Goal: Task Accomplishment & Management: Use online tool/utility

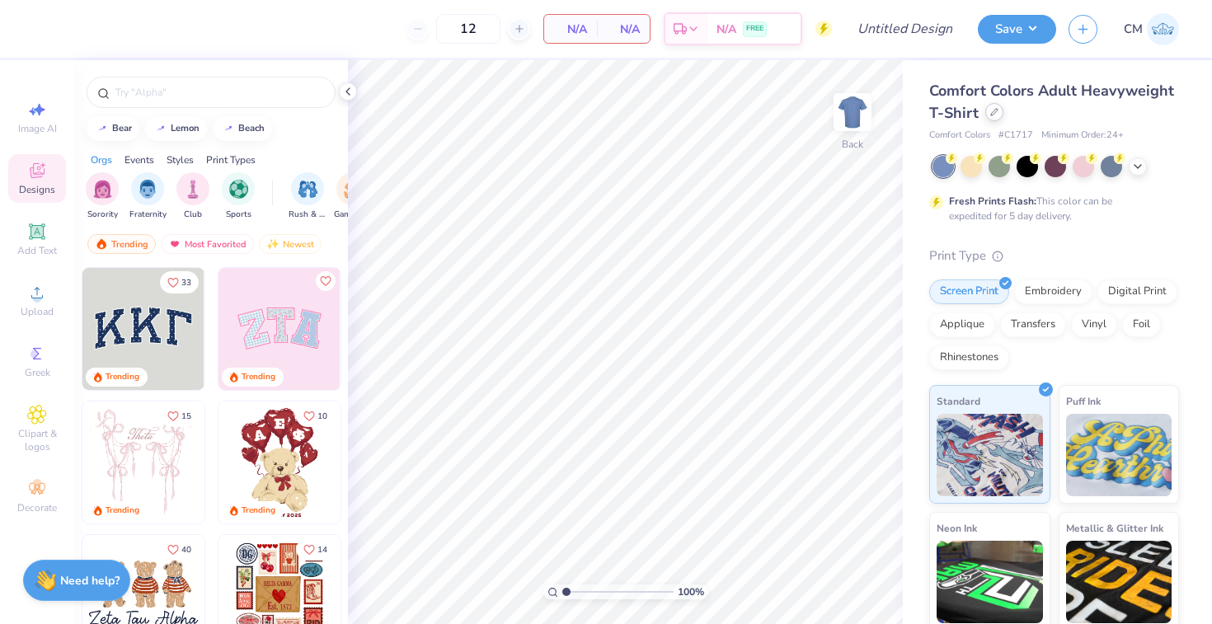
click at [986, 115] on div at bounding box center [994, 112] width 18 height 18
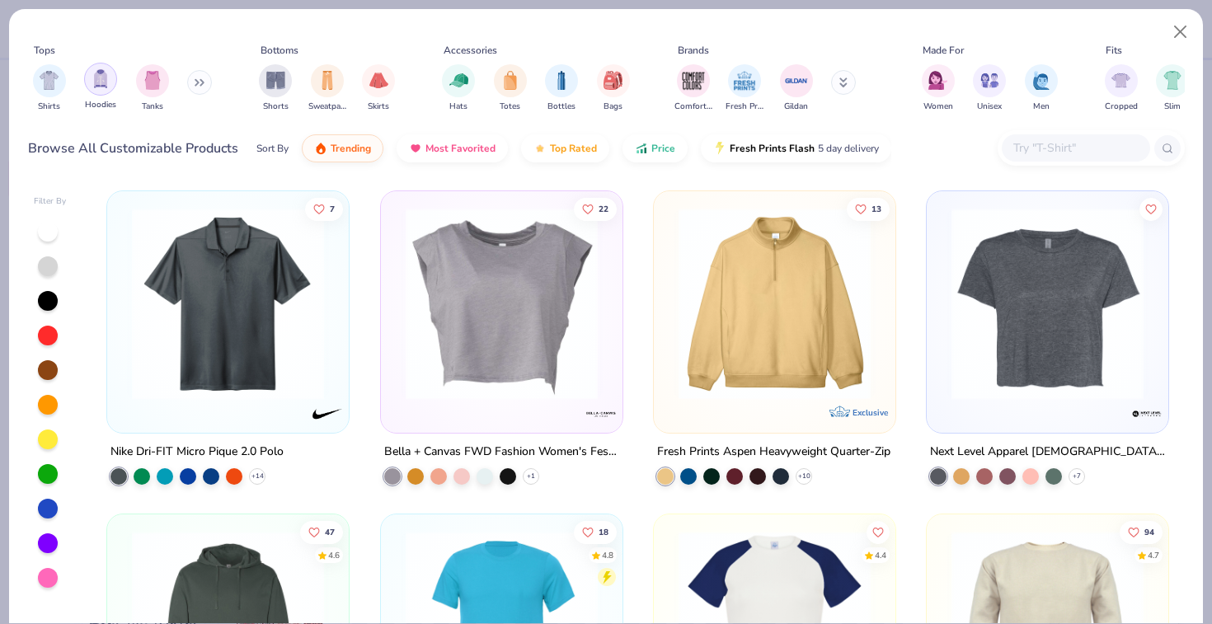
click at [106, 87] on img "filter for Hoodies" at bounding box center [100, 78] width 18 height 19
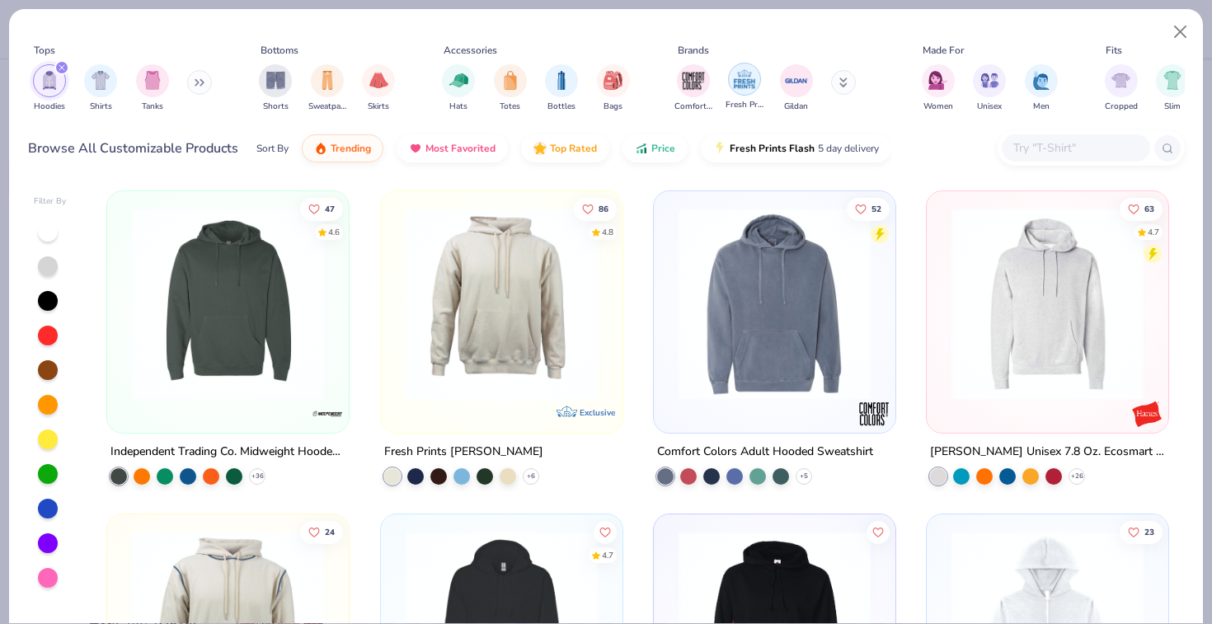
click at [743, 90] on img "filter for Fresh Prints" at bounding box center [744, 79] width 25 height 25
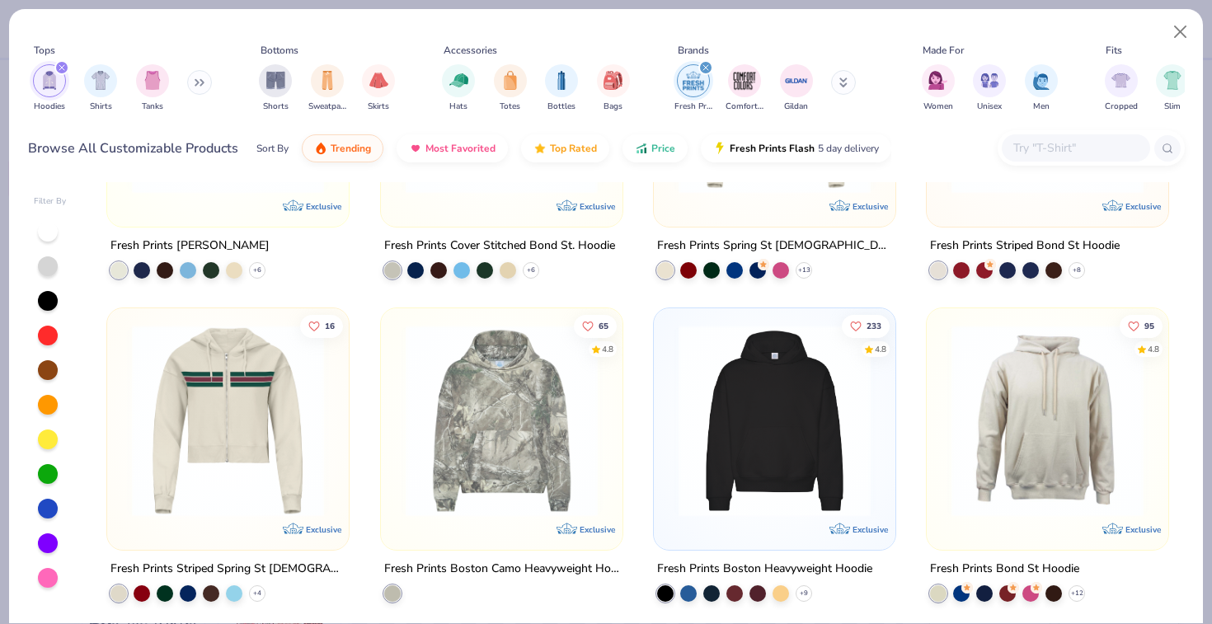
scroll to position [213, 0]
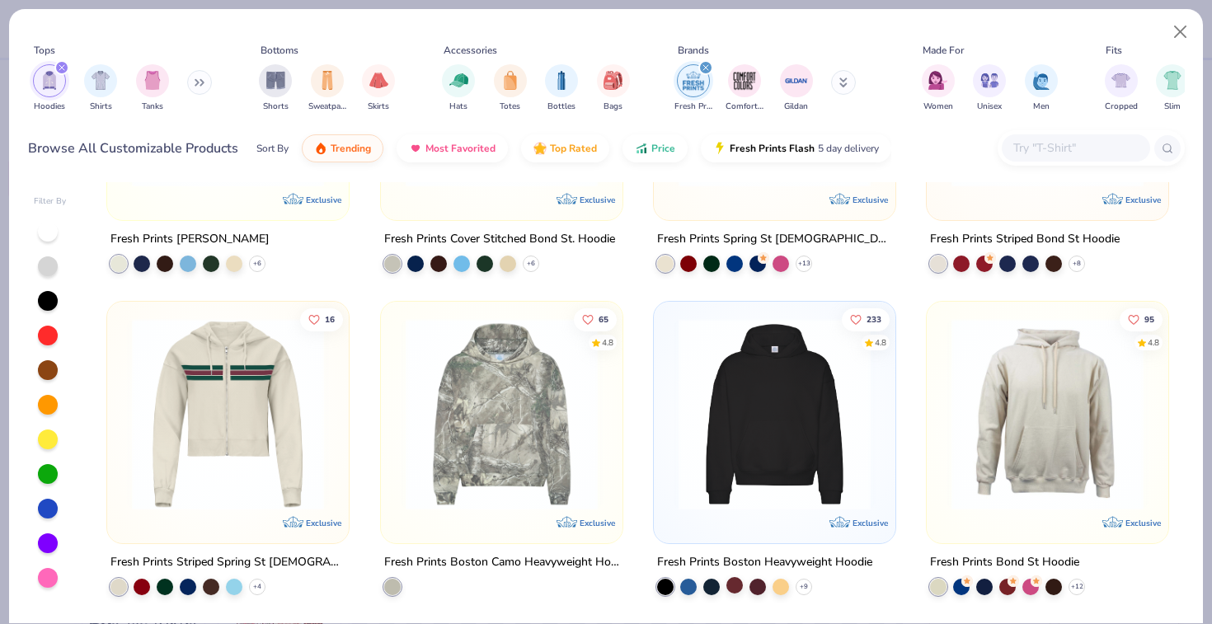
click at [737, 577] on div at bounding box center [734, 585] width 16 height 16
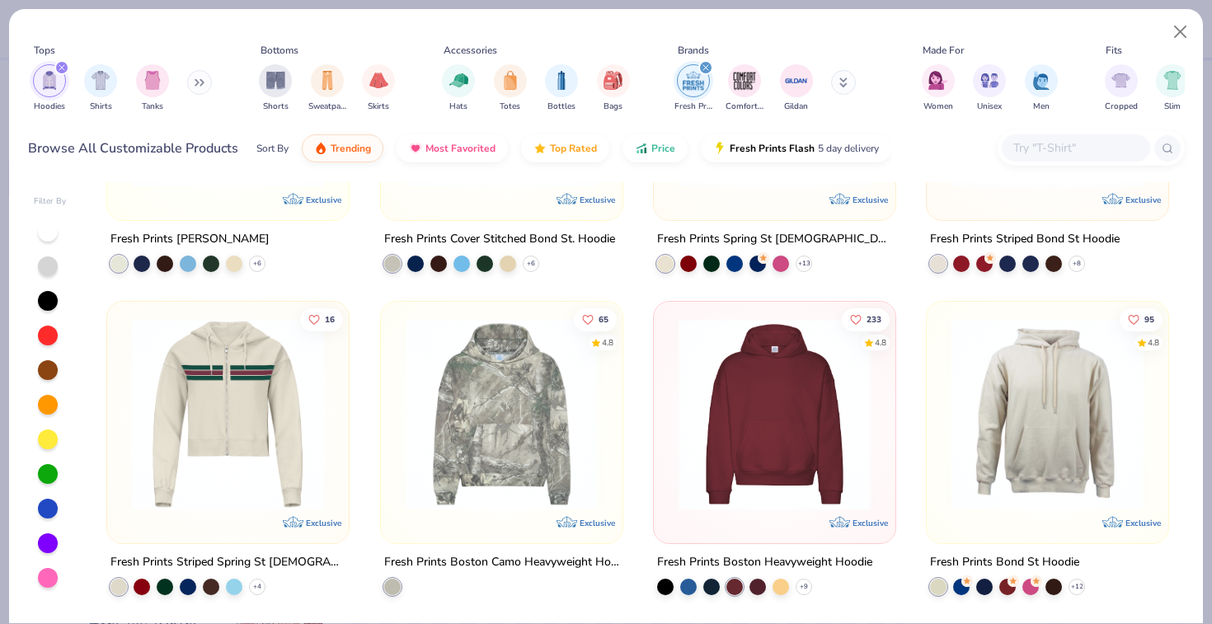
click at [746, 505] on img at bounding box center [774, 414] width 209 height 192
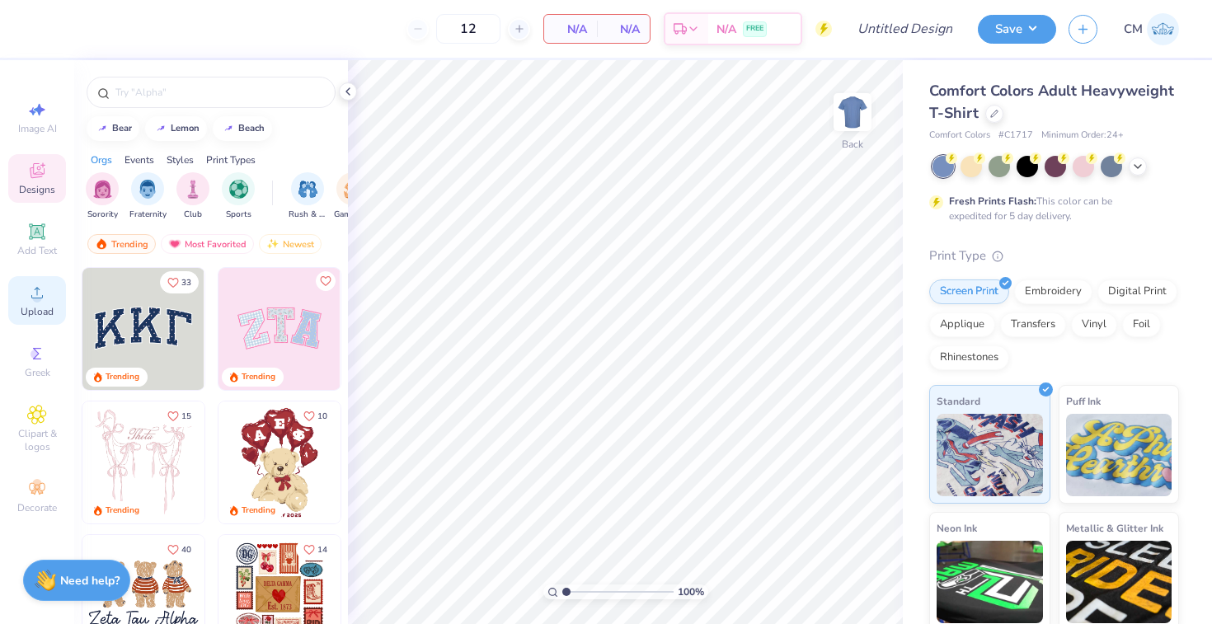
click at [43, 308] on span "Upload" at bounding box center [37, 311] width 33 height 13
click at [39, 302] on circle at bounding box center [36, 297] width 9 height 9
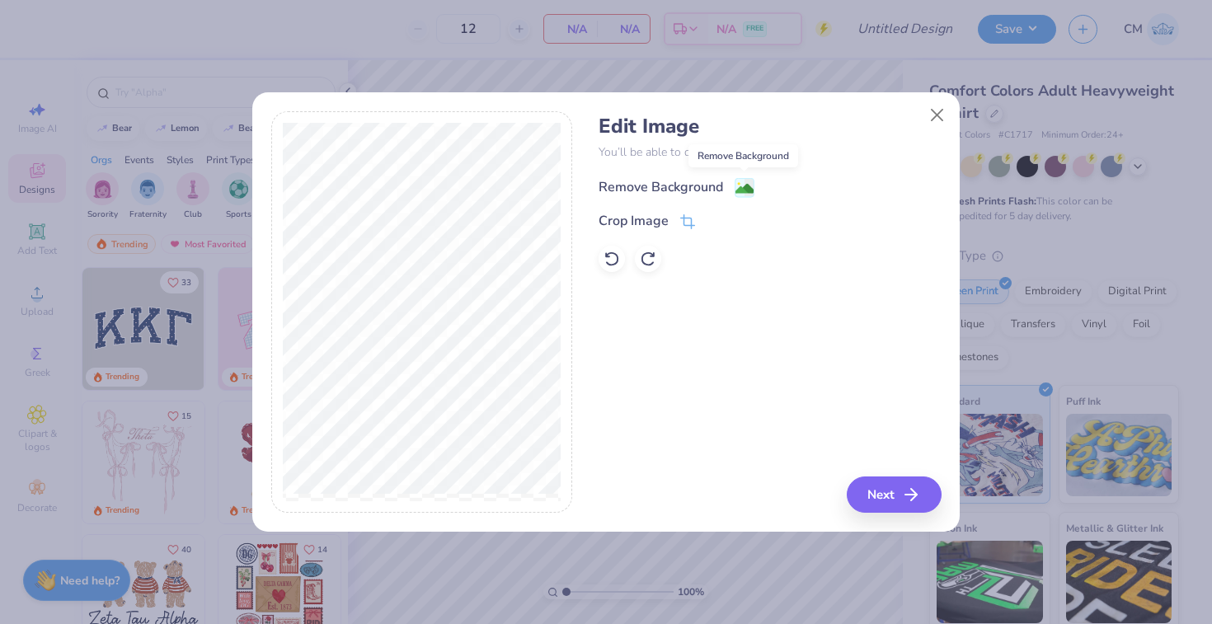
click at [737, 186] on image at bounding box center [744, 189] width 18 height 18
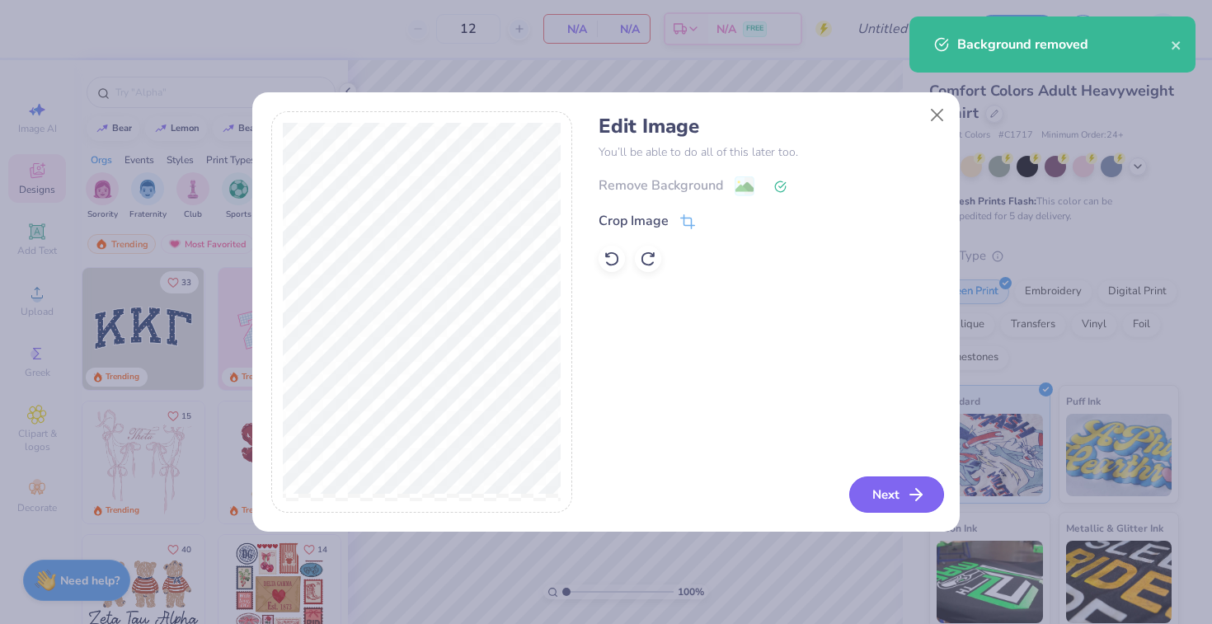
click at [897, 485] on button "Next" at bounding box center [896, 494] width 95 height 36
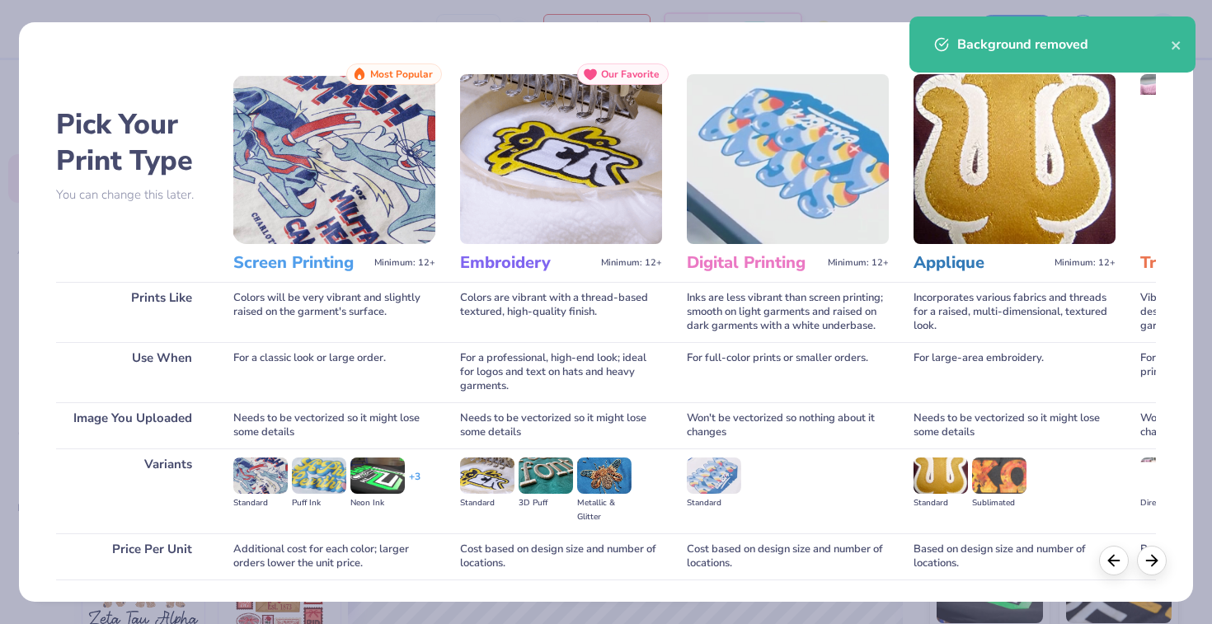
scroll to position [115, 0]
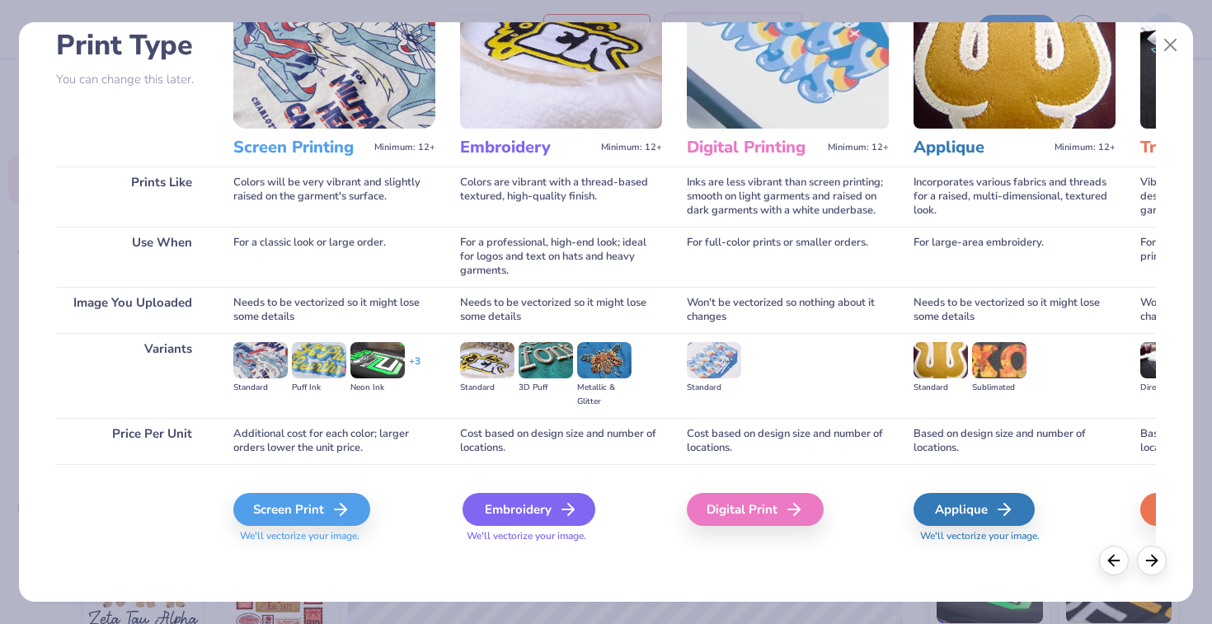
click at [550, 499] on div "Embroidery" at bounding box center [528, 509] width 133 height 33
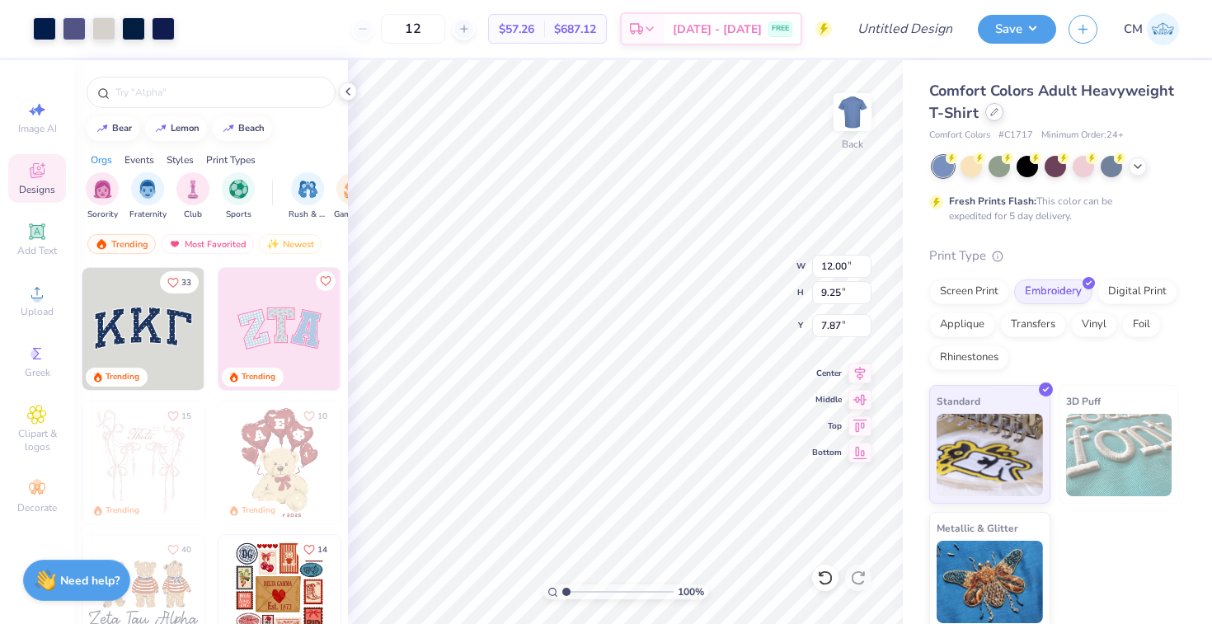
click at [997, 113] on div at bounding box center [994, 112] width 18 height 18
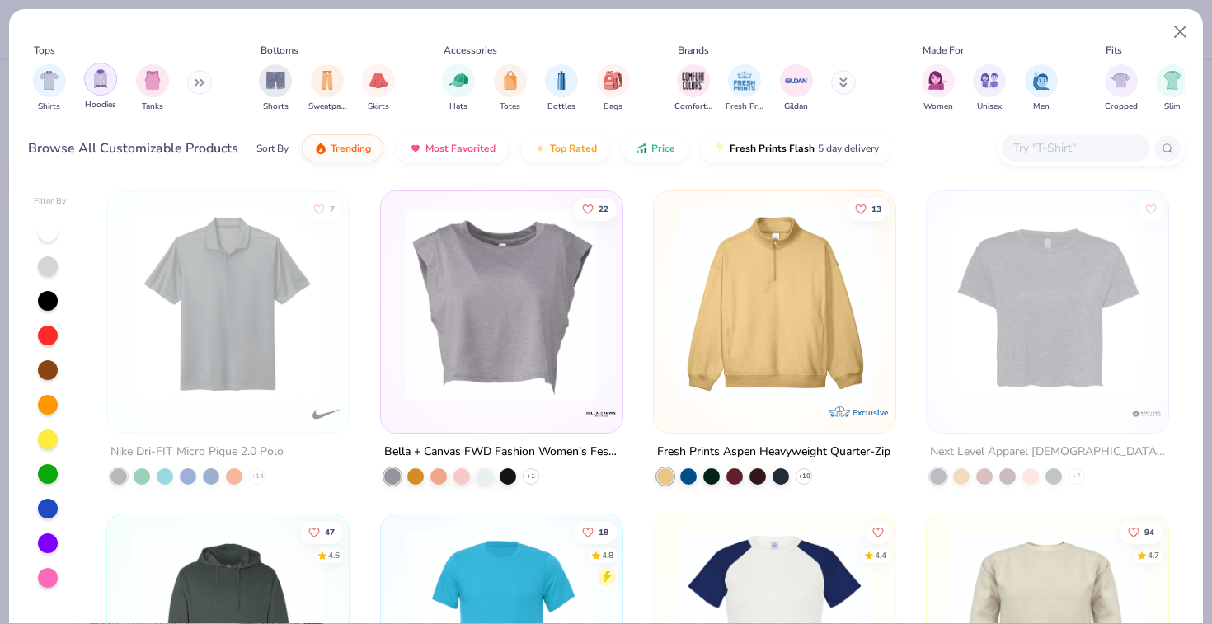
click at [111, 82] on div "filter for Hoodies" at bounding box center [100, 79] width 33 height 33
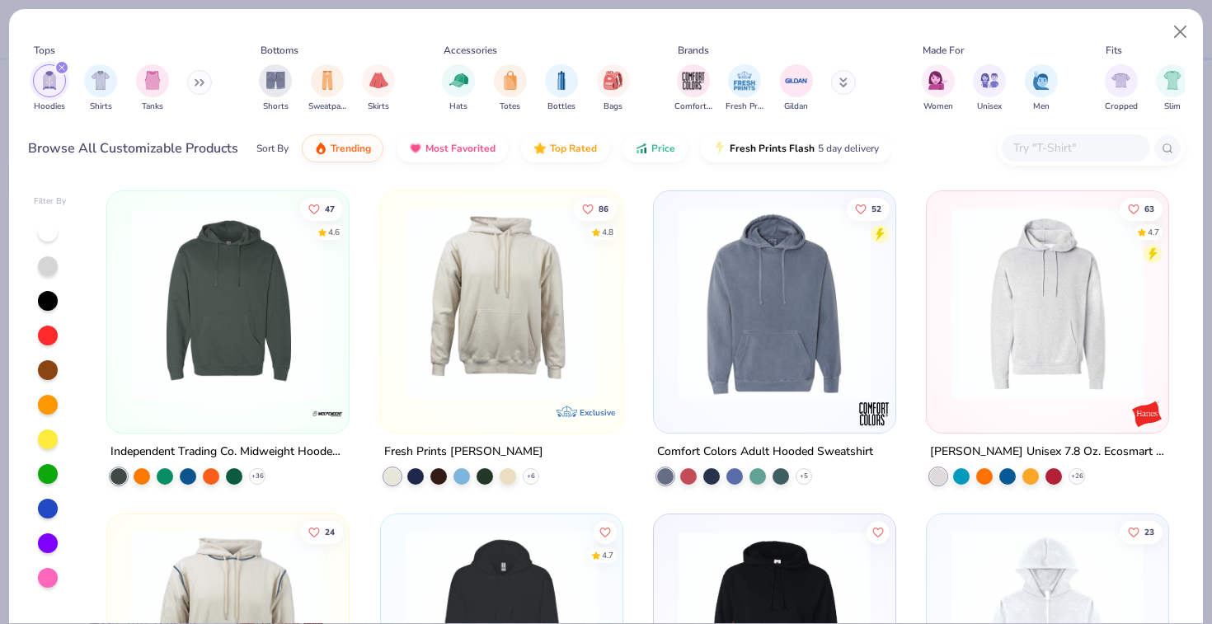
click at [258, 468] on div "+ 36" at bounding box center [187, 476] width 155 height 16
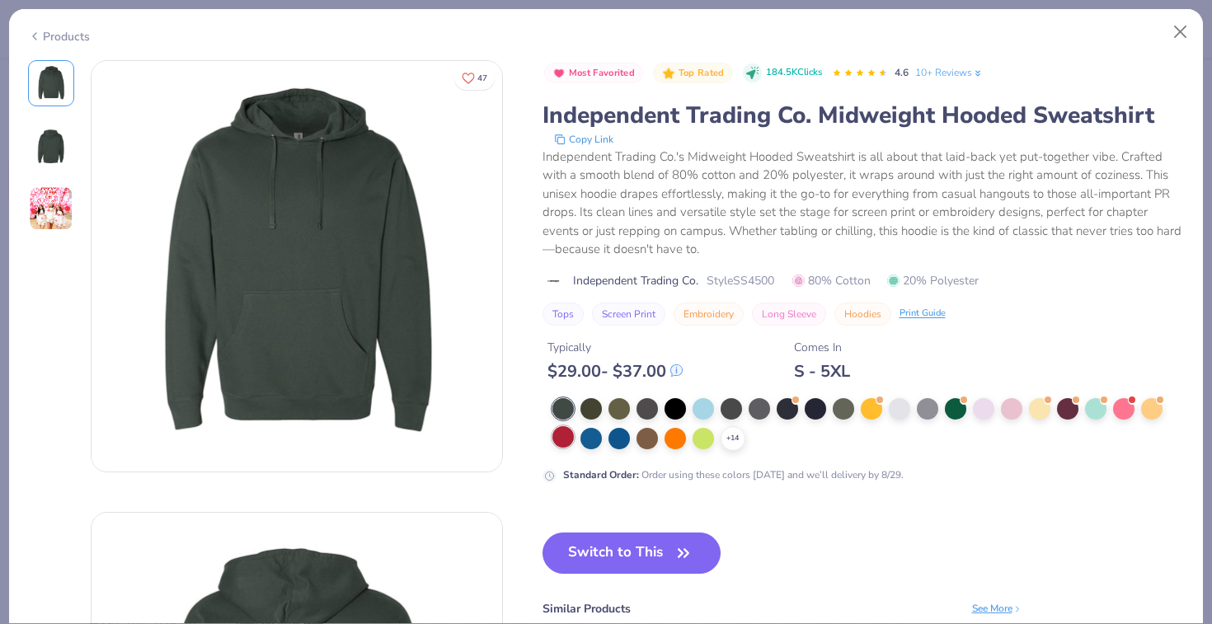
click at [555, 435] on div at bounding box center [562, 436] width 21 height 21
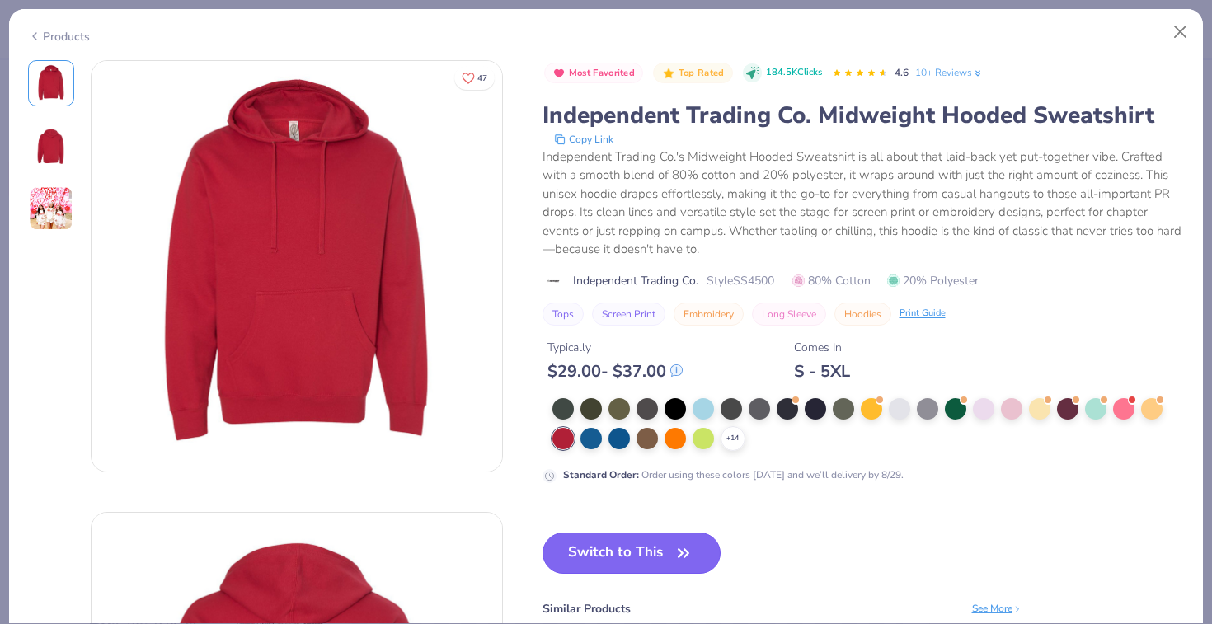
click at [588, 560] on button "Switch to This" at bounding box center [631, 552] width 179 height 41
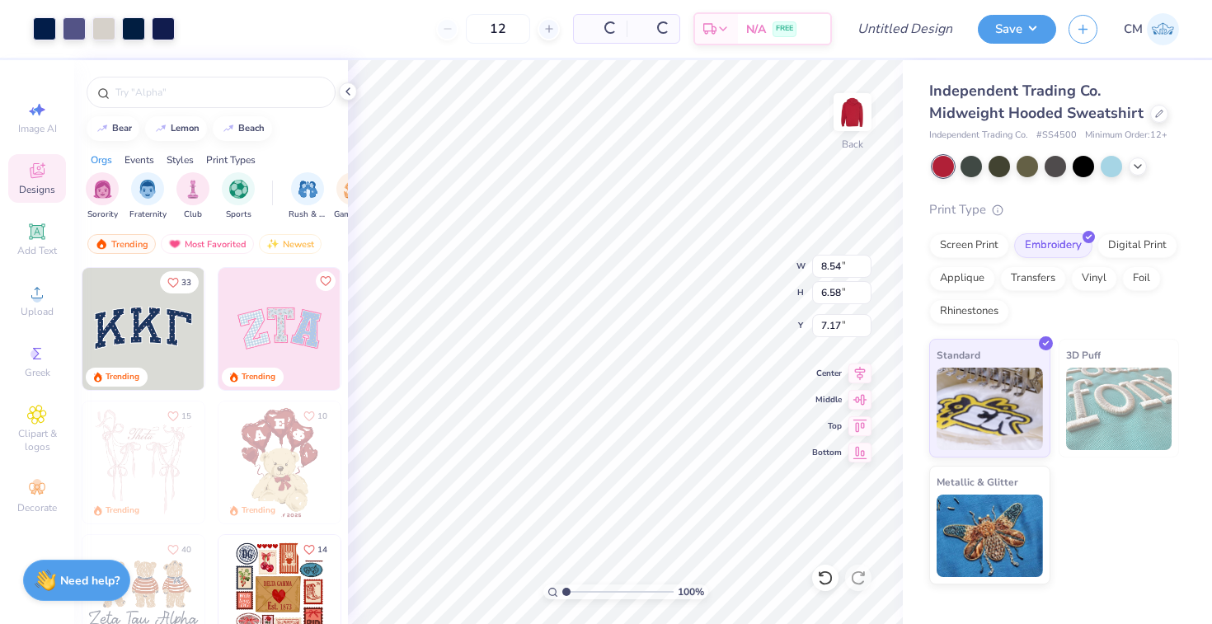
type input "8.54"
type input "6.58"
type input "3.00"
click at [1150, 118] on div at bounding box center [1159, 112] width 18 height 18
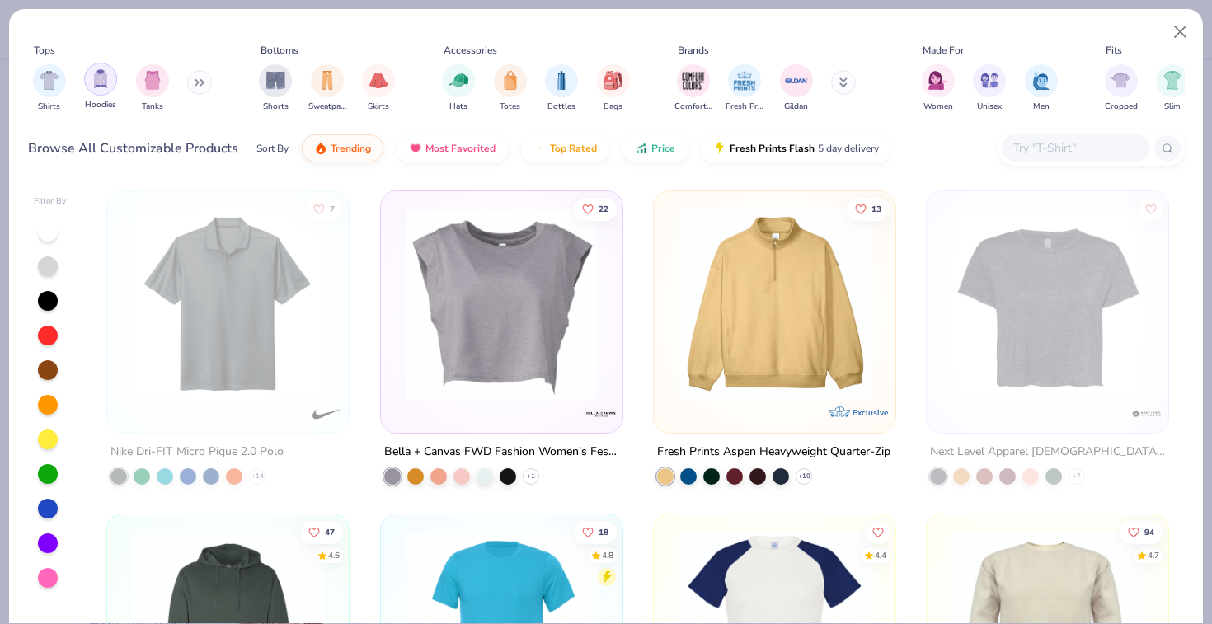
click at [101, 88] on div "filter for Hoodies" at bounding box center [100, 79] width 33 height 33
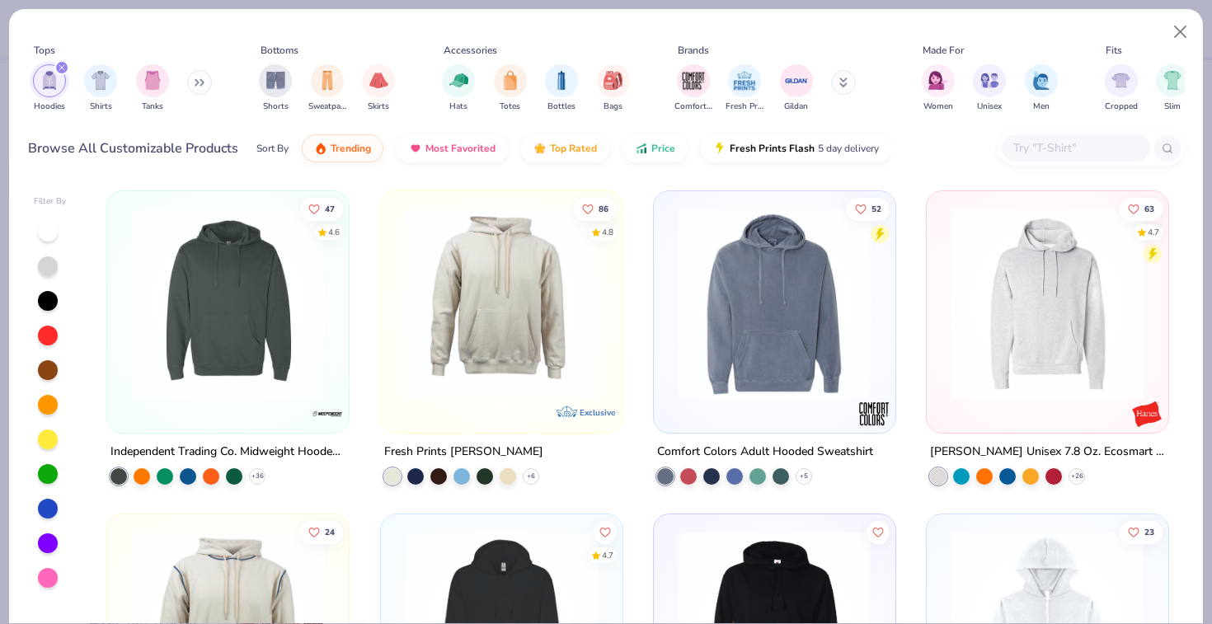
click at [190, 77] on div "Hoodies Shirts Tanks" at bounding box center [123, 88] width 190 height 61
click at [198, 82] on icon at bounding box center [196, 83] width 2 height 6
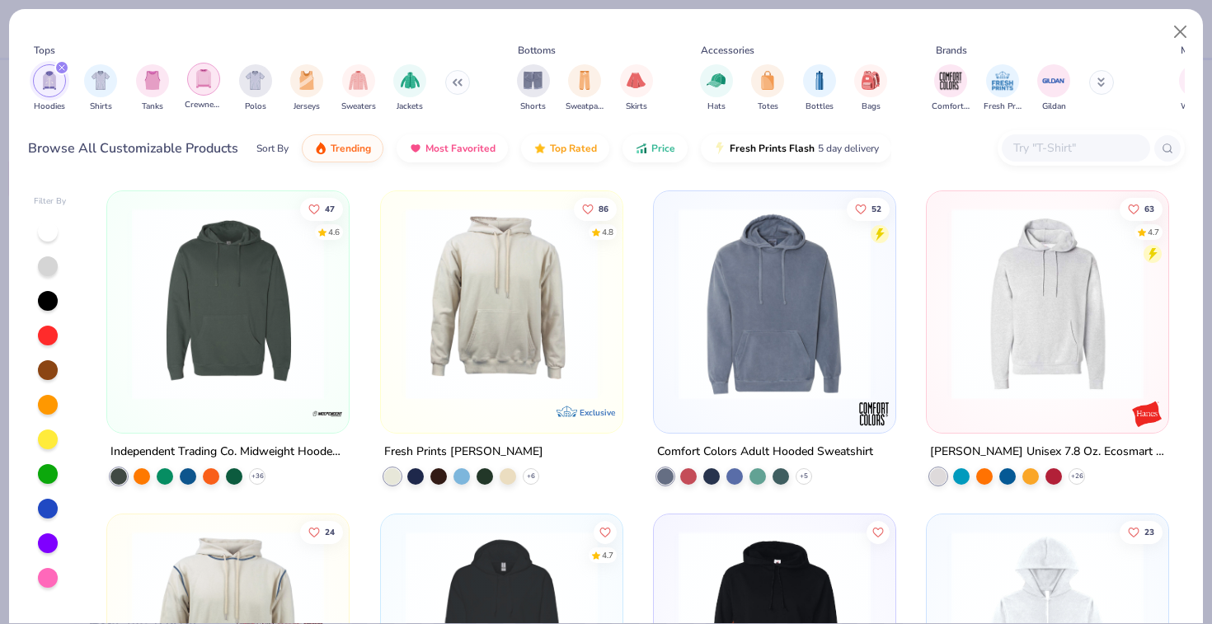
click at [201, 82] on img "filter for Crewnecks" at bounding box center [204, 78] width 18 height 19
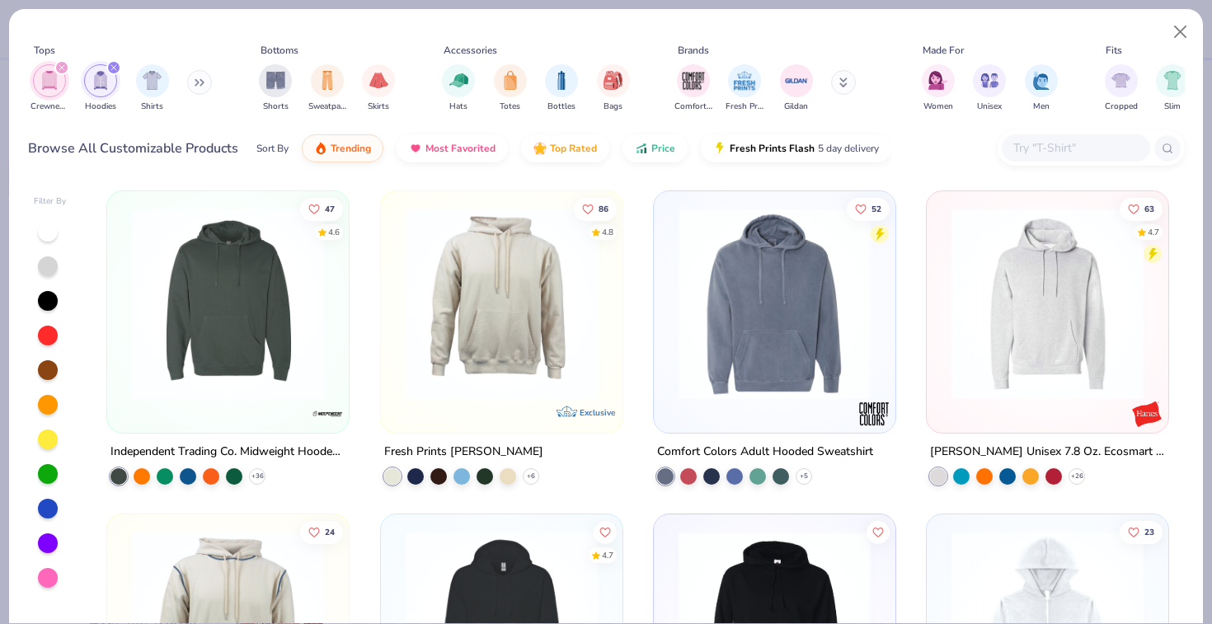
click at [59, 72] on div "filter for Crewnecks" at bounding box center [61, 67] width 15 height 15
click at [60, 72] on div "filter for Hoodies" at bounding box center [61, 67] width 15 height 15
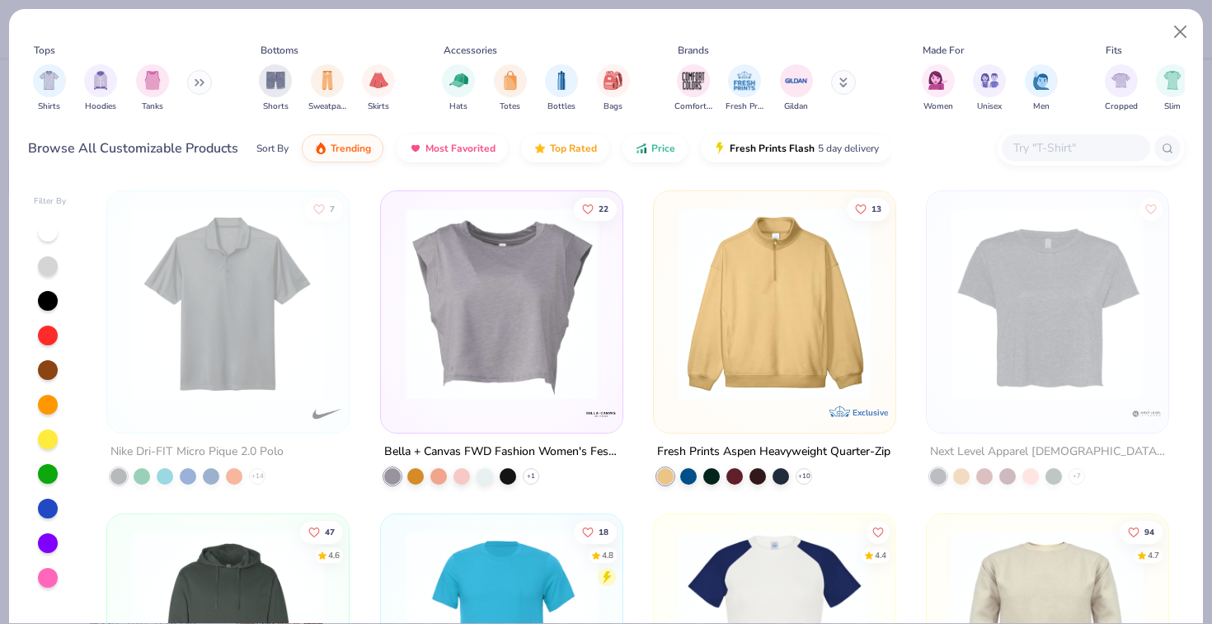
click at [196, 87] on button at bounding box center [199, 82] width 25 height 25
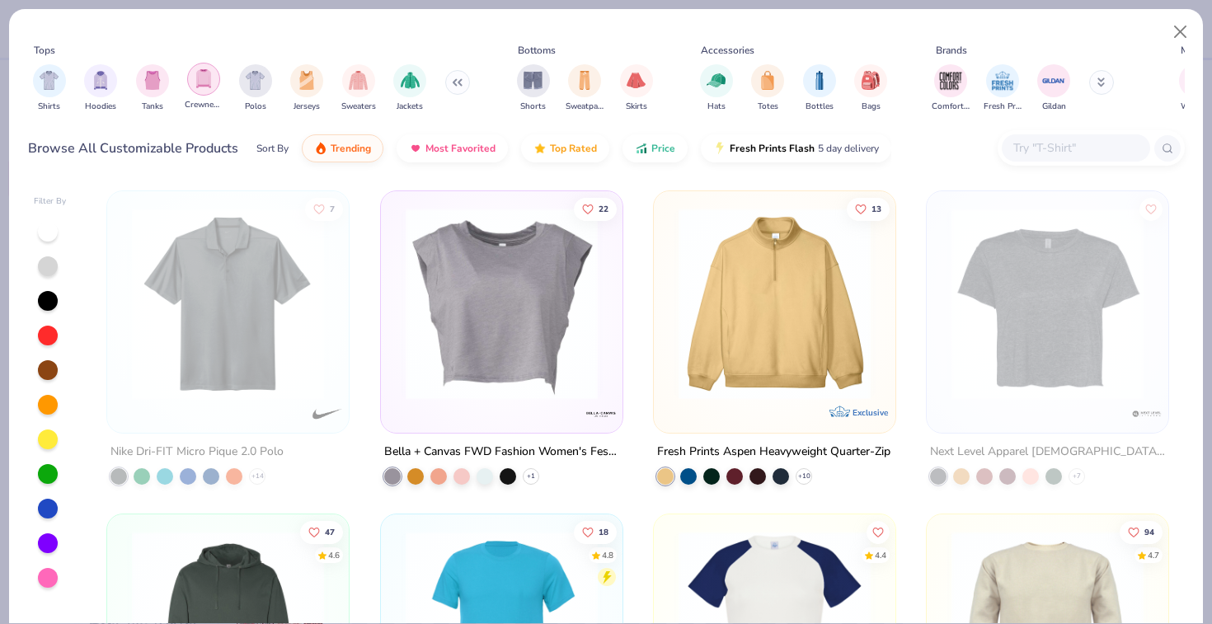
click at [196, 80] on img "filter for Crewnecks" at bounding box center [204, 78] width 18 height 19
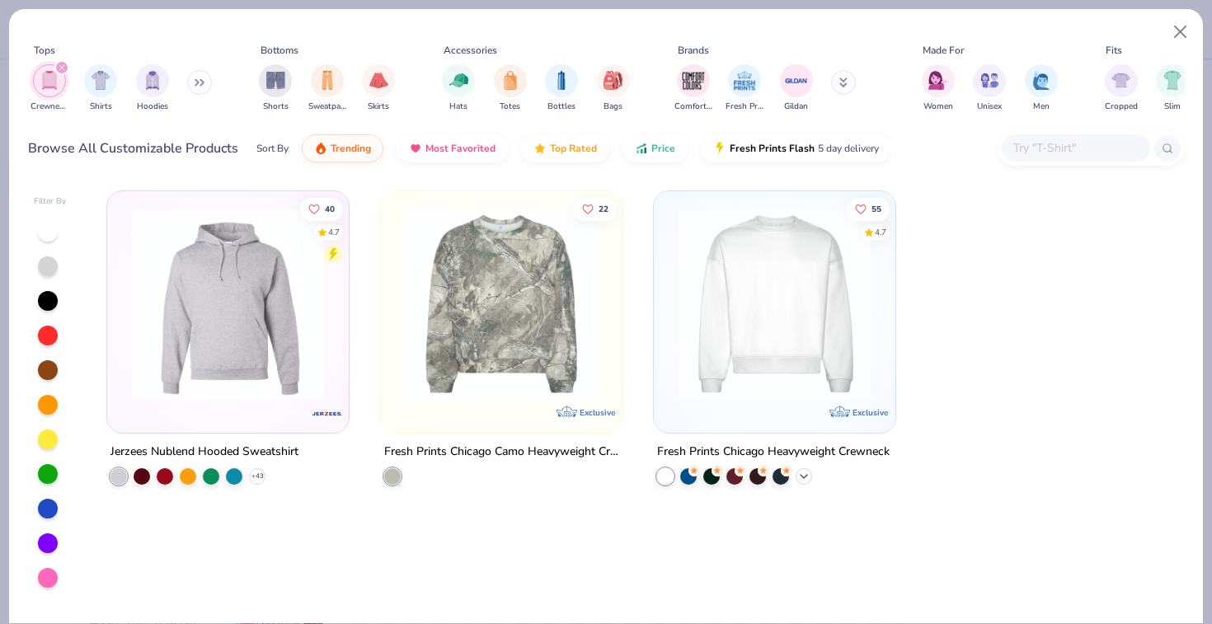
click at [803, 470] on icon at bounding box center [803, 476] width 13 height 13
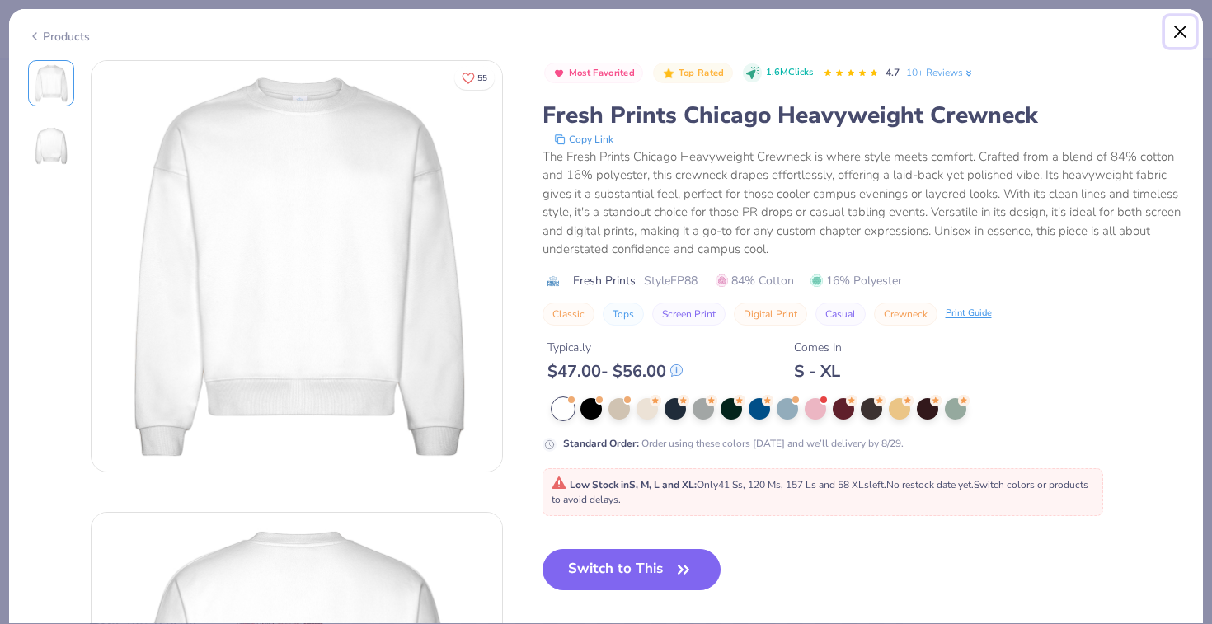
click at [1184, 35] on button "Close" at bounding box center [1180, 31] width 31 height 31
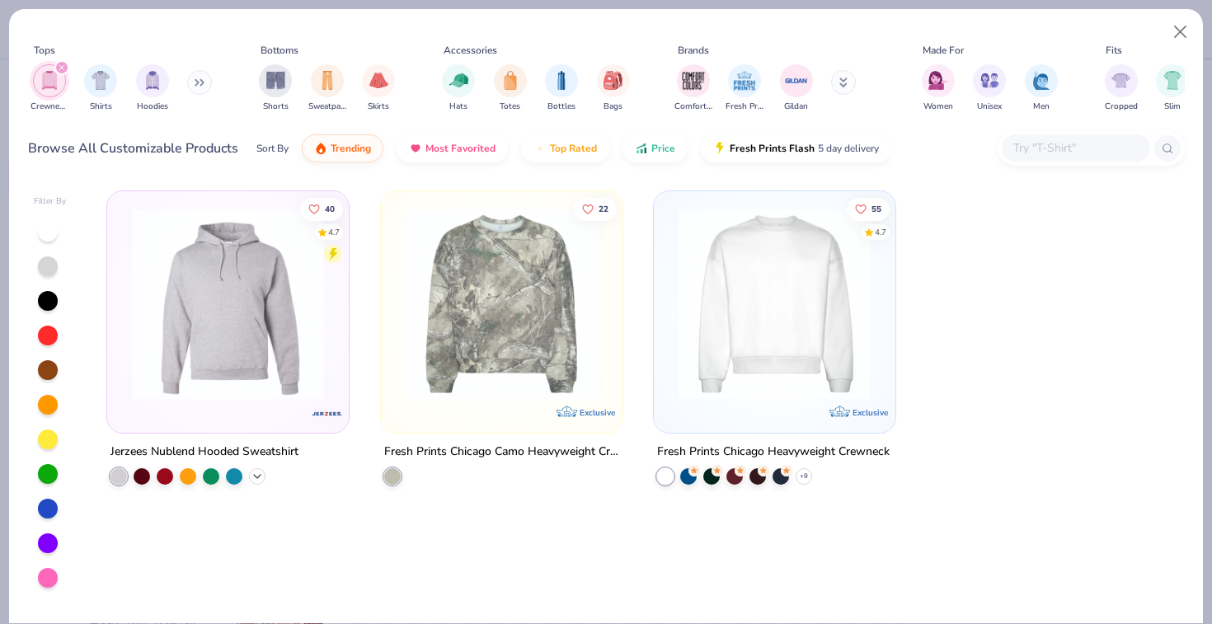
click at [253, 470] on icon at bounding box center [257, 476] width 13 height 13
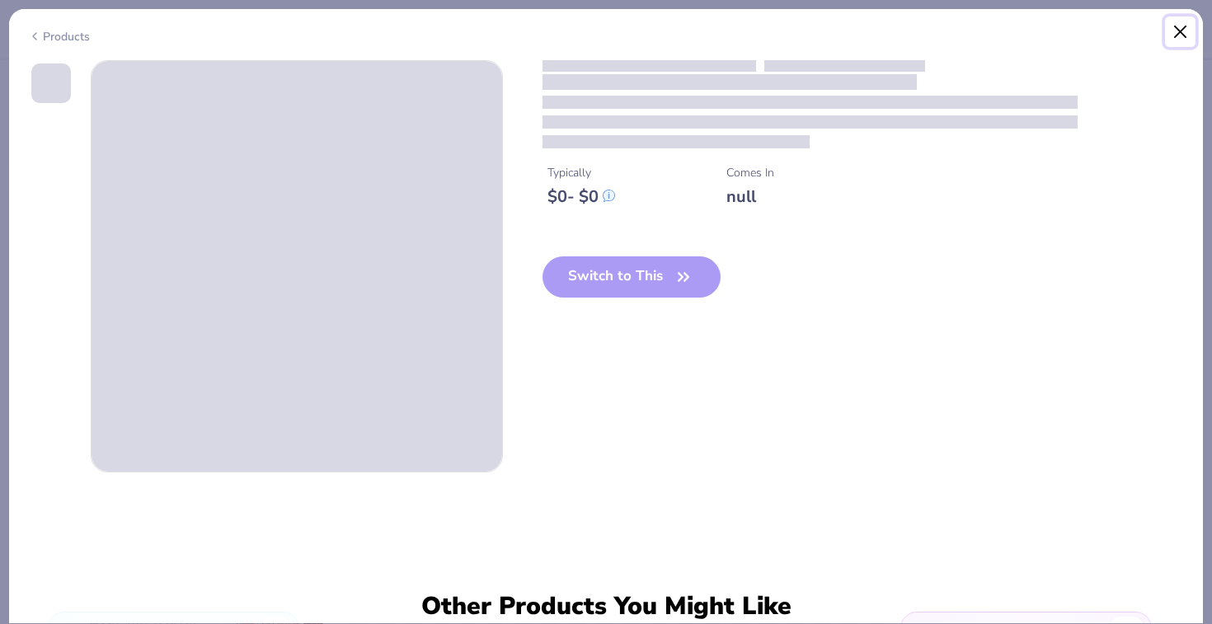
click at [1170, 35] on button "Close" at bounding box center [1180, 31] width 31 height 31
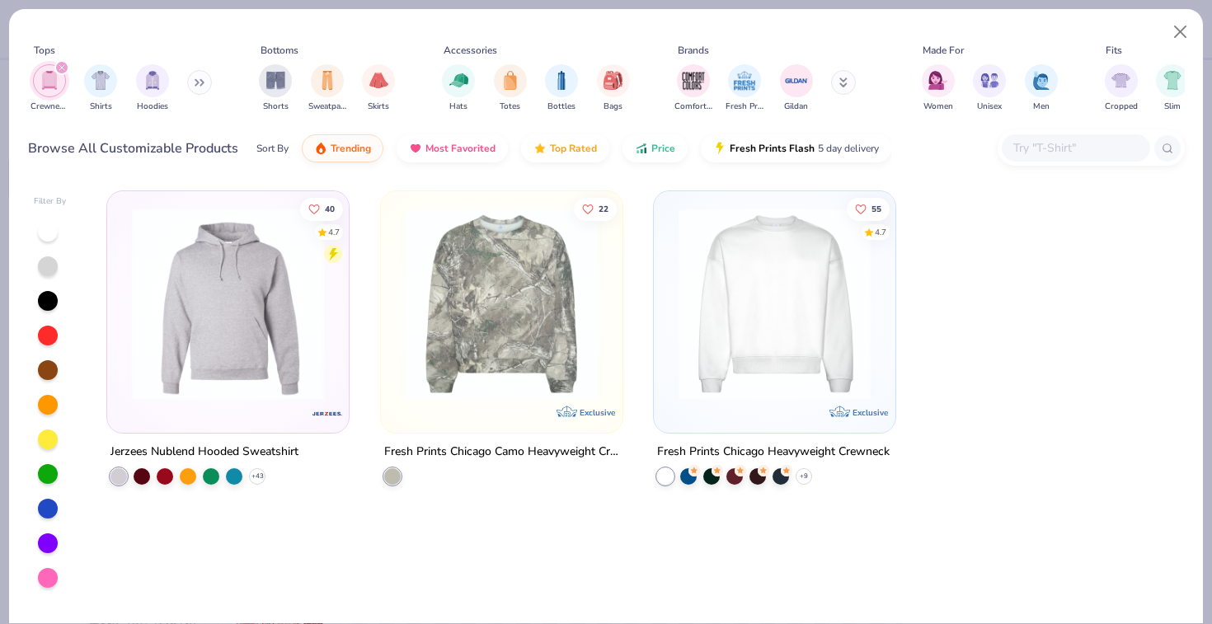
click at [57, 67] on div "filter for Crewnecks" at bounding box center [61, 67] width 15 height 15
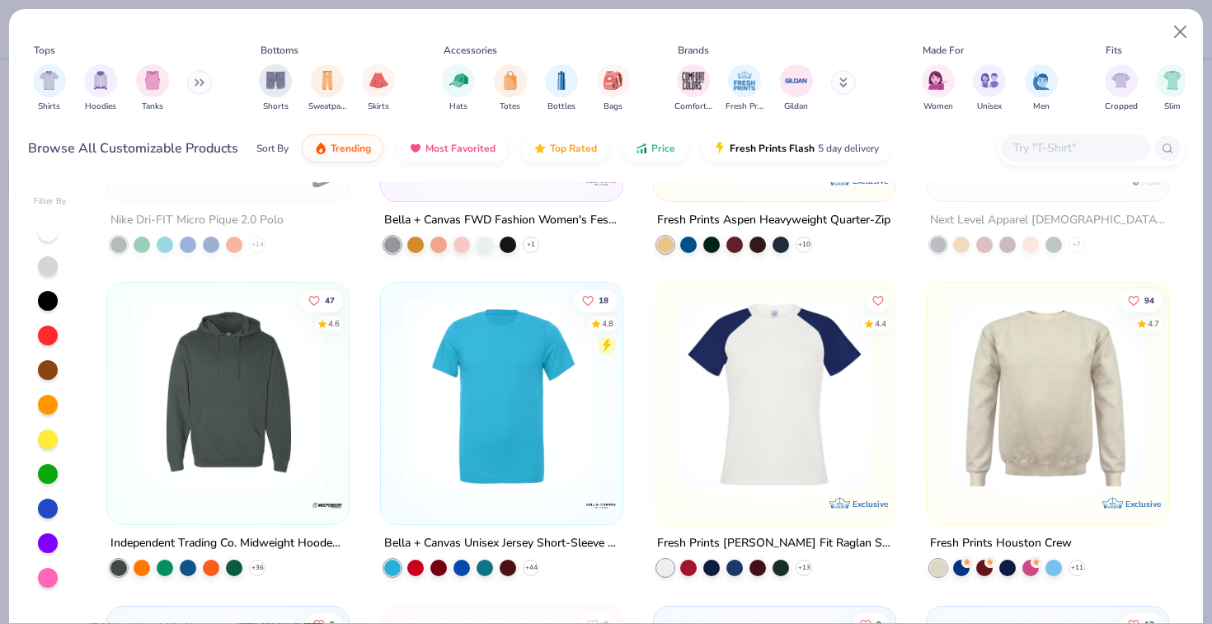
scroll to position [241, 0]
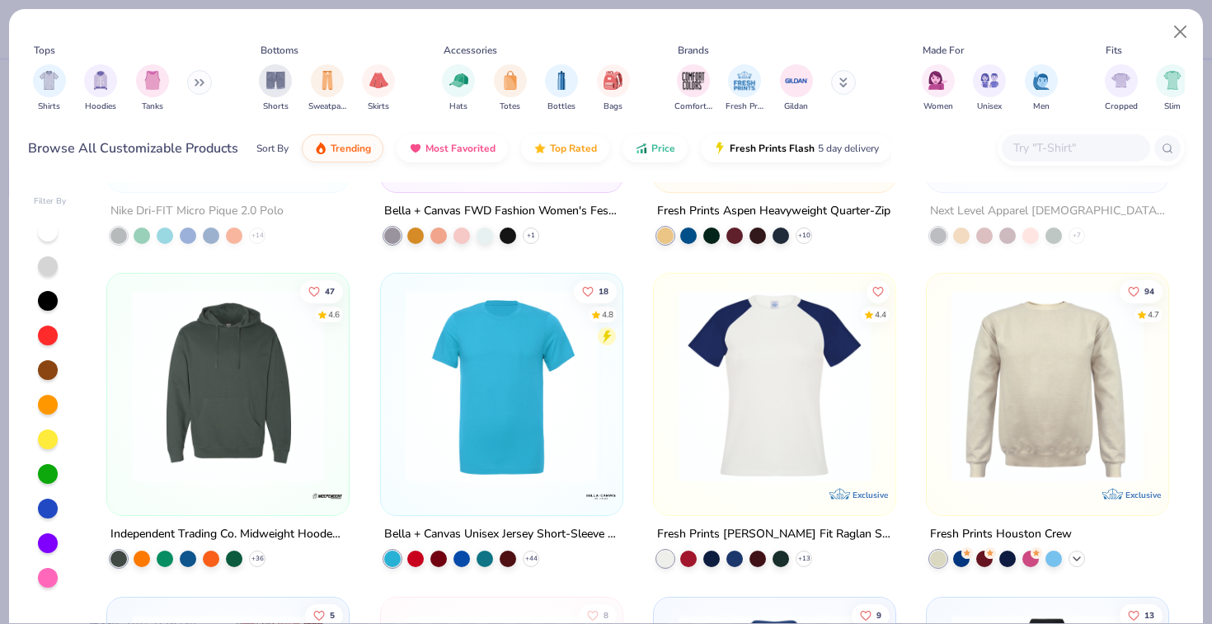
click at [1077, 560] on icon at bounding box center [1076, 558] width 13 height 13
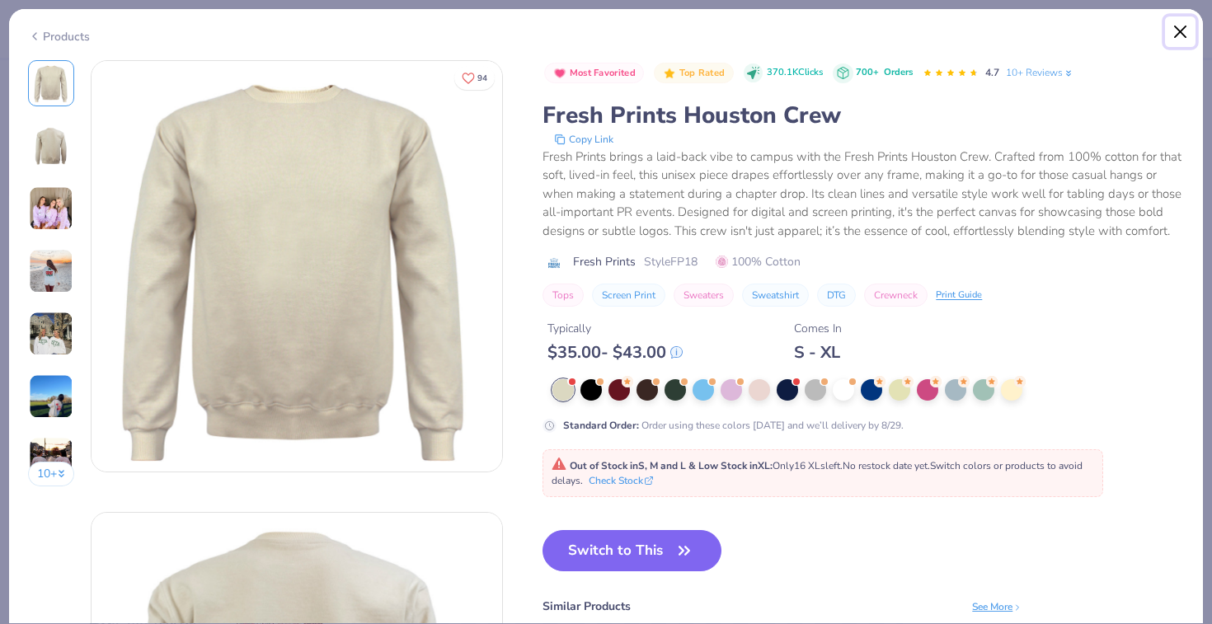
click at [1175, 35] on button "Close" at bounding box center [1180, 31] width 31 height 31
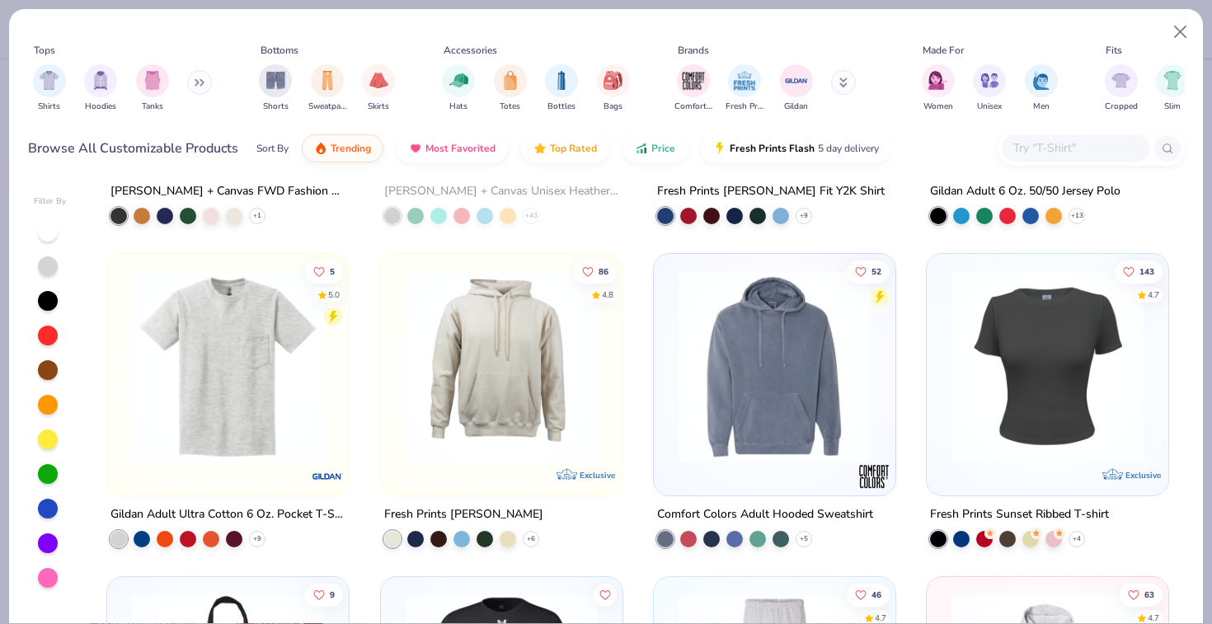
scroll to position [910, 0]
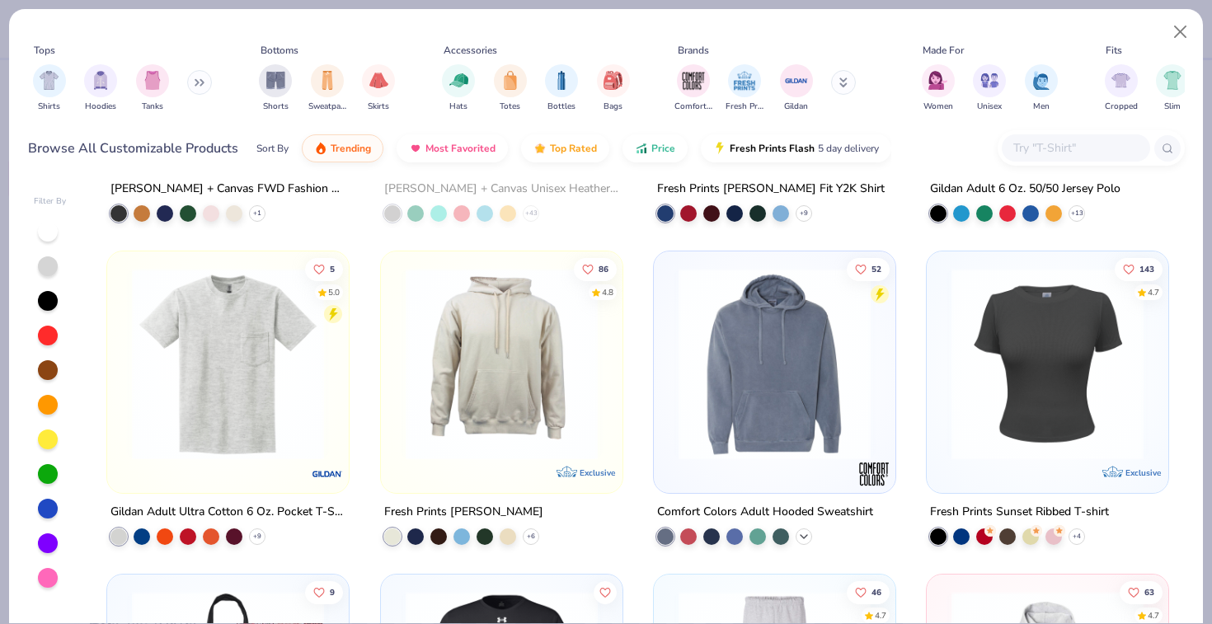
click at [804, 538] on icon at bounding box center [803, 536] width 13 height 13
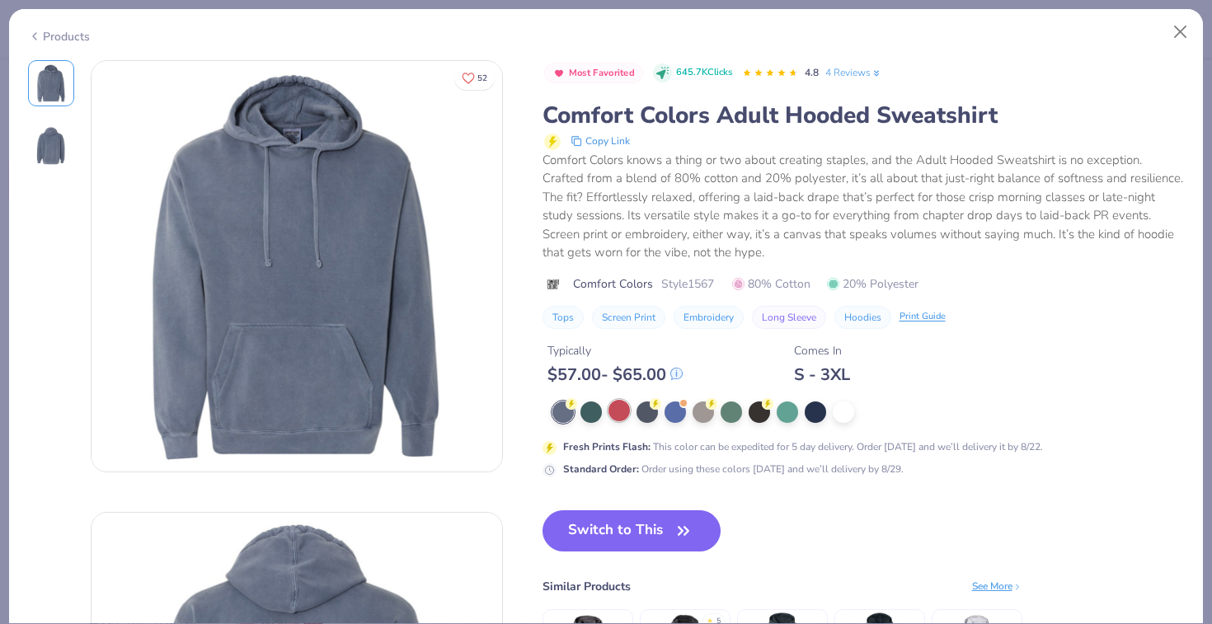
click at [616, 417] on div at bounding box center [618, 410] width 21 height 21
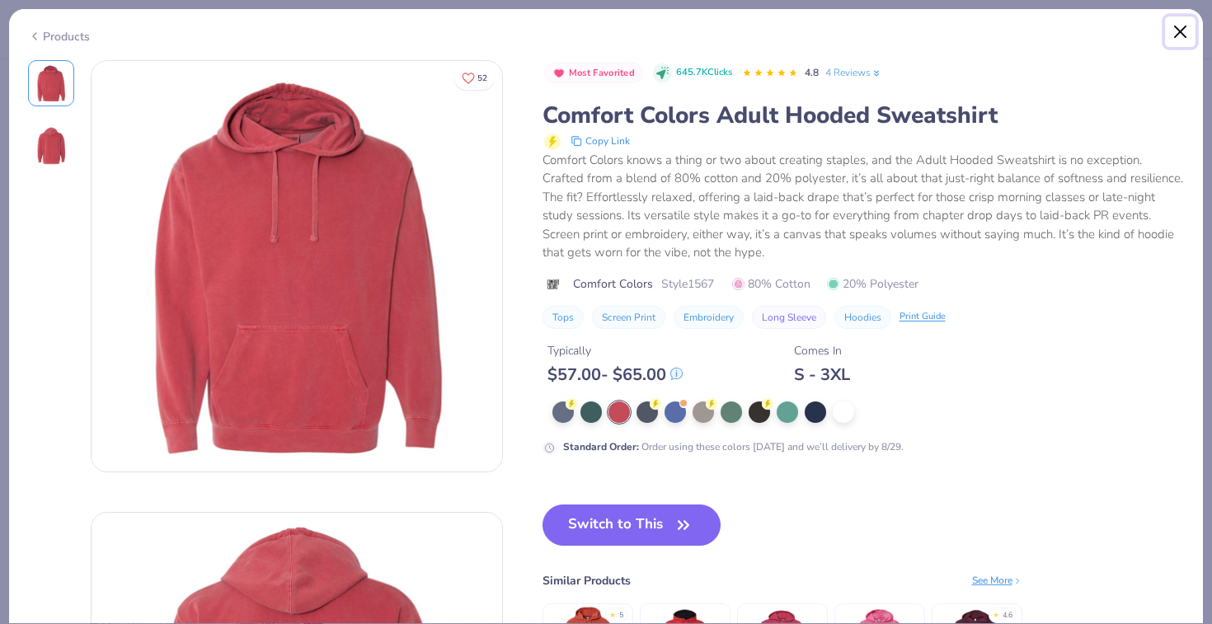
click at [1177, 30] on button "Close" at bounding box center [1180, 31] width 31 height 31
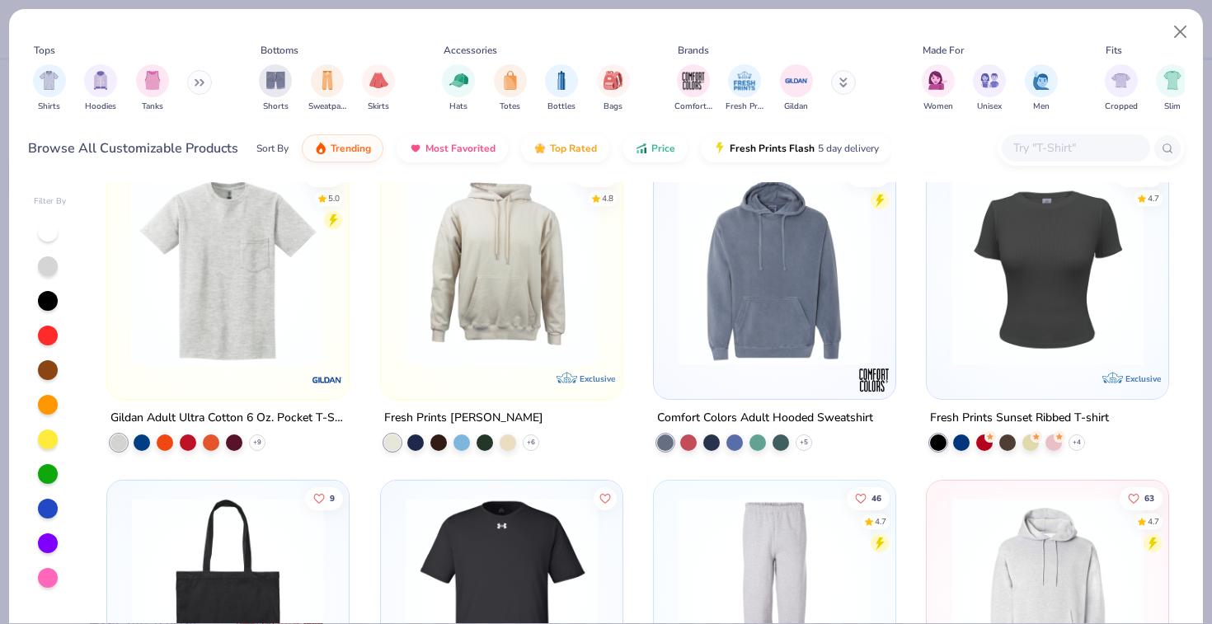
scroll to position [1005, 0]
click at [530, 442] on icon at bounding box center [530, 441] width 13 height 13
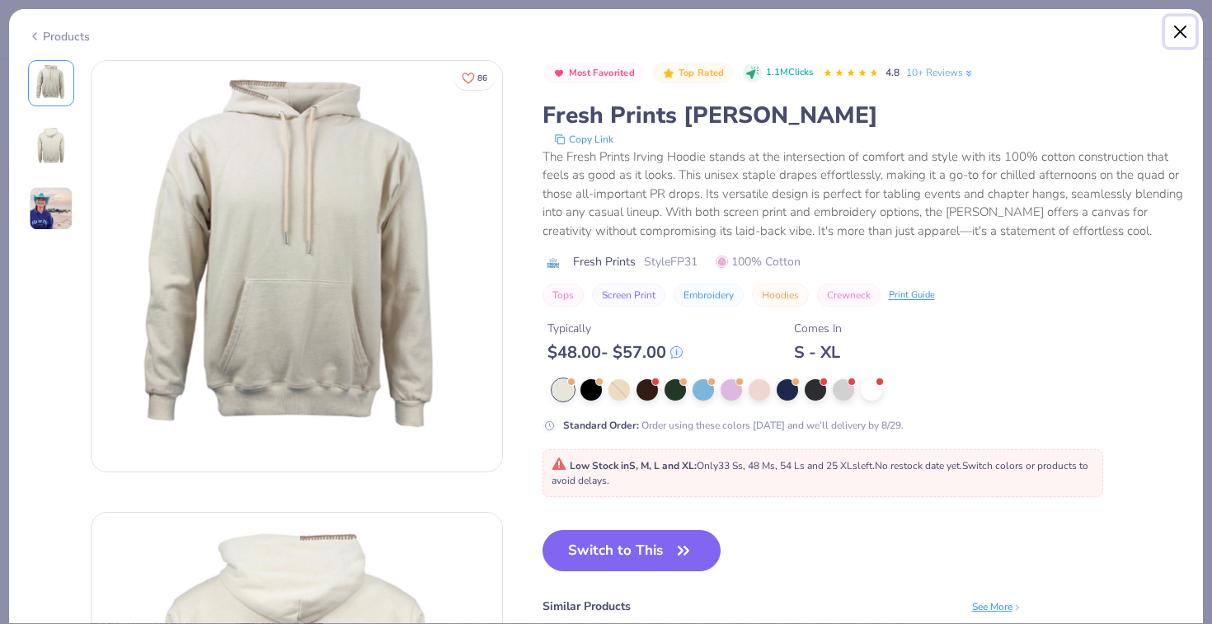
click at [1174, 37] on button "Close" at bounding box center [1180, 31] width 31 height 31
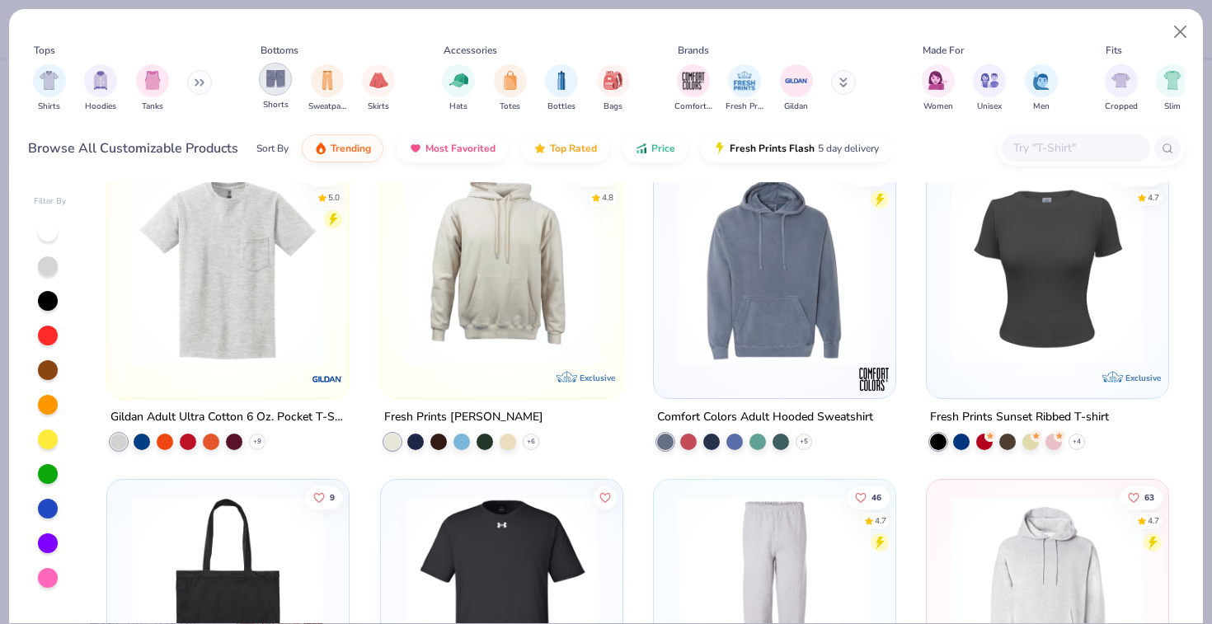
click at [278, 77] on img "filter for Shorts" at bounding box center [275, 78] width 19 height 19
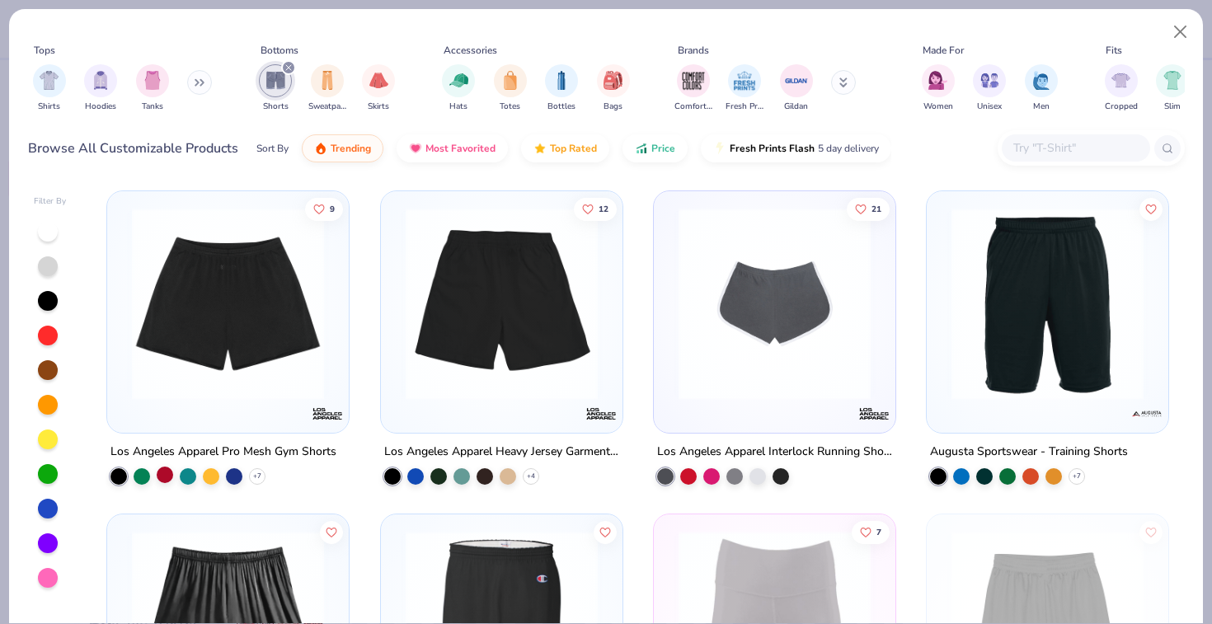
click at [168, 475] on div at bounding box center [165, 475] width 16 height 16
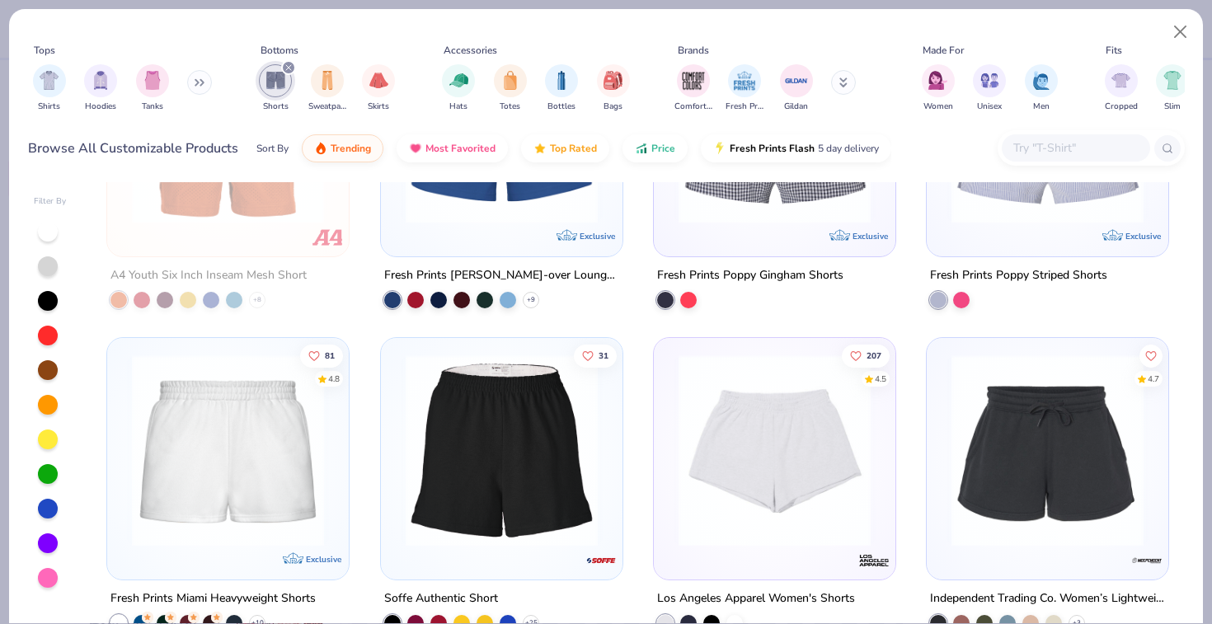
scroll to position [2548, 0]
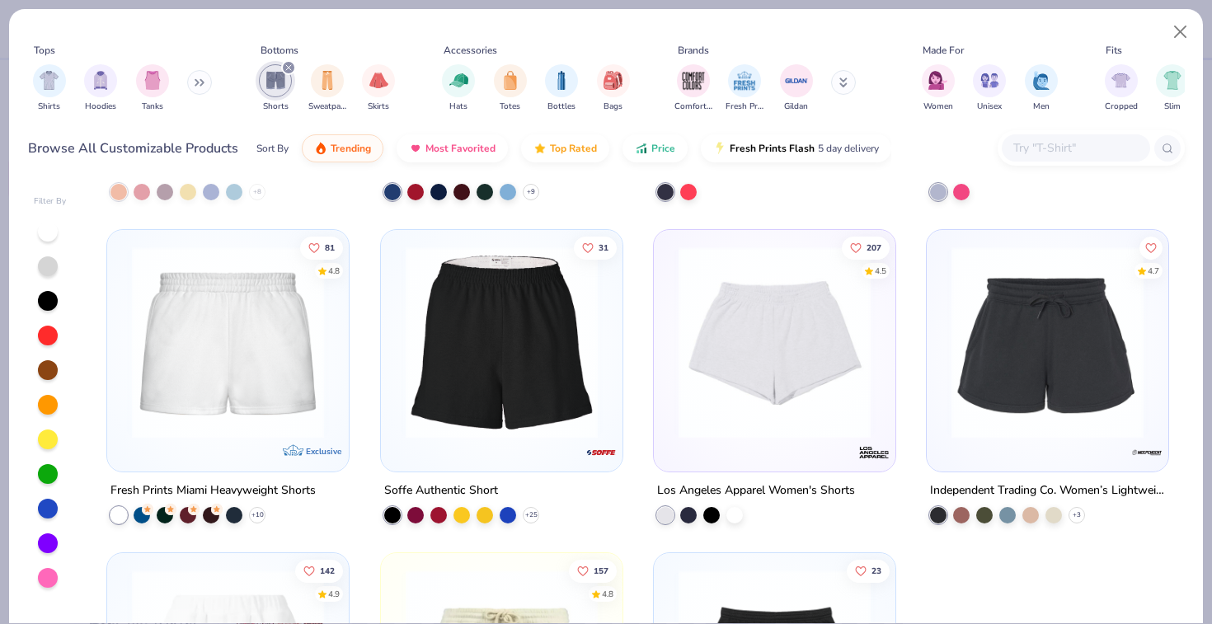
click at [44, 331] on div at bounding box center [48, 336] width 20 height 20
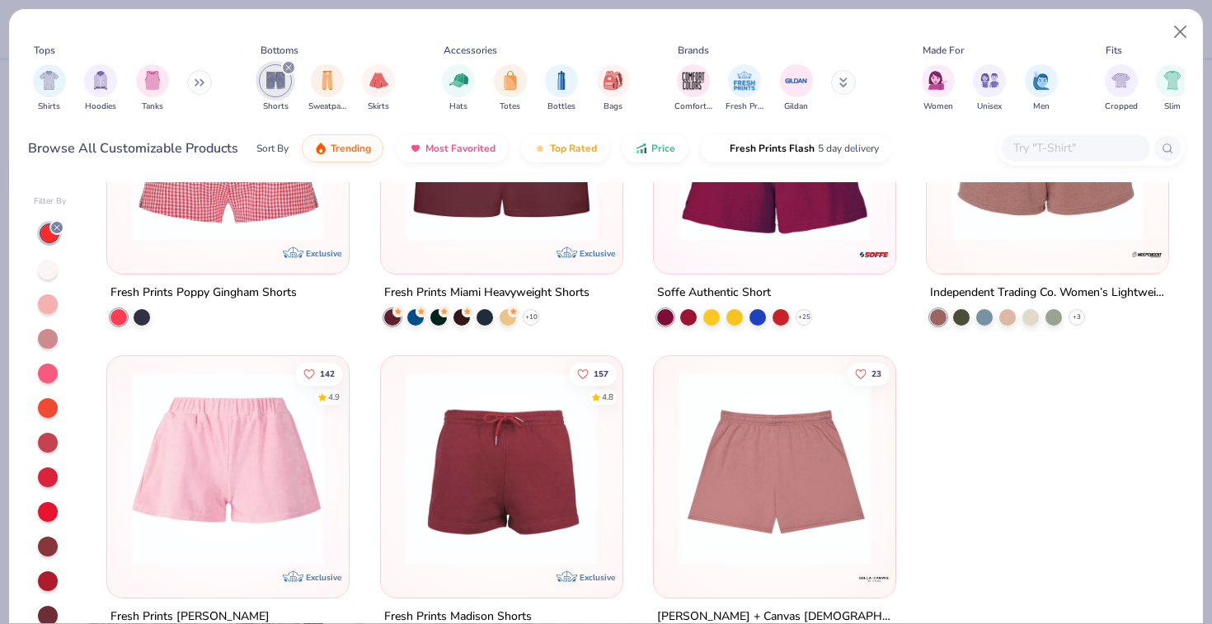
scroll to position [54, 0]
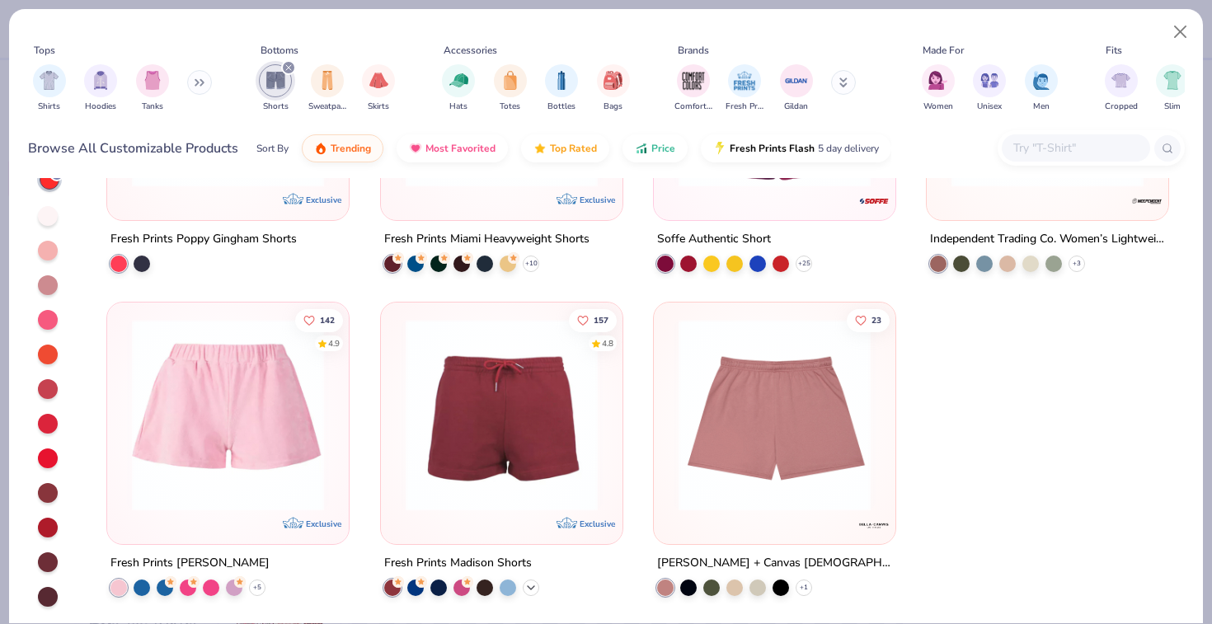
click at [526, 583] on icon at bounding box center [530, 587] width 13 height 13
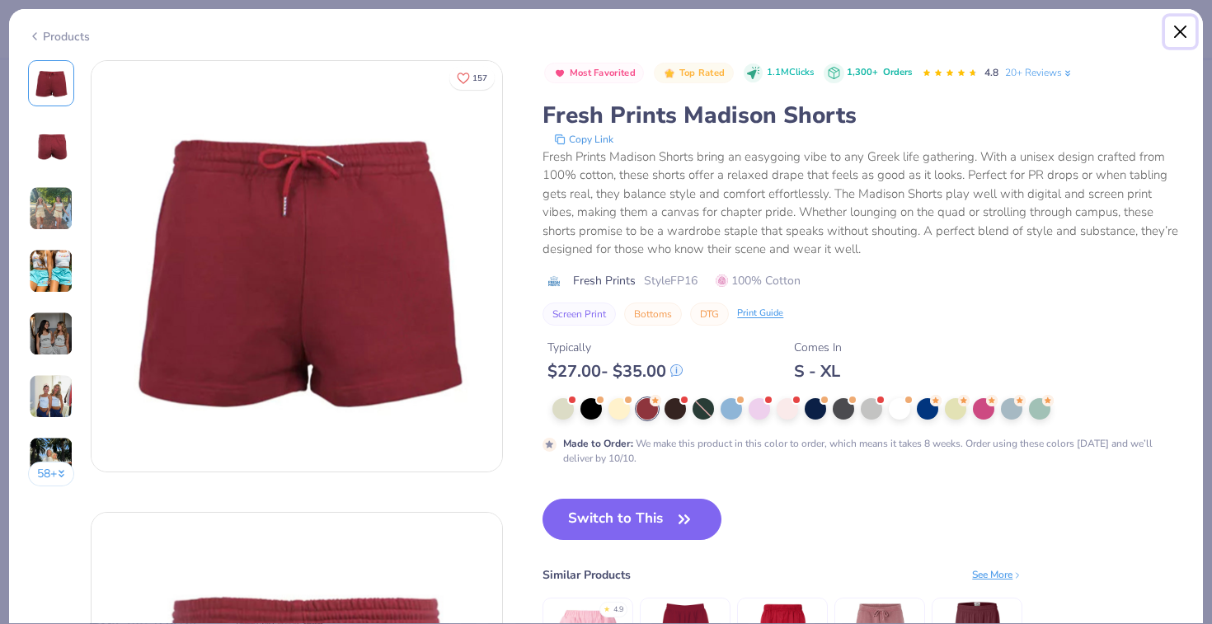
click at [1181, 21] on button "Close" at bounding box center [1180, 31] width 31 height 31
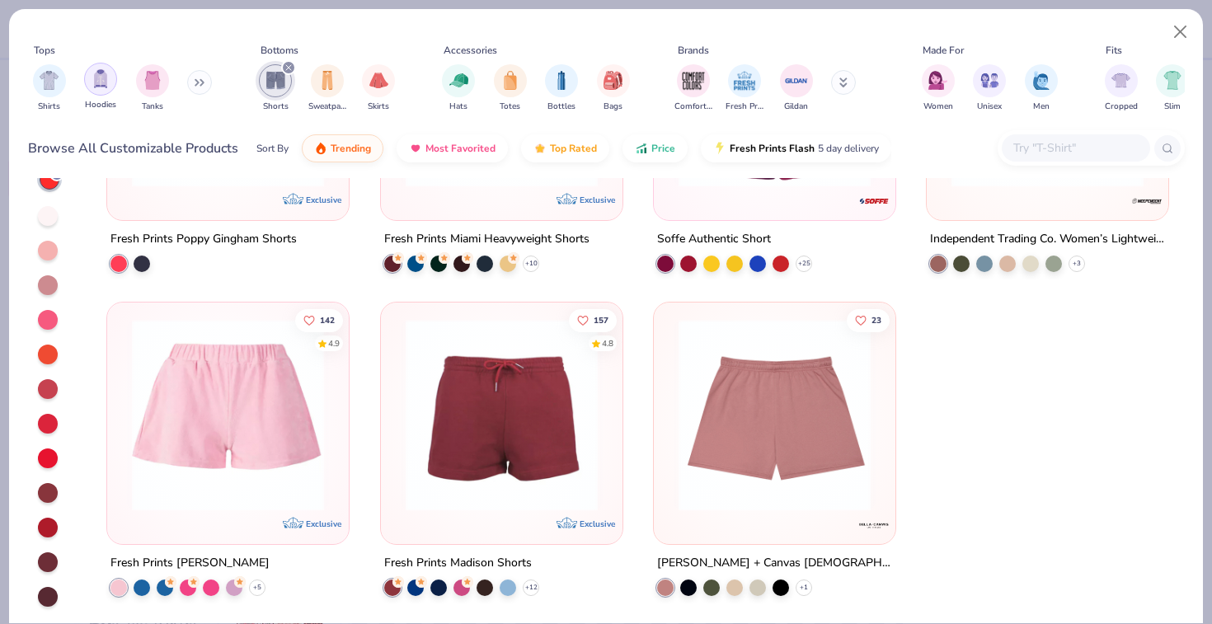
click at [91, 83] on div "filter for Hoodies" at bounding box center [100, 79] width 33 height 33
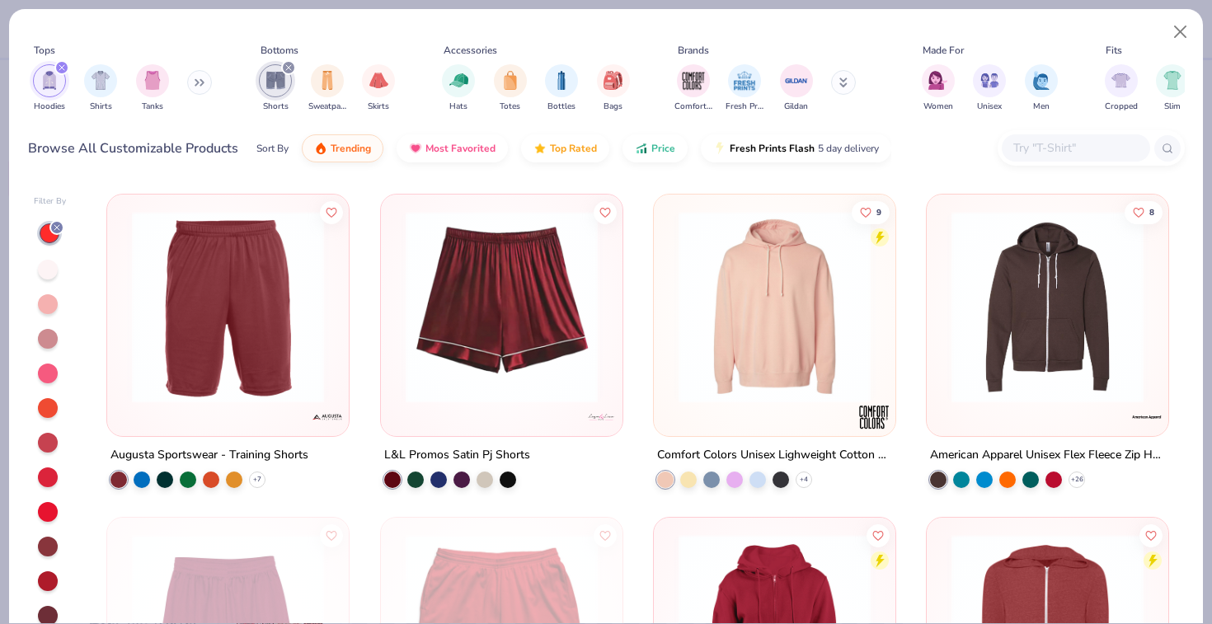
scroll to position [1334, 0]
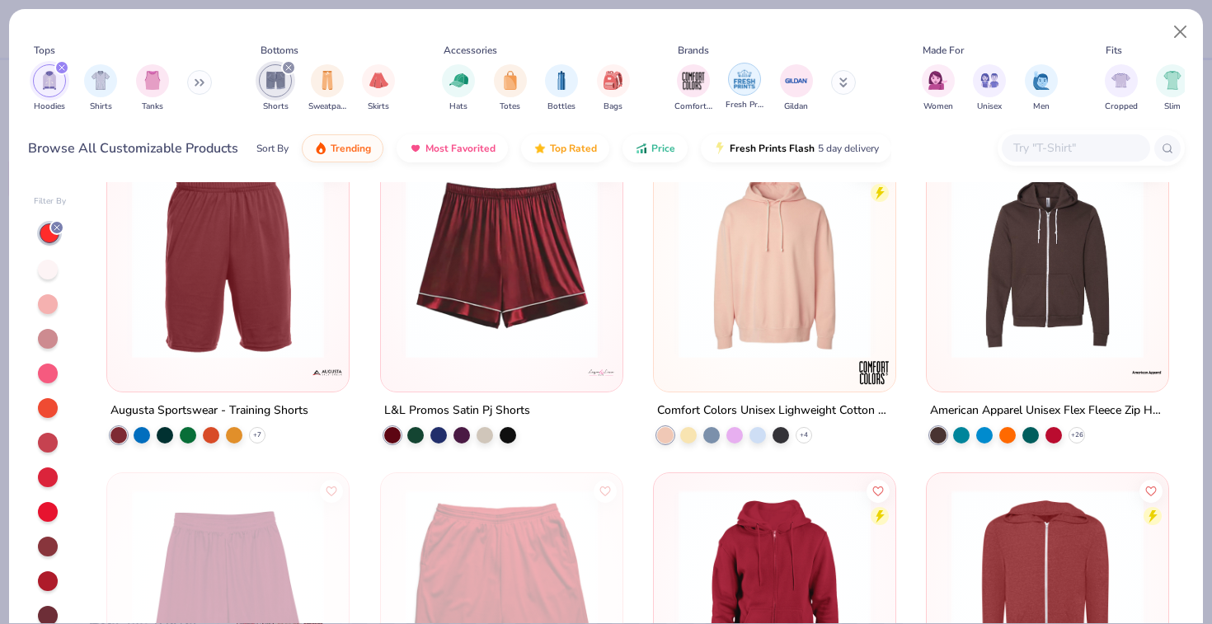
click at [744, 79] on img "filter for Fresh Prints" at bounding box center [744, 79] width 25 height 25
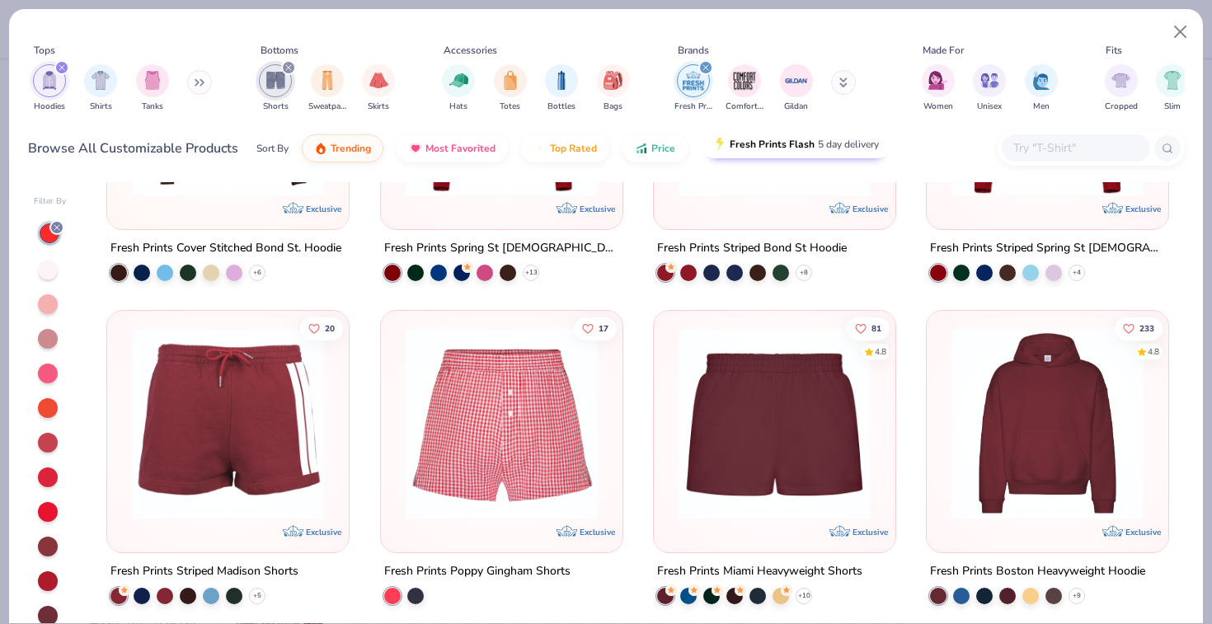
scroll to position [208, 0]
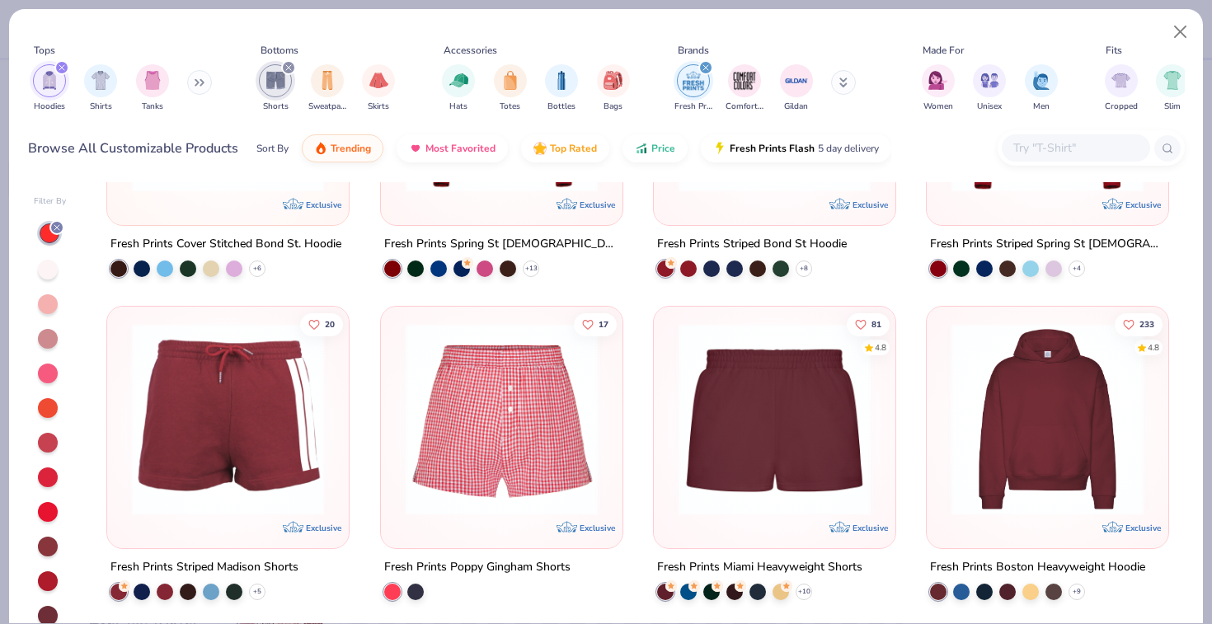
click at [989, 443] on img at bounding box center [1047, 419] width 209 height 192
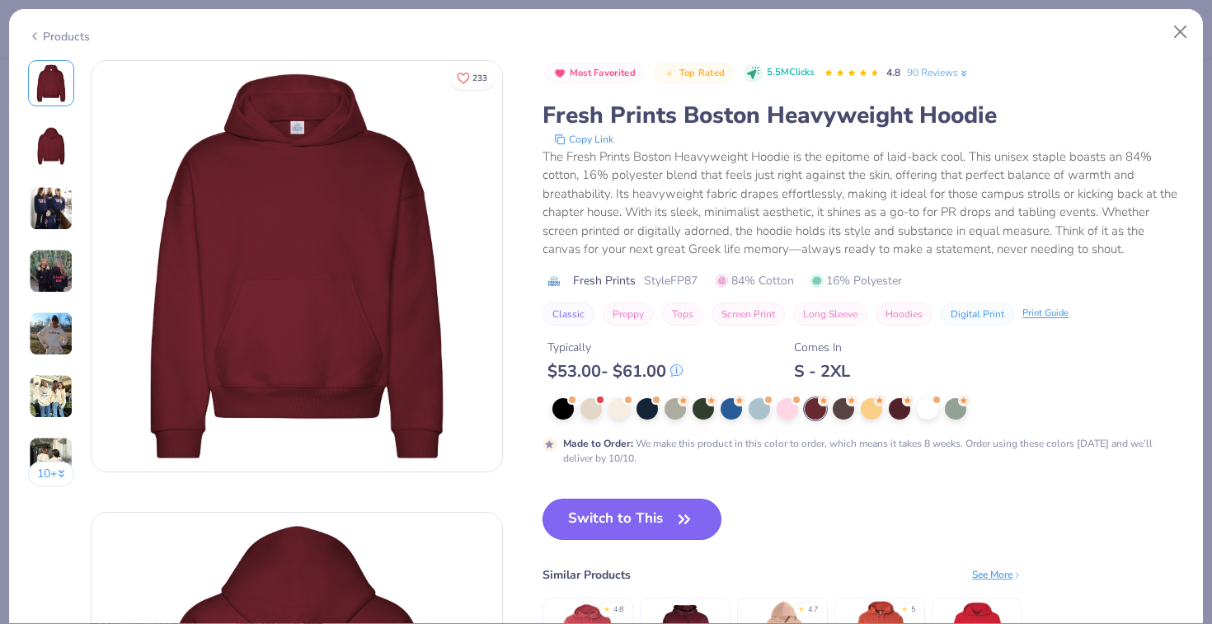
click at [668, 514] on button "Switch to This" at bounding box center [631, 519] width 179 height 41
type input "50"
type textarea "x"
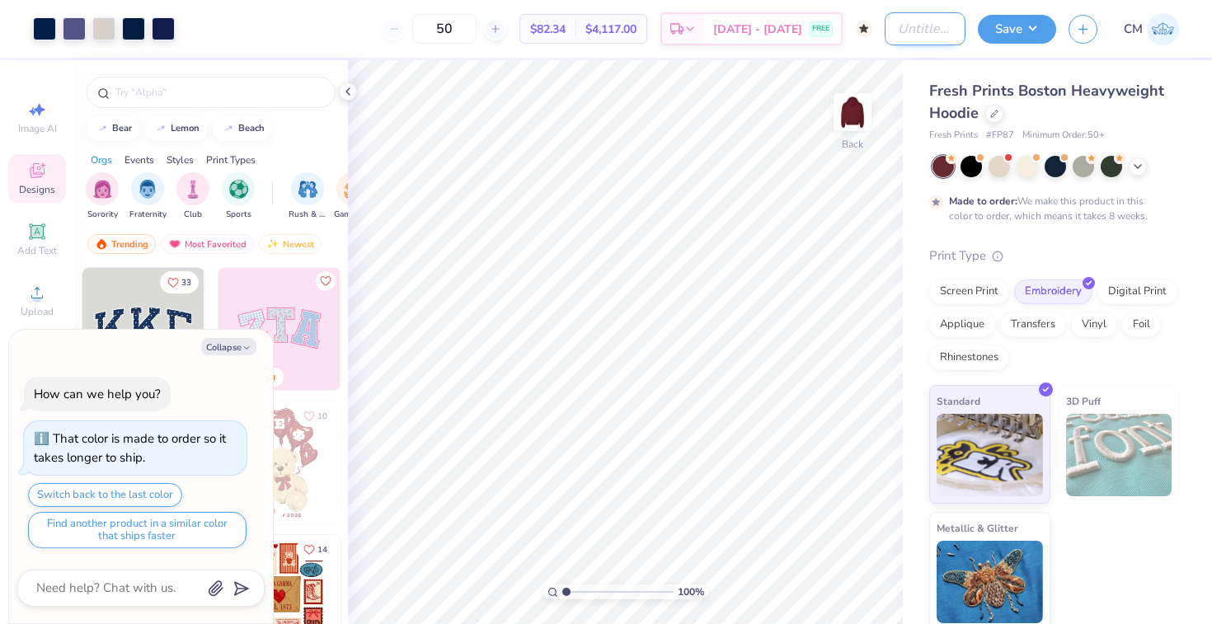
click at [916, 35] on input "Design Title" at bounding box center [924, 28] width 81 height 33
type input "A"
type textarea "x"
type input "AZ"
type textarea "x"
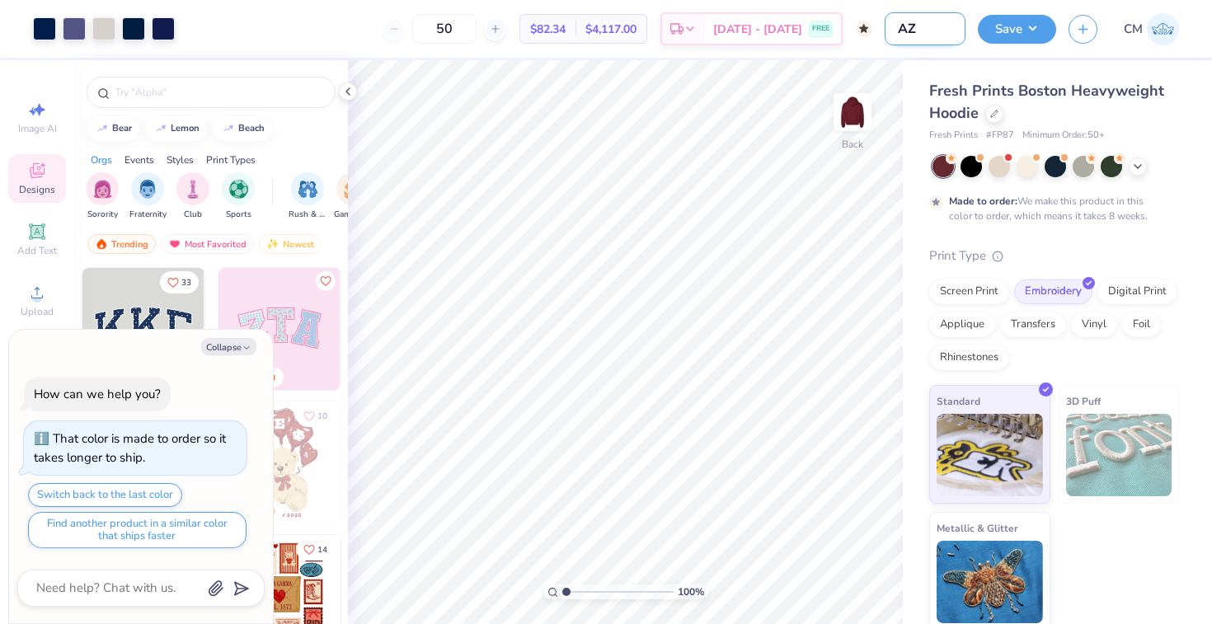
type input "AZD"
type textarea "x"
type input "AZD"
type textarea "x"
type input "AZD B"
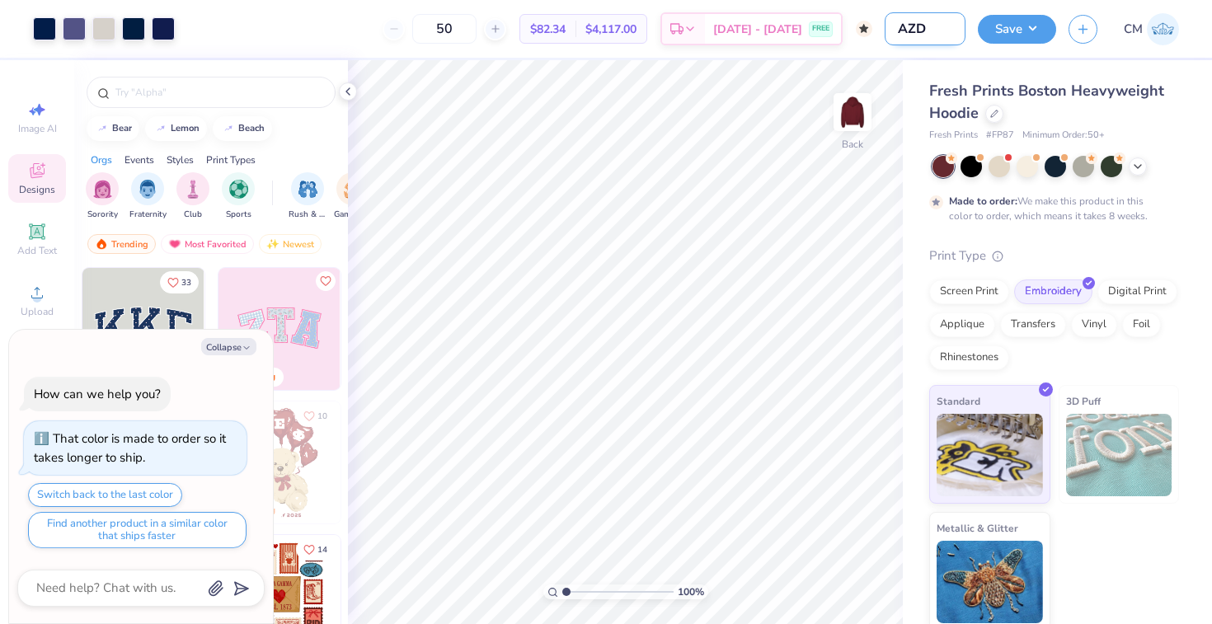
type textarea "x"
type input "AZD B2"
type textarea "x"
type input "AZD B2S"
type textarea "x"
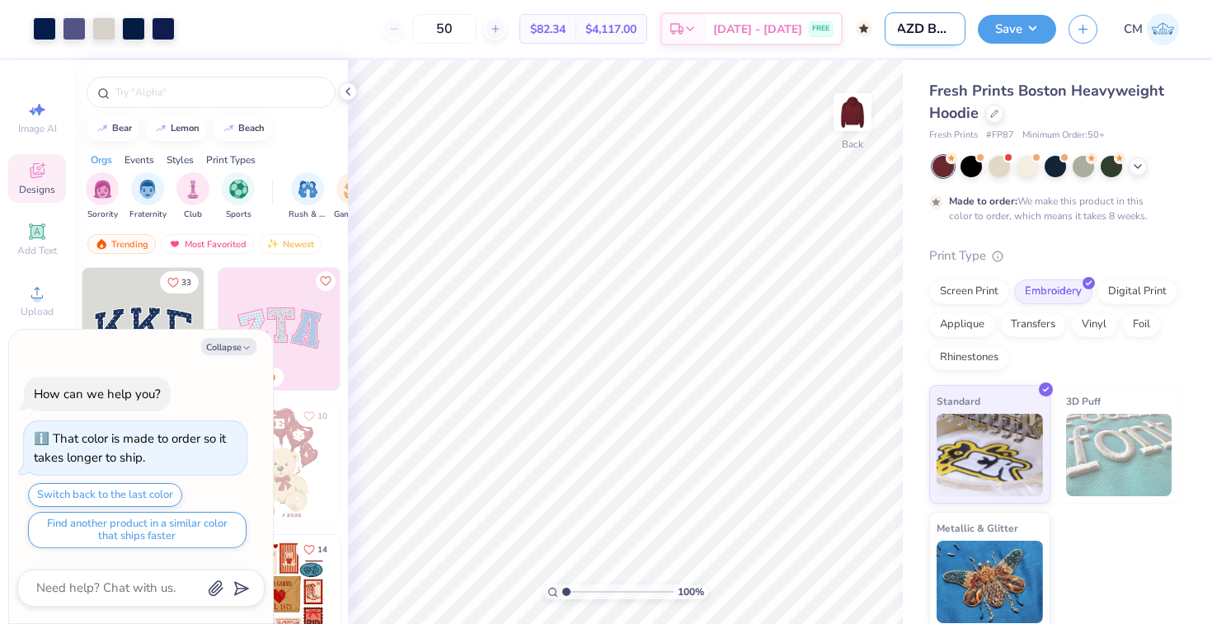
type input "AZD B2S"
type textarea "x"
type input "AZD B2S h"
type textarea "x"
type input "AZD B2S ho"
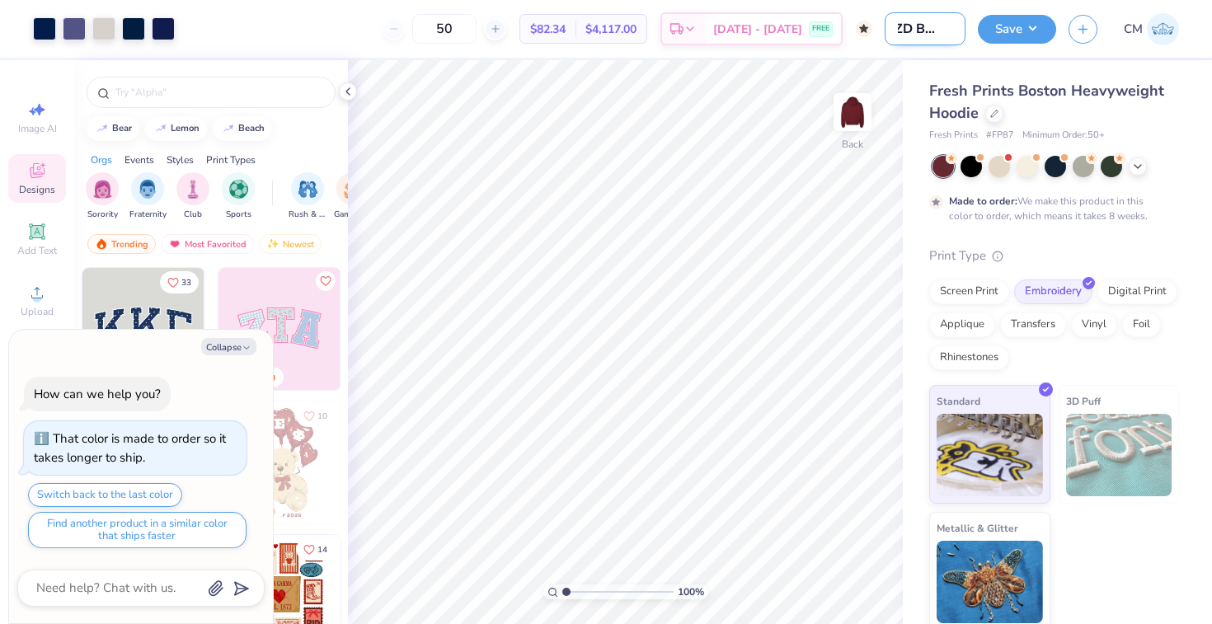
type textarea "x"
type input "AZD B2S hoo"
type textarea "x"
type input "AZD B2S hood"
type textarea "x"
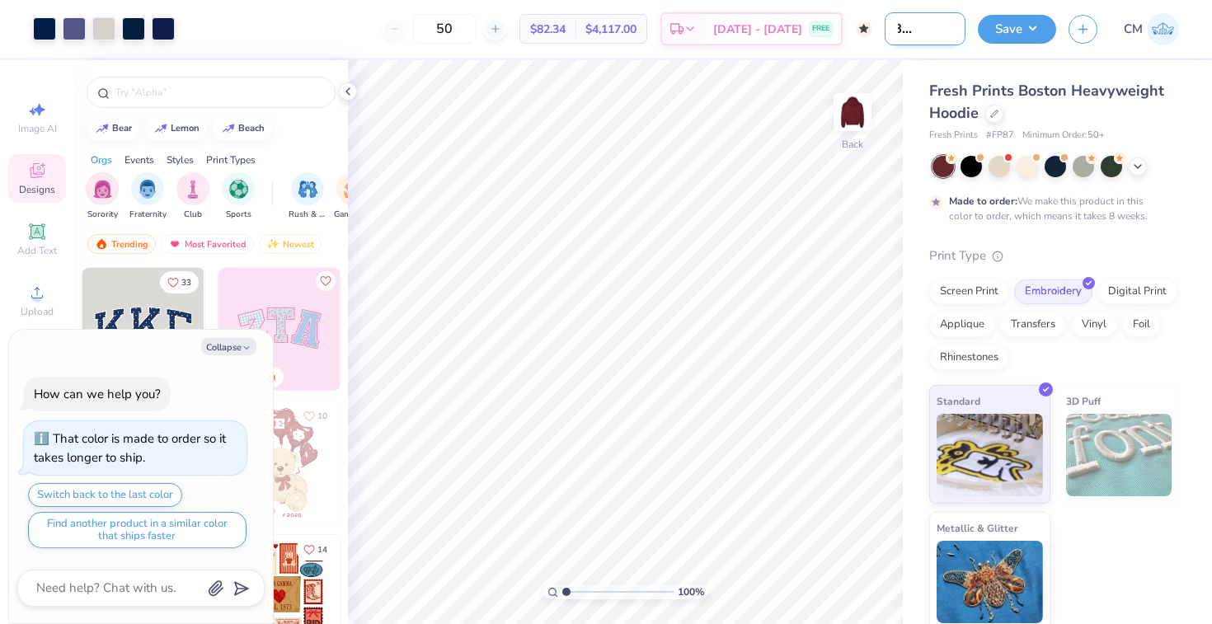
type input "AZD B2S hoodi"
type textarea "x"
type input "AZD B2S hoodie"
type textarea "x"
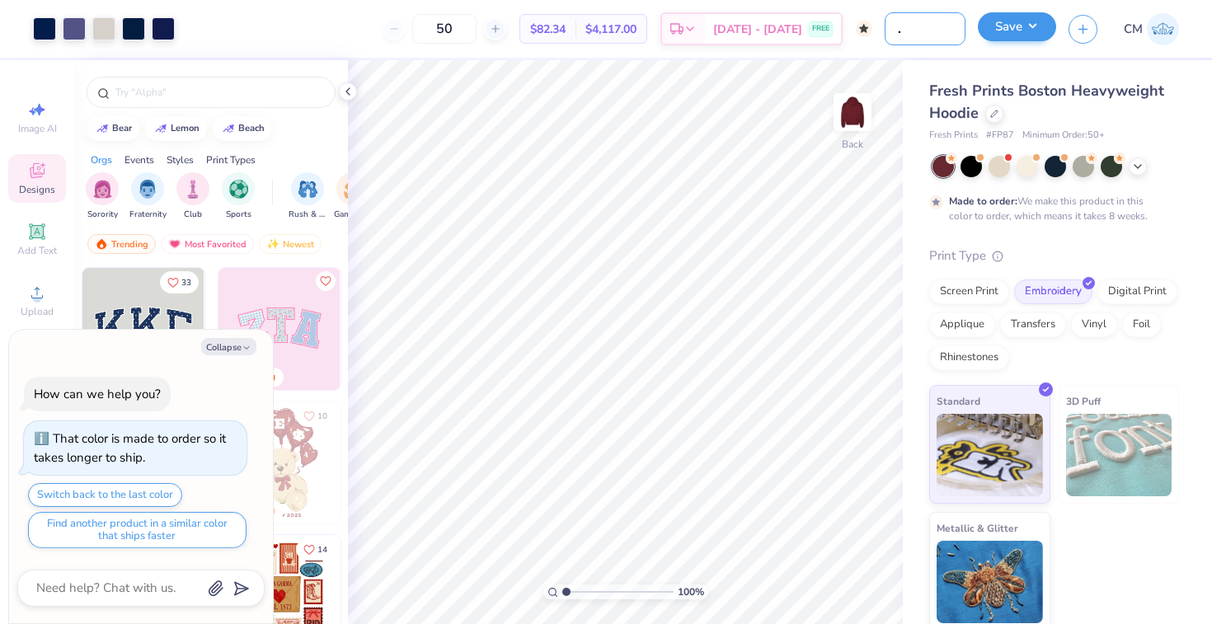
type input "AZD B2S hoodie"
click at [1026, 24] on button "Save" at bounding box center [1017, 26] width 78 height 29
type textarea "x"
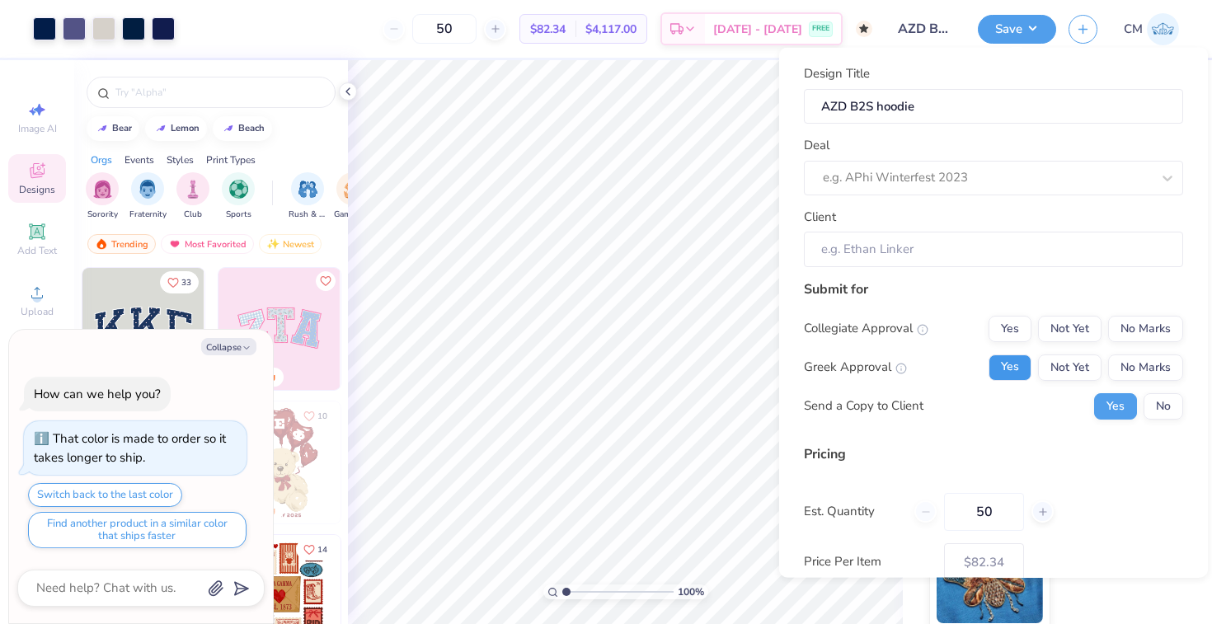
click at [1017, 367] on button "Yes" at bounding box center [1009, 367] width 43 height 26
click at [1134, 329] on button "No Marks" at bounding box center [1145, 328] width 75 height 26
type input "$82.34"
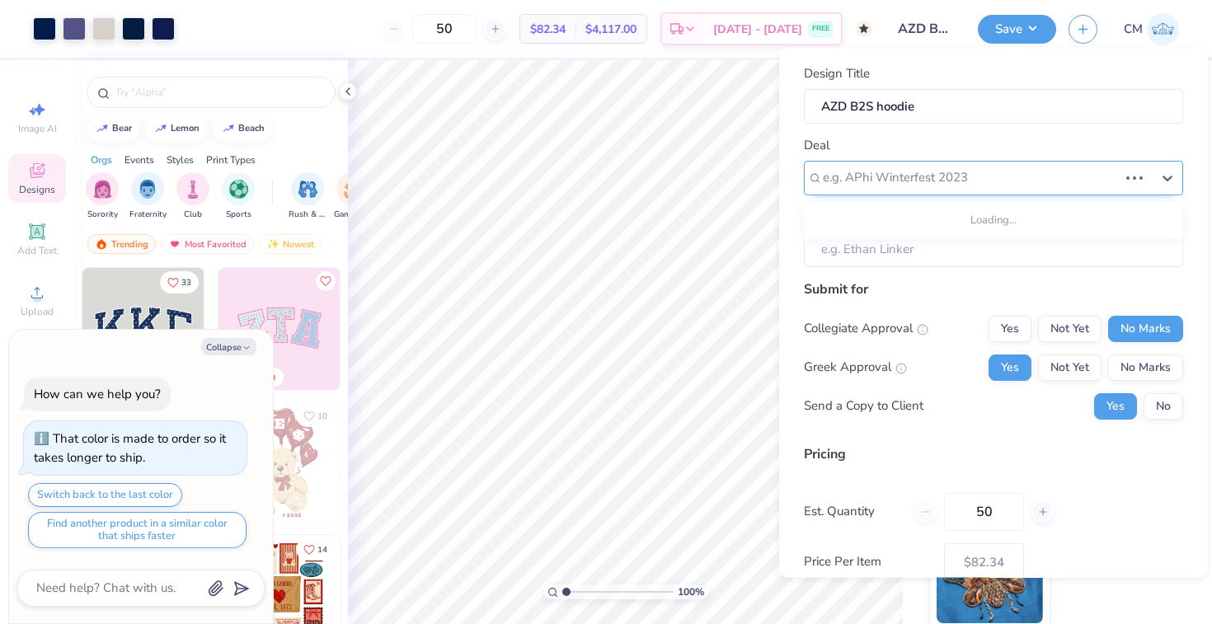
click at [922, 166] on div at bounding box center [970, 177] width 295 height 22
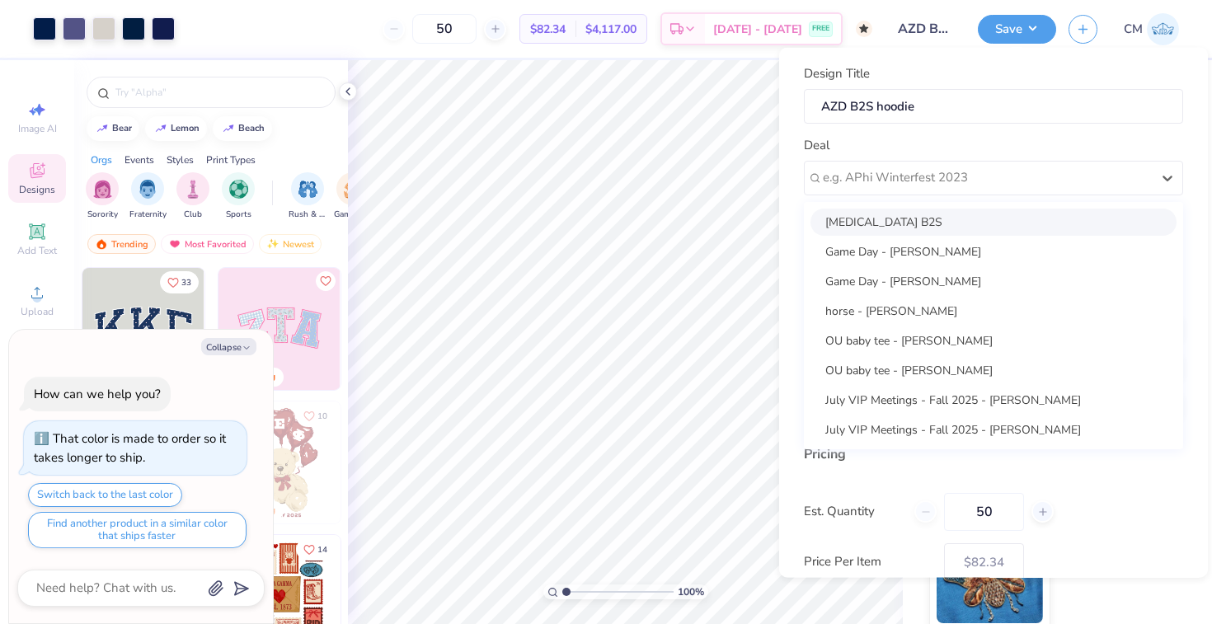
click at [917, 231] on div "[MEDICAL_DATA] B2S" at bounding box center [993, 221] width 366 height 27
type textarea "x"
type input "[PERSON_NAME]"
type input "$97.64"
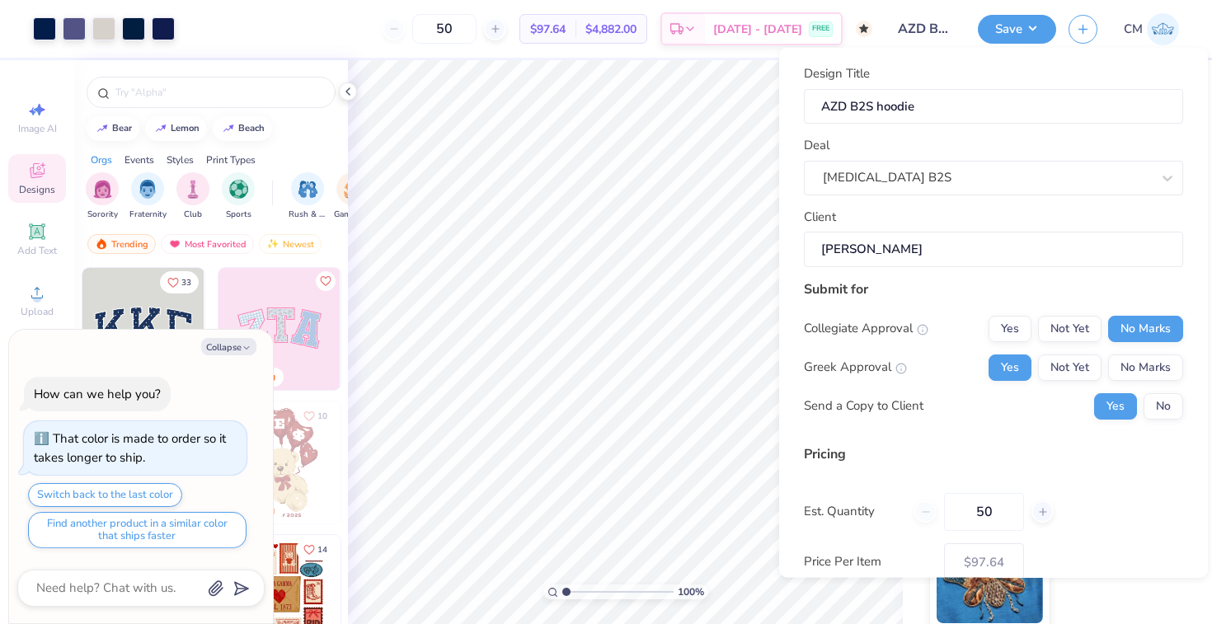
scroll to position [98, 0]
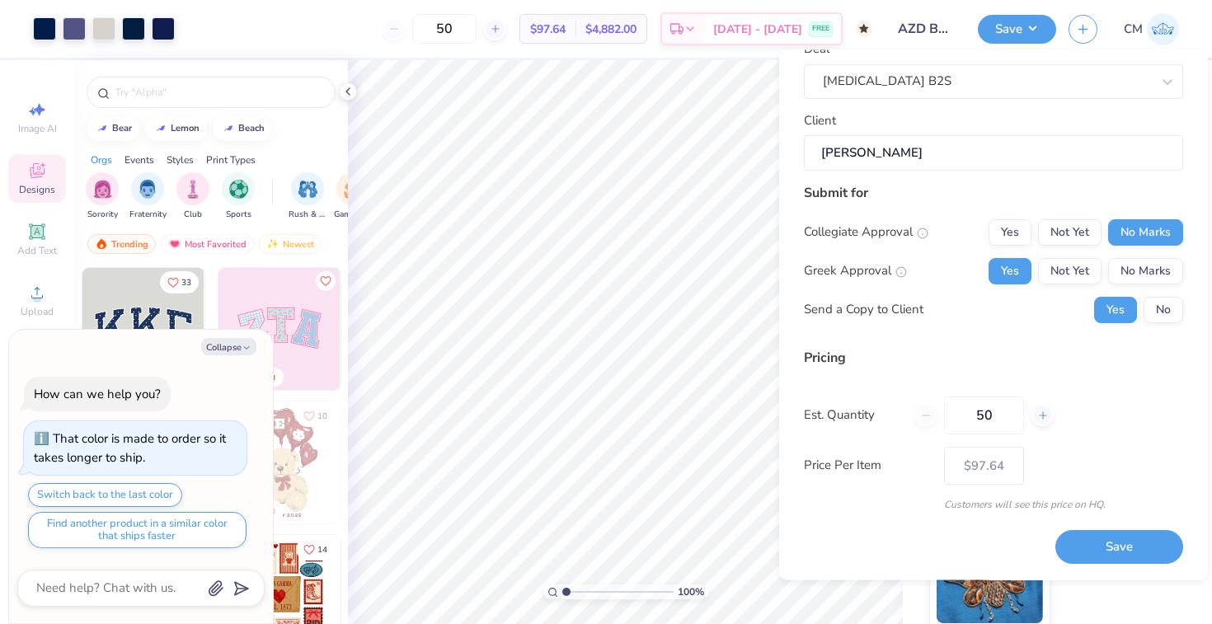
drag, startPoint x: 1118, startPoint y: 556, endPoint x: 1133, endPoint y: 429, distance: 127.9
click at [1133, 429] on div "Design Title AZD B2S hoodie Deal AXiD B2S Client Avery Ender Submit for Collegi…" at bounding box center [993, 267] width 379 height 596
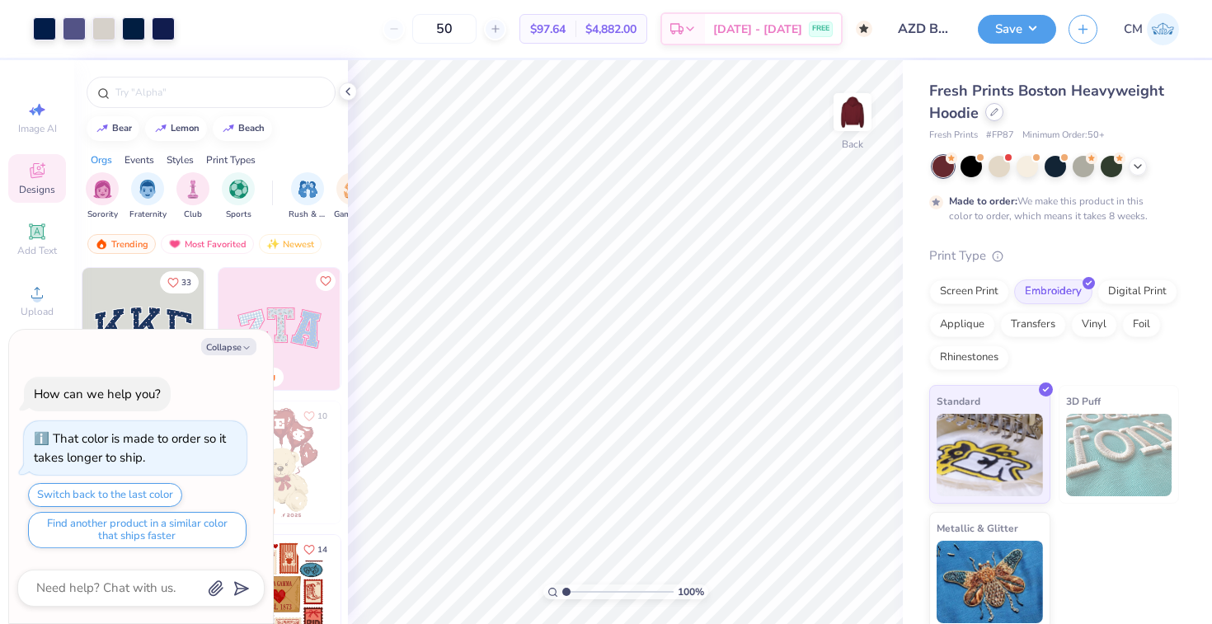
click at [993, 112] on icon at bounding box center [994, 112] width 8 height 8
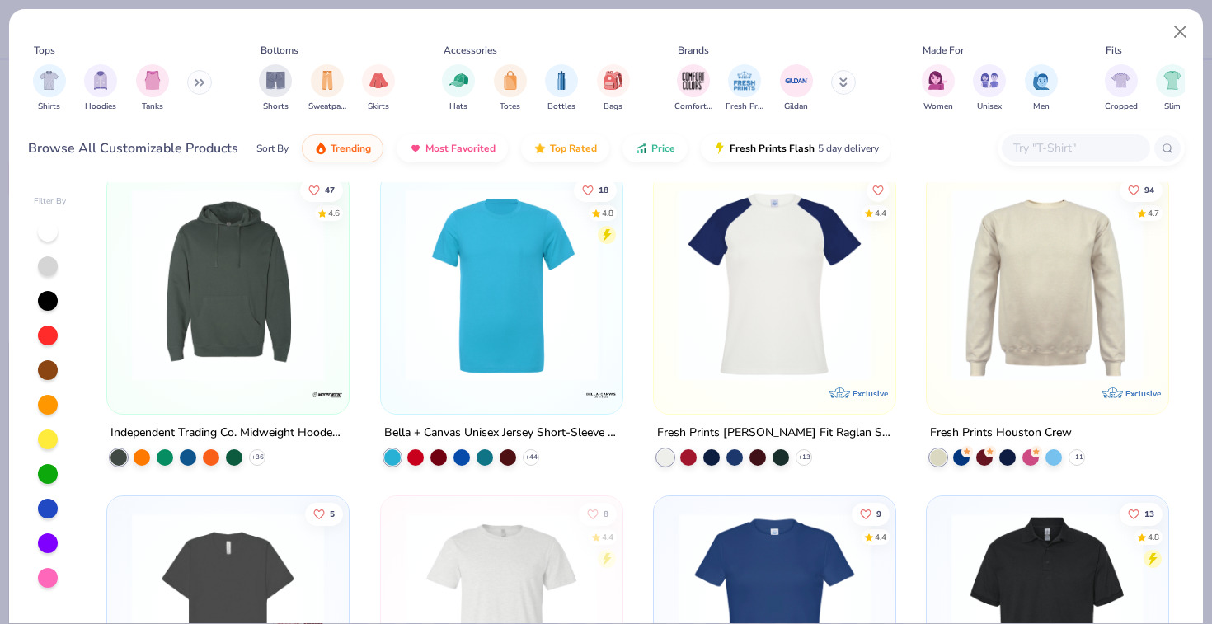
scroll to position [344, 0]
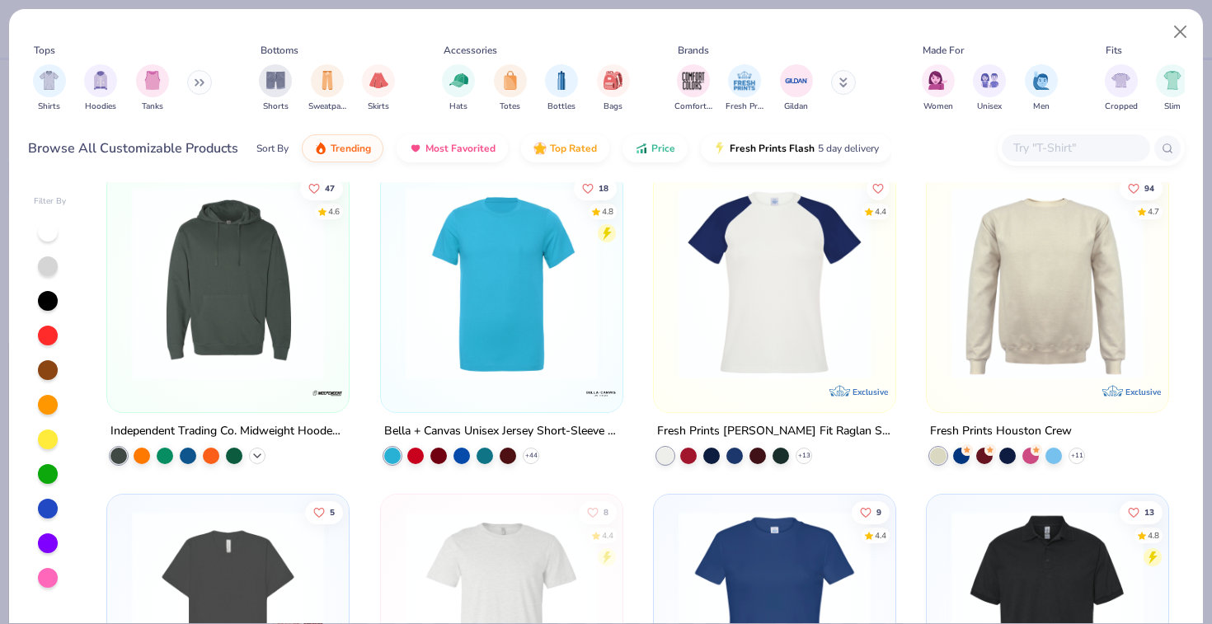
click at [259, 453] on icon at bounding box center [257, 455] width 13 height 13
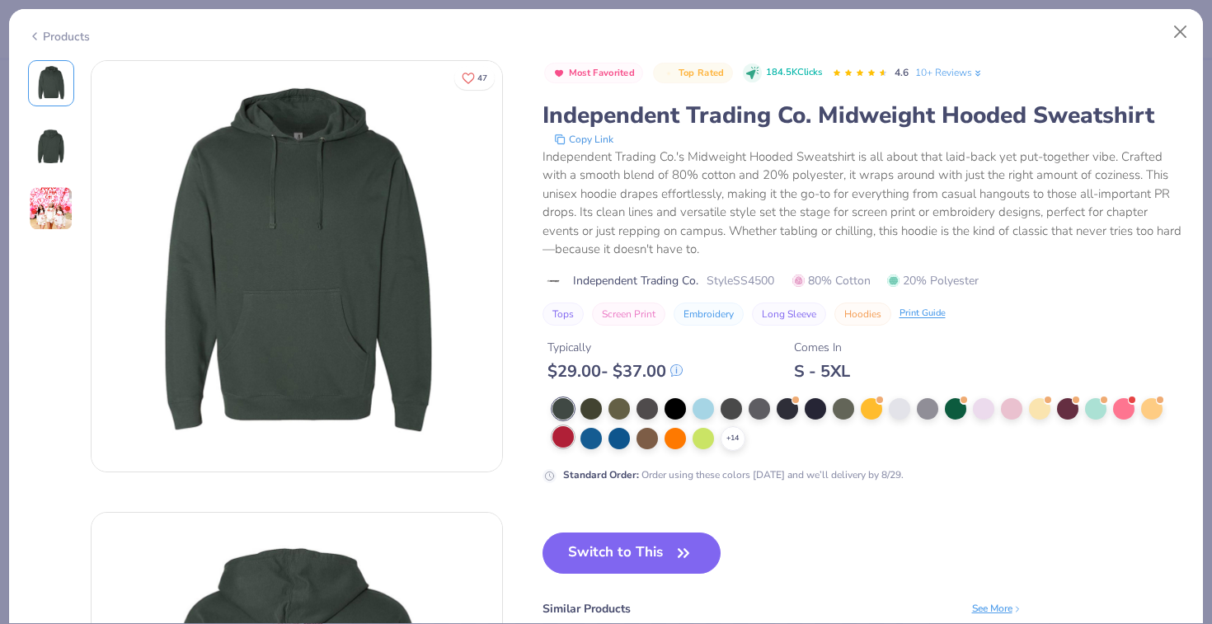
click at [556, 440] on div at bounding box center [562, 436] width 21 height 21
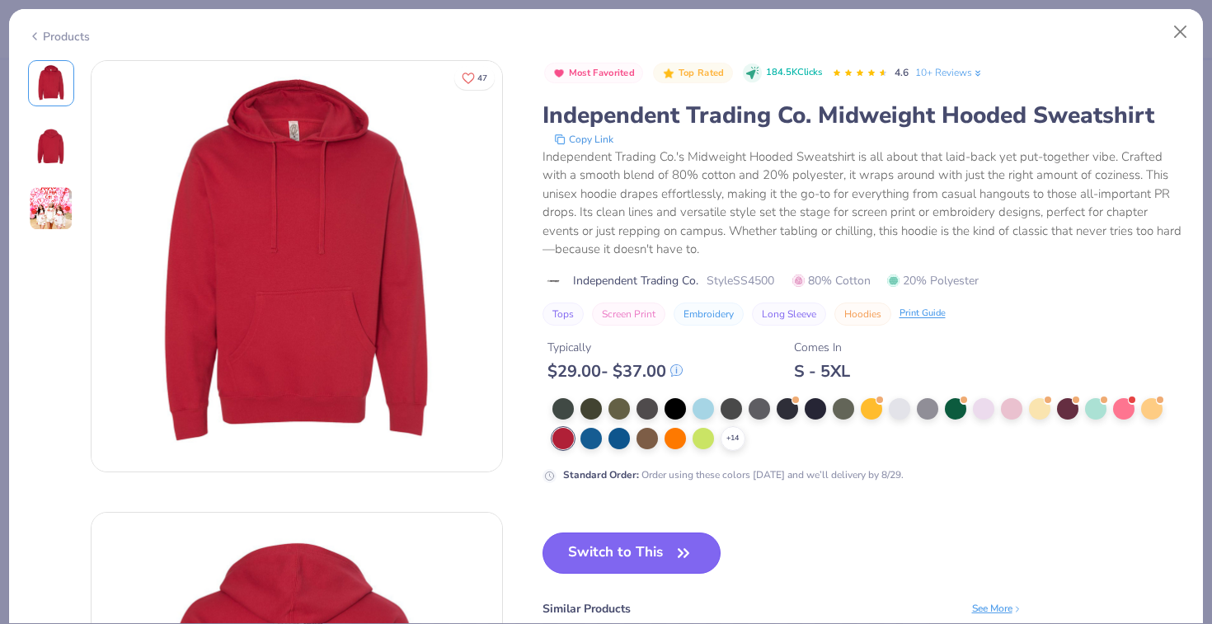
click at [594, 563] on button "Switch to This" at bounding box center [631, 552] width 179 height 41
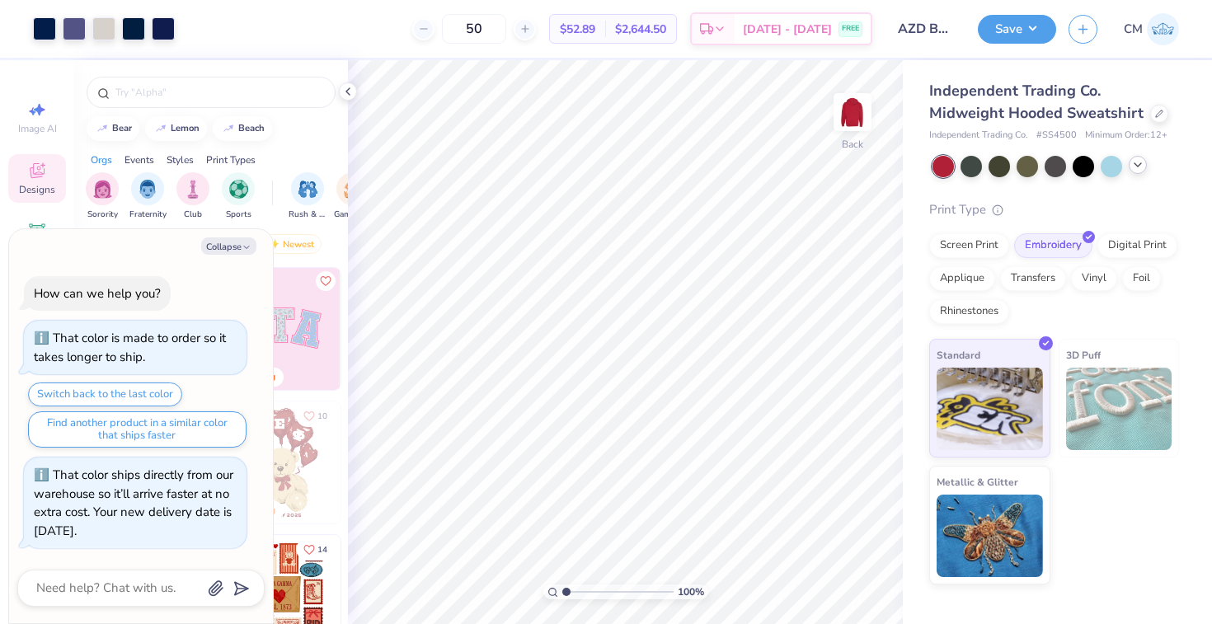
click at [1135, 163] on icon at bounding box center [1137, 164] width 13 height 13
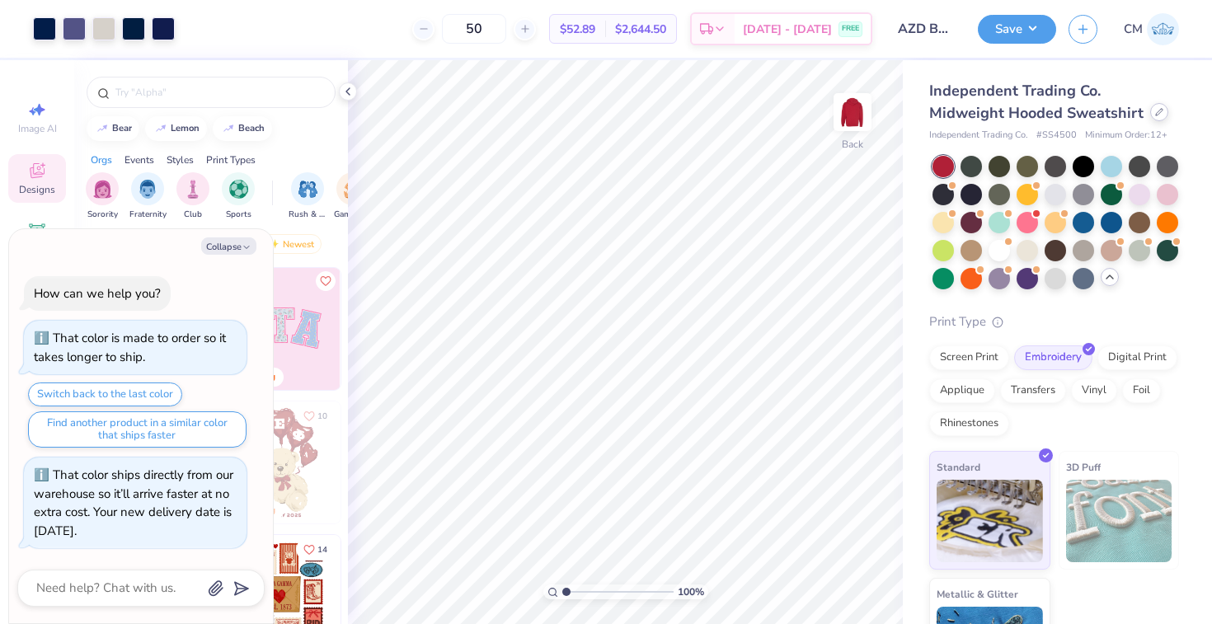
click at [1155, 114] on icon at bounding box center [1159, 112] width 8 height 8
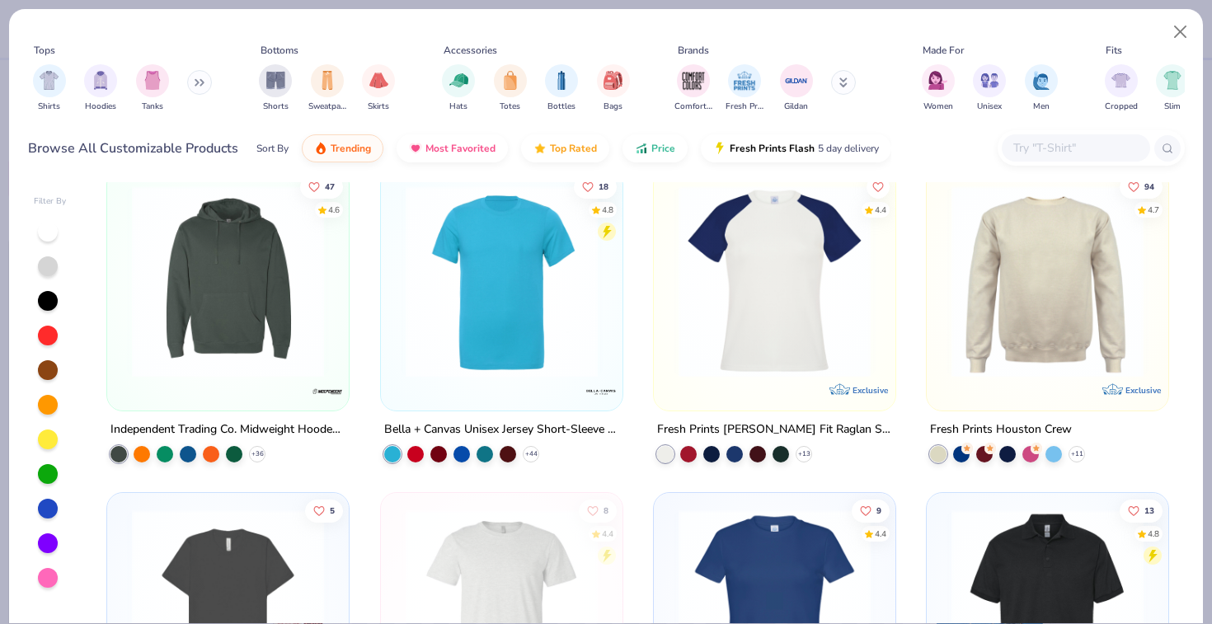
scroll to position [362, 0]
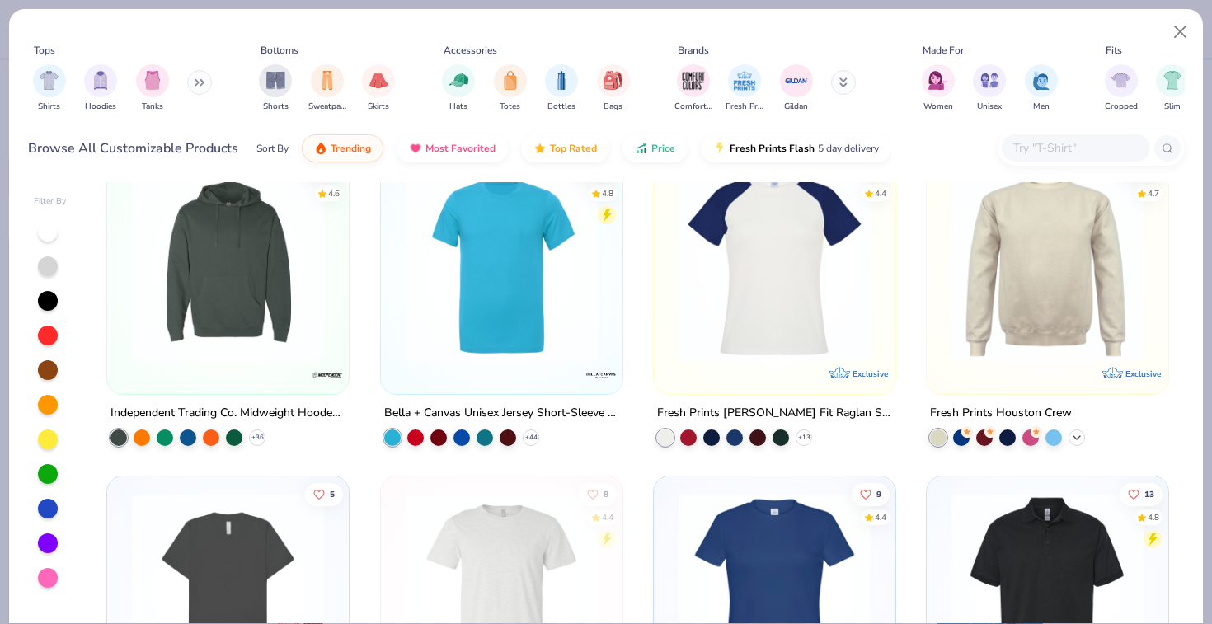
click at [1076, 431] on icon at bounding box center [1076, 437] width 13 height 13
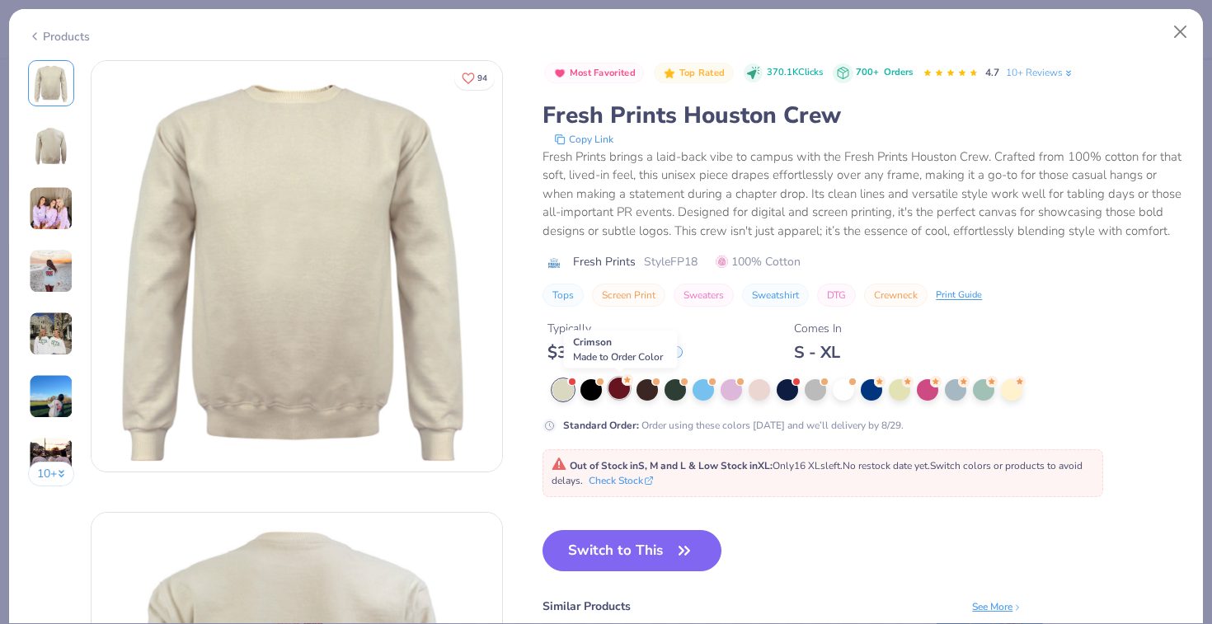
click at [624, 387] on div at bounding box center [618, 388] width 21 height 21
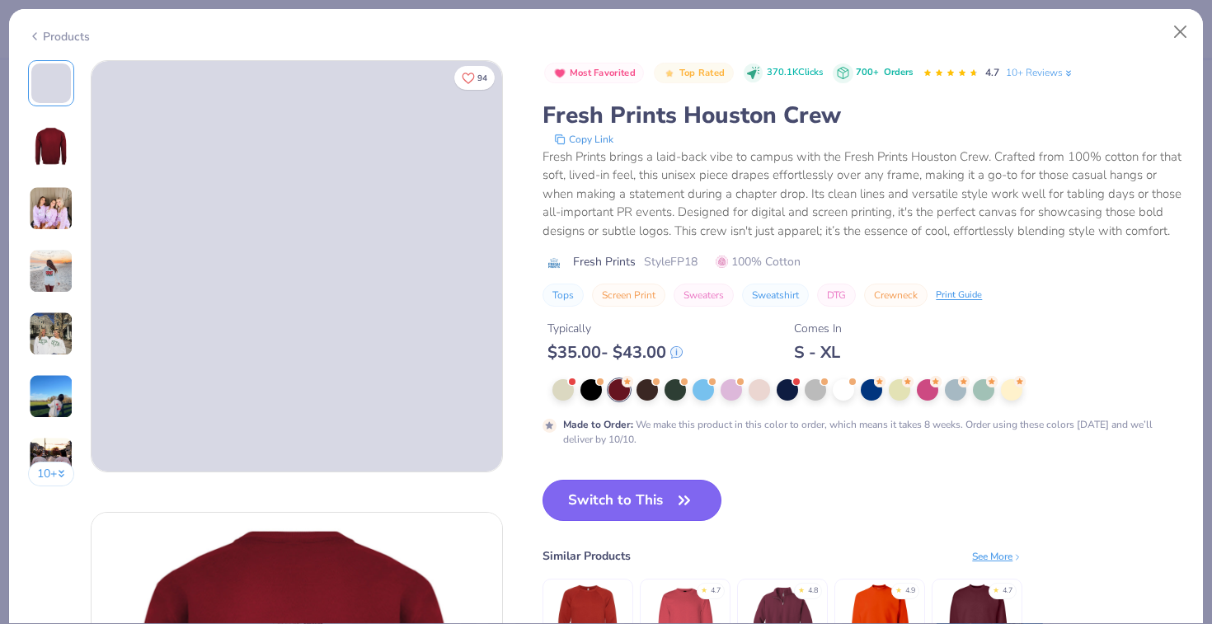
click at [617, 504] on button "Switch to This" at bounding box center [631, 500] width 179 height 41
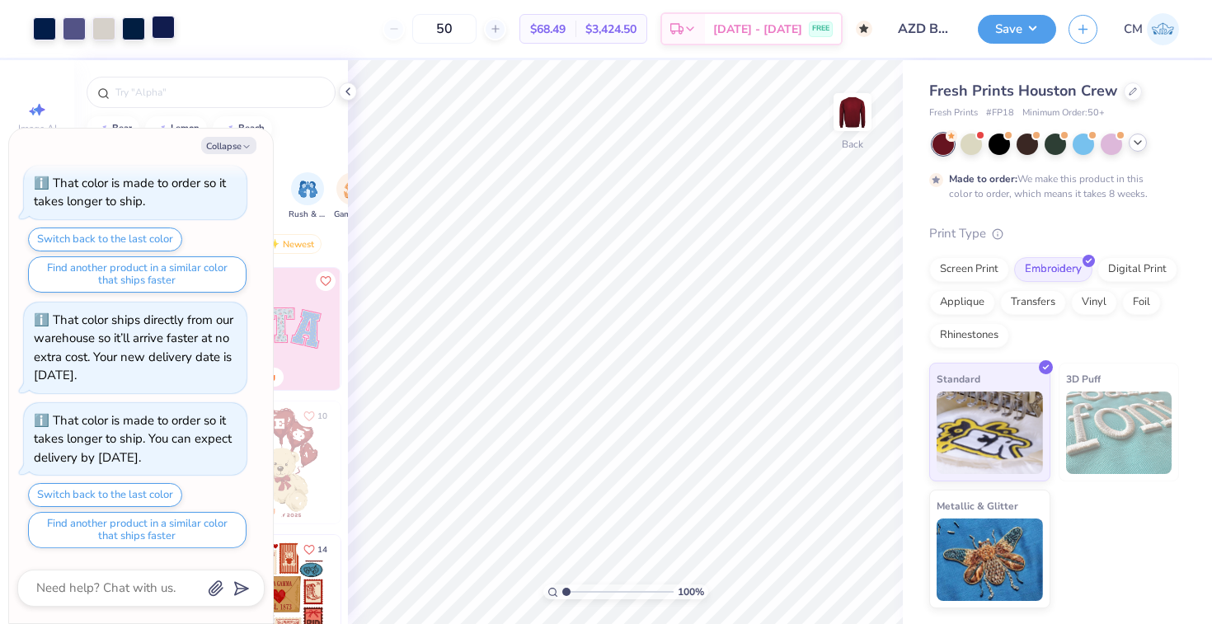
click at [162, 33] on div at bounding box center [163, 27] width 23 height 23
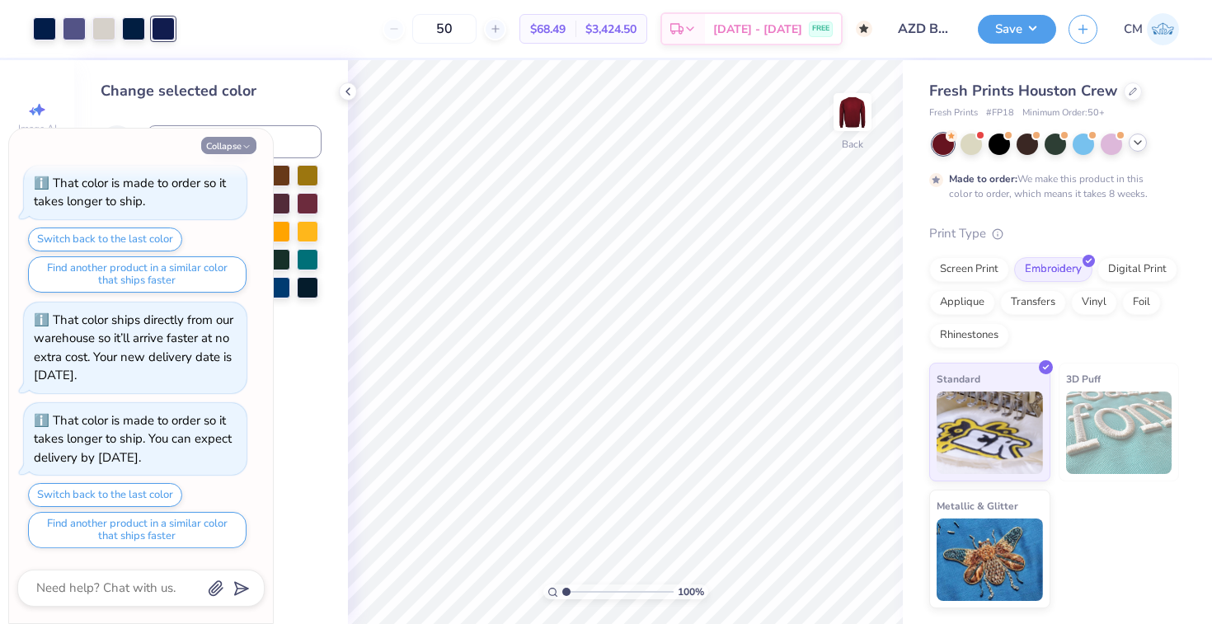
click at [229, 149] on button "Collapse" at bounding box center [228, 145] width 55 height 17
type textarea "x"
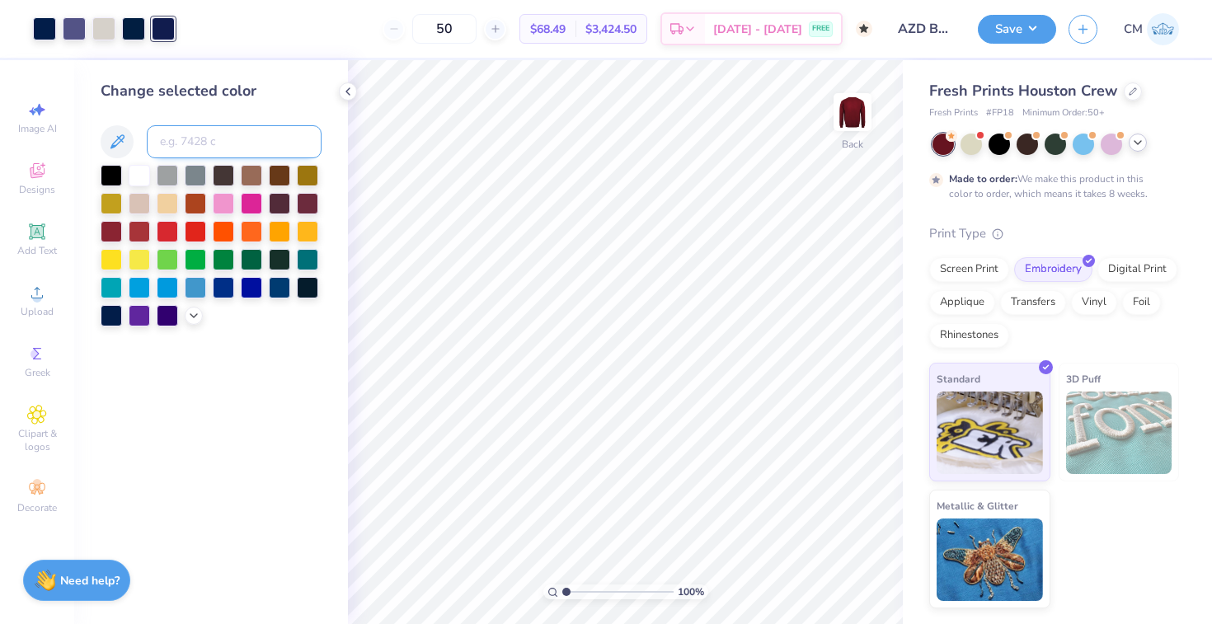
click at [226, 146] on input at bounding box center [234, 141] width 175 height 33
type input "282"
click at [73, 26] on div at bounding box center [74, 27] width 23 height 23
click at [175, 137] on input at bounding box center [234, 141] width 175 height 33
type input "282"
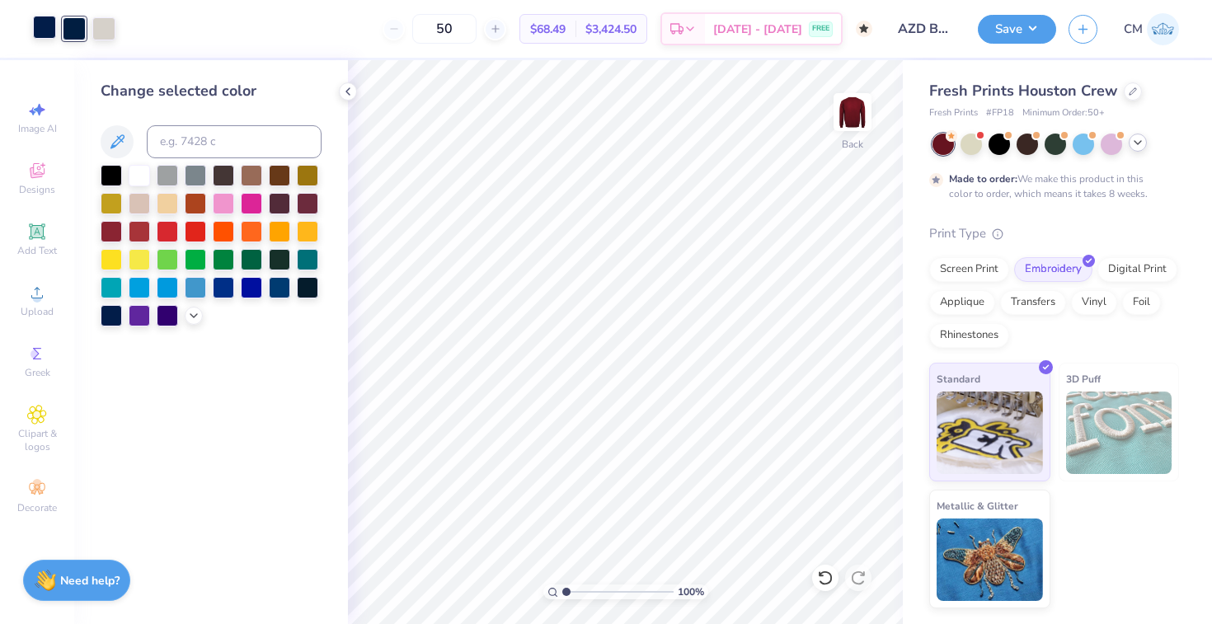
click at [50, 21] on div at bounding box center [44, 27] width 23 height 23
click at [181, 148] on input at bounding box center [234, 141] width 175 height 33
type input "282"
click at [340, 92] on div at bounding box center [348, 91] width 18 height 18
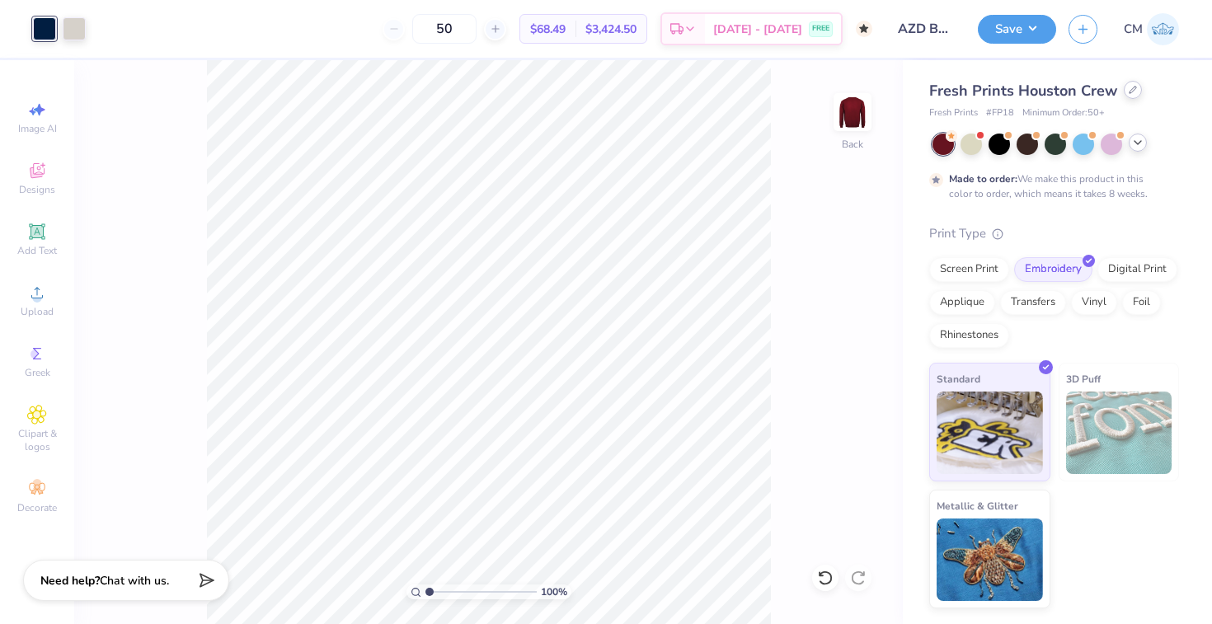
click at [1123, 92] on div at bounding box center [1132, 90] width 18 height 18
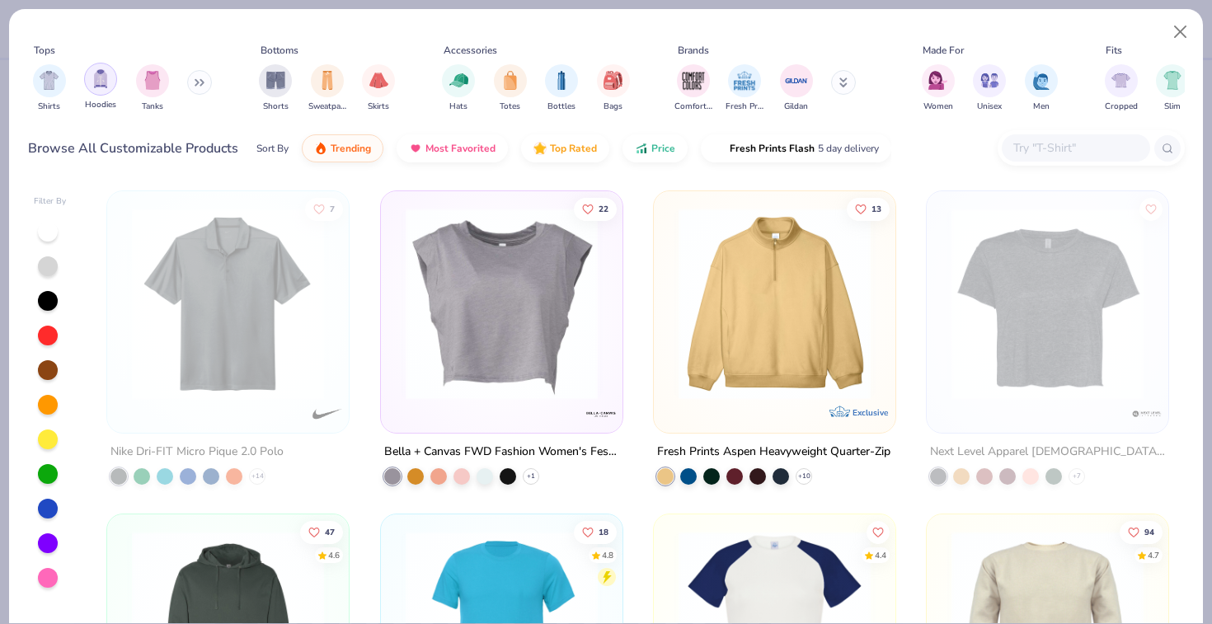
click at [101, 91] on div "filter for Hoodies" at bounding box center [100, 79] width 33 height 33
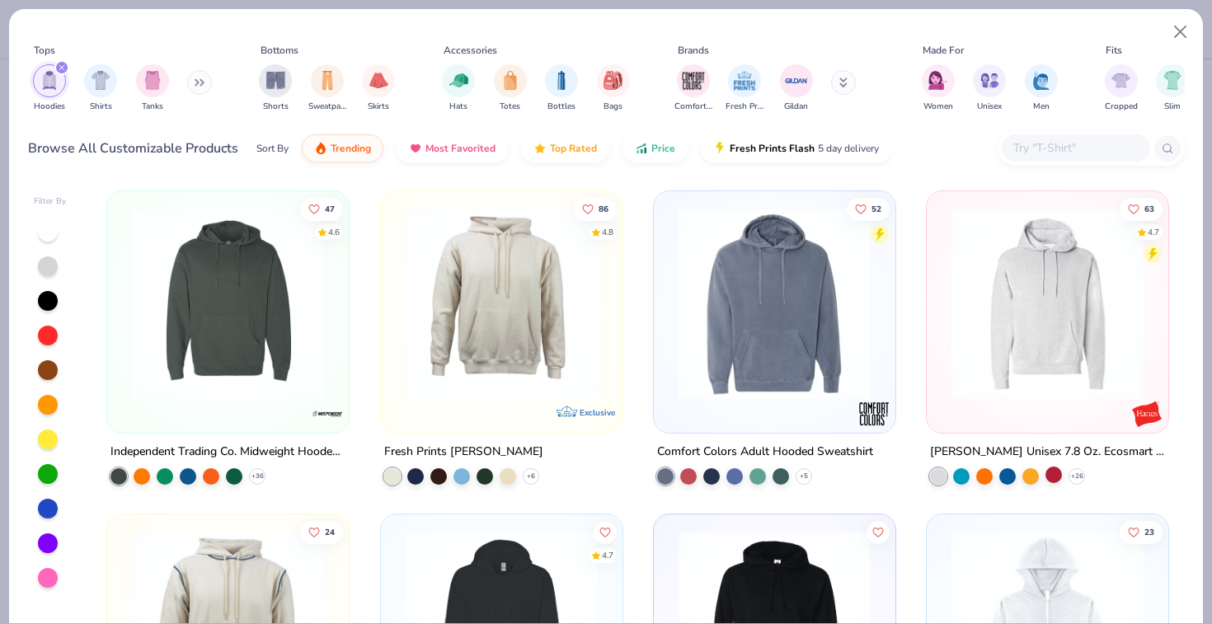
click at [1058, 471] on div at bounding box center [1053, 475] width 16 height 16
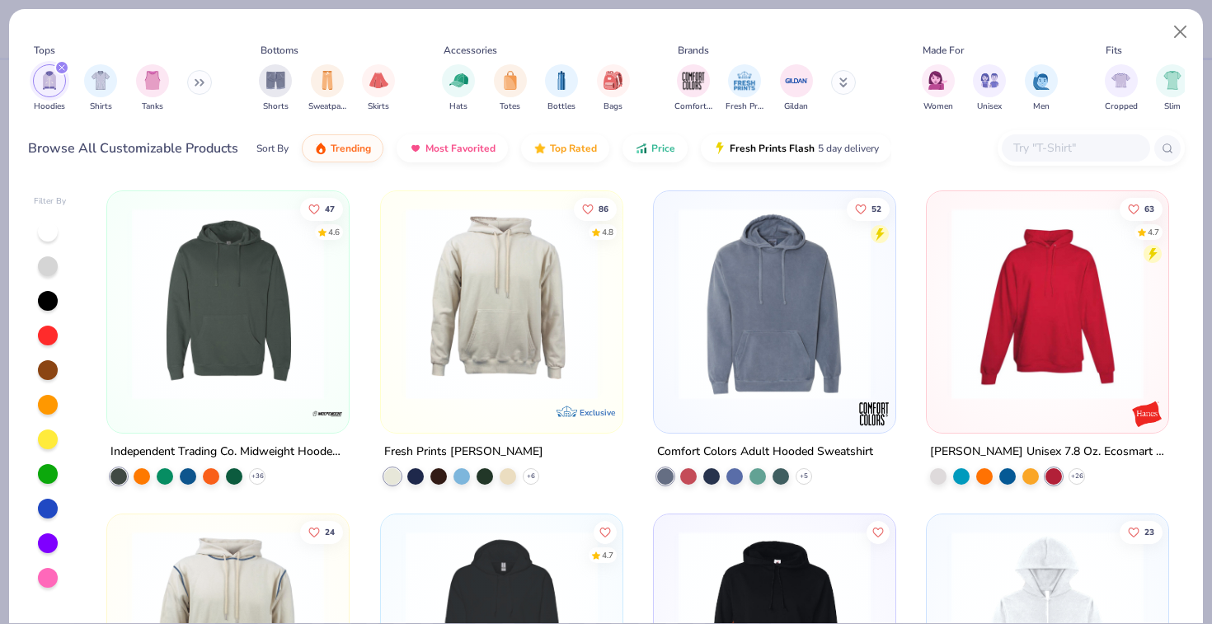
click at [1049, 399] on div at bounding box center [1047, 307] width 225 height 217
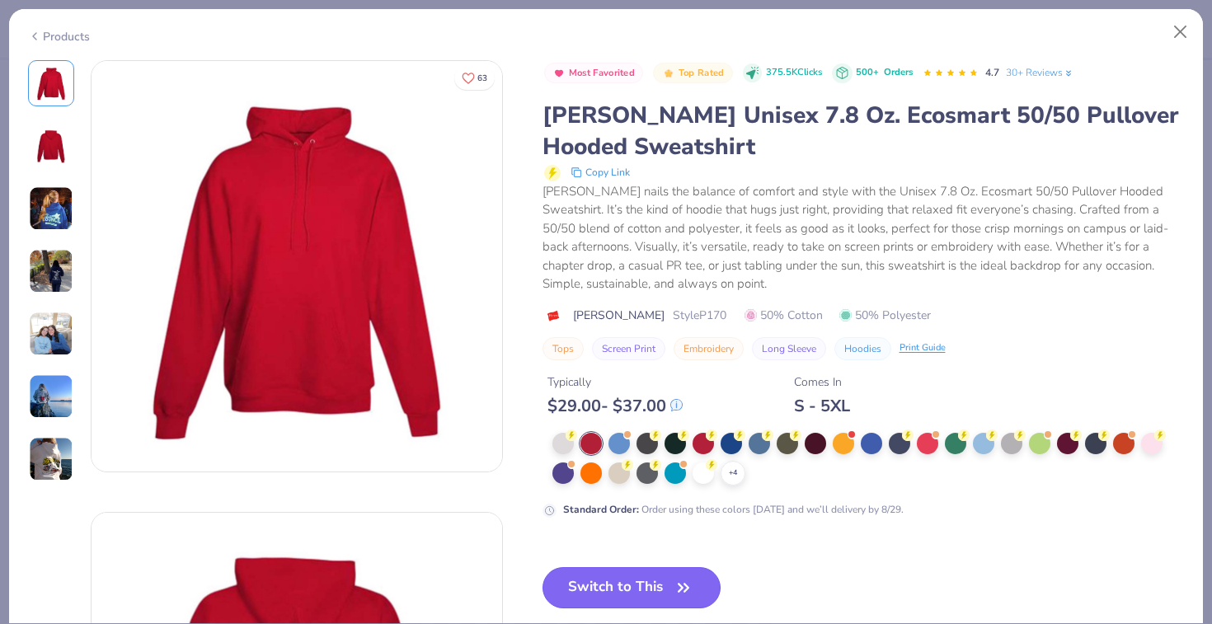
click at [656, 593] on button "Switch to This" at bounding box center [631, 587] width 179 height 41
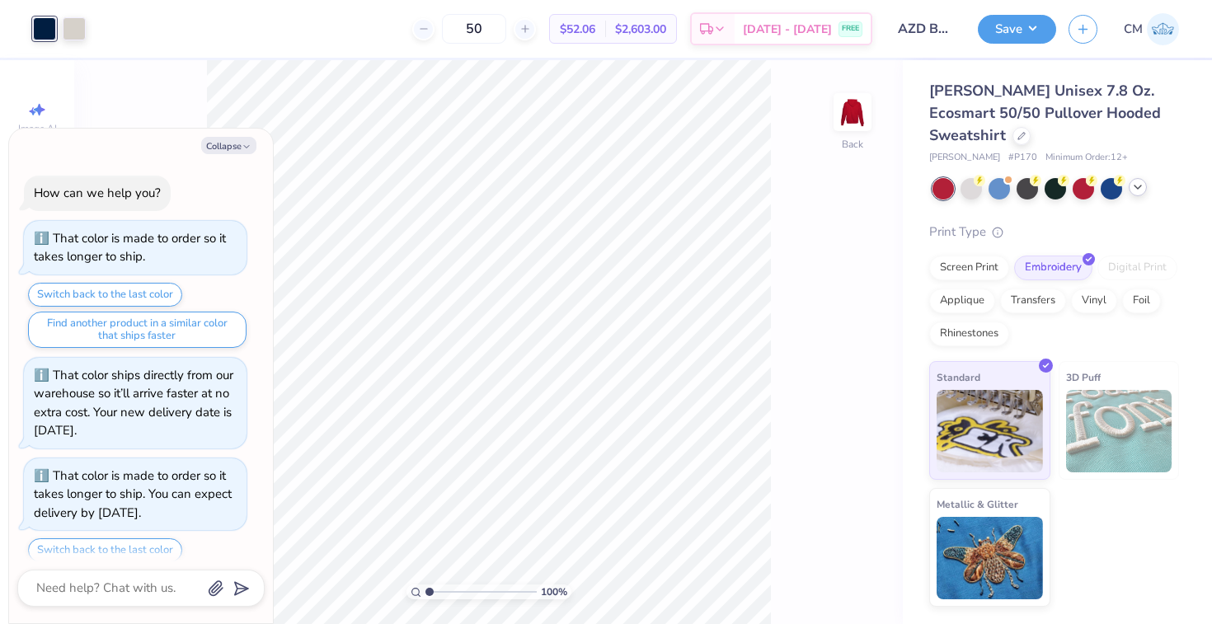
scroll to position [156, 0]
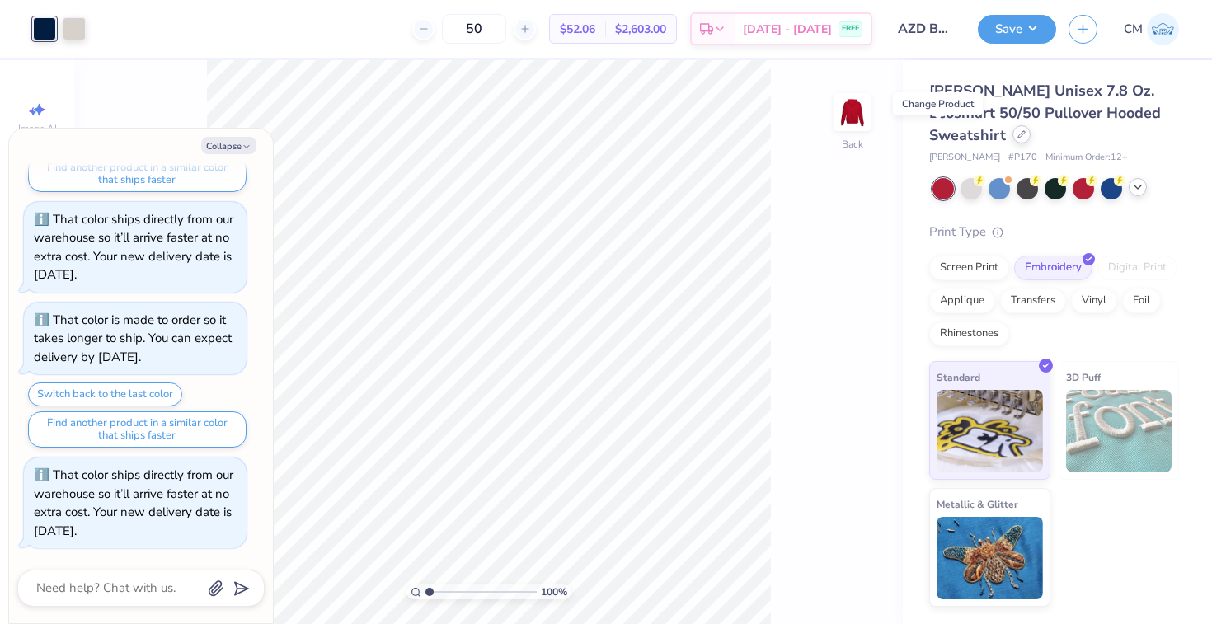
click at [1017, 133] on icon at bounding box center [1021, 134] width 8 height 8
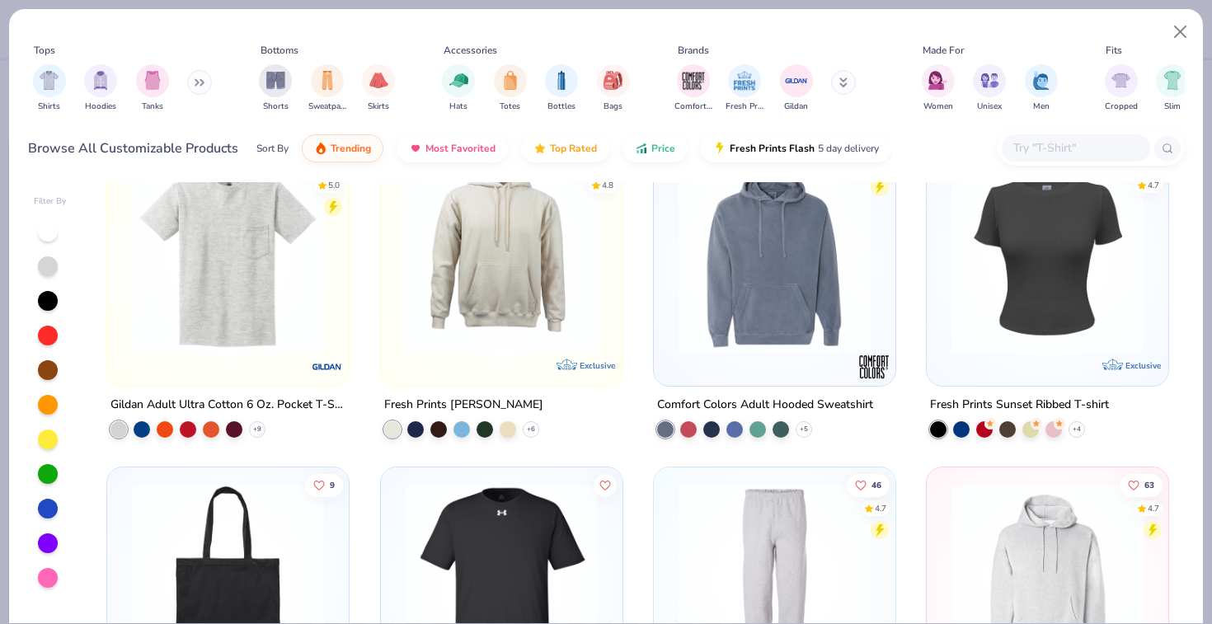
scroll to position [1125, 0]
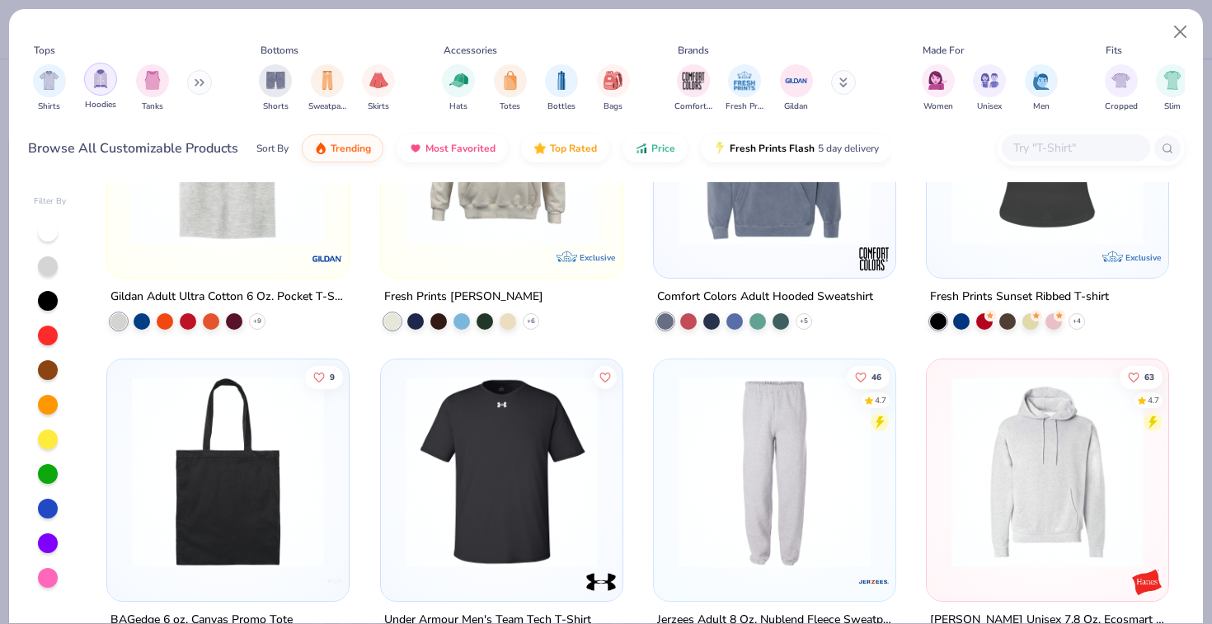
click at [108, 83] on img "filter for Hoodies" at bounding box center [100, 78] width 18 height 19
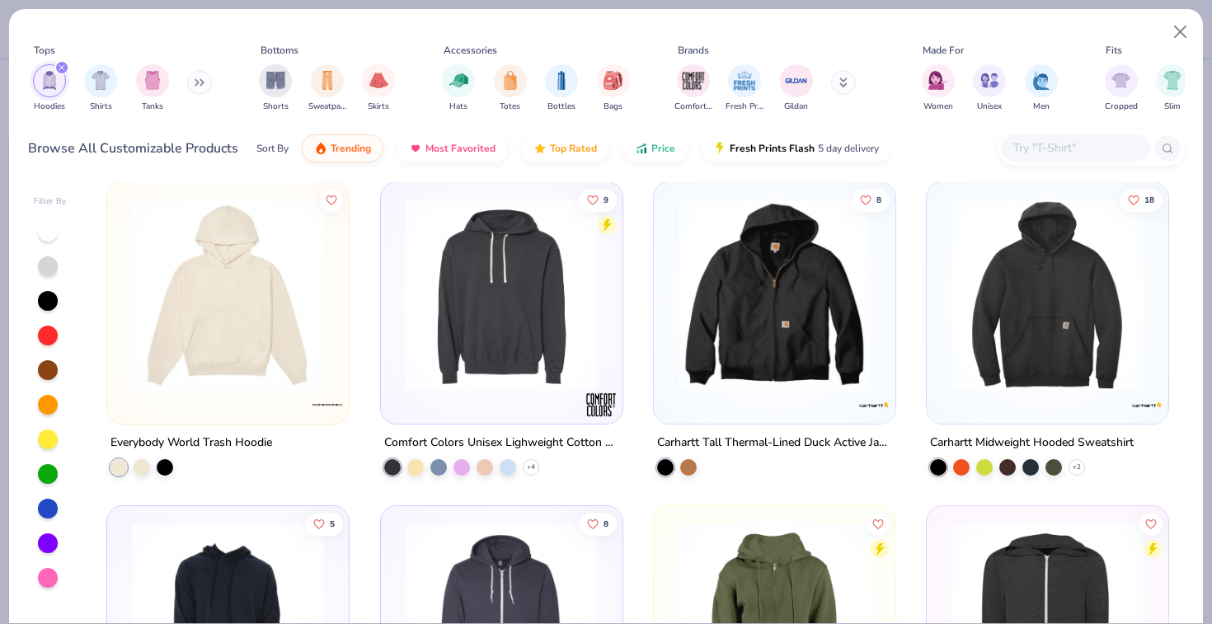
scroll to position [1689, 0]
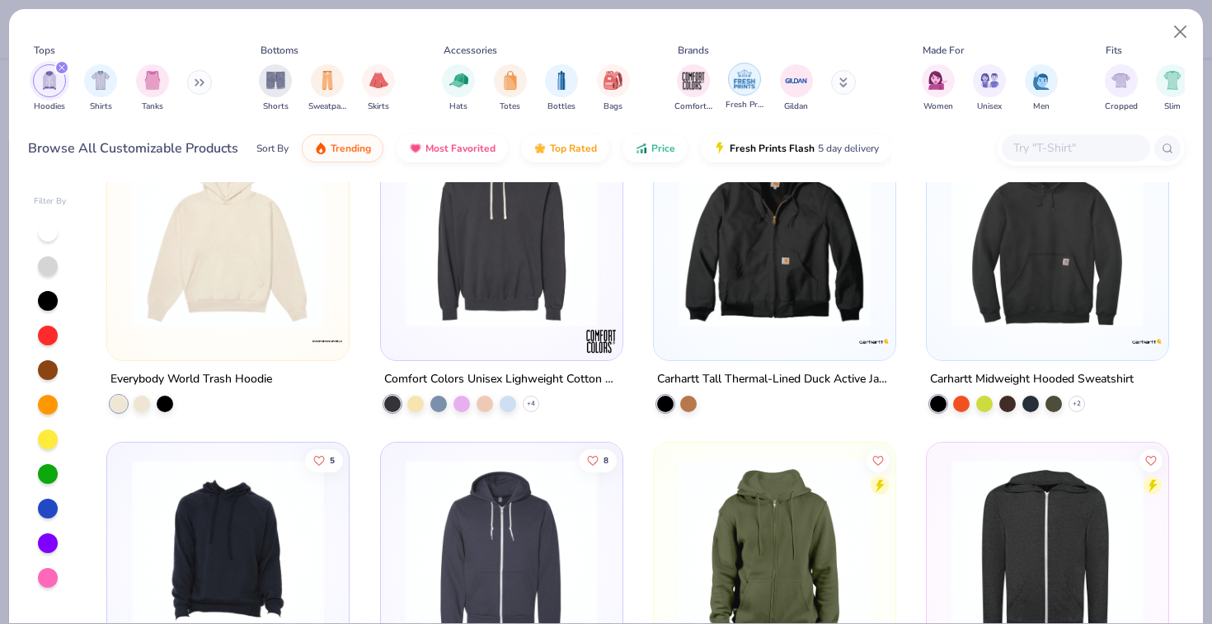
click at [742, 69] on img "filter for Fresh Prints" at bounding box center [744, 79] width 25 height 25
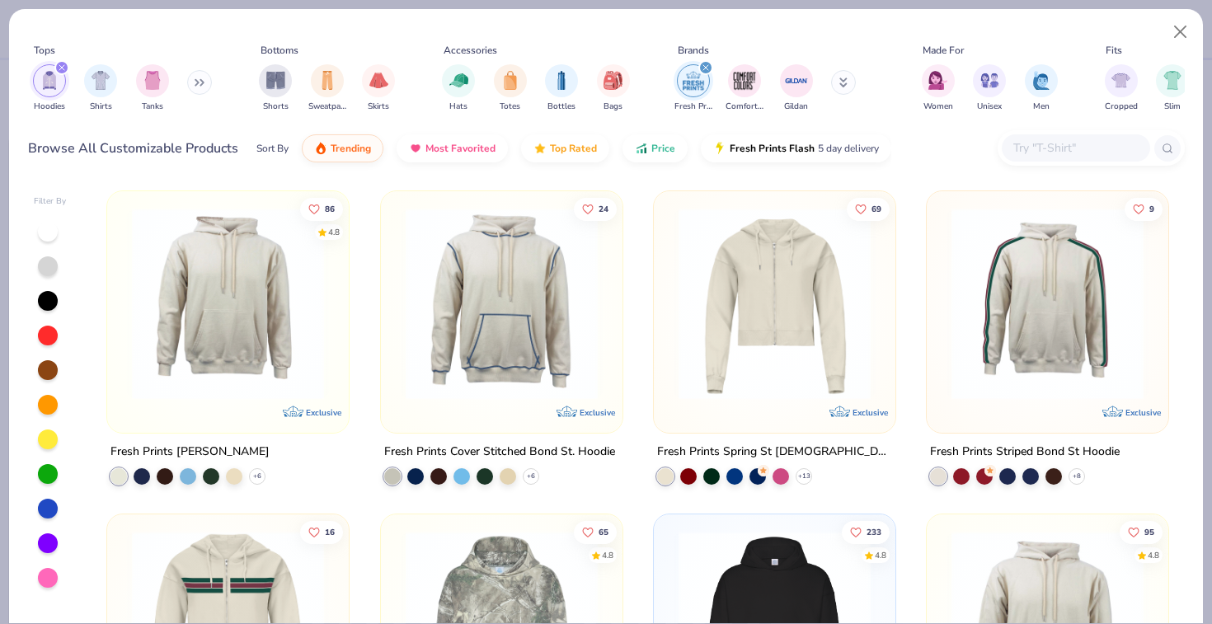
click at [256, 465] on div "Fresh Prints Irving Hoodie + 6" at bounding box center [227, 463] width 243 height 43
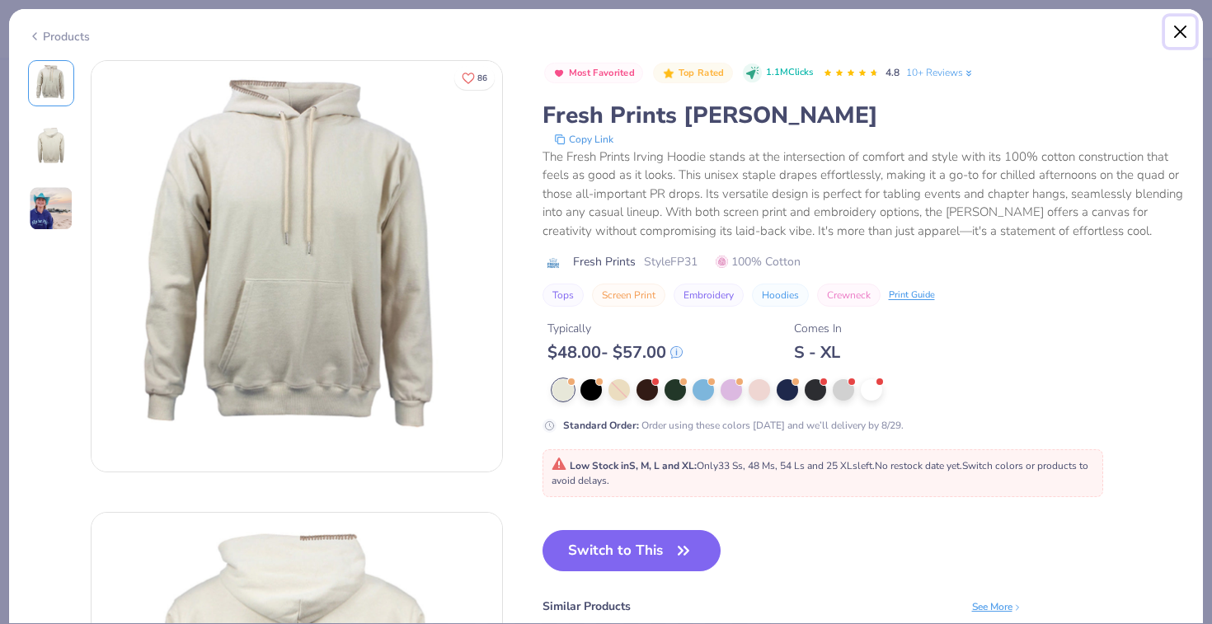
click at [1176, 36] on button "Close" at bounding box center [1180, 31] width 31 height 31
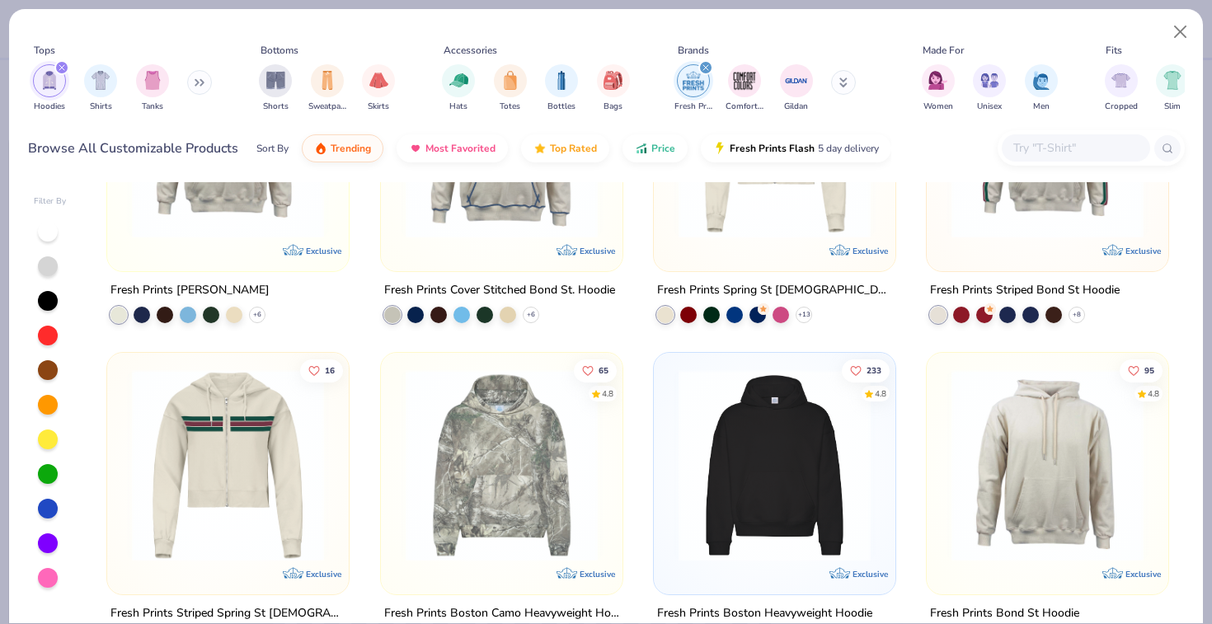
scroll to position [213, 0]
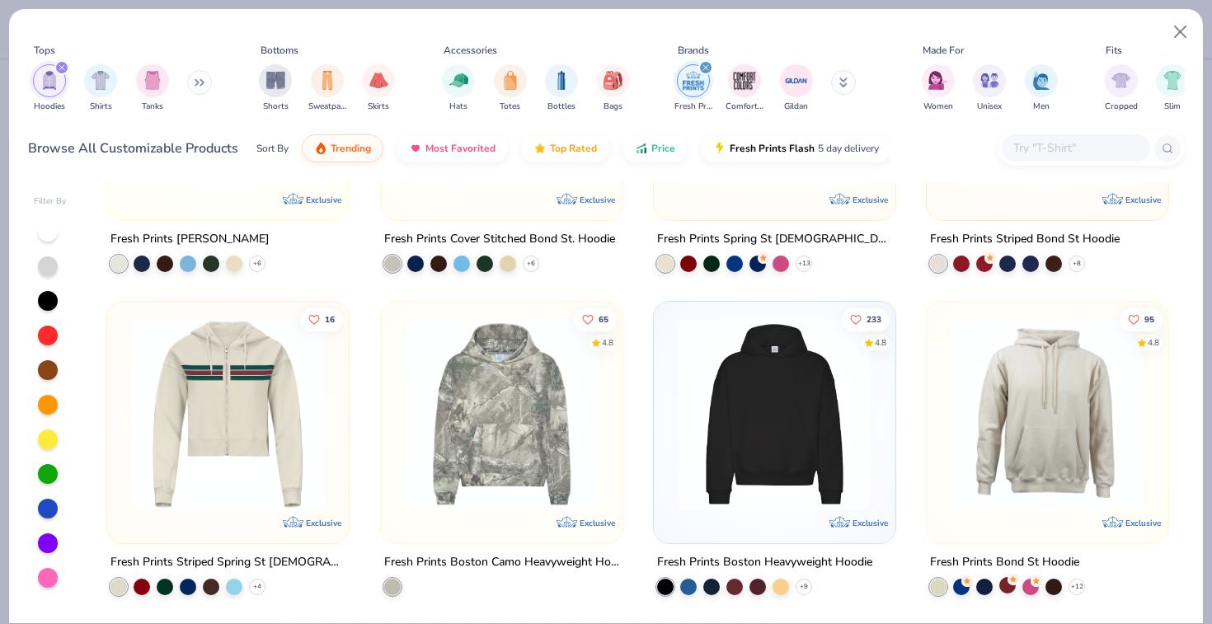
click at [1003, 579] on div at bounding box center [1007, 585] width 16 height 16
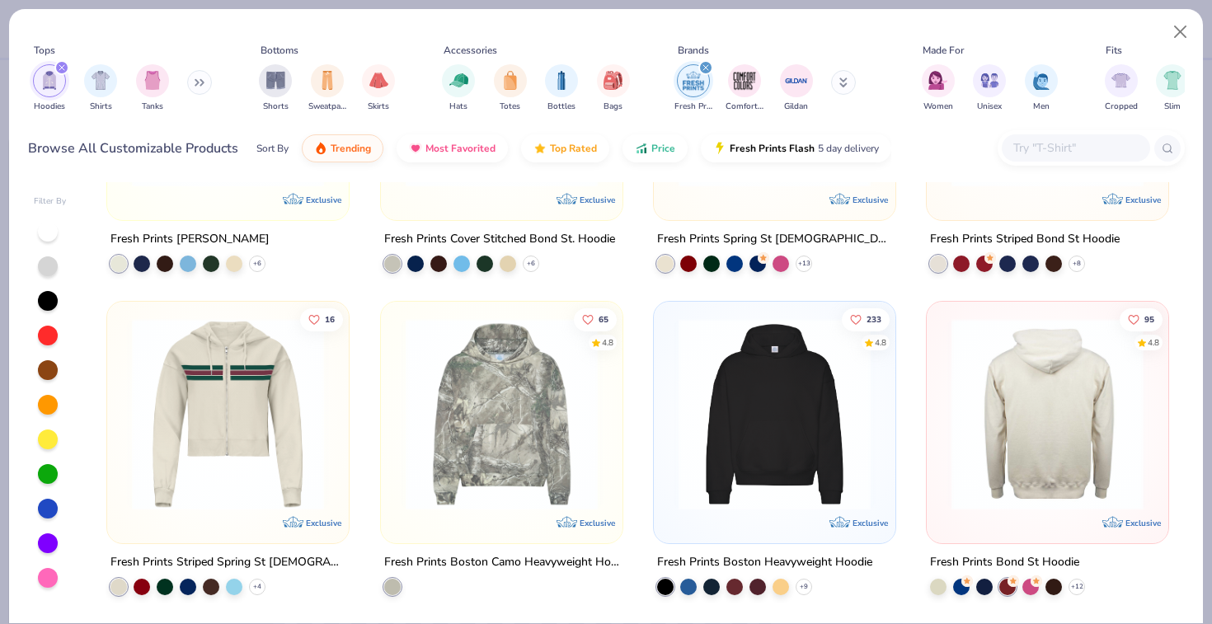
click at [1017, 424] on img at bounding box center [1047, 414] width 209 height 192
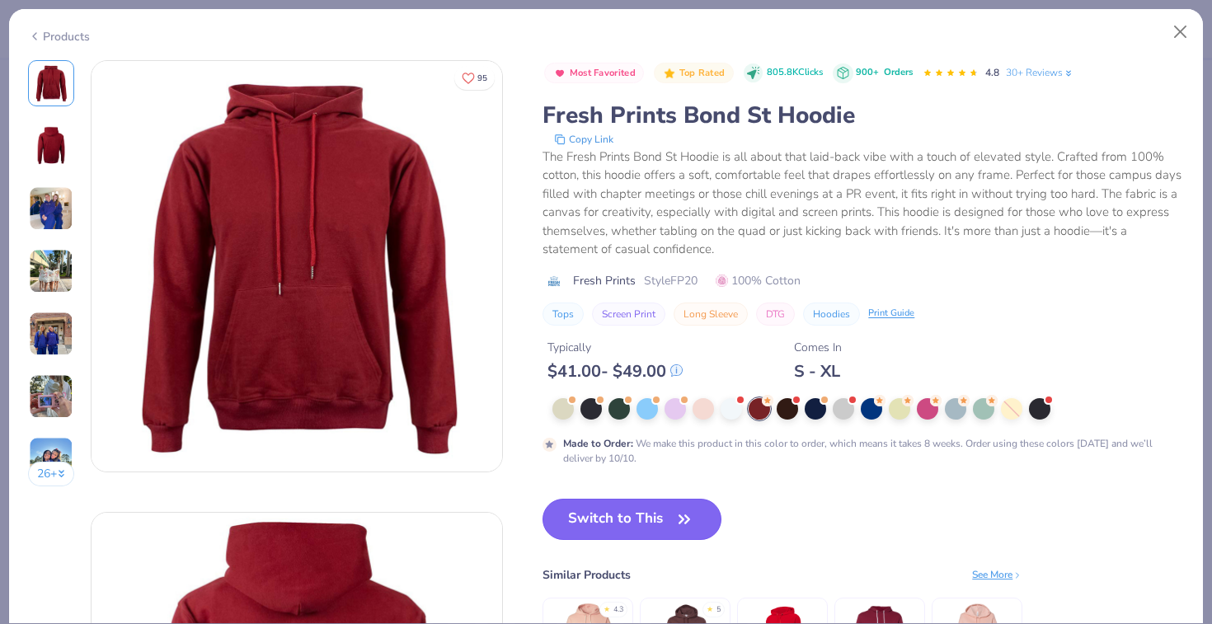
click at [670, 518] on button "Switch to This" at bounding box center [631, 519] width 179 height 41
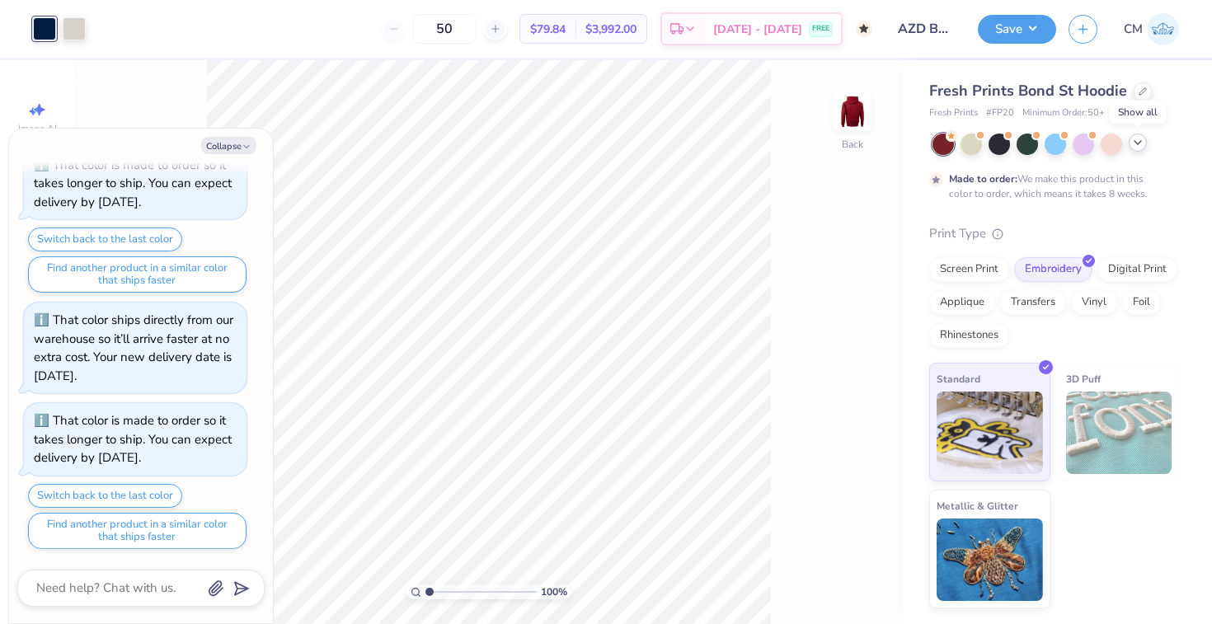
click at [1133, 148] on icon at bounding box center [1137, 142] width 13 height 13
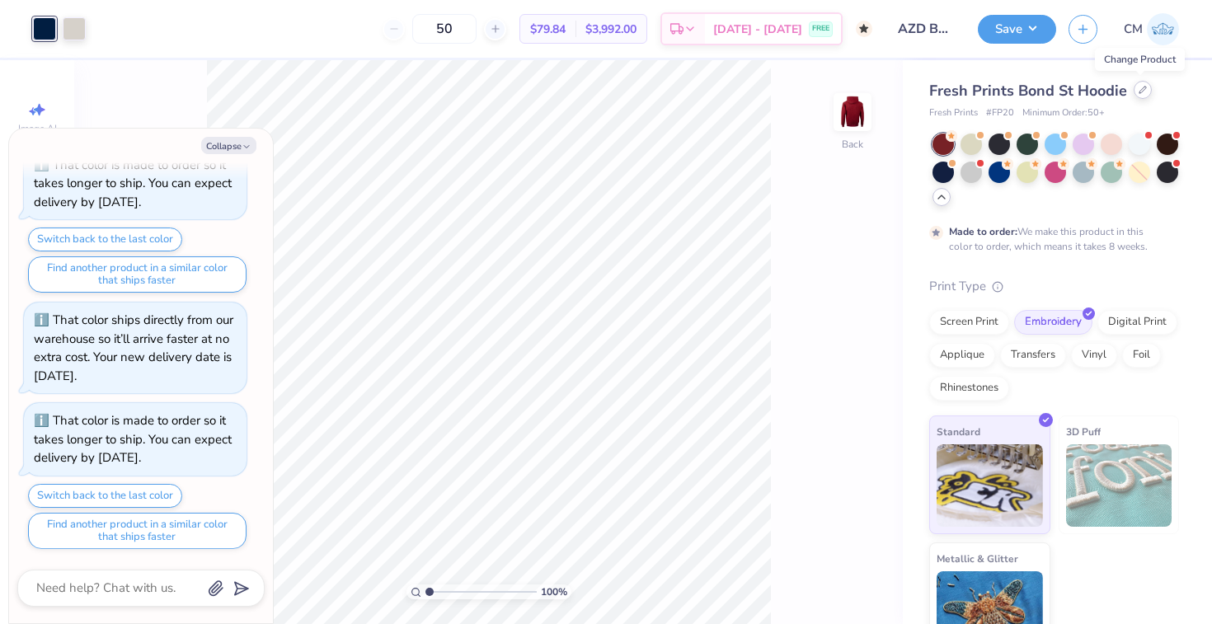
click at [1139, 94] on div at bounding box center [1142, 90] width 18 height 18
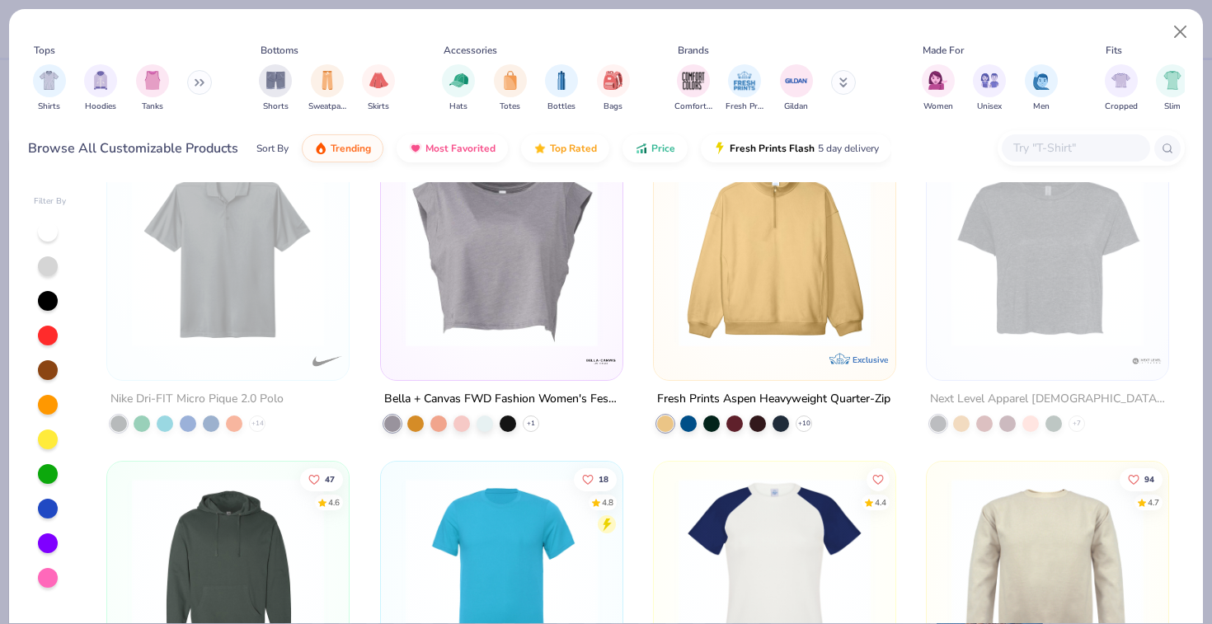
scroll to position [77, 0]
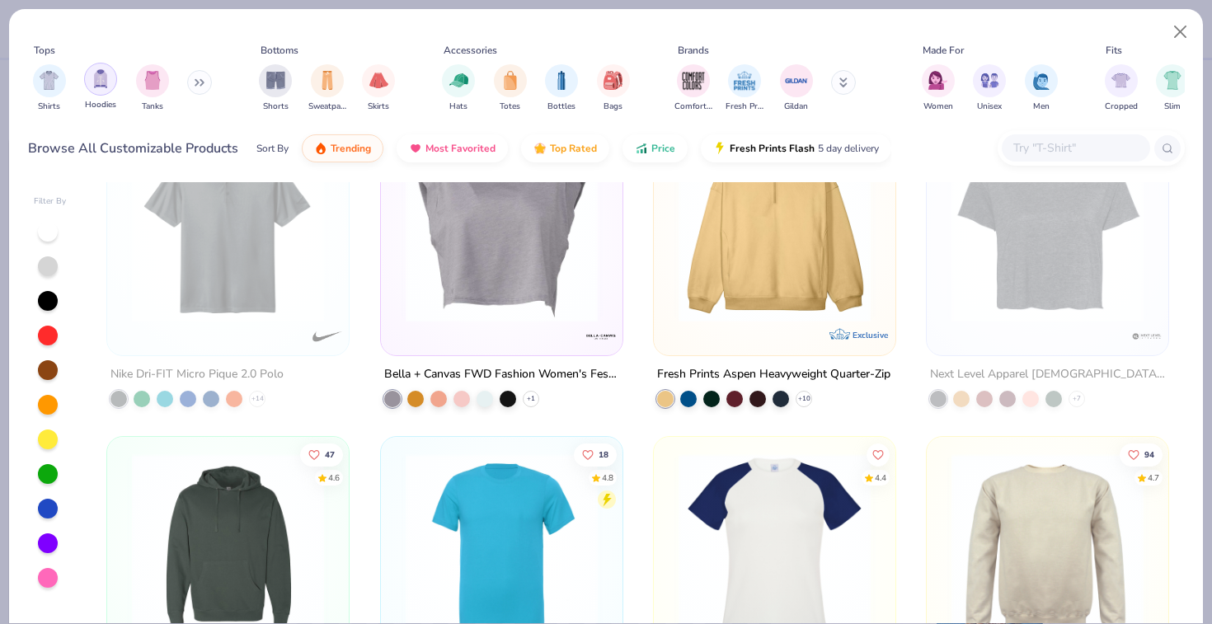
click at [106, 76] on img "filter for Hoodies" at bounding box center [100, 78] width 18 height 19
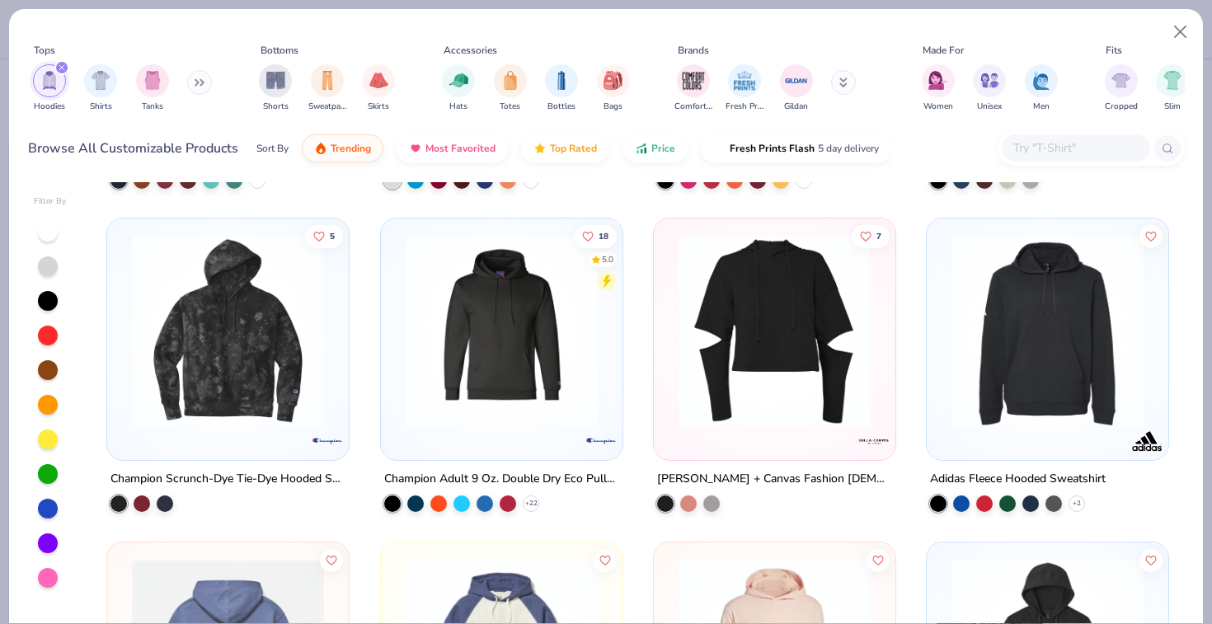
scroll to position [2966, 0]
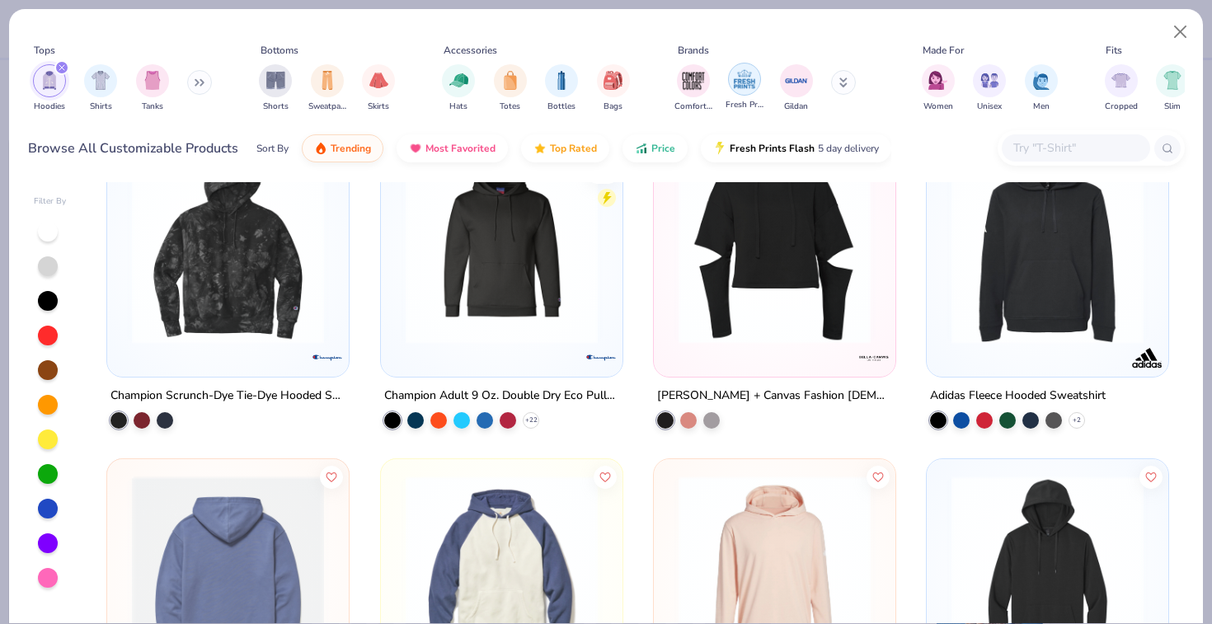
click at [748, 85] on img "filter for Fresh Prints" at bounding box center [744, 79] width 25 height 25
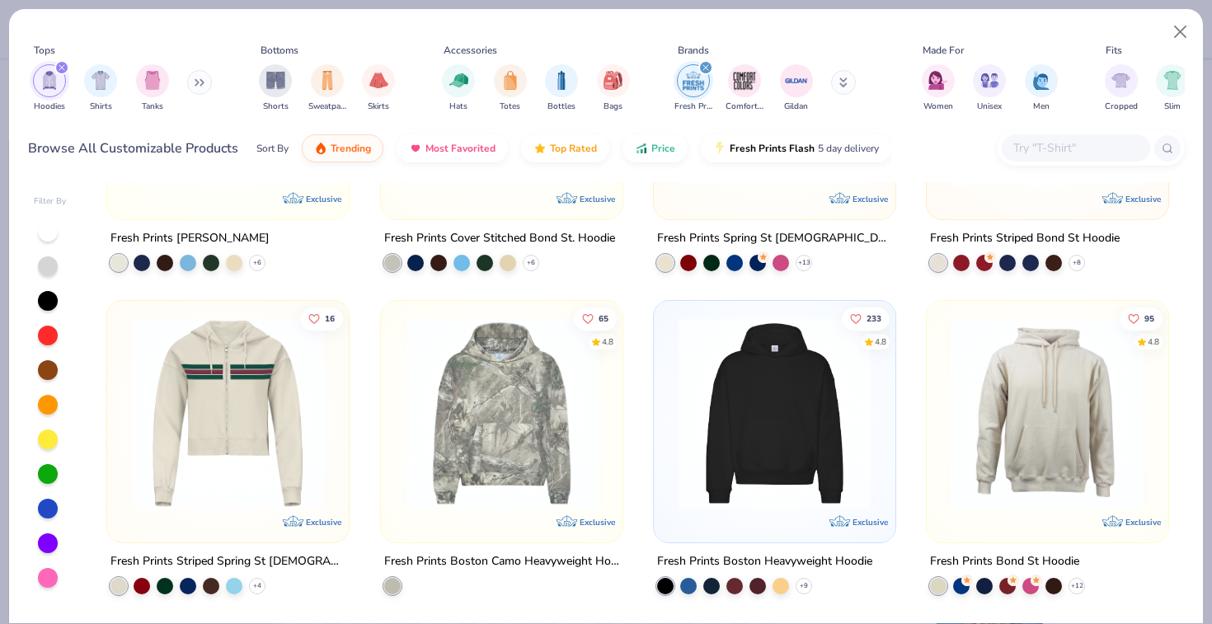
scroll to position [213, 0]
click at [735, 585] on div at bounding box center [734, 585] width 16 height 16
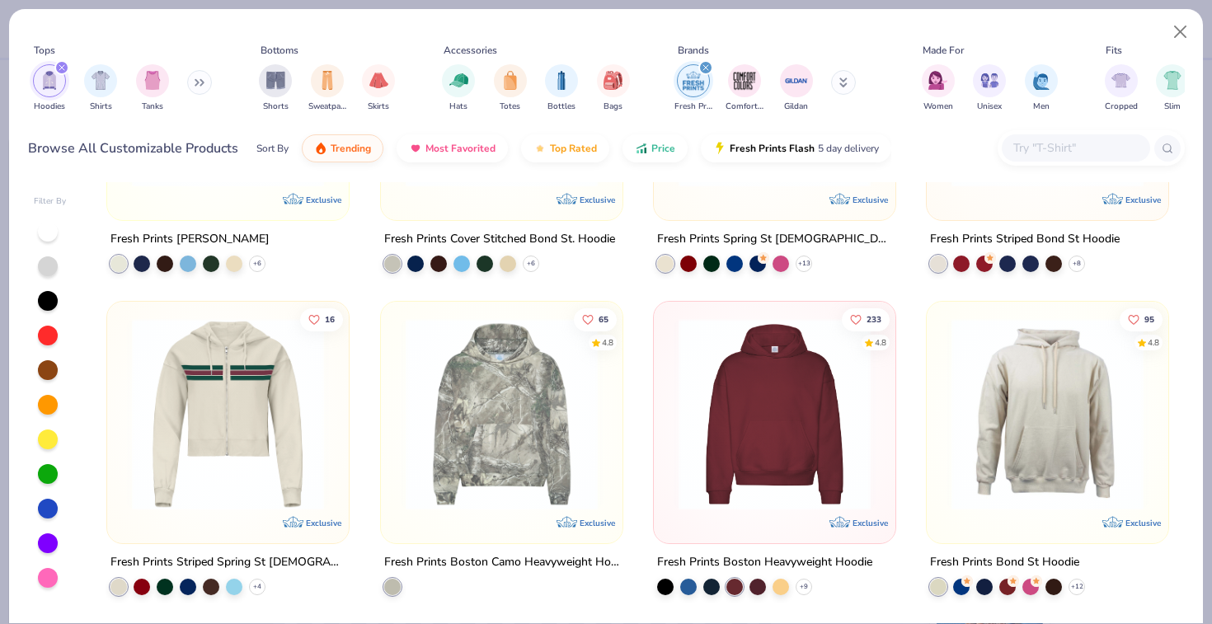
click at [827, 472] on img at bounding box center [774, 414] width 209 height 192
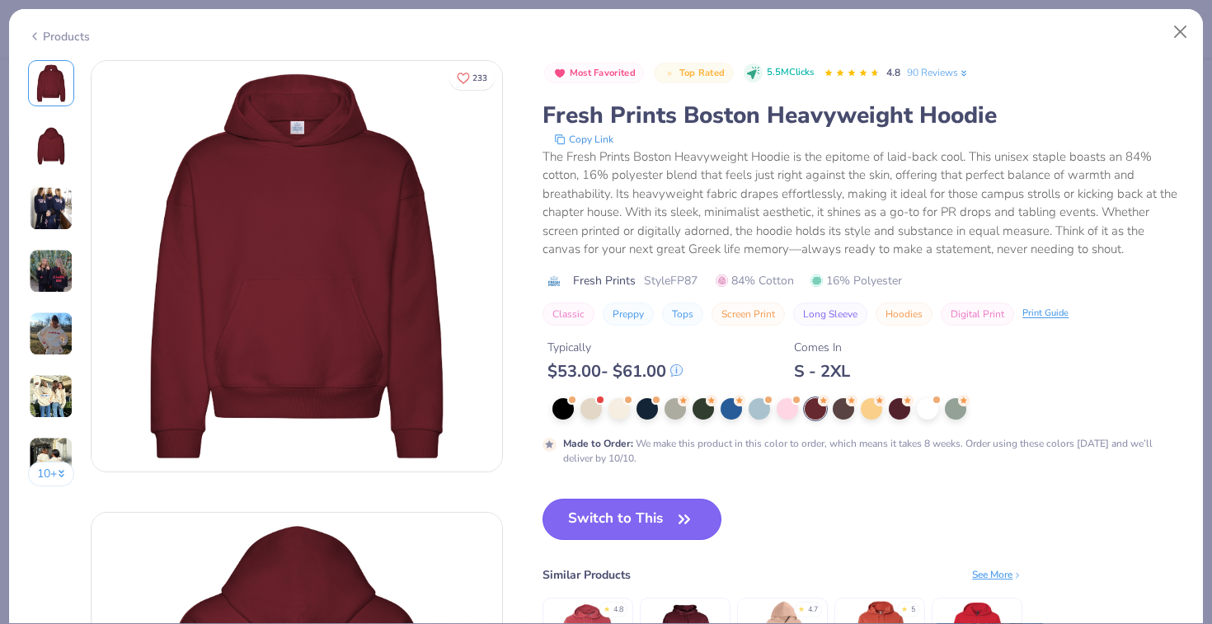
click at [659, 509] on button "Switch to This" at bounding box center [631, 519] width 179 height 41
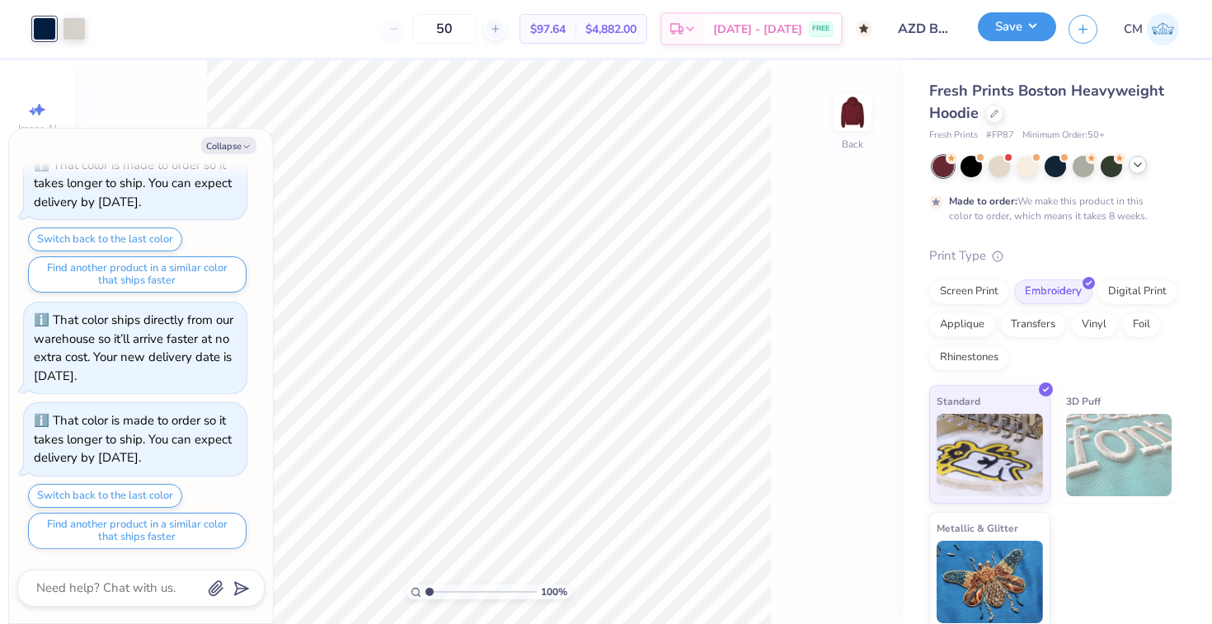
click at [988, 32] on button "Save" at bounding box center [1017, 26] width 78 height 29
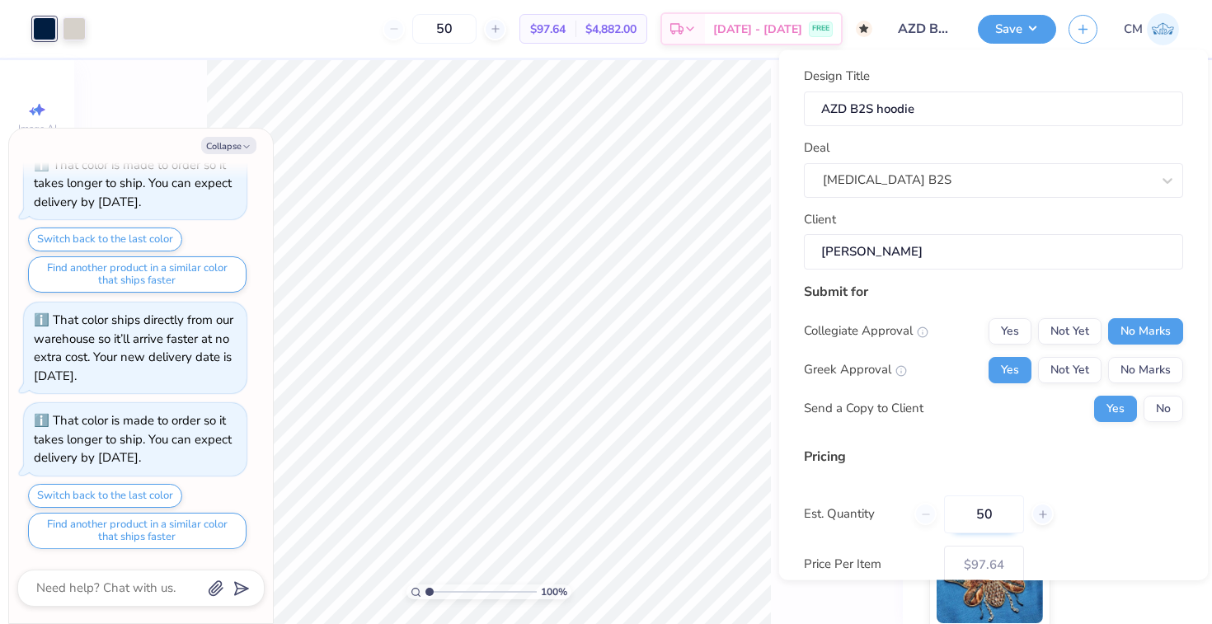
scroll to position [98, 0]
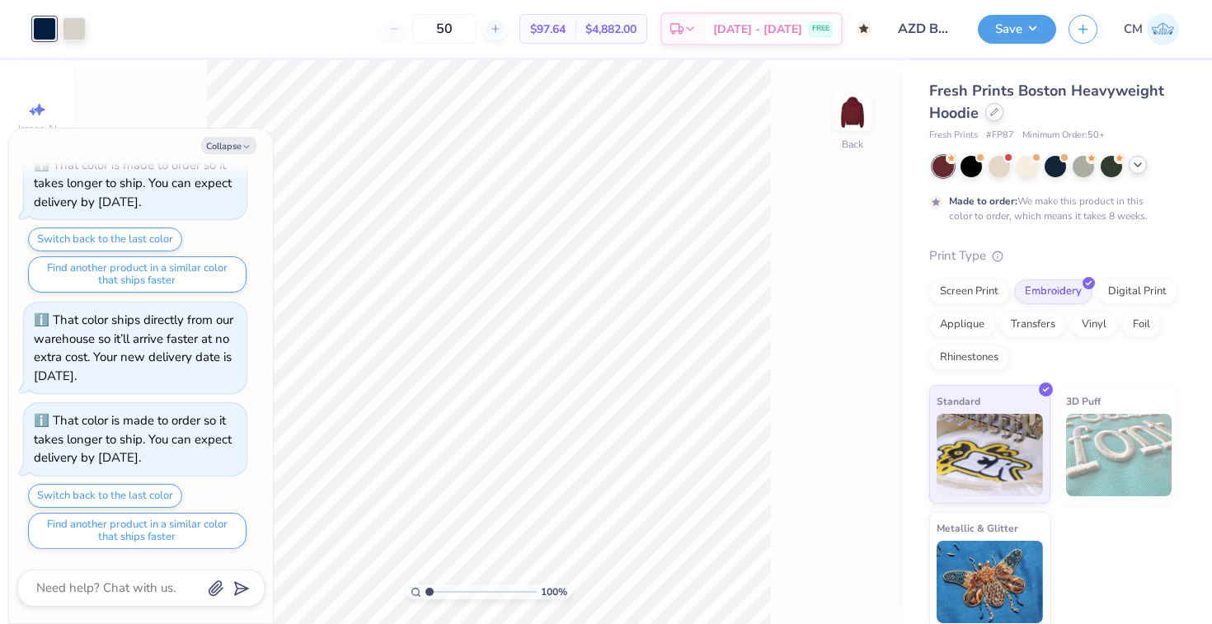
click at [994, 112] on icon at bounding box center [994, 112] width 8 height 8
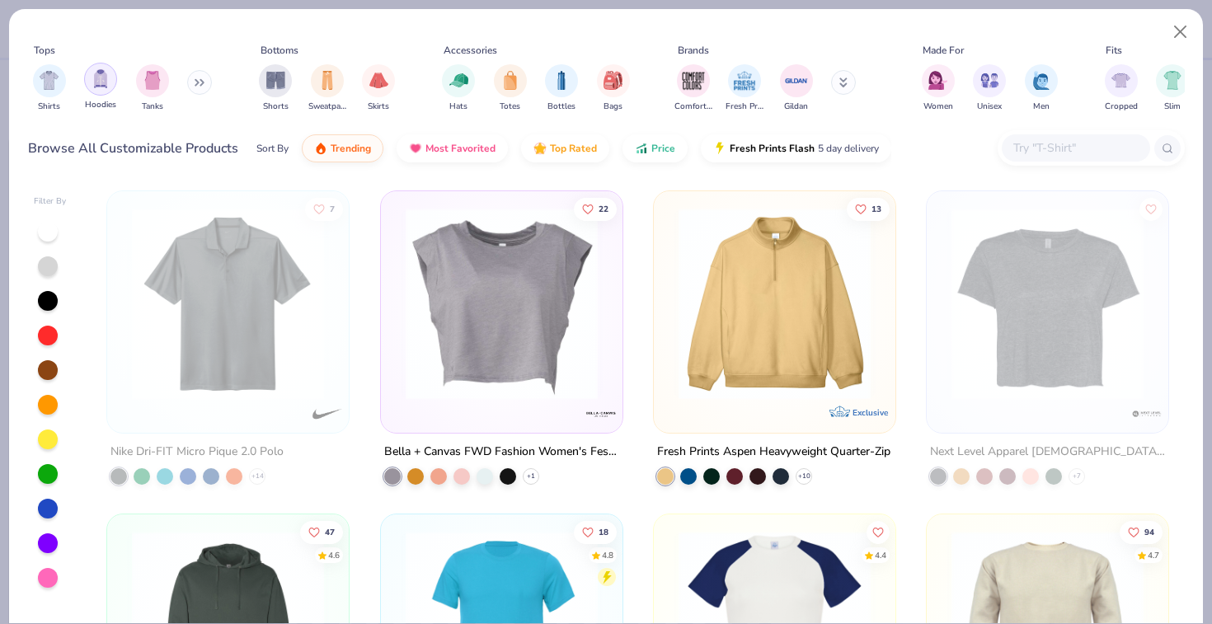
click at [111, 82] on div "filter for Hoodies" at bounding box center [100, 79] width 33 height 33
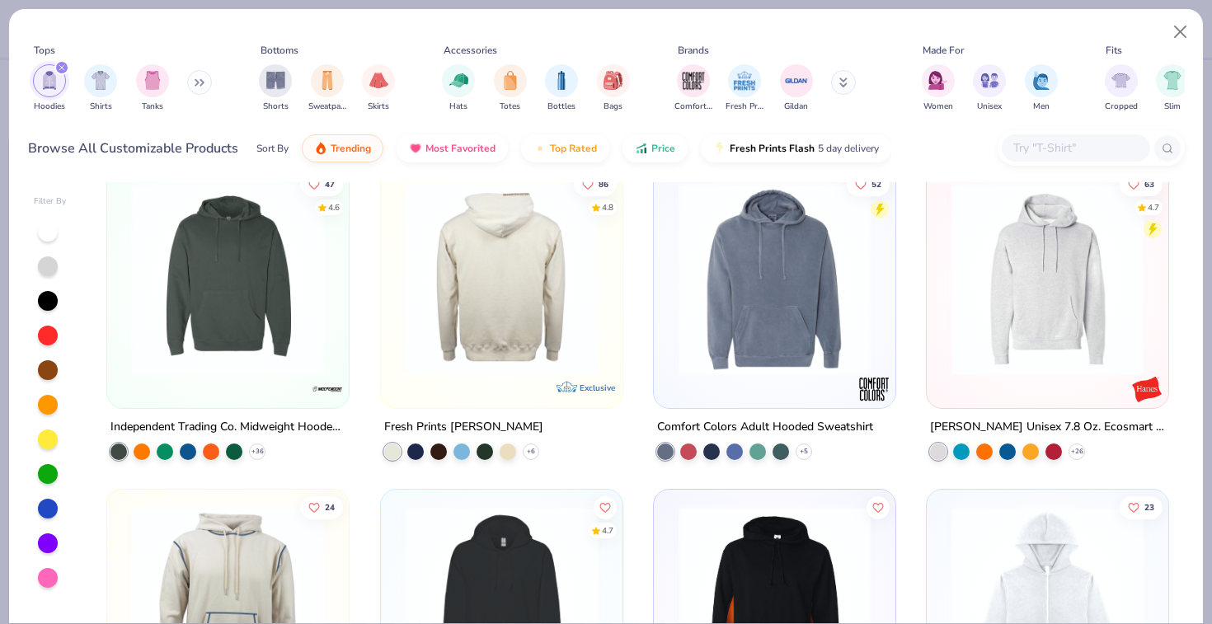
scroll to position [27, 0]
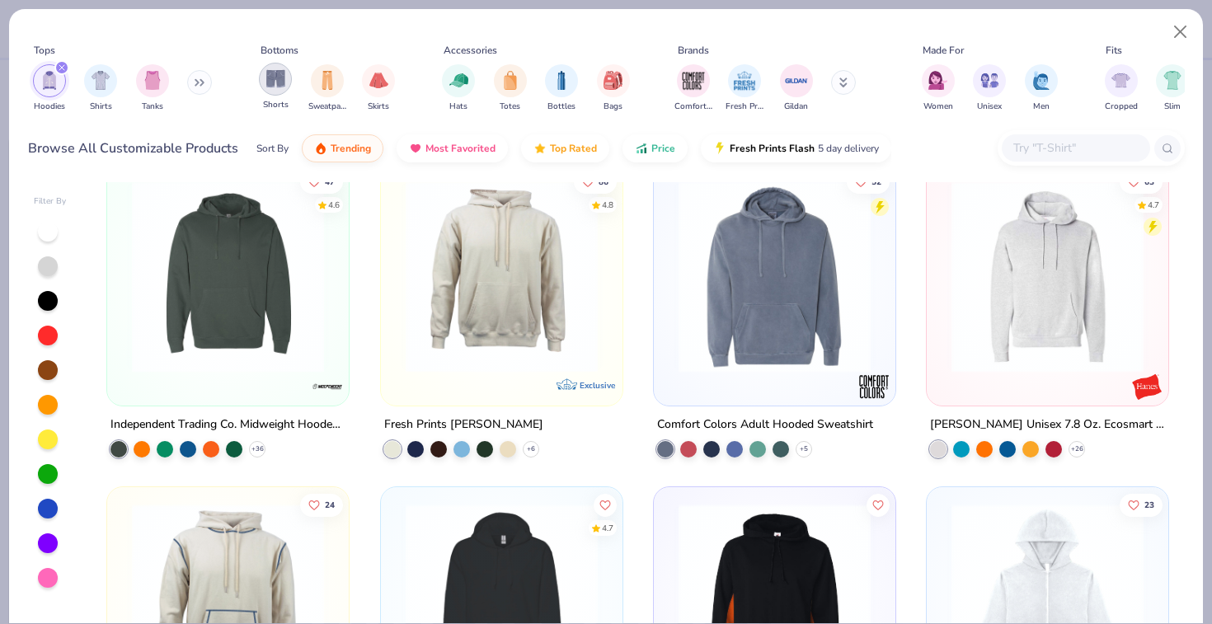
click at [284, 82] on img "filter for Shorts" at bounding box center [275, 78] width 19 height 19
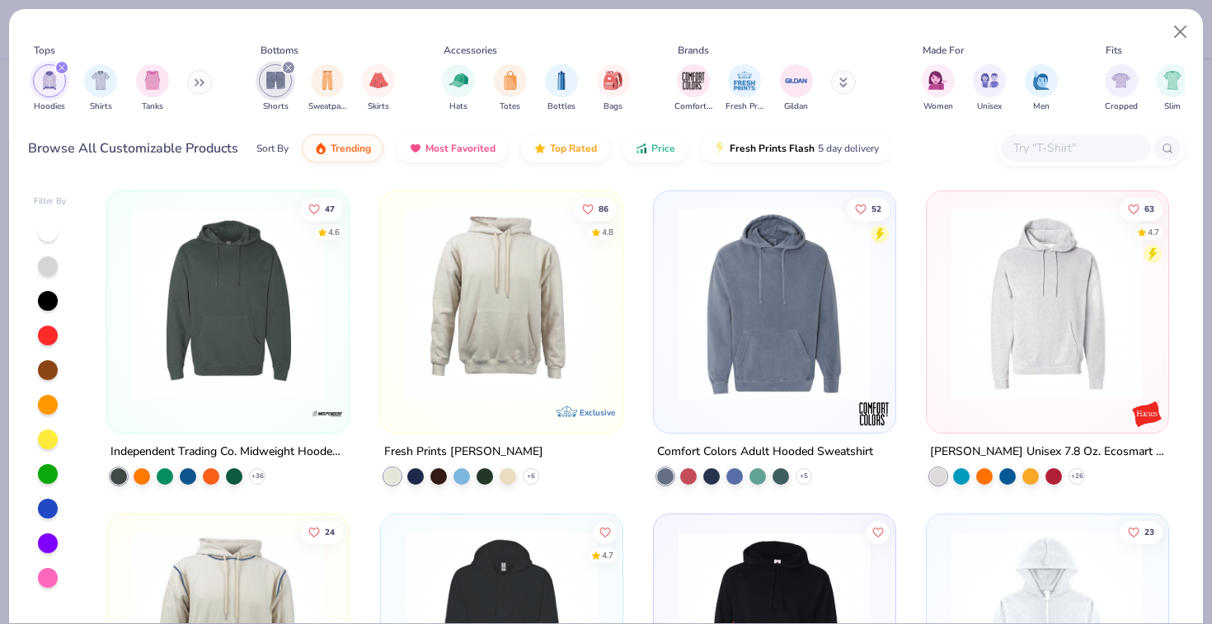
scroll to position [21, 0]
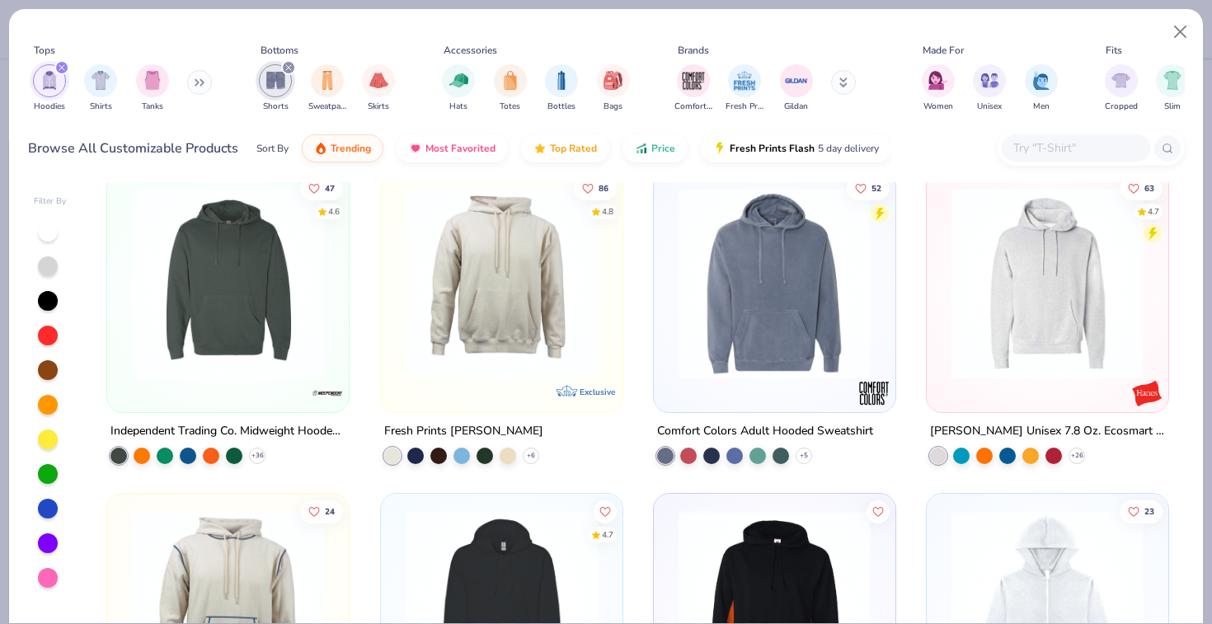
click at [62, 65] on icon "filter for Hoodies" at bounding box center [62, 67] width 7 height 7
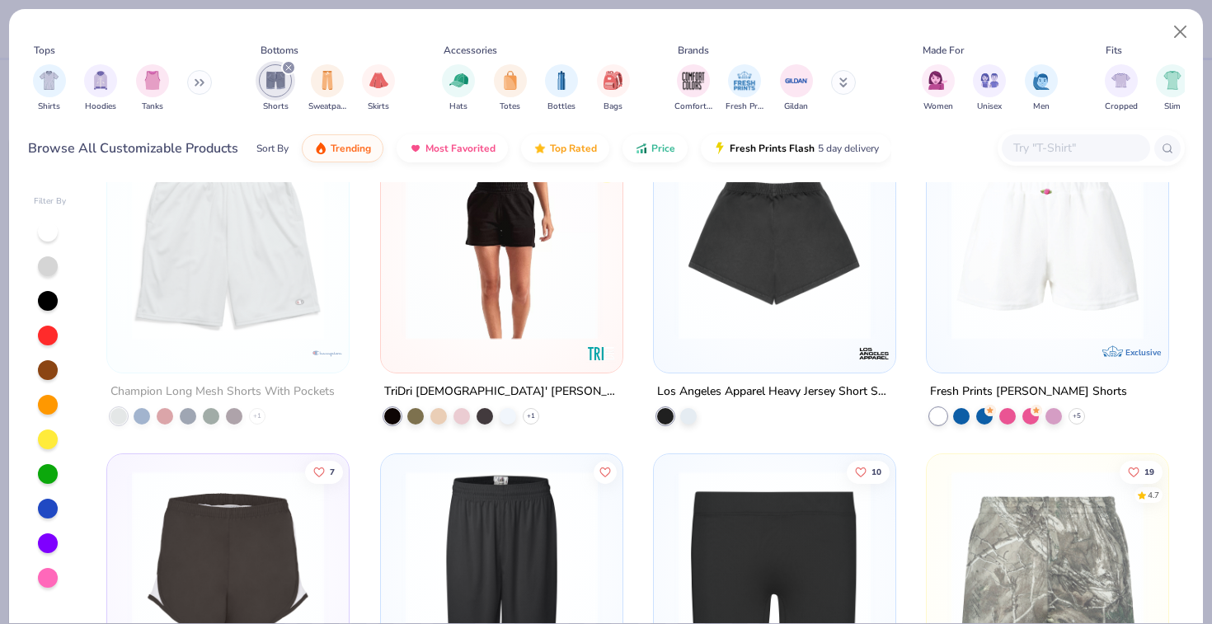
scroll to position [708, 0]
click at [46, 331] on div at bounding box center [48, 336] width 20 height 20
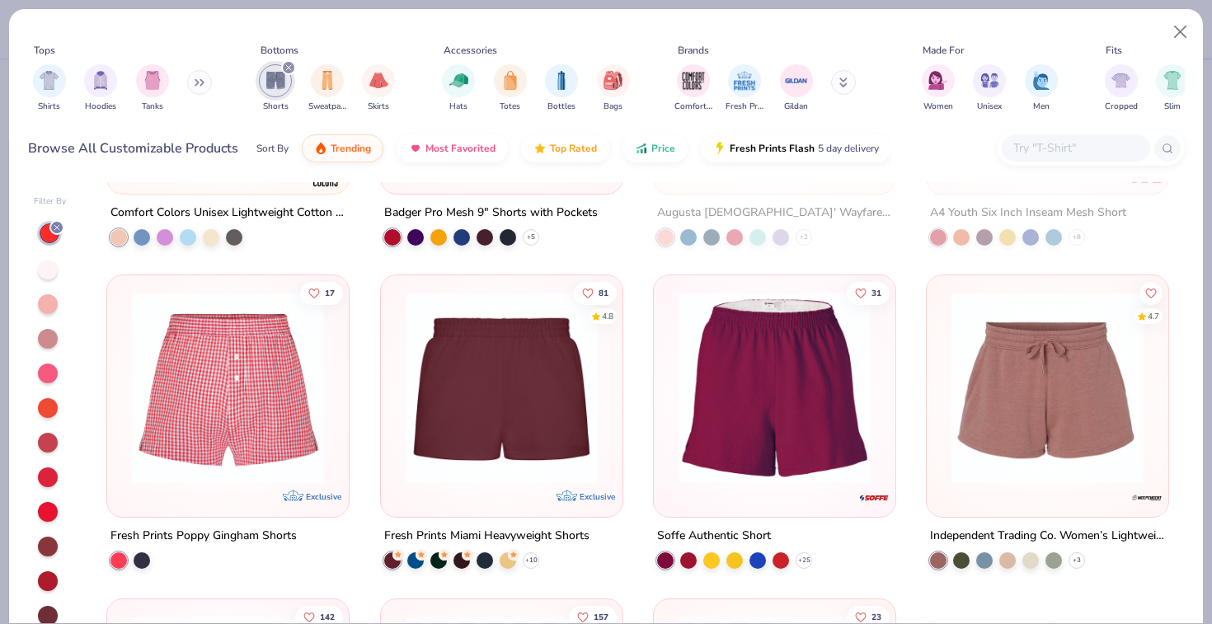
scroll to position [1542, 0]
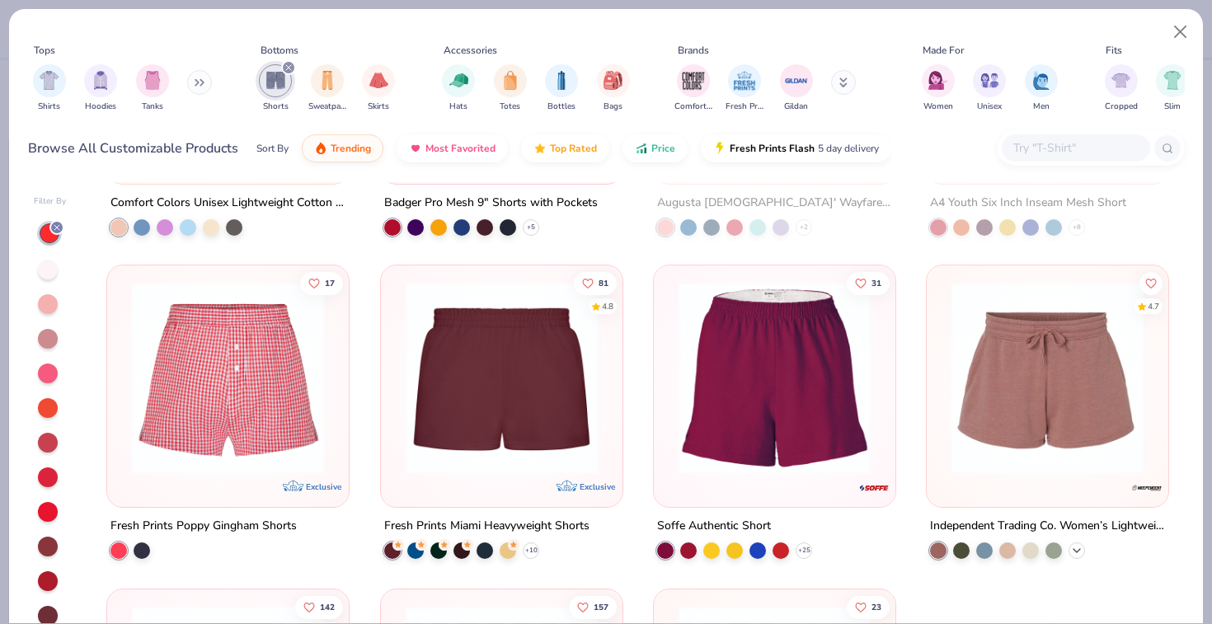
click at [1076, 544] on icon at bounding box center [1076, 550] width 13 height 13
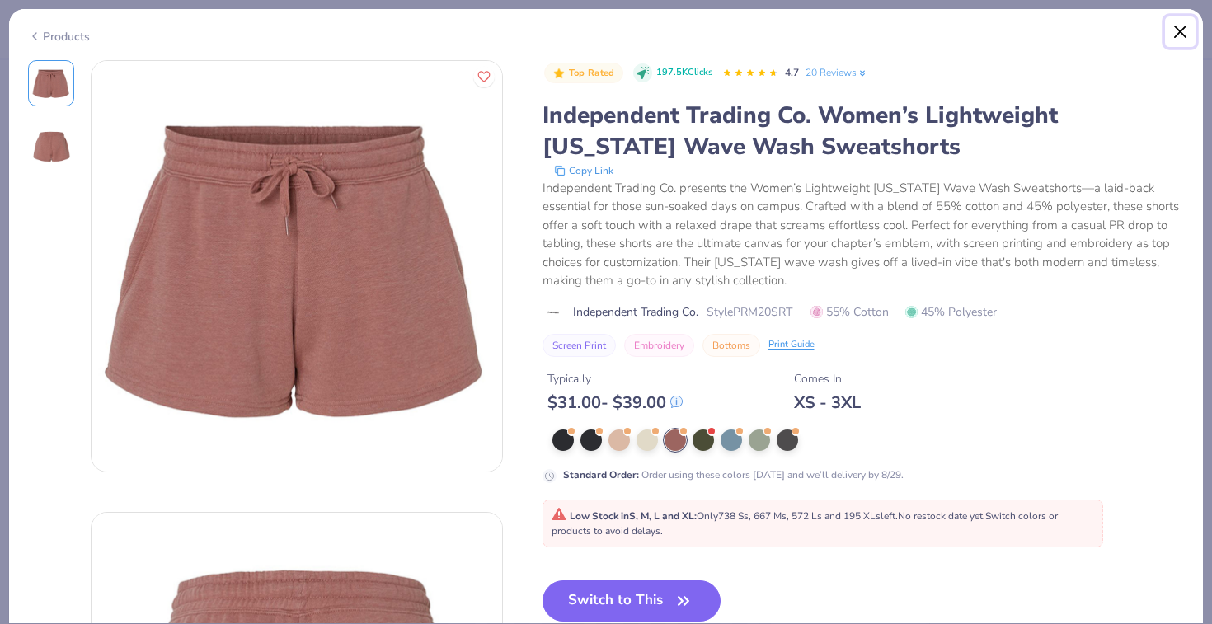
click at [1183, 30] on button "Close" at bounding box center [1180, 31] width 31 height 31
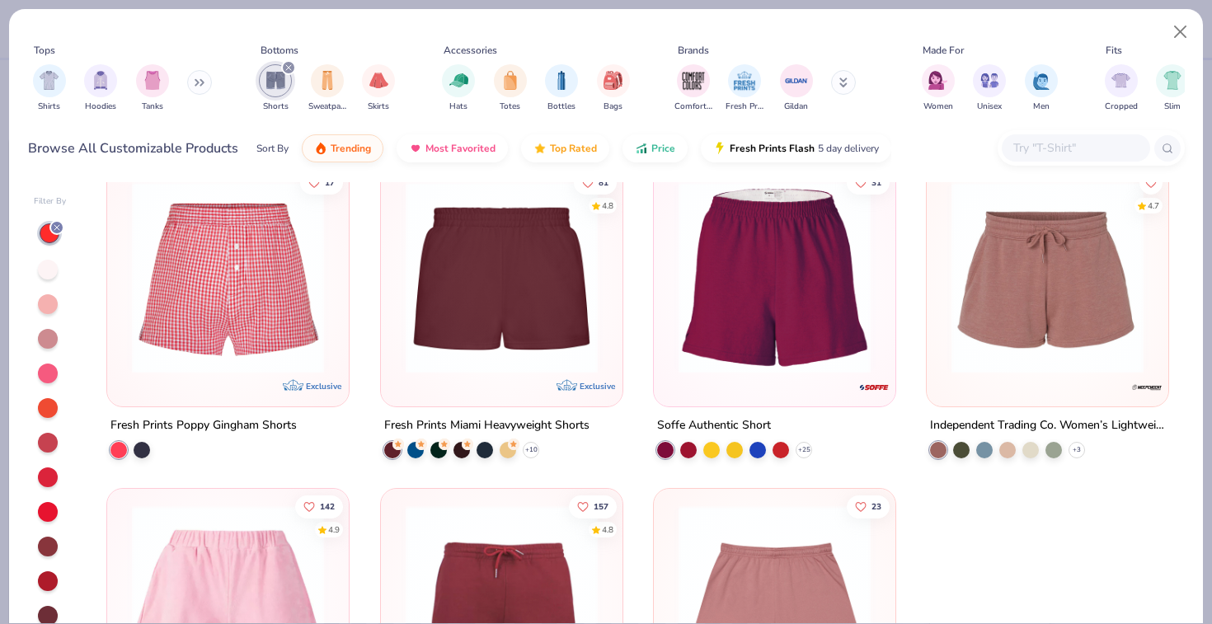
scroll to position [1641, 0]
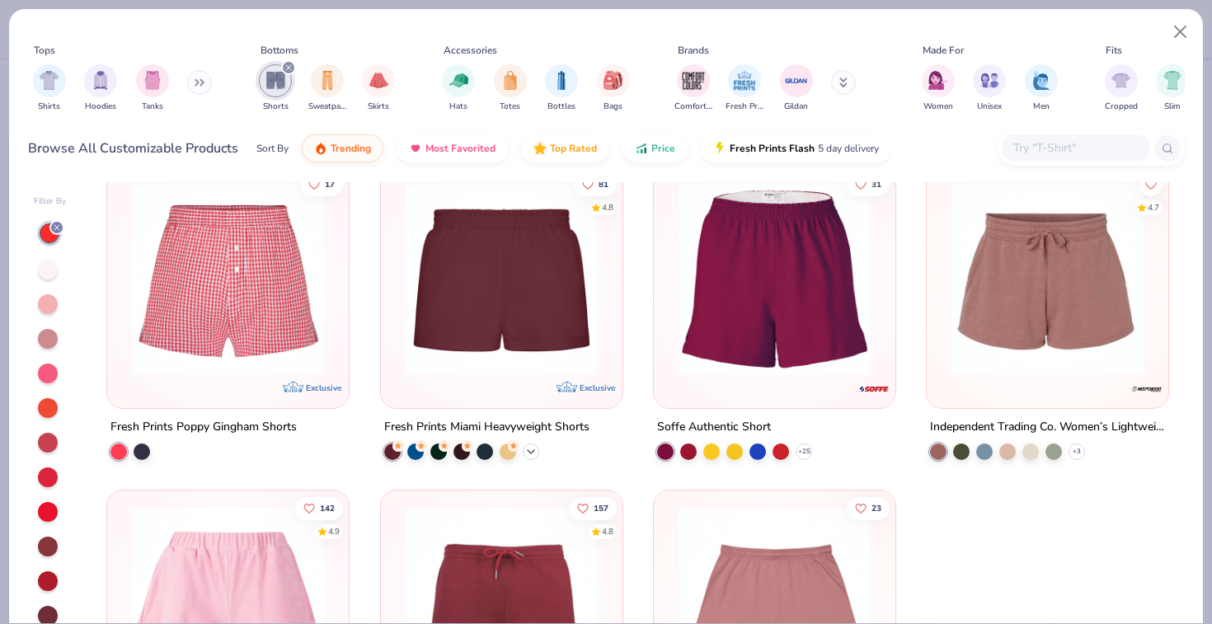
click at [531, 446] on icon at bounding box center [530, 451] width 13 height 13
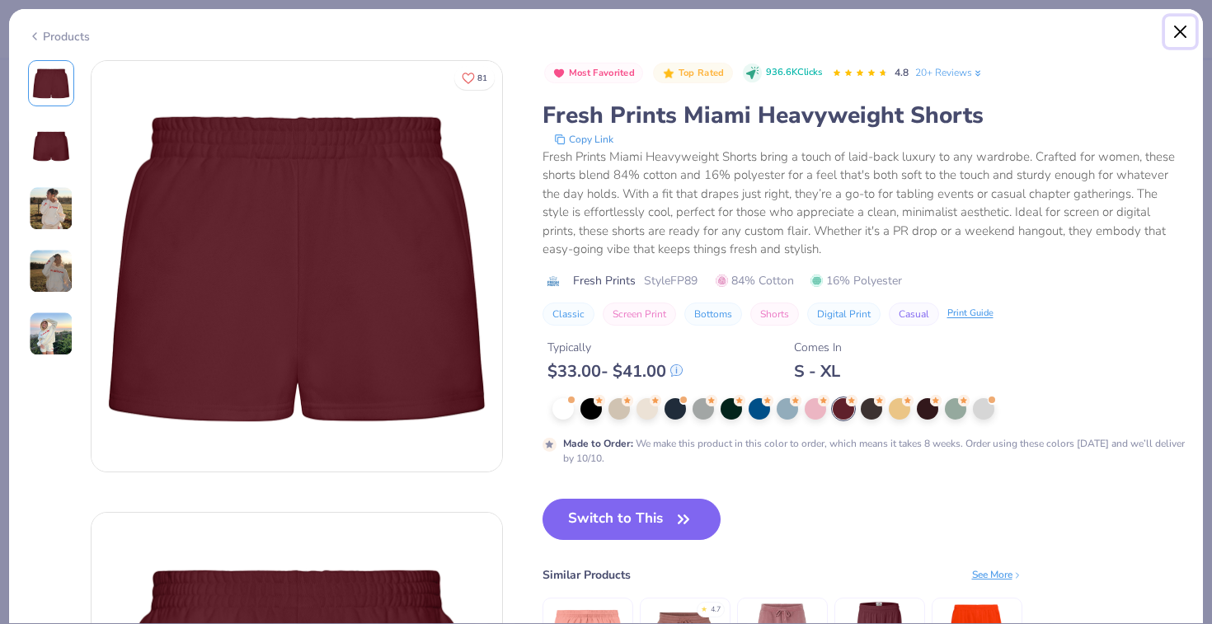
click at [1175, 27] on button "Close" at bounding box center [1180, 31] width 31 height 31
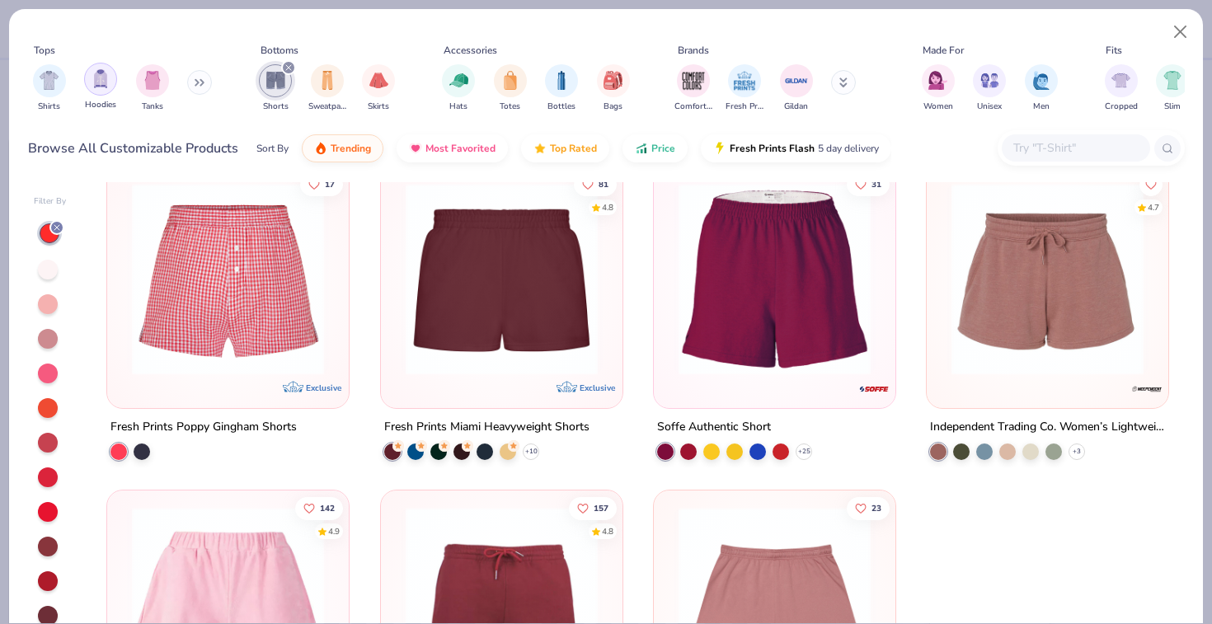
click at [98, 82] on img "filter for Hoodies" at bounding box center [100, 78] width 18 height 19
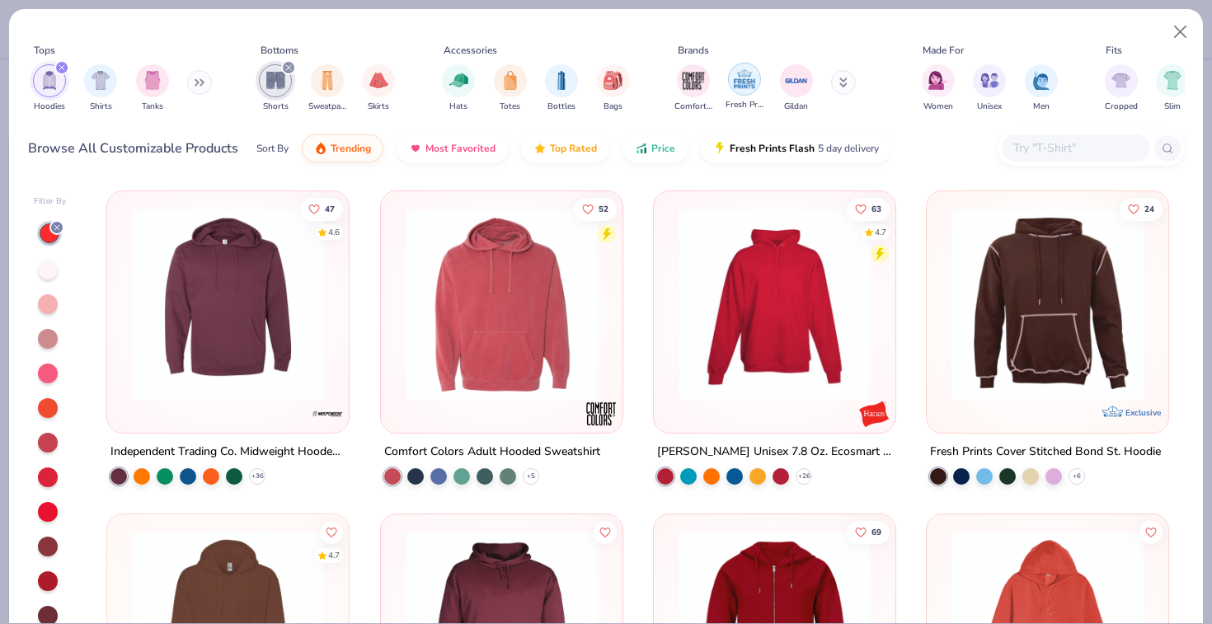
click at [729, 84] on div "filter for Fresh Prints" at bounding box center [744, 79] width 33 height 33
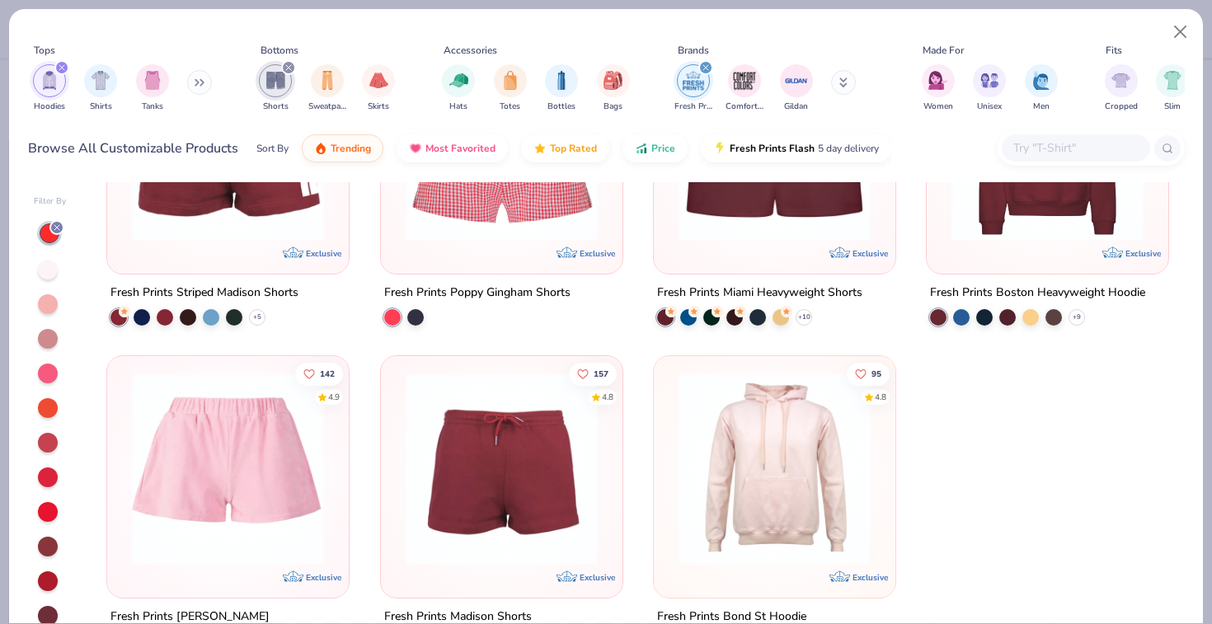
scroll to position [54, 0]
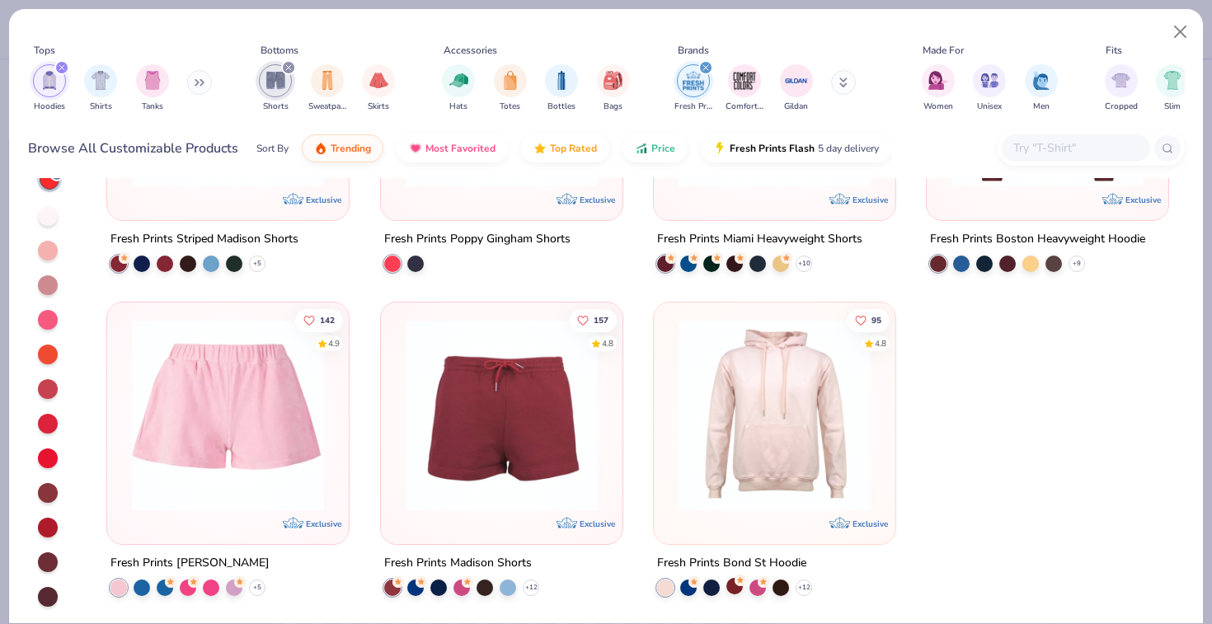
click at [734, 579] on icon at bounding box center [740, 581] width 12 height 12
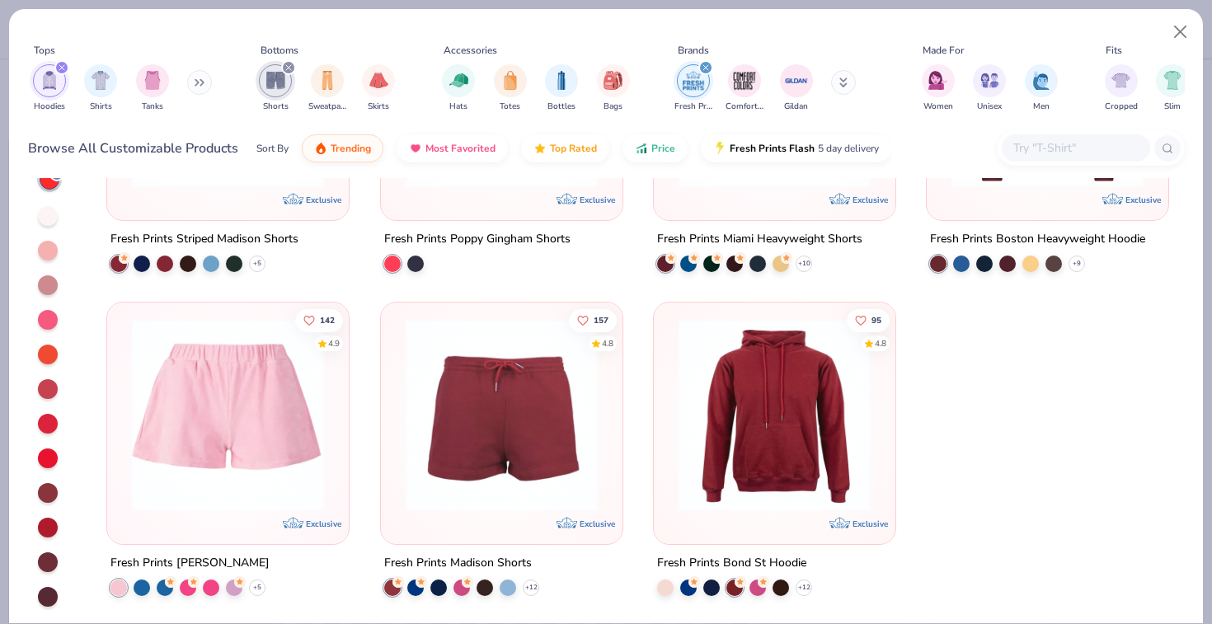
click at [739, 471] on img at bounding box center [774, 414] width 209 height 192
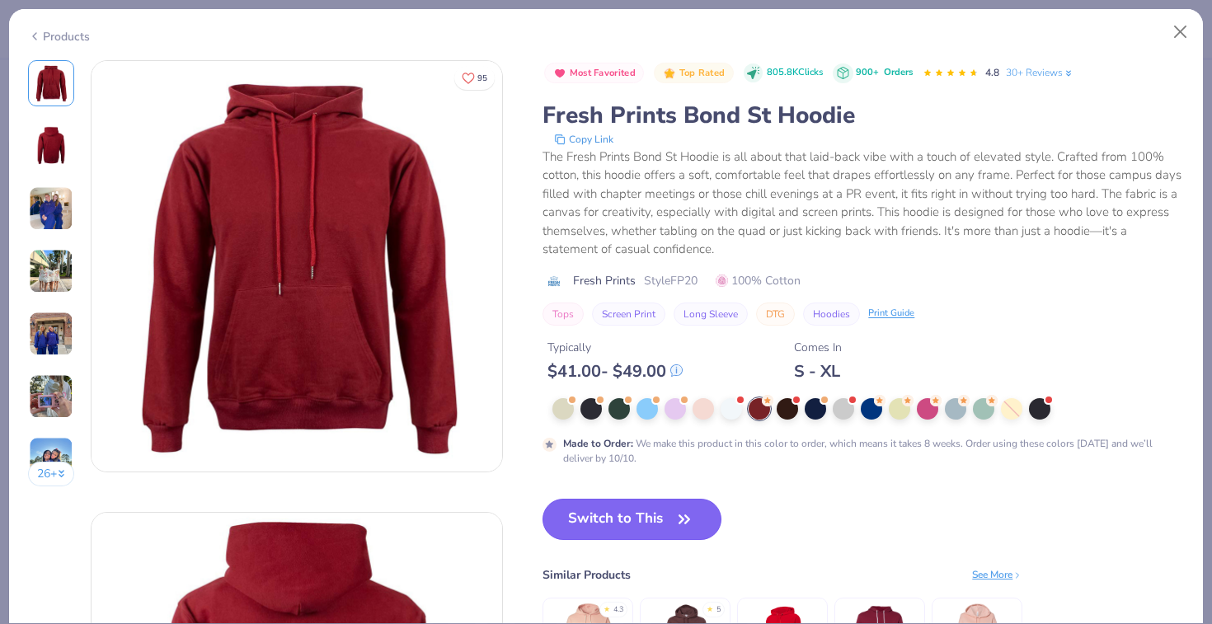
click at [669, 509] on button "Switch to This" at bounding box center [631, 519] width 179 height 41
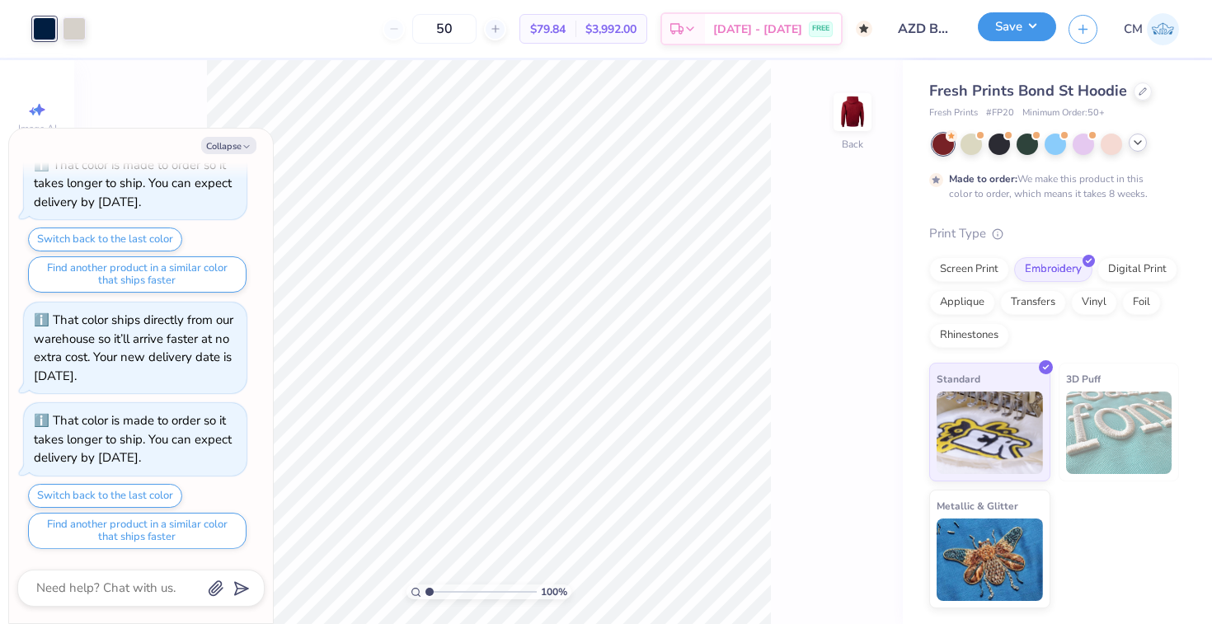
click at [1011, 26] on button "Save" at bounding box center [1017, 26] width 78 height 29
type textarea "x"
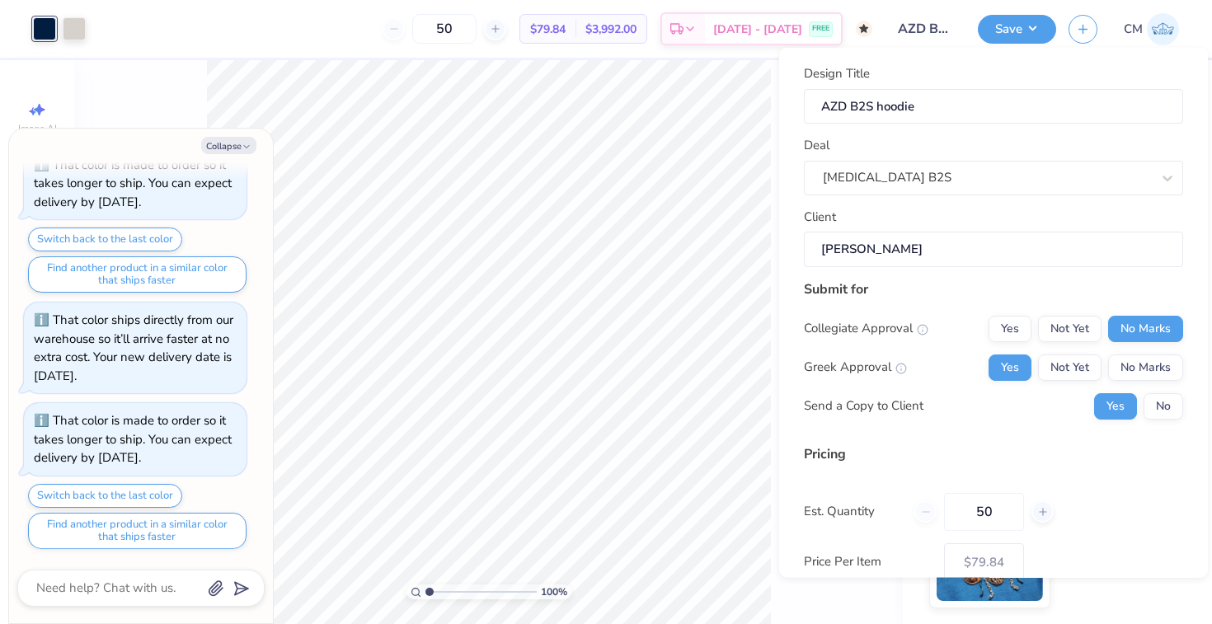
scroll to position [98, 0]
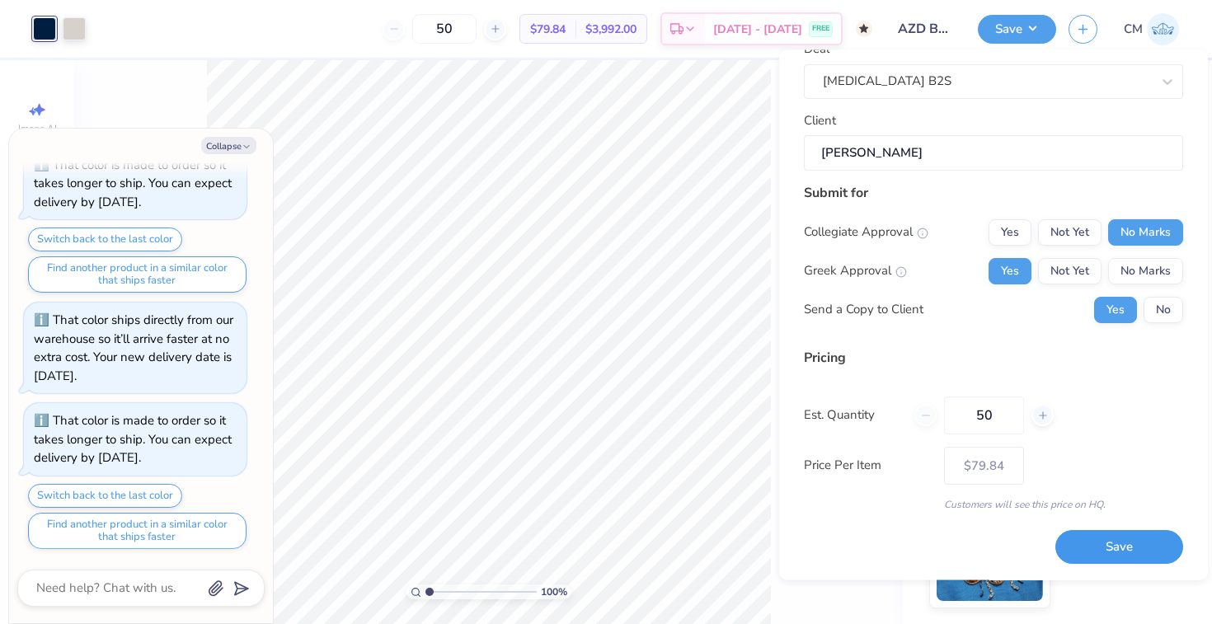
click at [1094, 556] on button "Save" at bounding box center [1119, 548] width 128 height 34
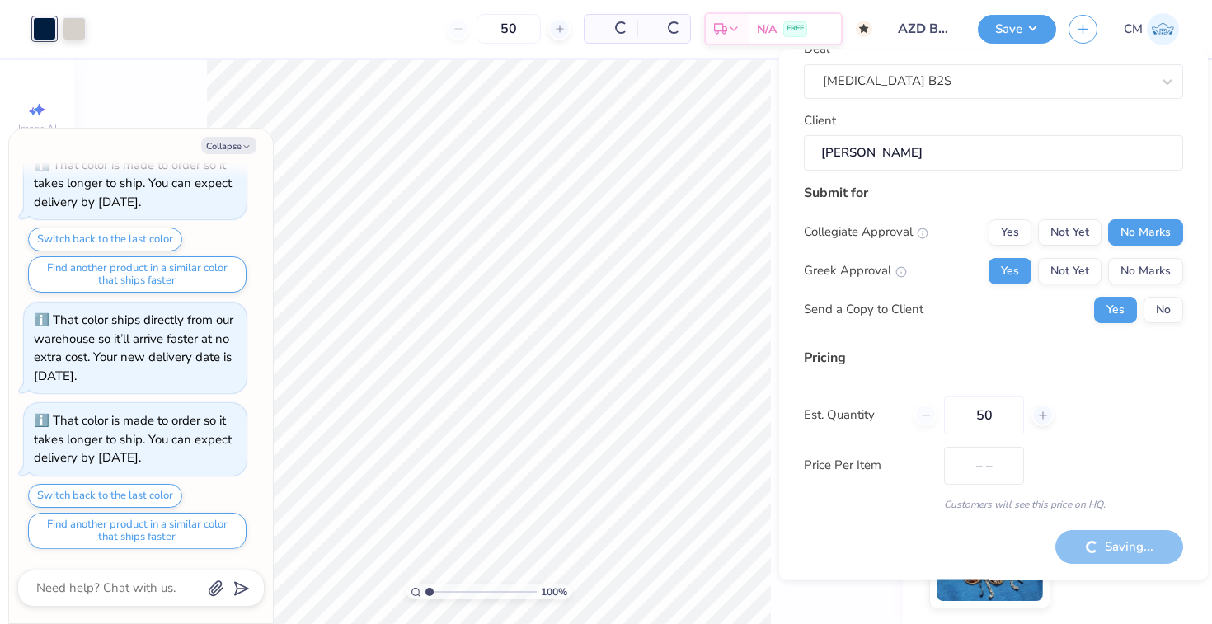
type input "$79.84"
type textarea "x"
type input "– –"
type textarea "x"
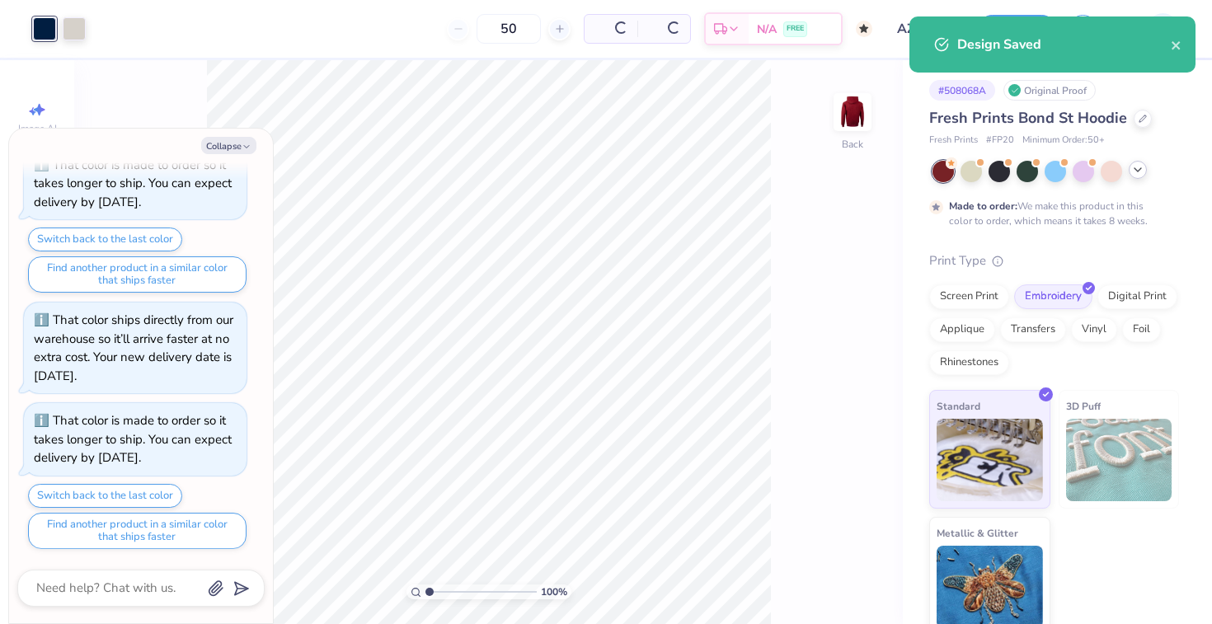
type input "$67.33"
click at [231, 150] on button "Collapse" at bounding box center [228, 145] width 55 height 17
type textarea "x"
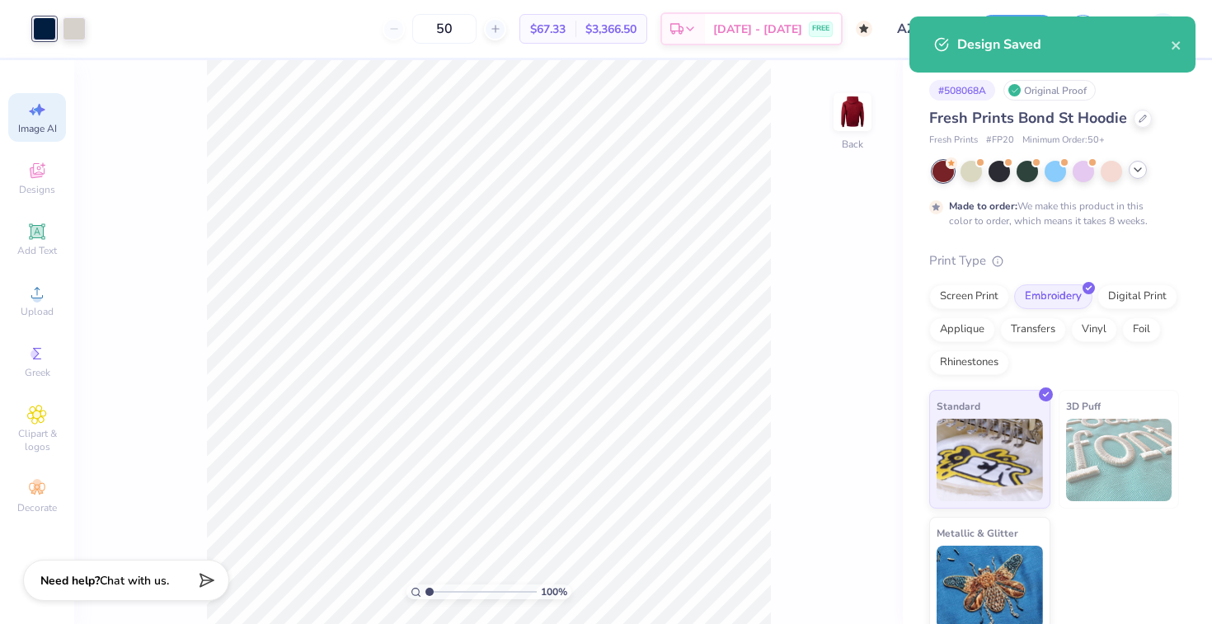
click at [36, 105] on icon at bounding box center [37, 110] width 20 height 20
select select "4"
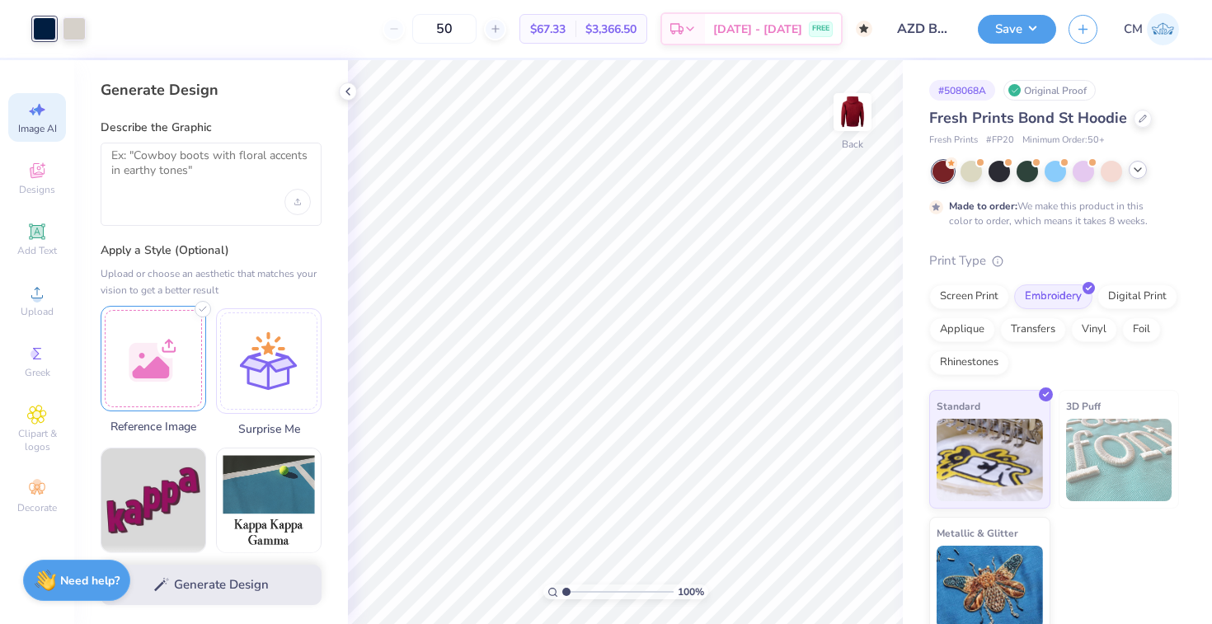
click at [145, 362] on div at bounding box center [154, 359] width 106 height 106
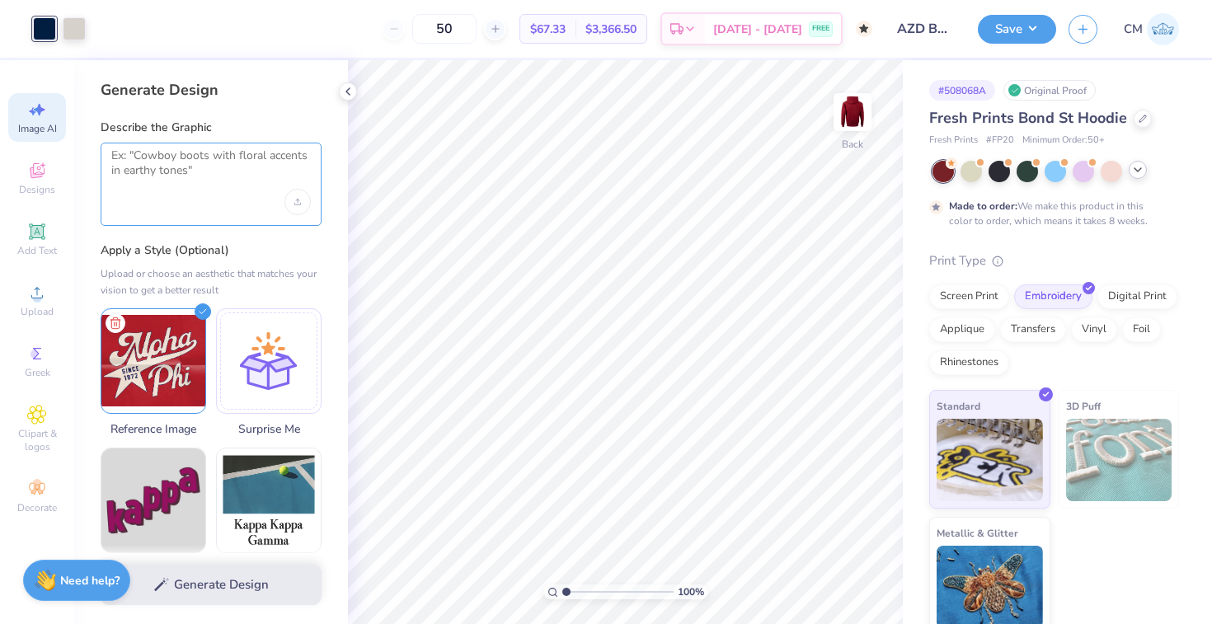
click at [213, 167] on textarea at bounding box center [210, 168] width 199 height 41
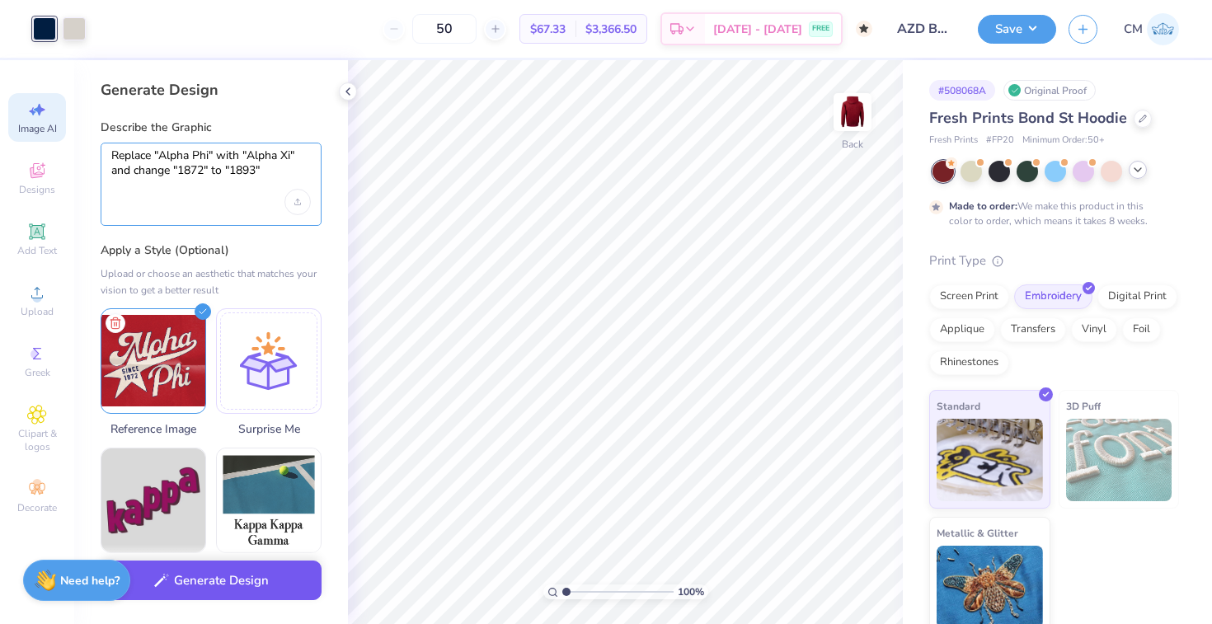
type textarea "Replace "Alpha Phi" with "Alpha Xi" and change "1872" to "1893""
click at [238, 587] on button "Generate Design" at bounding box center [211, 580] width 221 height 40
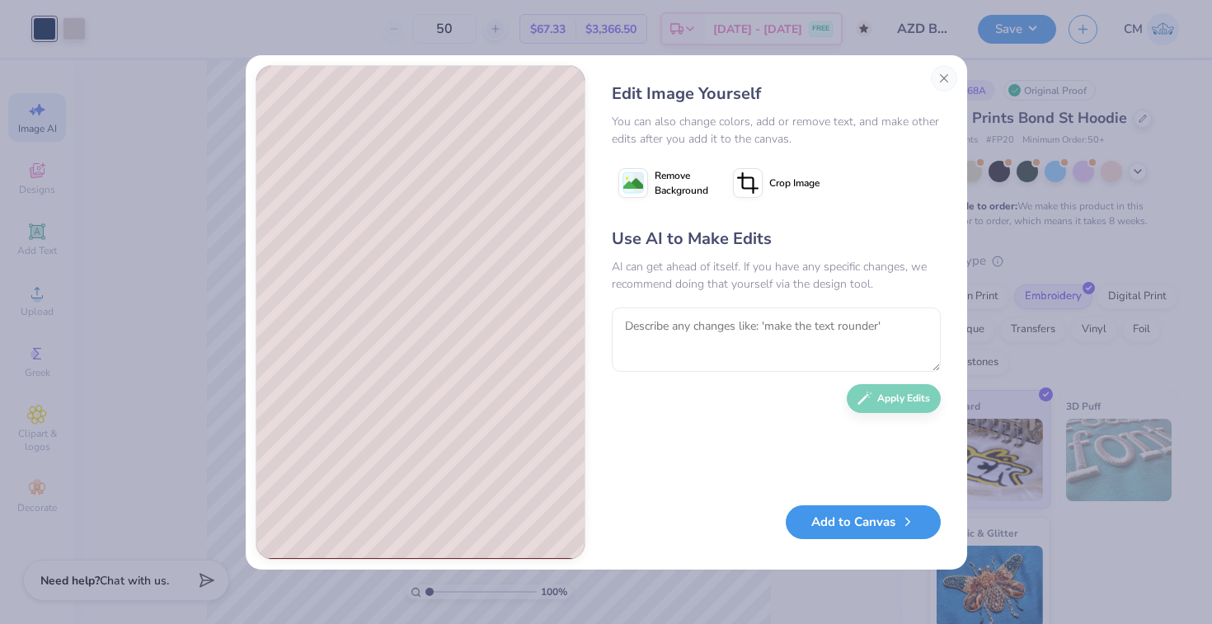
click at [807, 532] on button "Add to Canvas" at bounding box center [863, 522] width 155 height 34
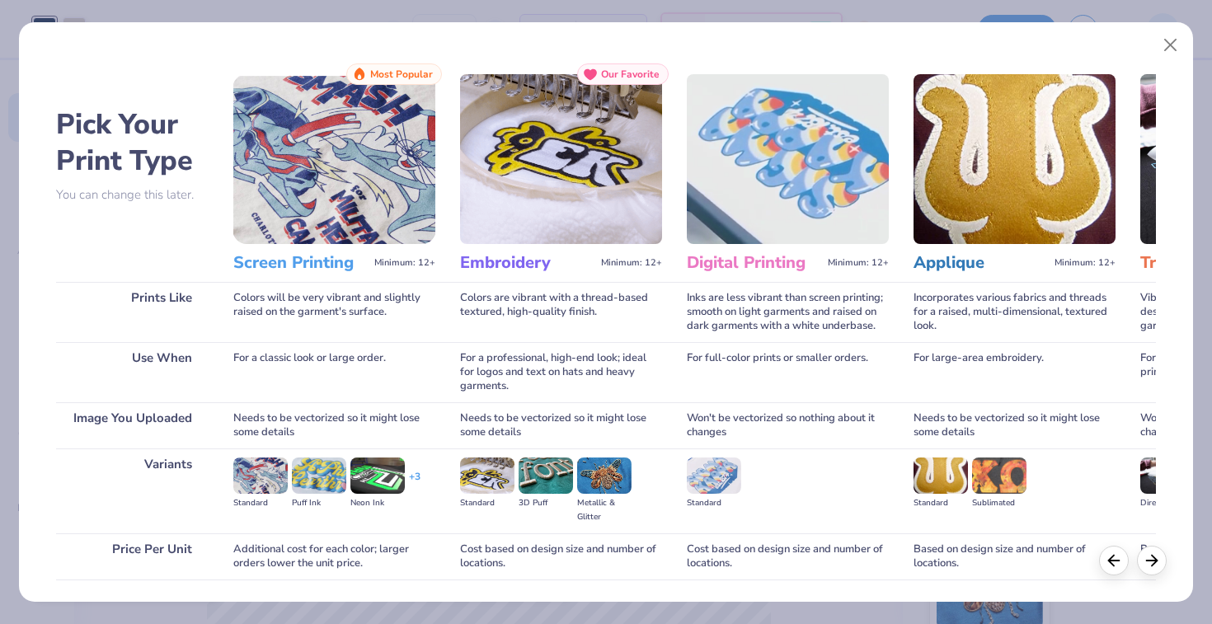
scroll to position [115, 0]
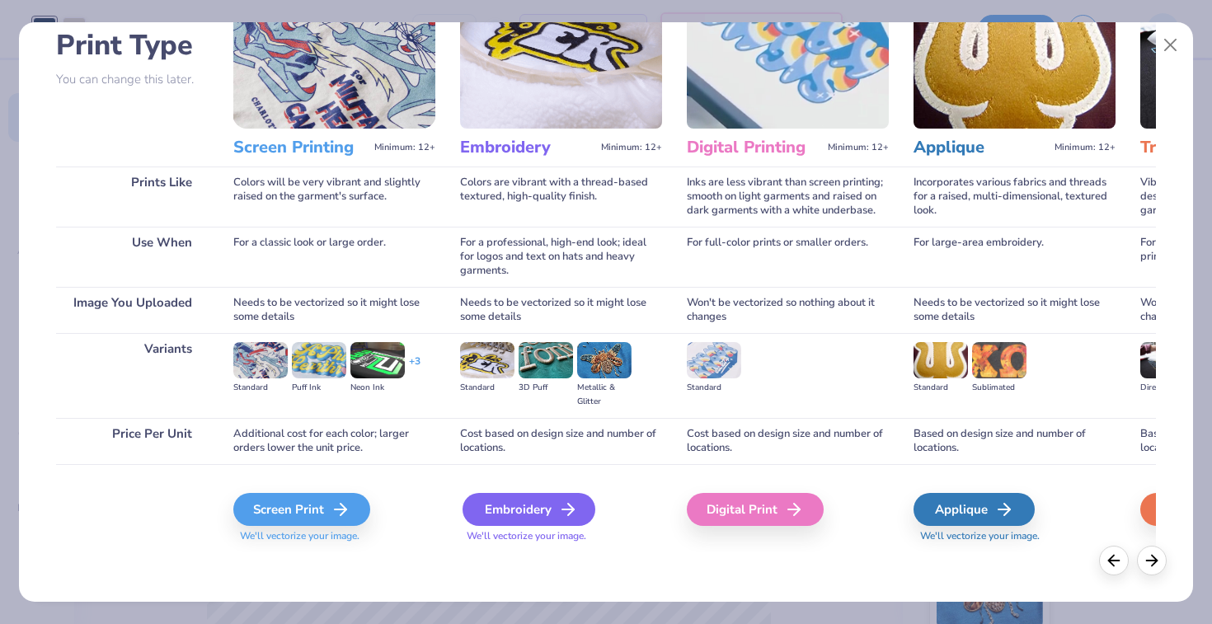
click at [509, 505] on div "Embroidery" at bounding box center [528, 509] width 133 height 33
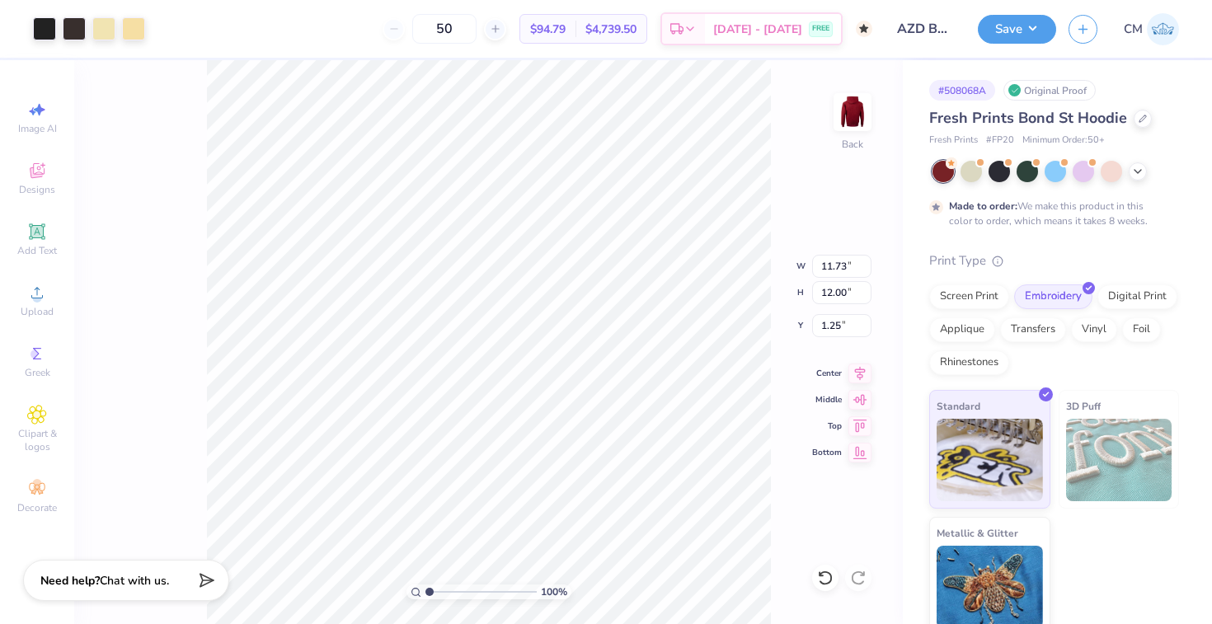
type input "7.15"
type input "7.32"
type input "5.22"
type input "8.54"
type input "6.58"
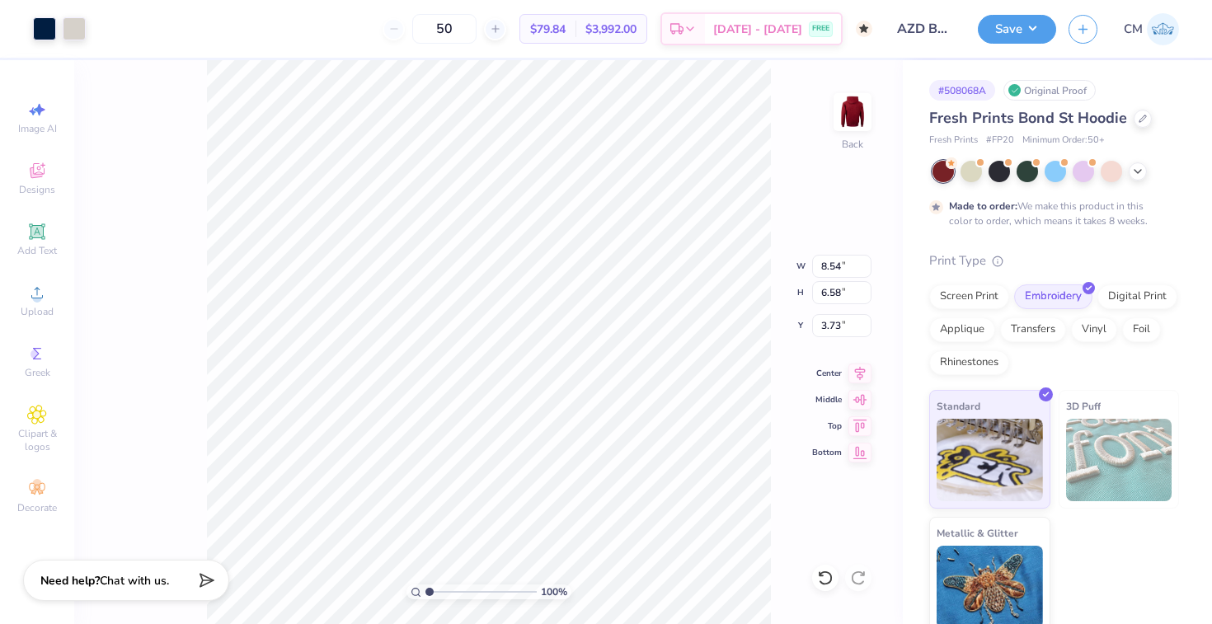
type input "3.96"
type input "2.50"
type input "5.35"
type input "5.47"
type input "2.56"
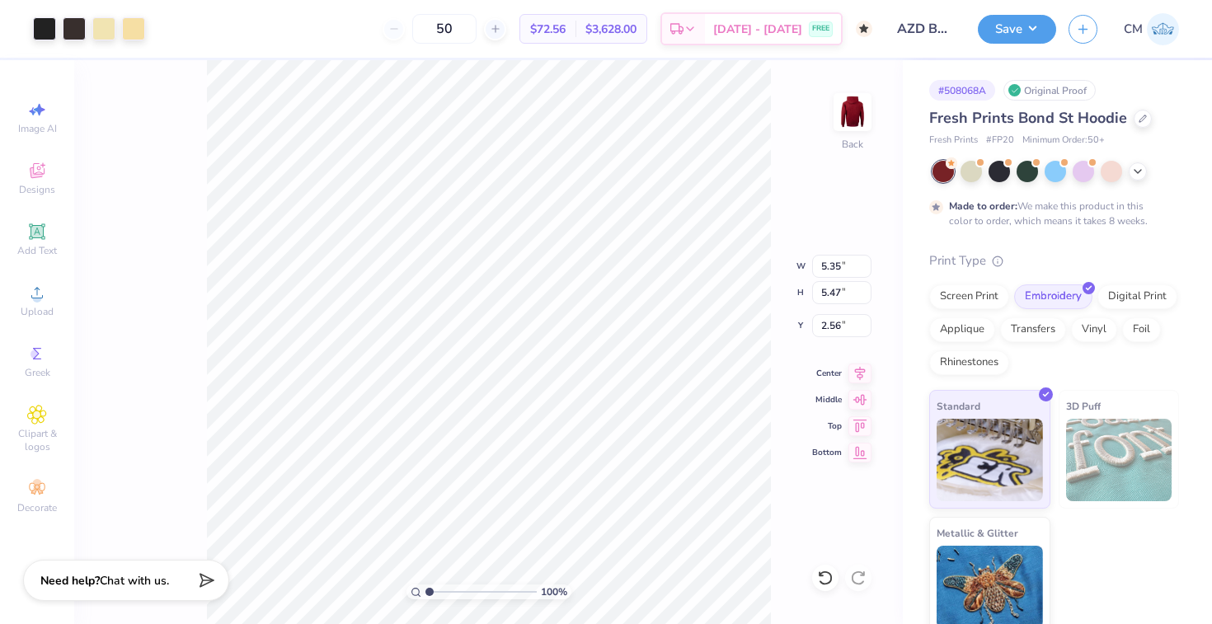
type input "5.83"
type input "5.96"
type input "2.62"
type input "6.52"
type input "6.67"
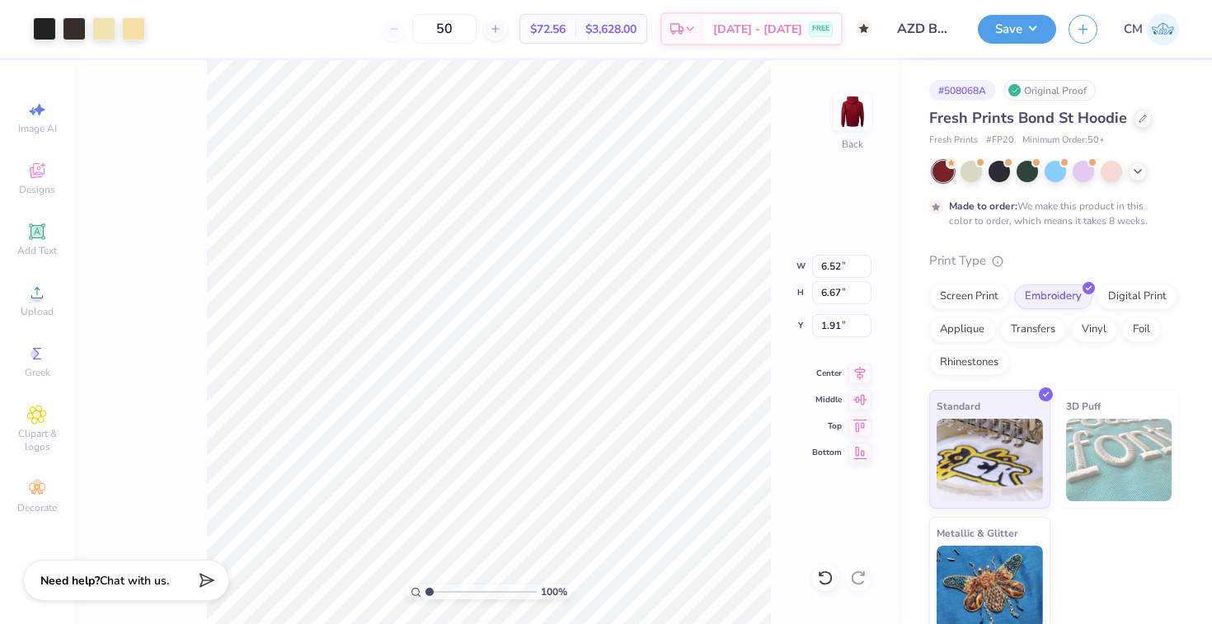
type input "3.00"
click at [106, 29] on div at bounding box center [103, 27] width 23 height 23
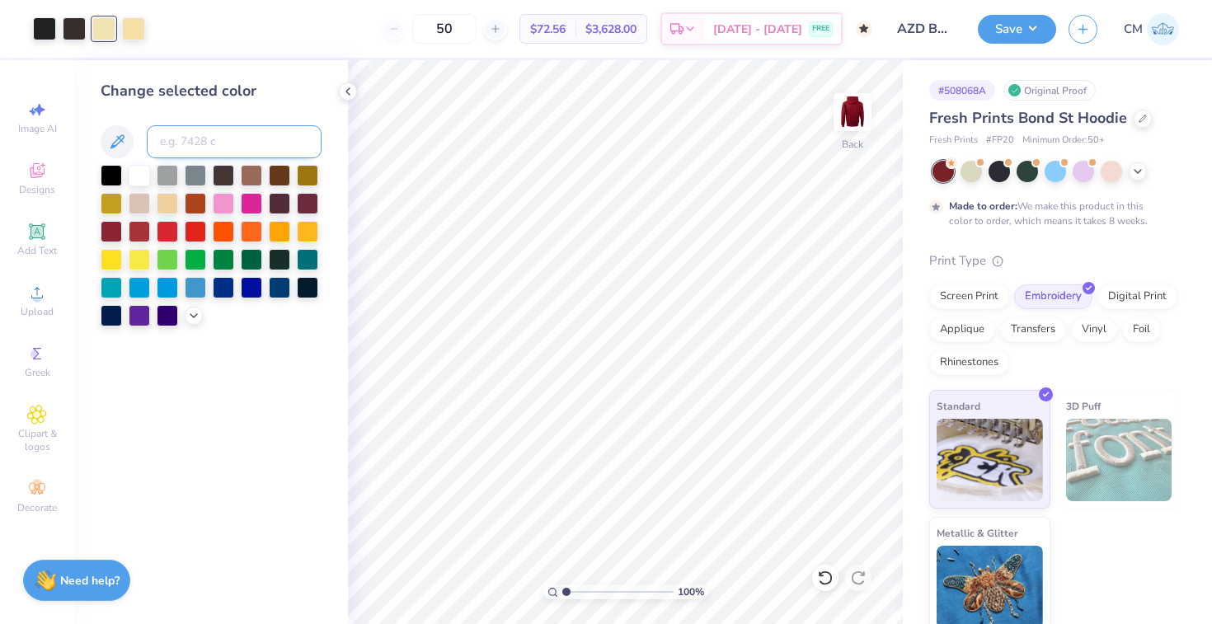
click at [185, 148] on input at bounding box center [234, 141] width 175 height 33
type input "7401"
click at [72, 28] on div at bounding box center [74, 27] width 23 height 23
click at [114, 167] on div at bounding box center [111, 173] width 21 height 21
click at [44, 26] on div at bounding box center [44, 27] width 23 height 23
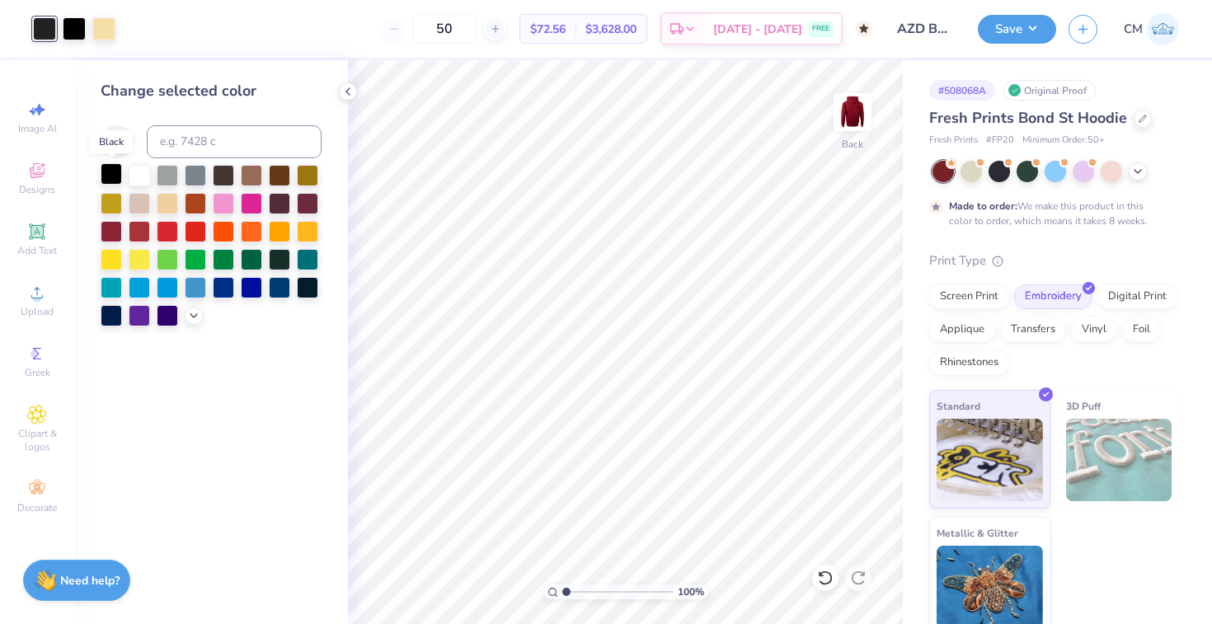
click at [110, 175] on div at bounding box center [111, 173] width 21 height 21
click at [349, 95] on polyline at bounding box center [347, 91] width 3 height 7
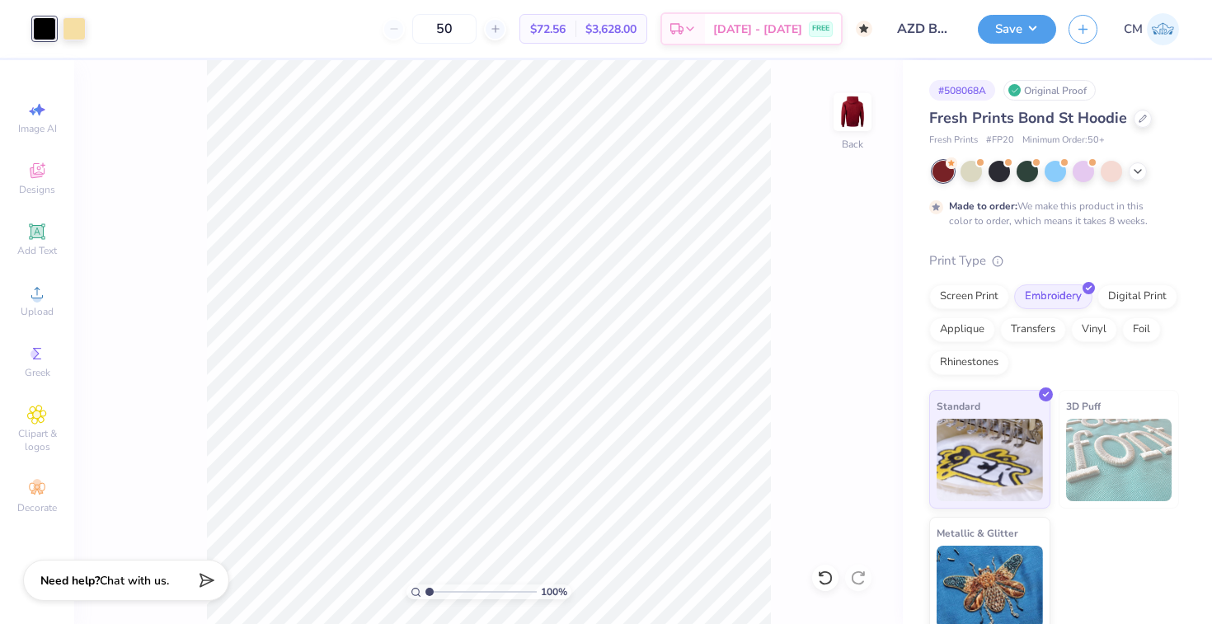
click at [959, 312] on div "Screen Print Embroidery Digital Print Applique Transfers Vinyl Foil Rhinestones" at bounding box center [1054, 329] width 250 height 91
click at [957, 299] on div "Screen Print" at bounding box center [969, 294] width 80 height 25
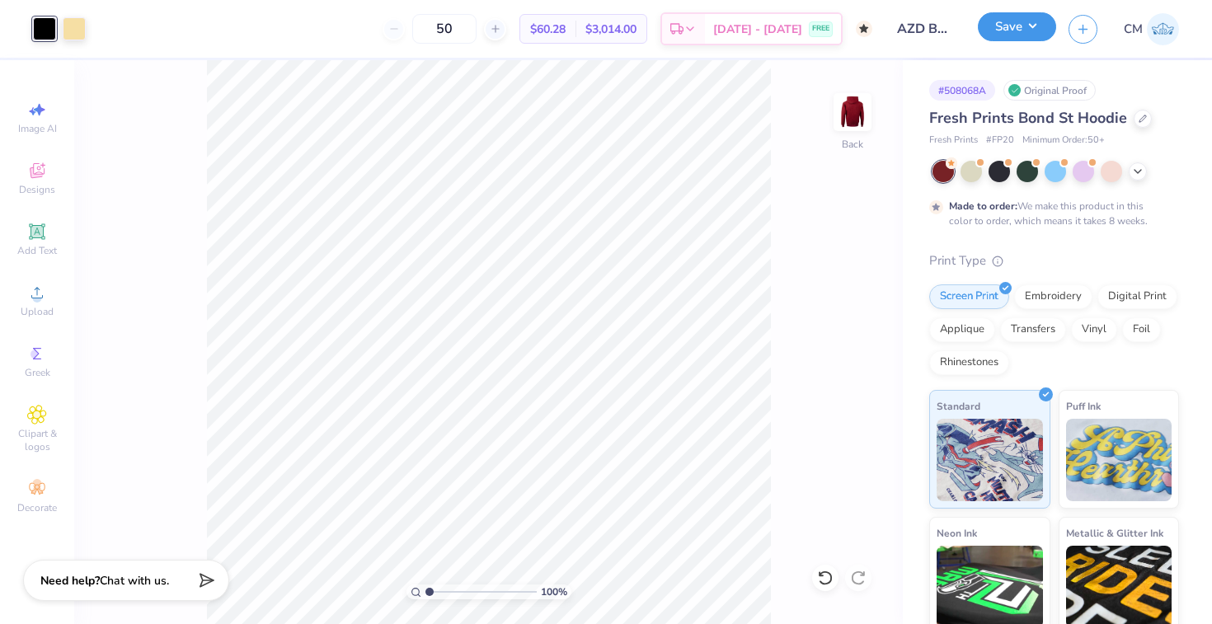
click at [1007, 36] on button "Save" at bounding box center [1017, 26] width 78 height 29
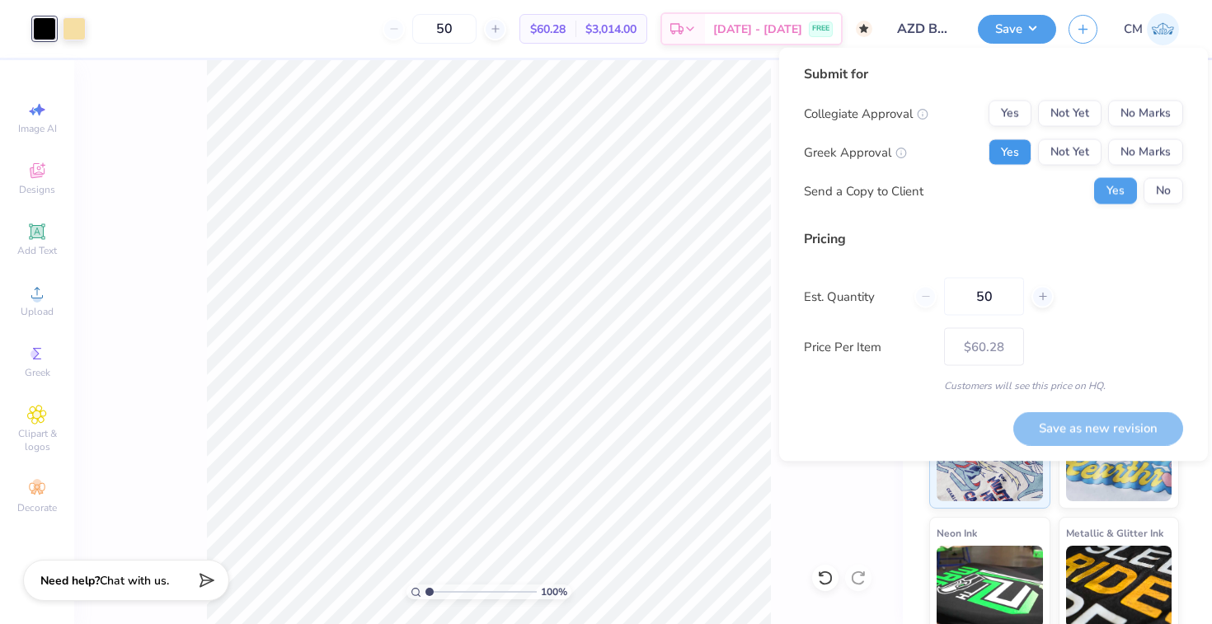
click at [998, 155] on button "Yes" at bounding box center [1009, 152] width 43 height 26
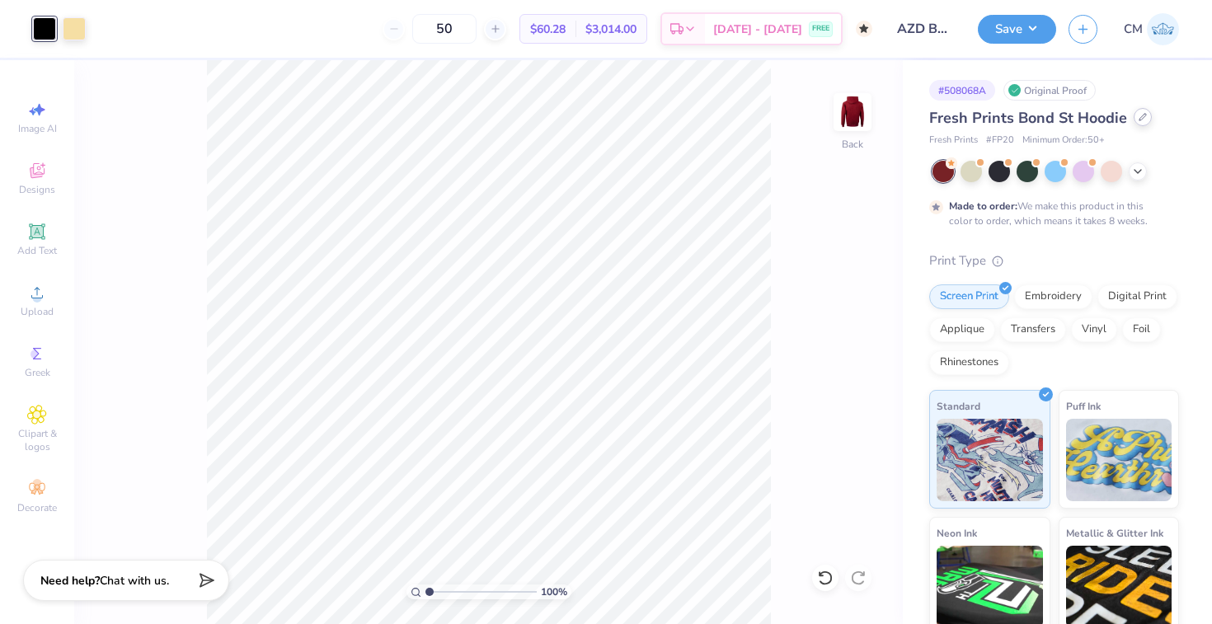
click at [1134, 123] on div at bounding box center [1142, 117] width 18 height 18
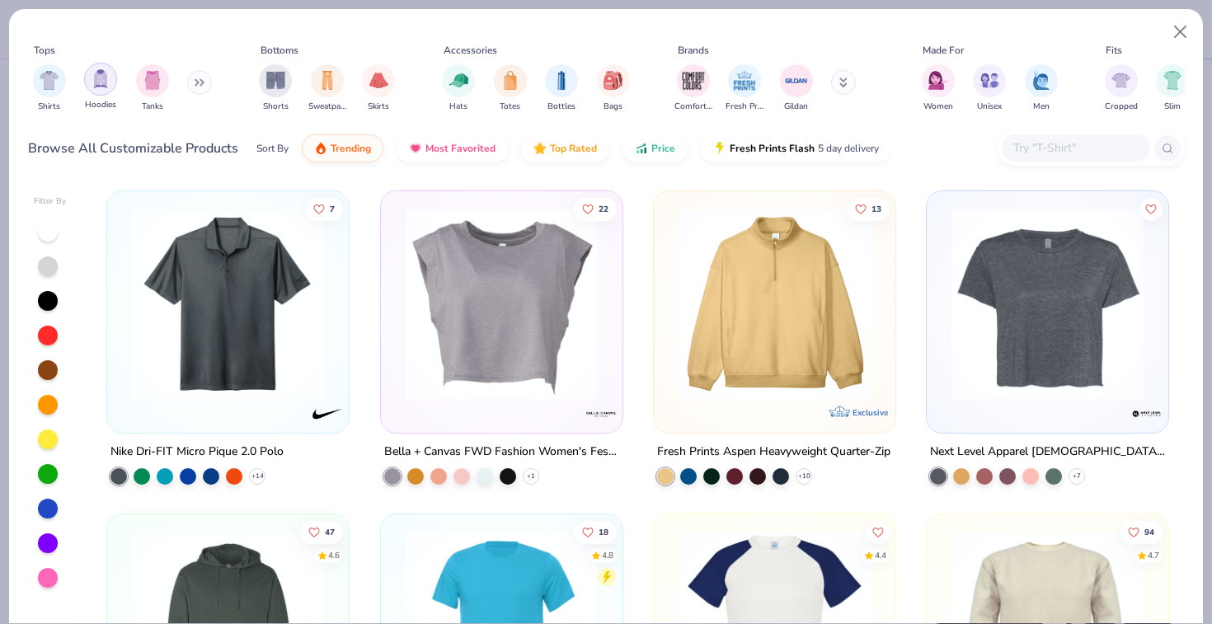
click at [109, 82] on div "filter for Hoodies" at bounding box center [100, 79] width 33 height 33
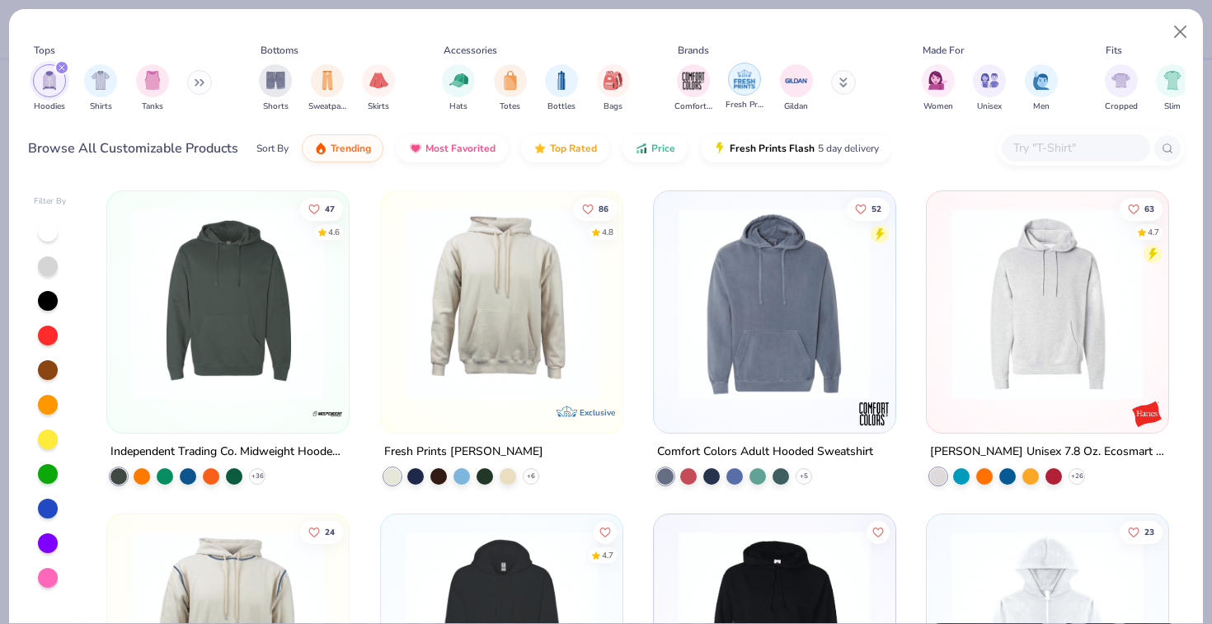
click at [740, 74] on img "filter for Fresh Prints" at bounding box center [744, 79] width 25 height 25
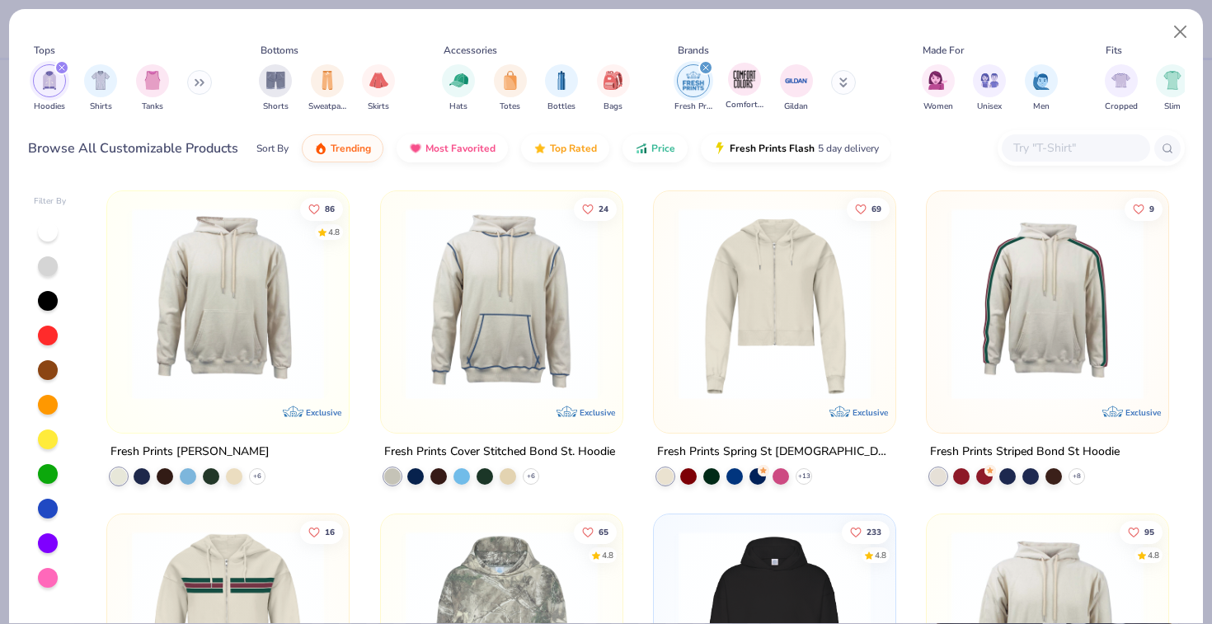
scroll to position [213, 0]
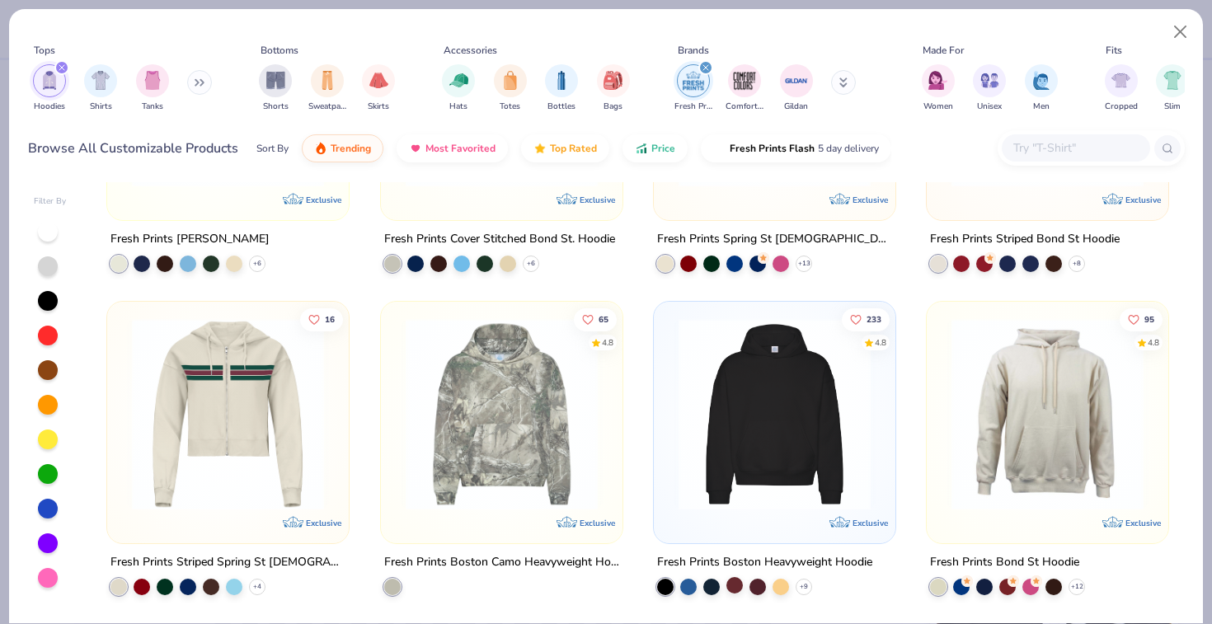
click at [730, 587] on div at bounding box center [734, 585] width 16 height 16
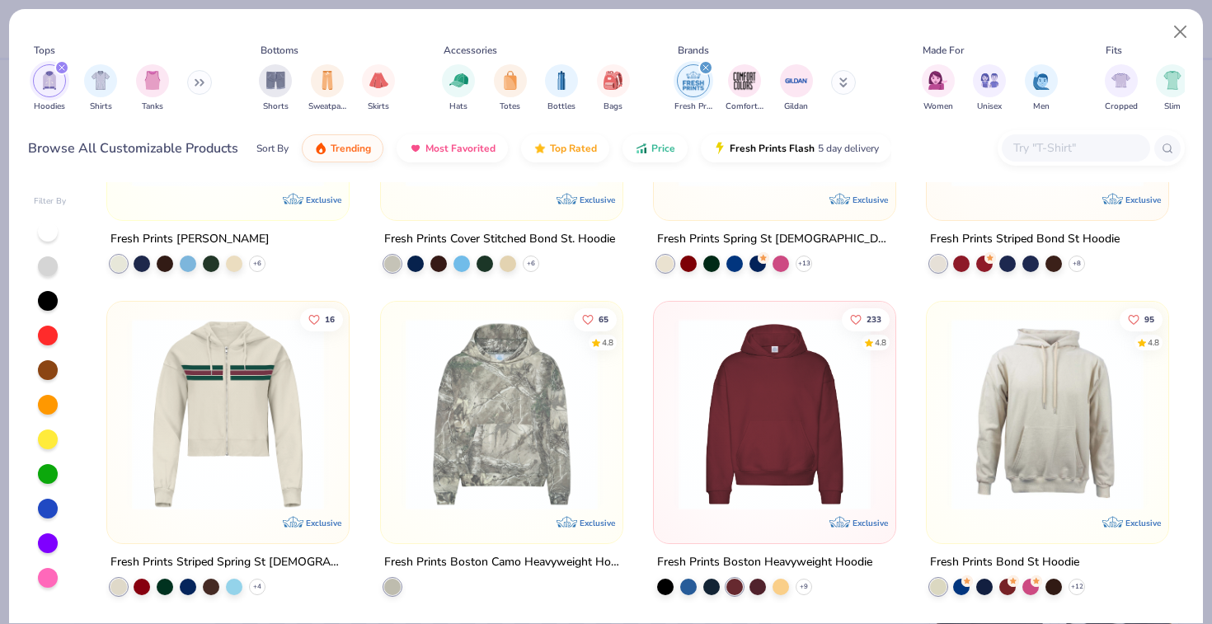
click at [748, 519] on div at bounding box center [774, 418] width 225 height 217
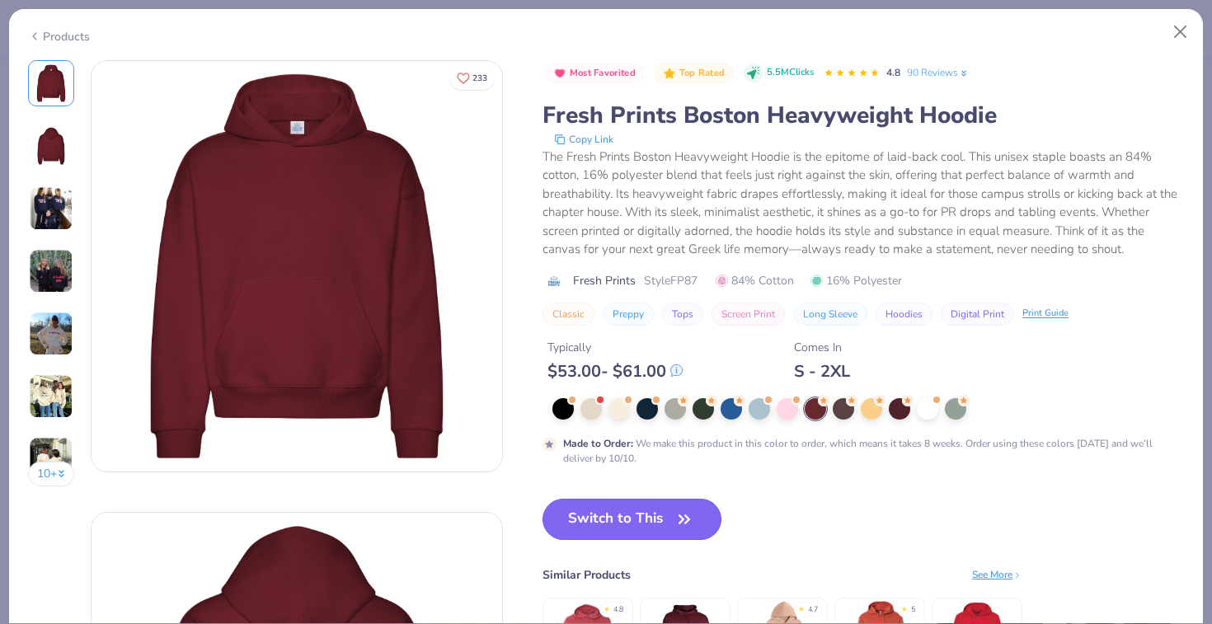
click at [668, 517] on button "Switch to This" at bounding box center [631, 519] width 179 height 41
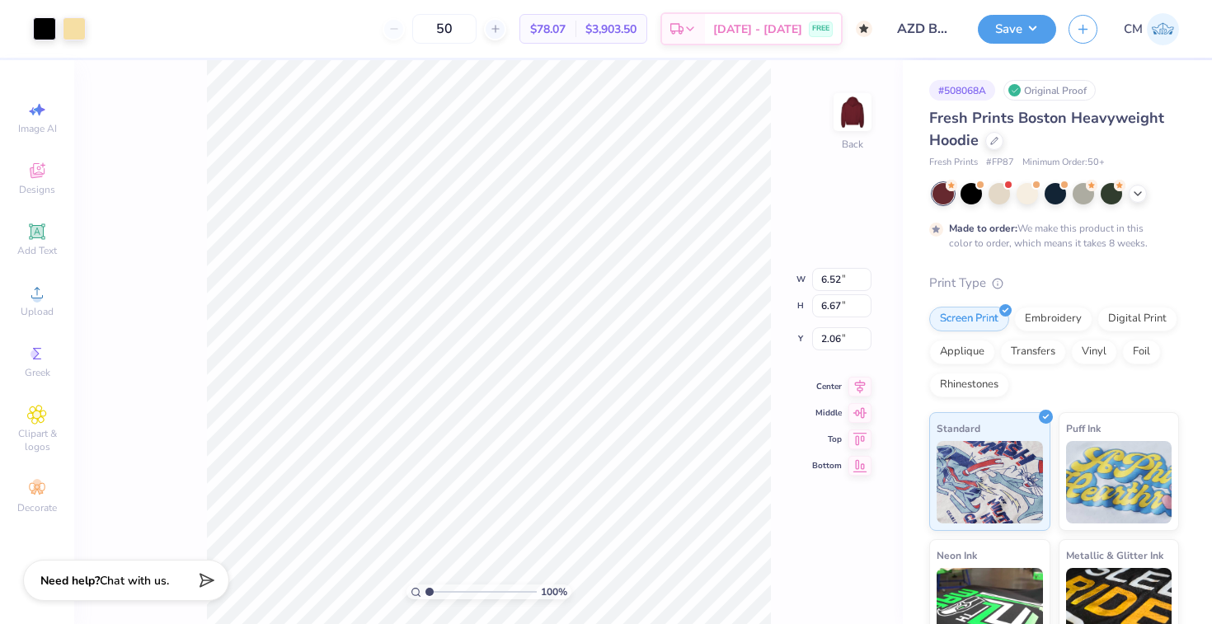
type input "3.00"
type input "7.50"
type input "7.68"
click at [1001, 35] on button "Save" at bounding box center [1017, 26] width 78 height 29
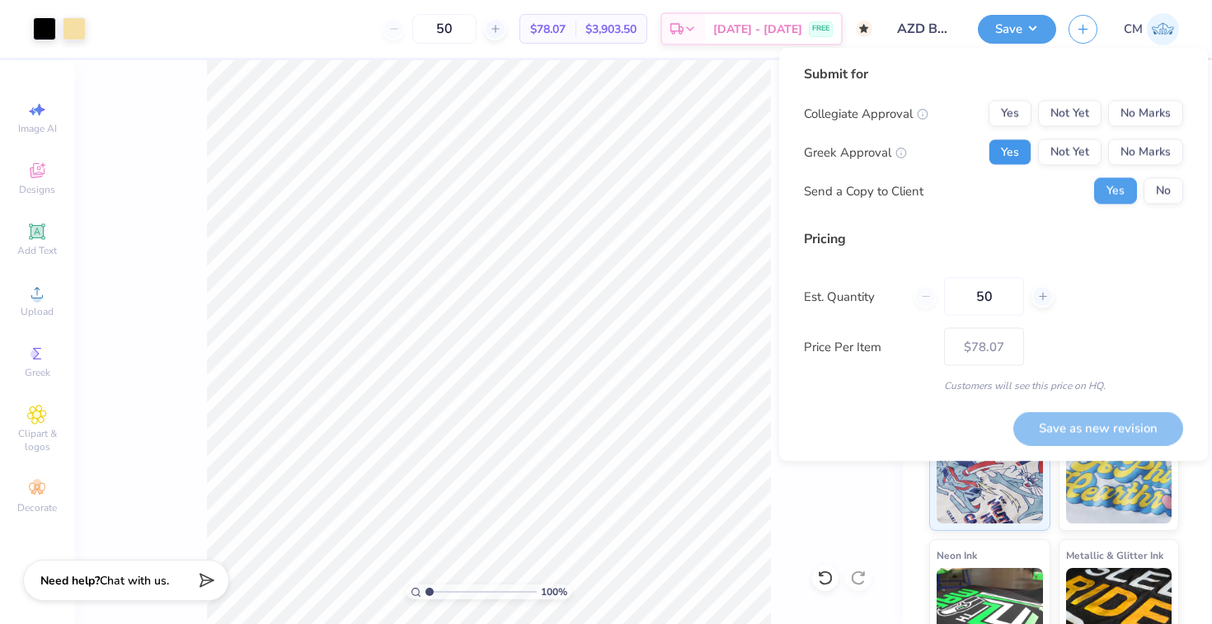
click at [1014, 157] on button "Yes" at bounding box center [1009, 152] width 43 height 26
click at [1147, 117] on button "No Marks" at bounding box center [1145, 114] width 75 height 26
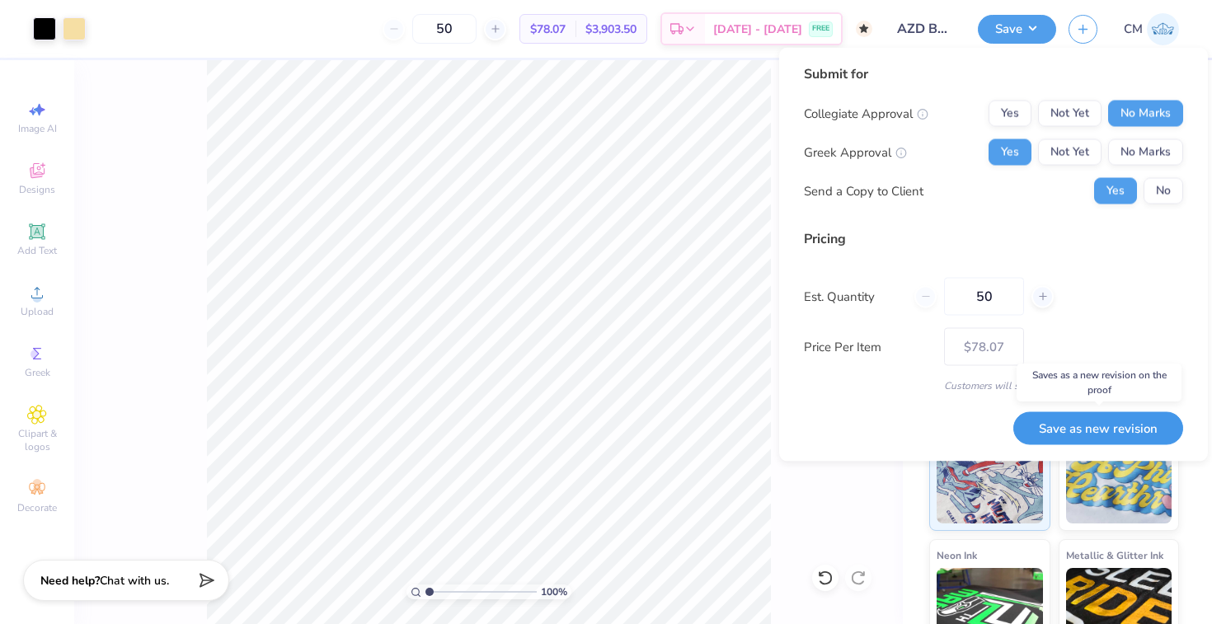
click at [1091, 432] on button "Save as new revision" at bounding box center [1098, 428] width 170 height 34
type input "$78.07"
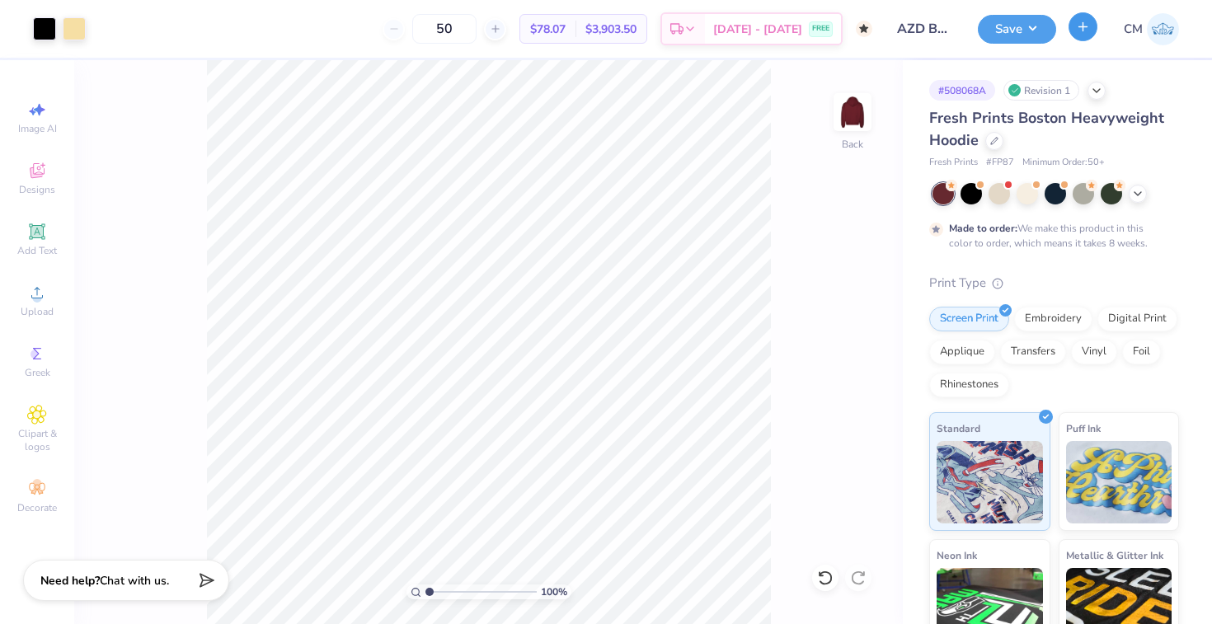
click at [1092, 32] on button "button" at bounding box center [1082, 26] width 29 height 29
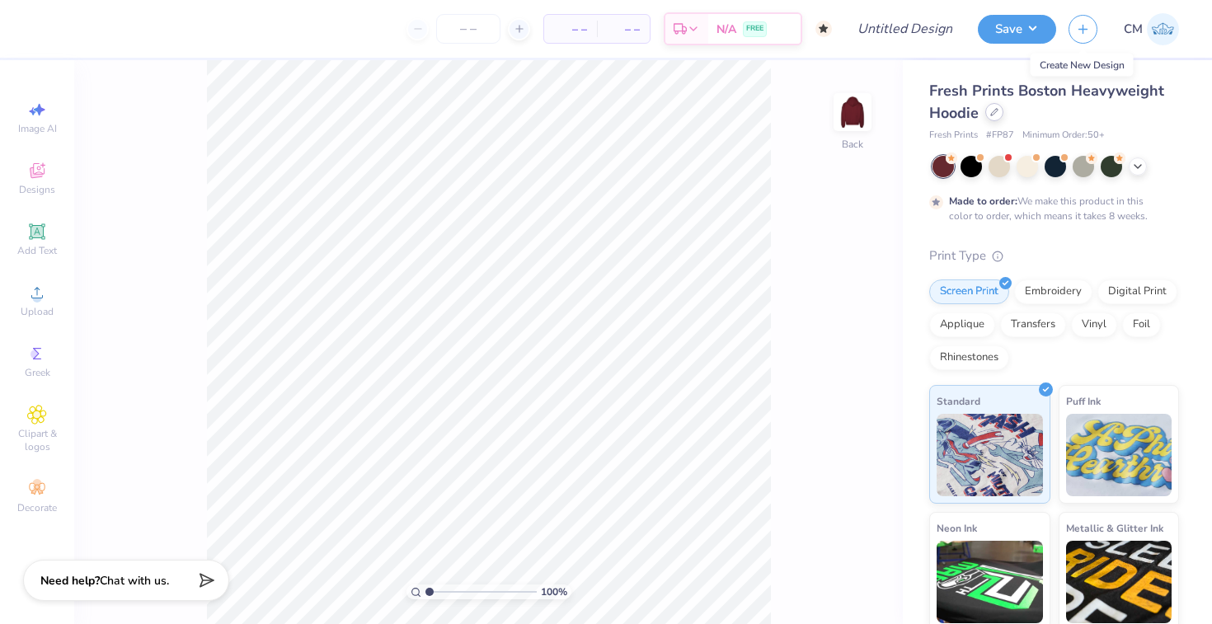
click at [993, 113] on icon at bounding box center [994, 112] width 7 height 7
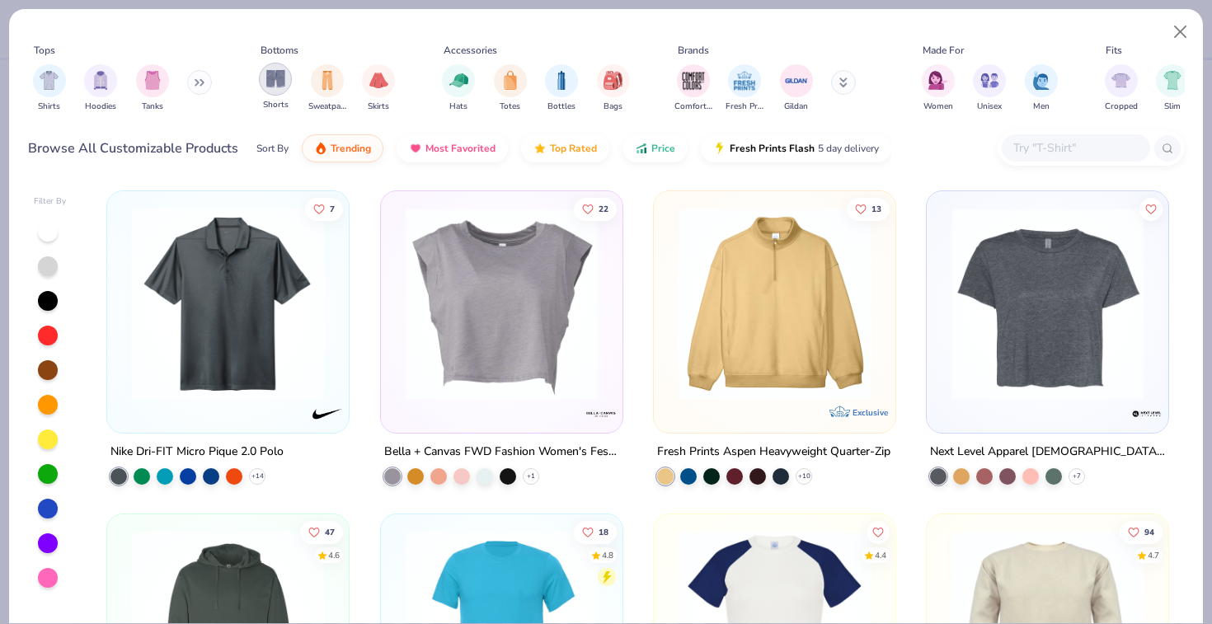
click at [262, 87] on div "filter for Shorts" at bounding box center [275, 79] width 33 height 33
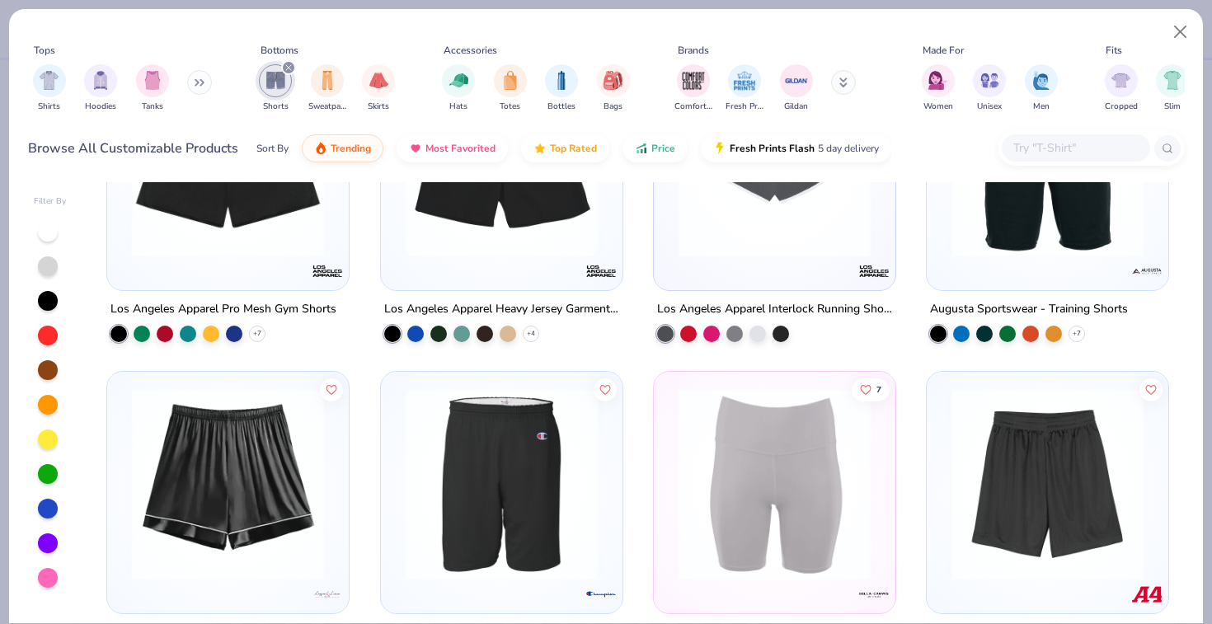
scroll to position [178, 0]
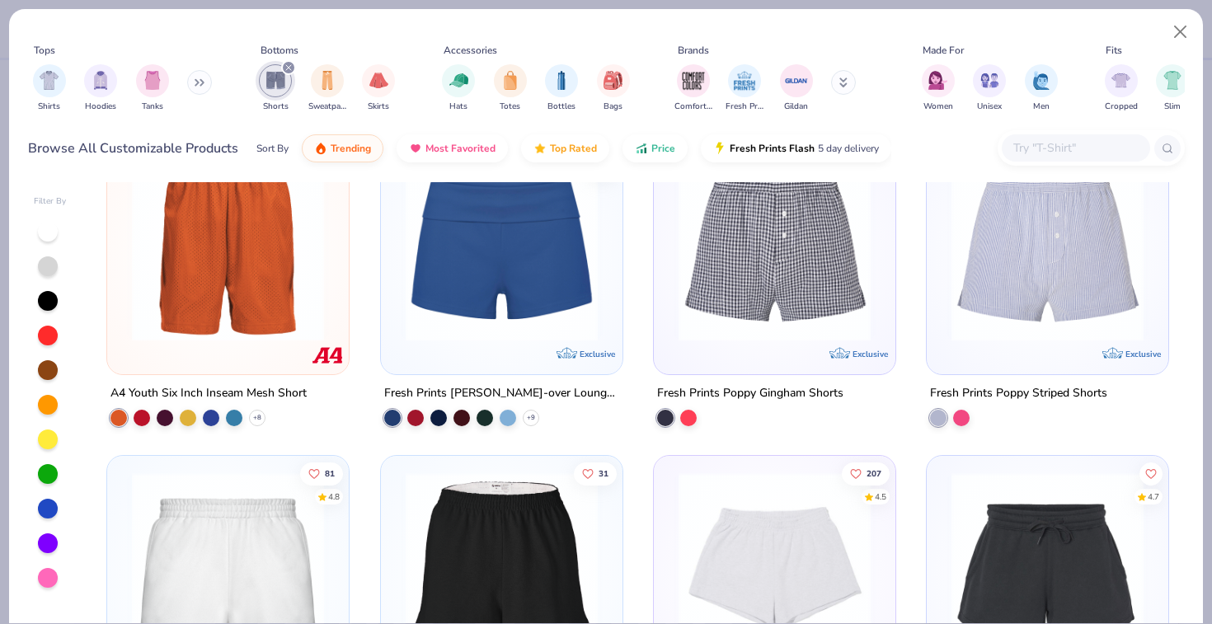
scroll to position [2324, 0]
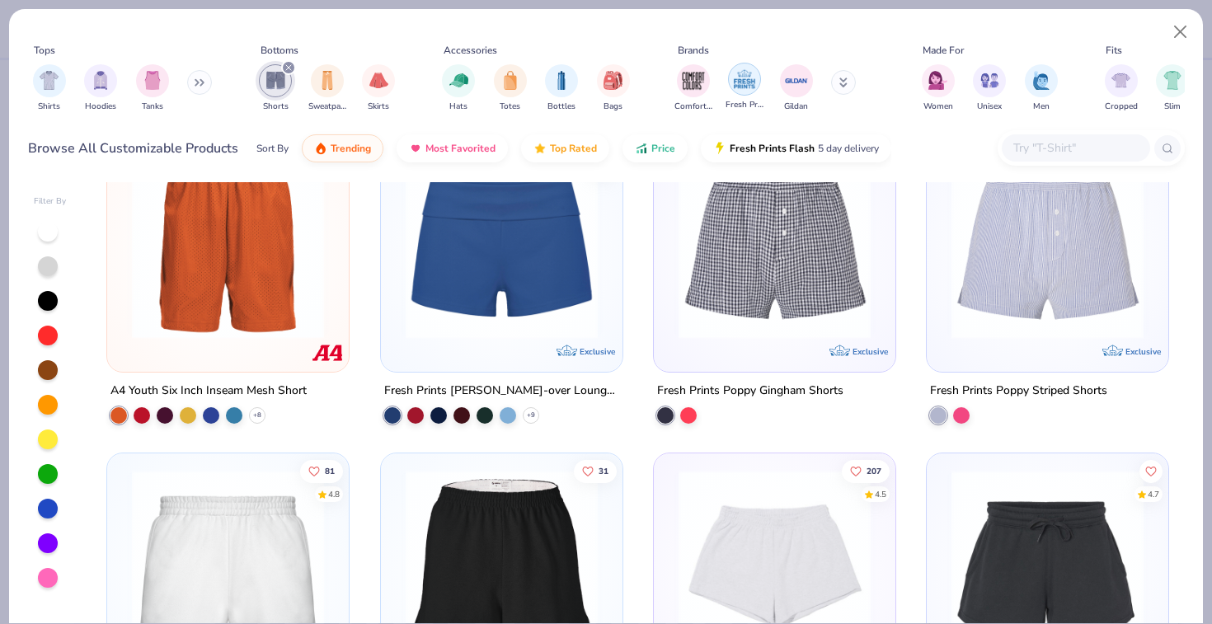
click at [740, 88] on img "filter for Fresh Prints" at bounding box center [744, 79] width 25 height 25
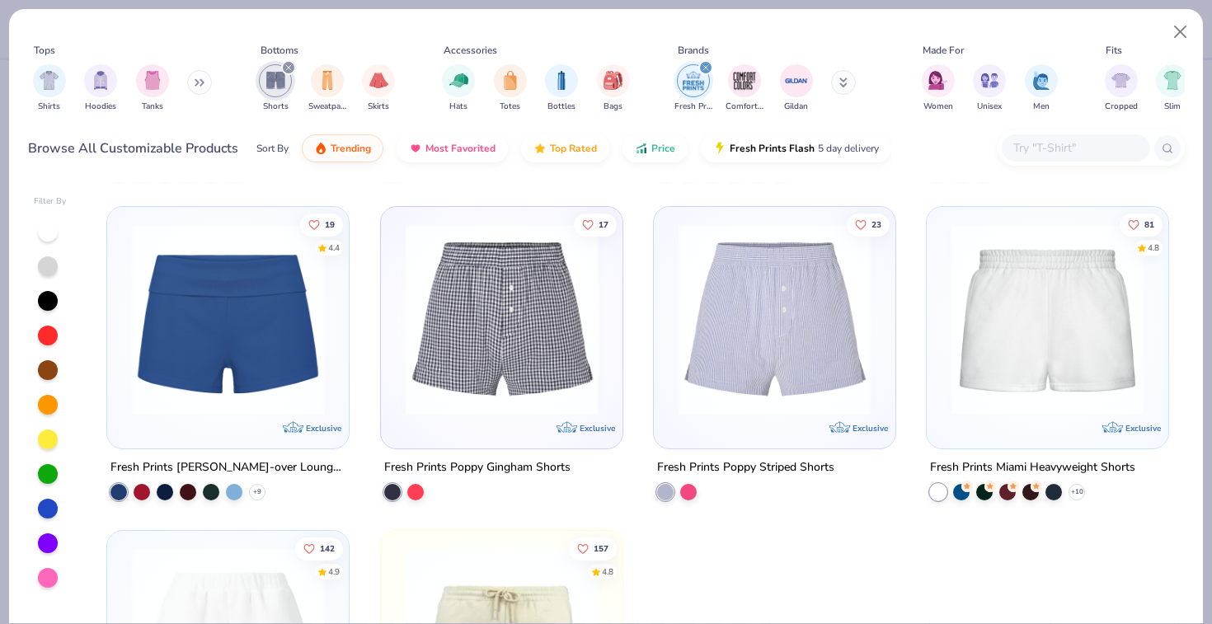
scroll to position [311, 0]
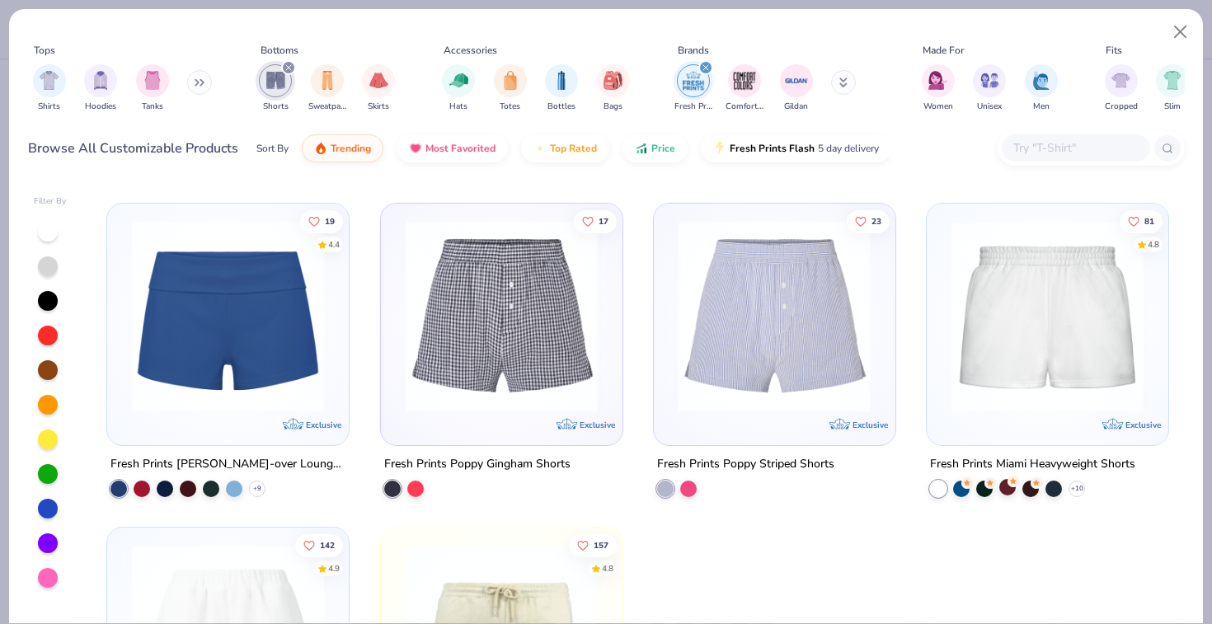
click at [1007, 481] on icon at bounding box center [1013, 482] width 12 height 12
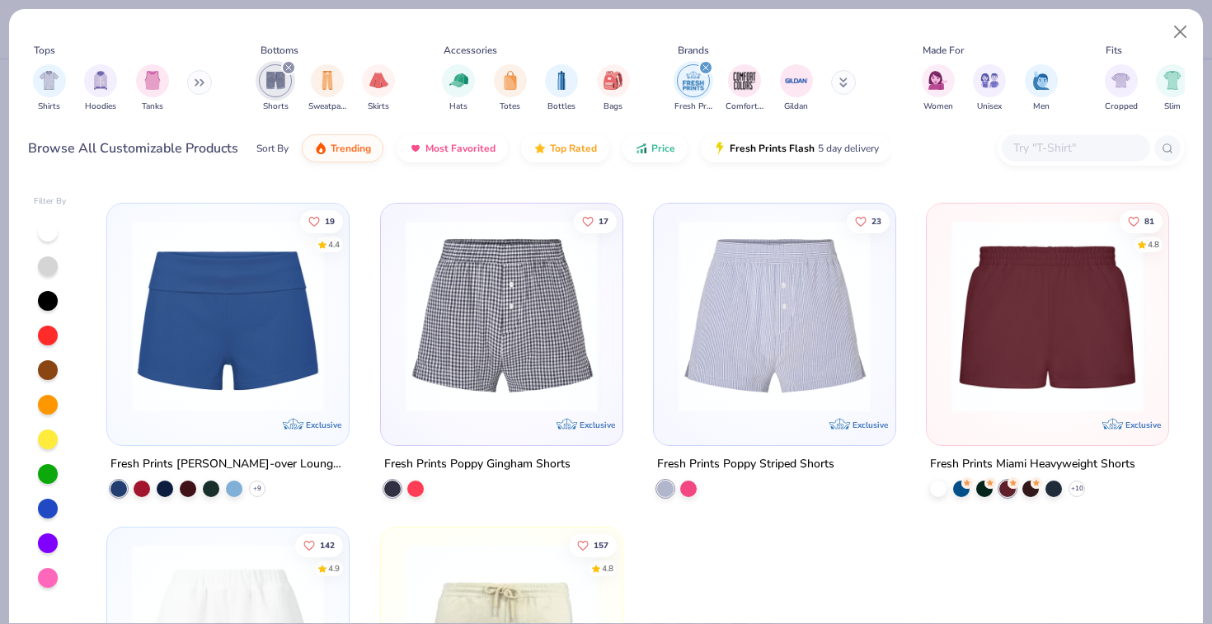
click at [1006, 339] on img at bounding box center [1047, 316] width 209 height 192
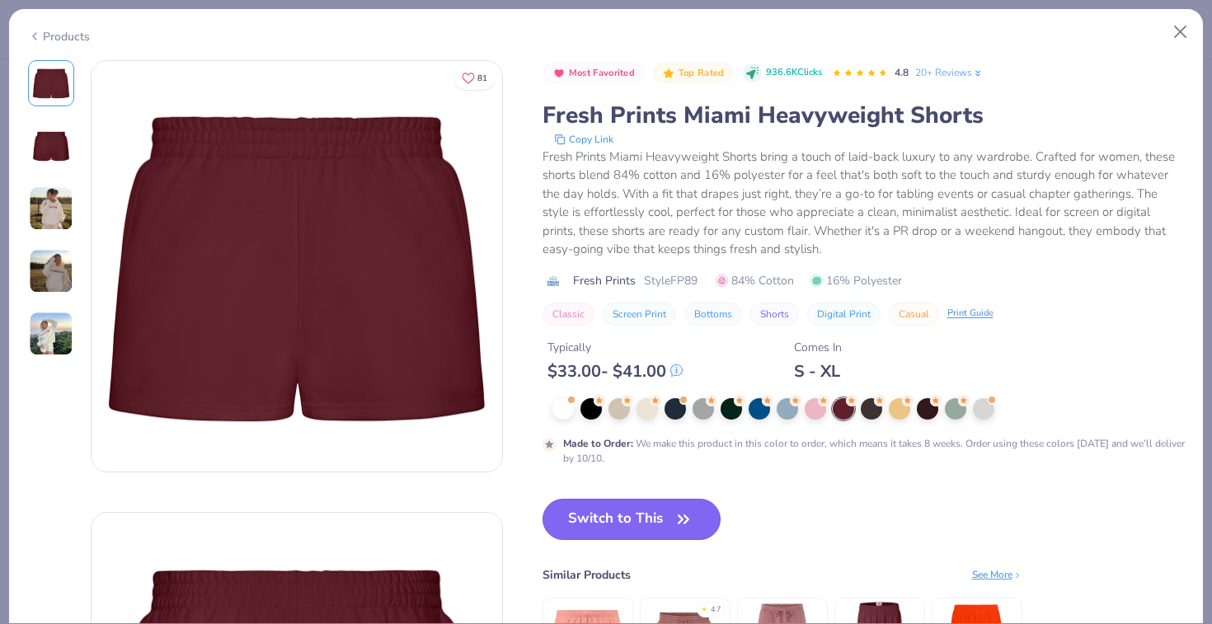
click at [659, 509] on button "Switch to This" at bounding box center [631, 519] width 179 height 41
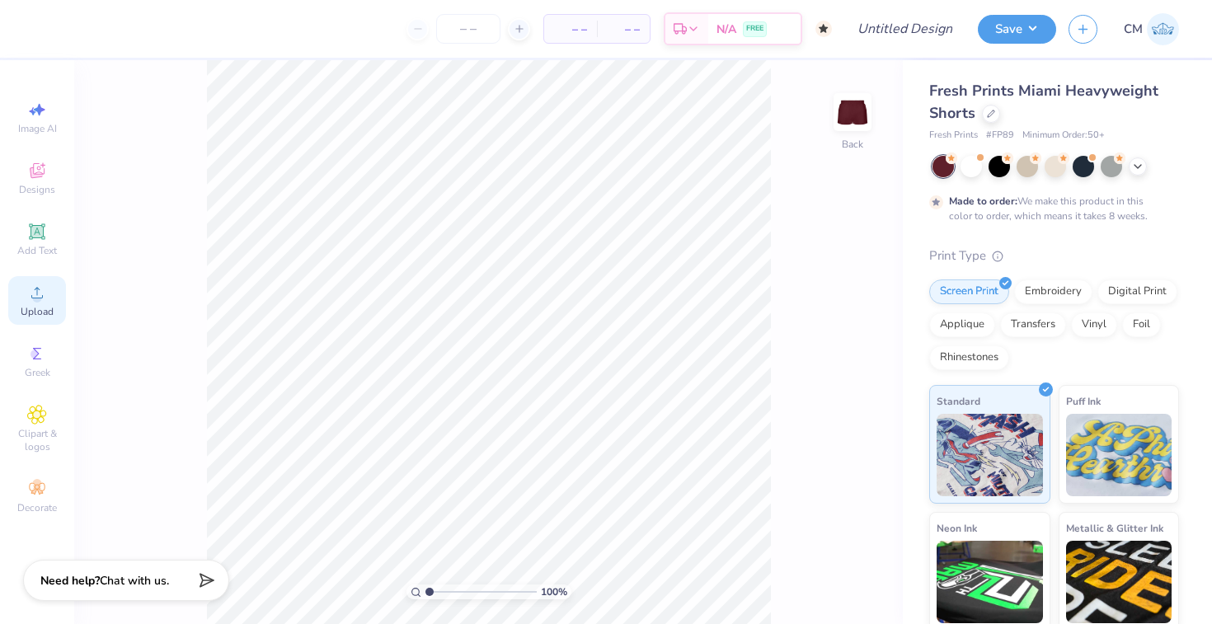
click at [30, 291] on icon at bounding box center [37, 293] width 20 height 20
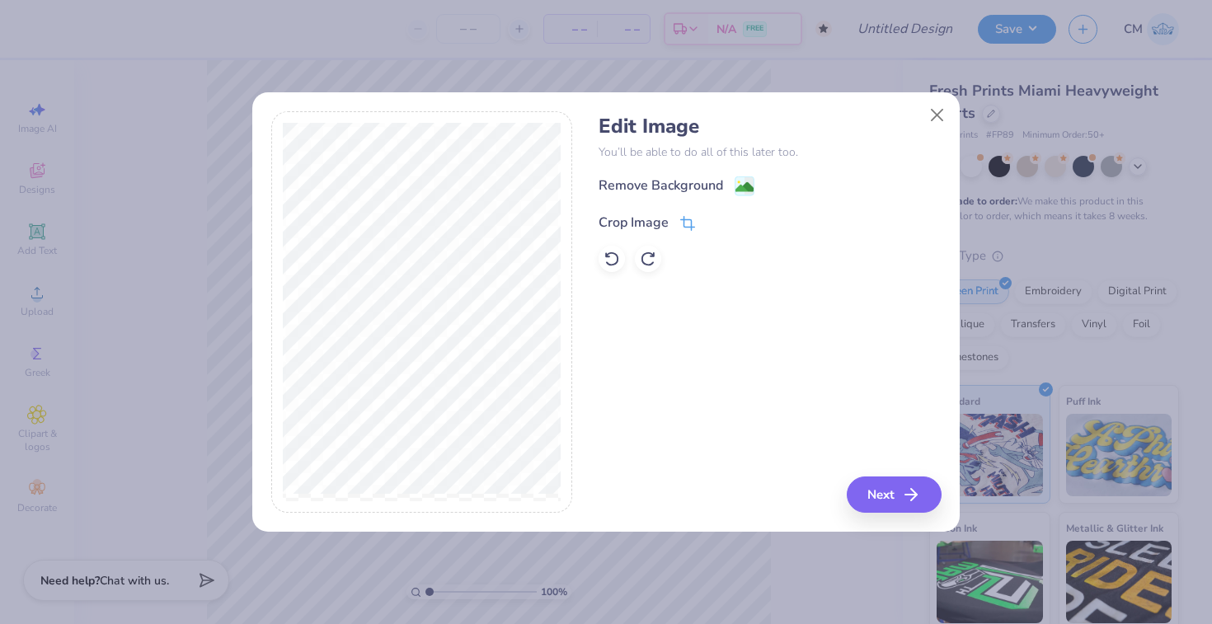
click at [687, 222] on icon at bounding box center [687, 223] width 15 height 15
click at [706, 223] on button at bounding box center [714, 220] width 17 height 17
click at [867, 495] on button "Next" at bounding box center [896, 494] width 95 height 36
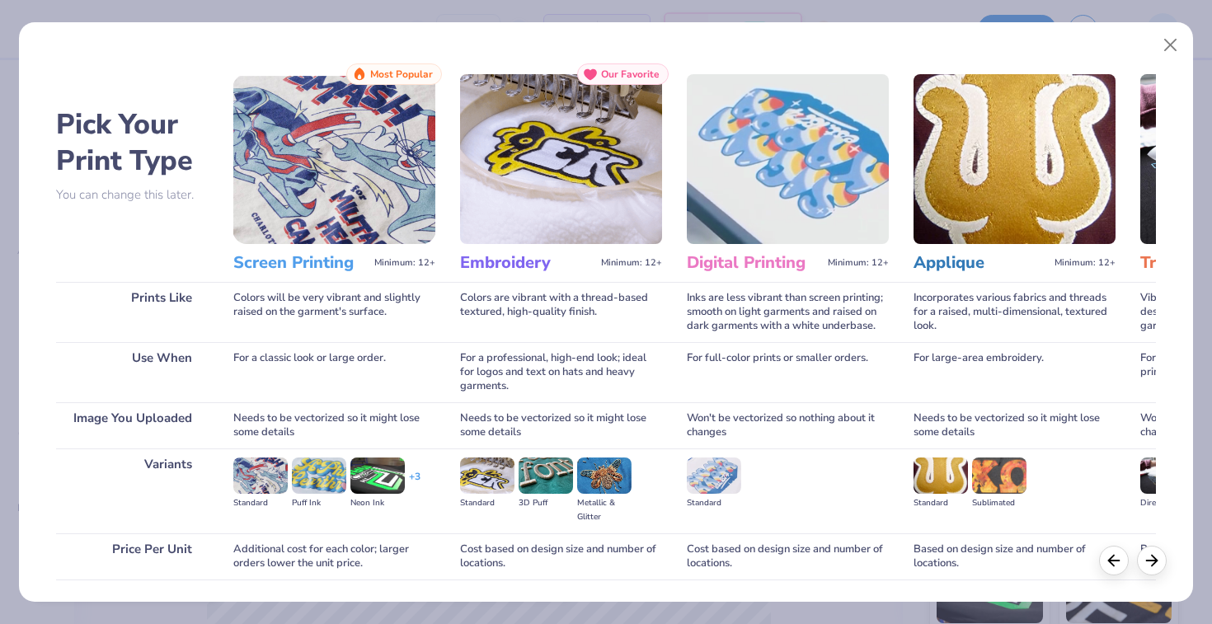
scroll to position [115, 0]
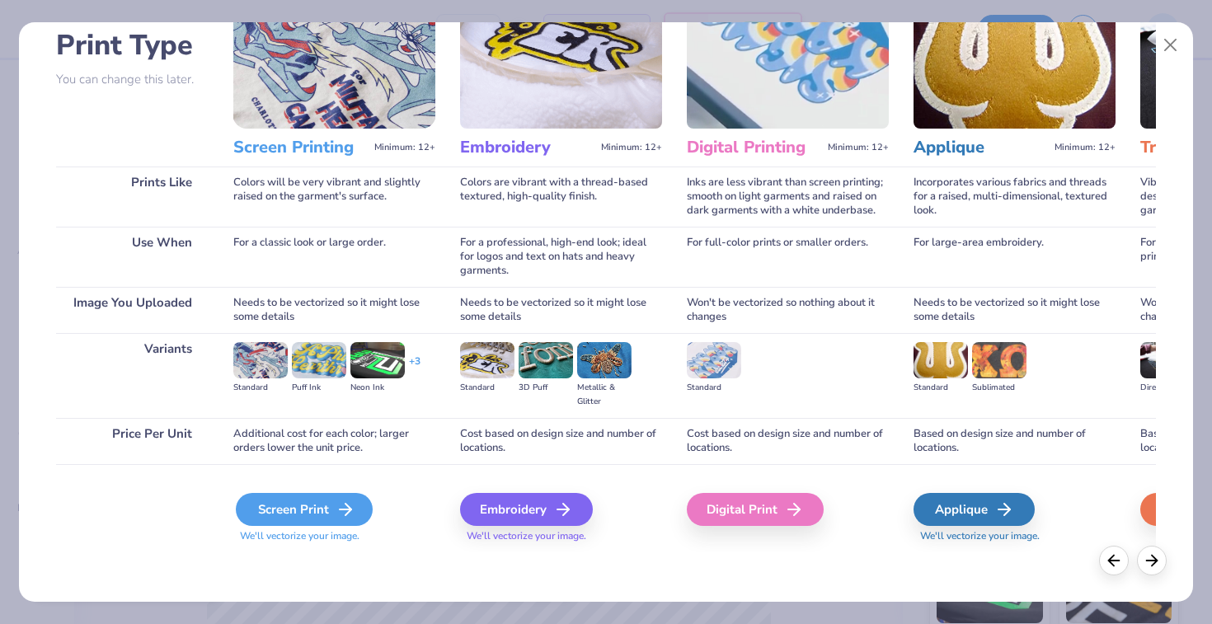
click at [324, 509] on div "Screen Print" at bounding box center [304, 509] width 137 height 33
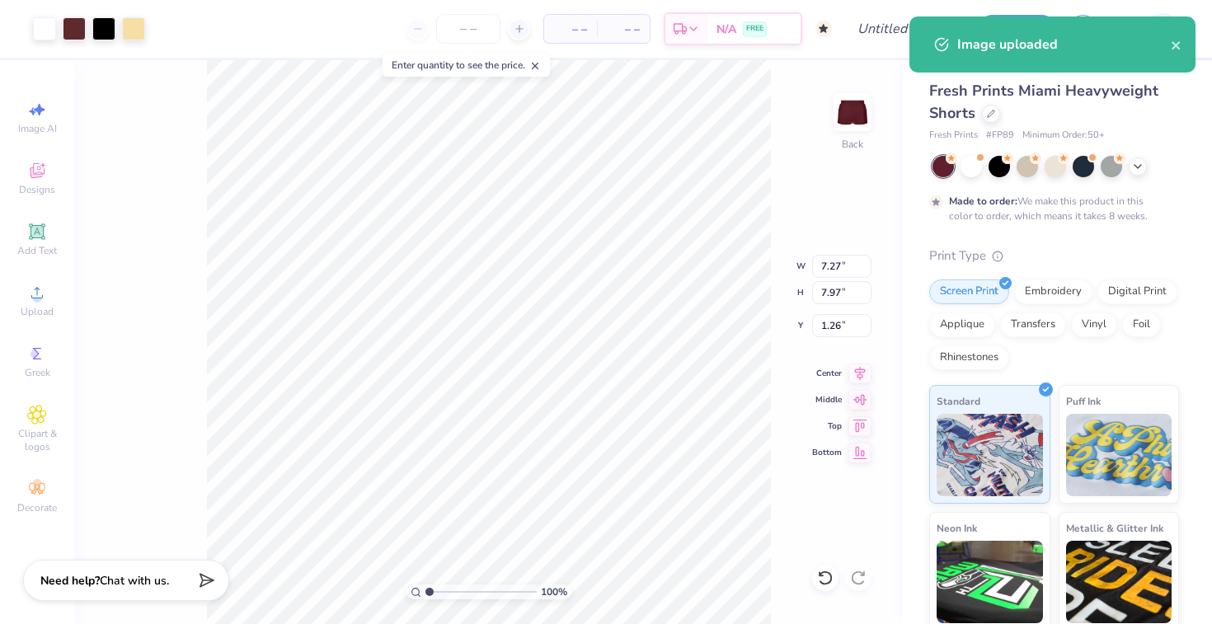
type input "4.06"
type input "4.45"
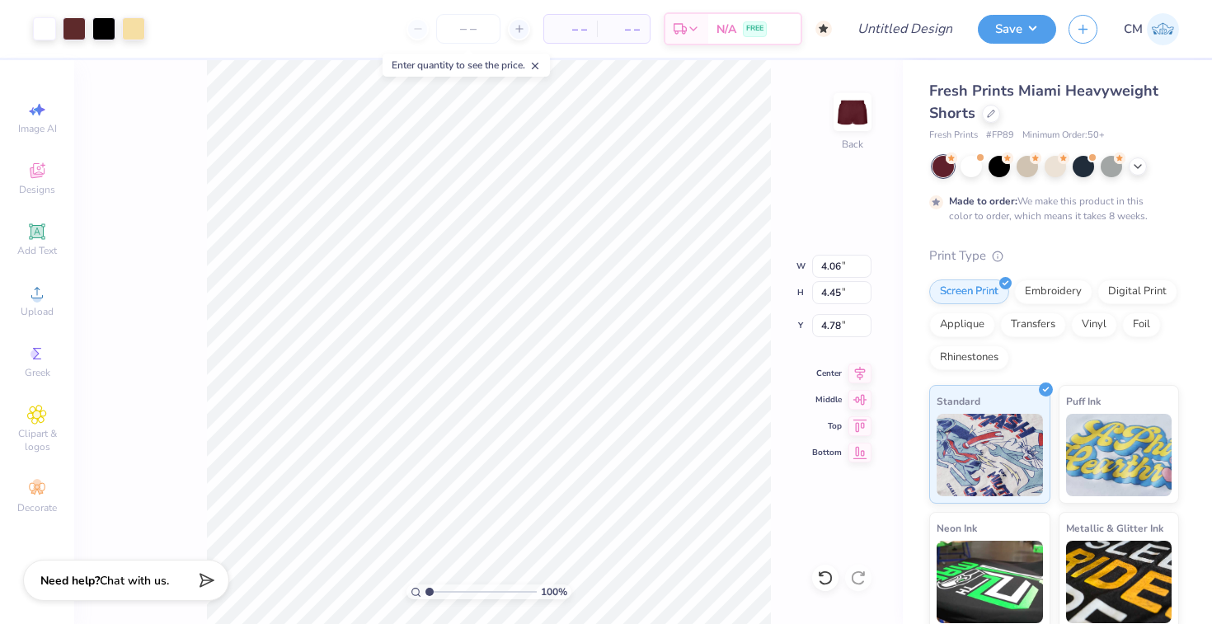
type input "5.55"
type input "3.80"
type input "4.17"
type input "5.83"
type input "5.65"
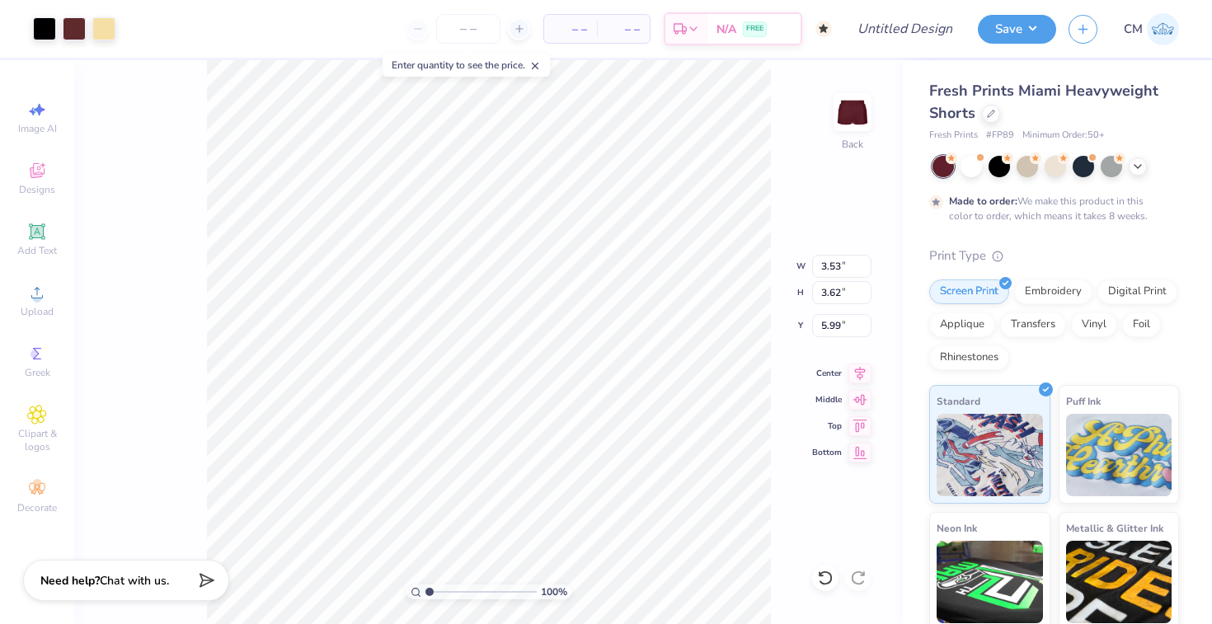
type input "3.49"
type input "3.70"
type input "5.94"
type input "3.32"
type input "3.53"
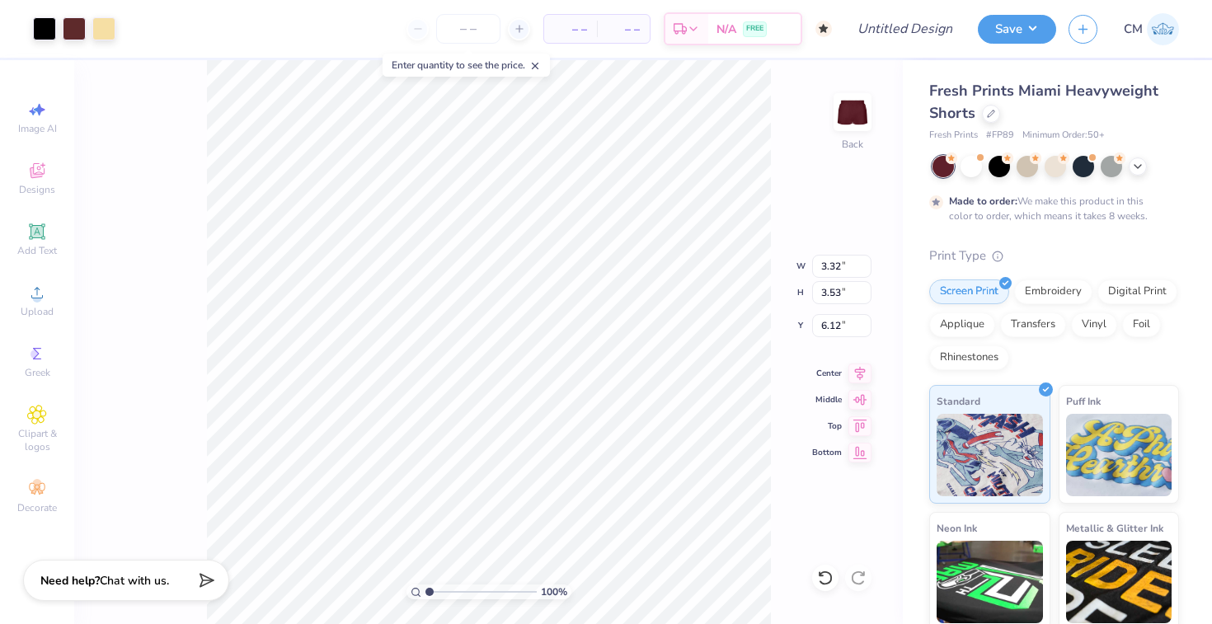
type input "6.47"
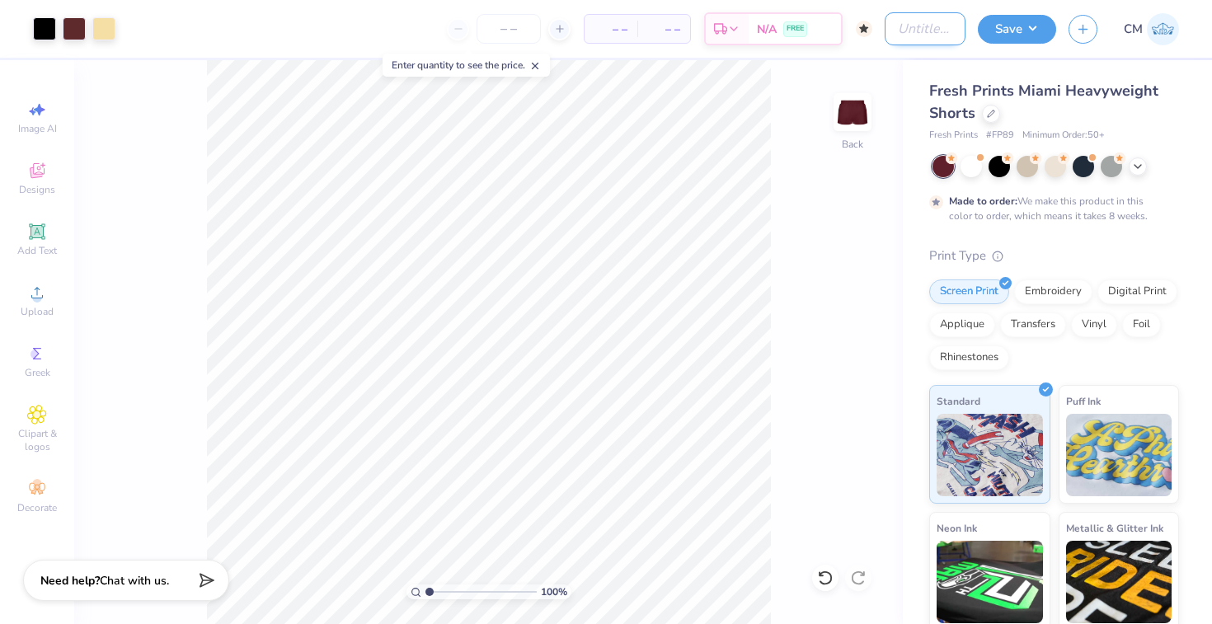
click at [905, 34] on input "Design Title" at bounding box center [924, 28] width 81 height 33
type input "Alpha Xi shorts"
click at [1015, 32] on button "Save" at bounding box center [1017, 26] width 78 height 29
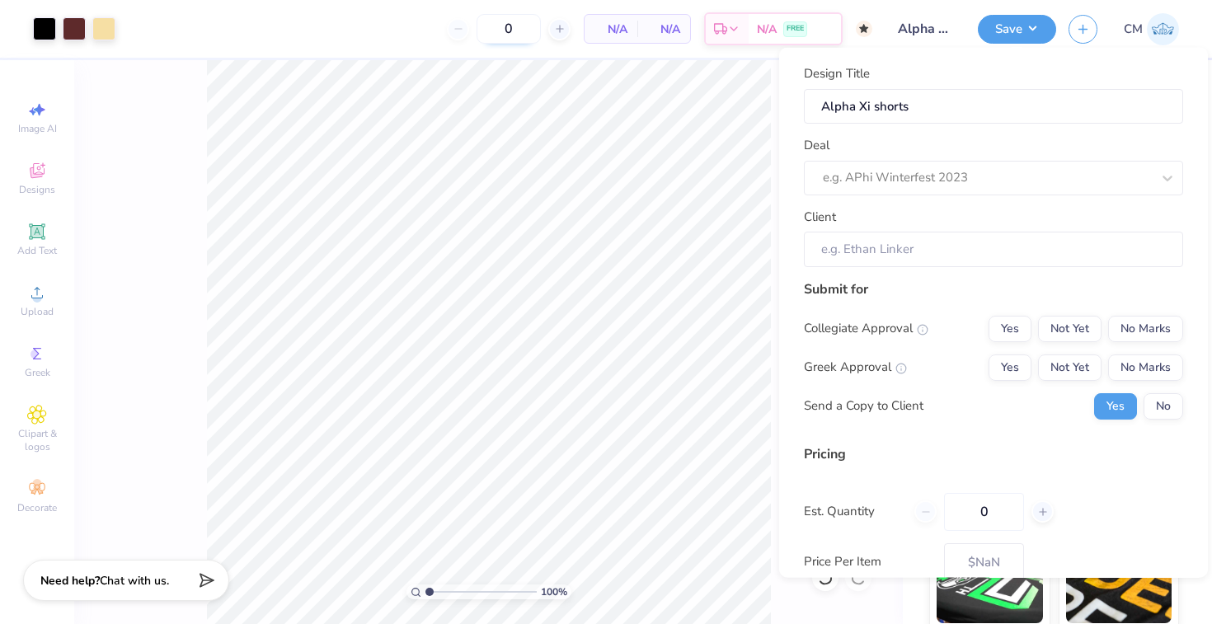
click at [501, 29] on input "0" at bounding box center [508, 29] width 64 height 30
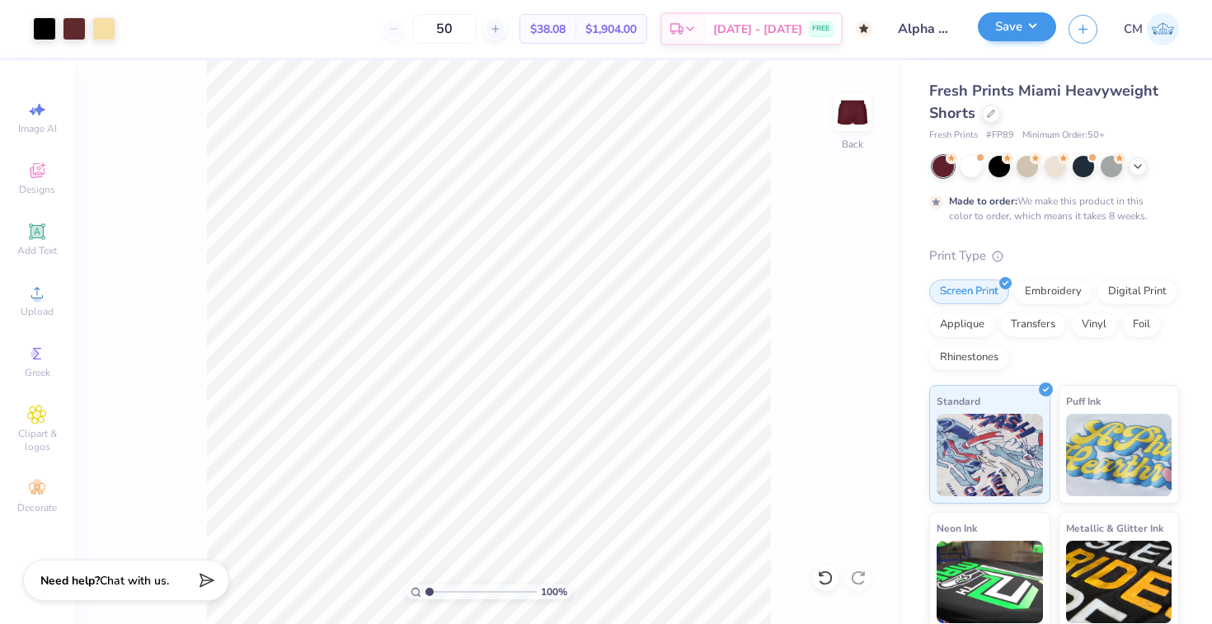
type input "50"
click at [1025, 29] on button "Save" at bounding box center [1017, 26] width 78 height 29
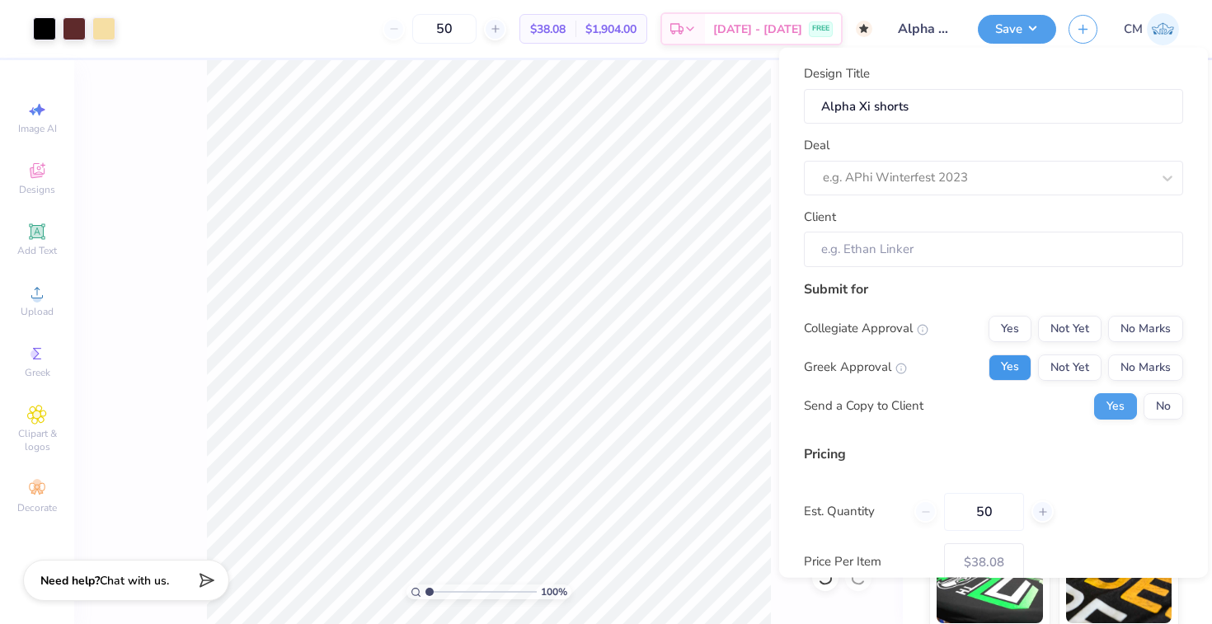
click at [1021, 362] on button "Yes" at bounding box center [1009, 367] width 43 height 26
click at [1130, 329] on button "No Marks" at bounding box center [1145, 328] width 75 height 26
type input "$38.08"
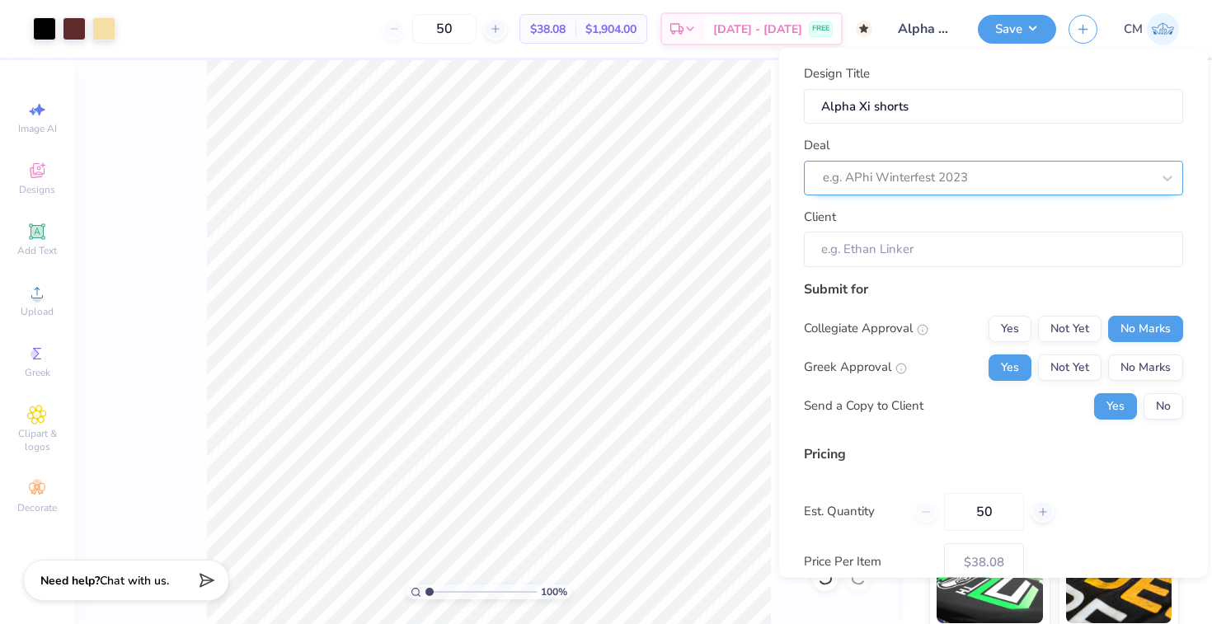
click at [880, 176] on div at bounding box center [987, 177] width 328 height 22
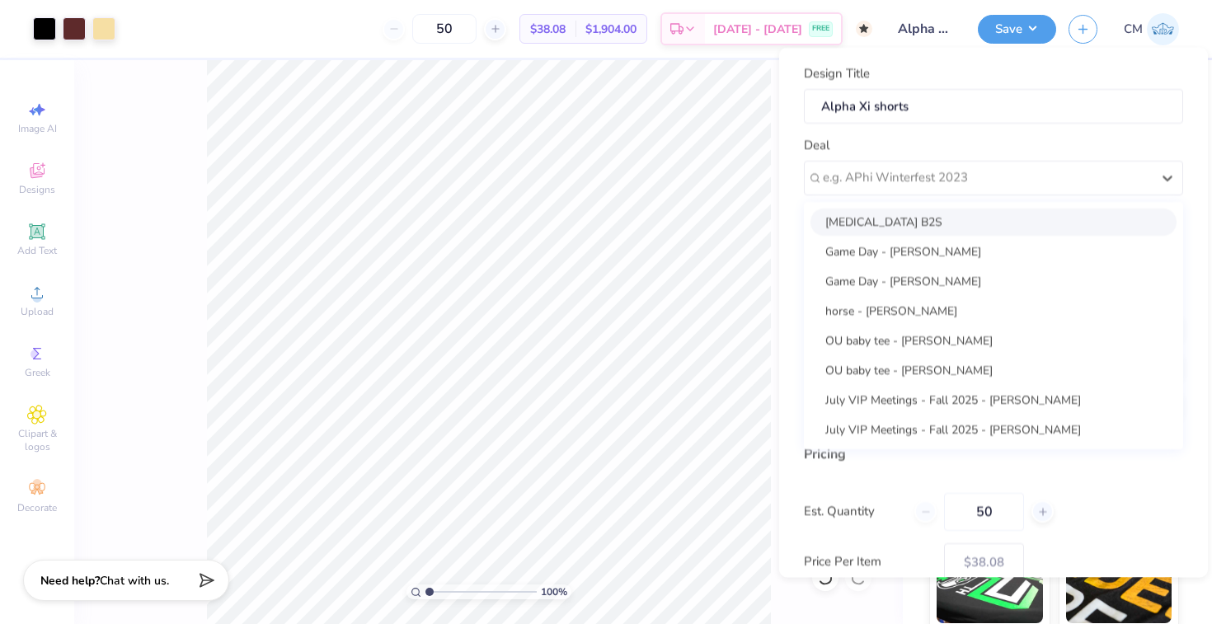
click at [871, 226] on div "[MEDICAL_DATA] B2S" at bounding box center [993, 221] width 366 height 27
type input "[PERSON_NAME]"
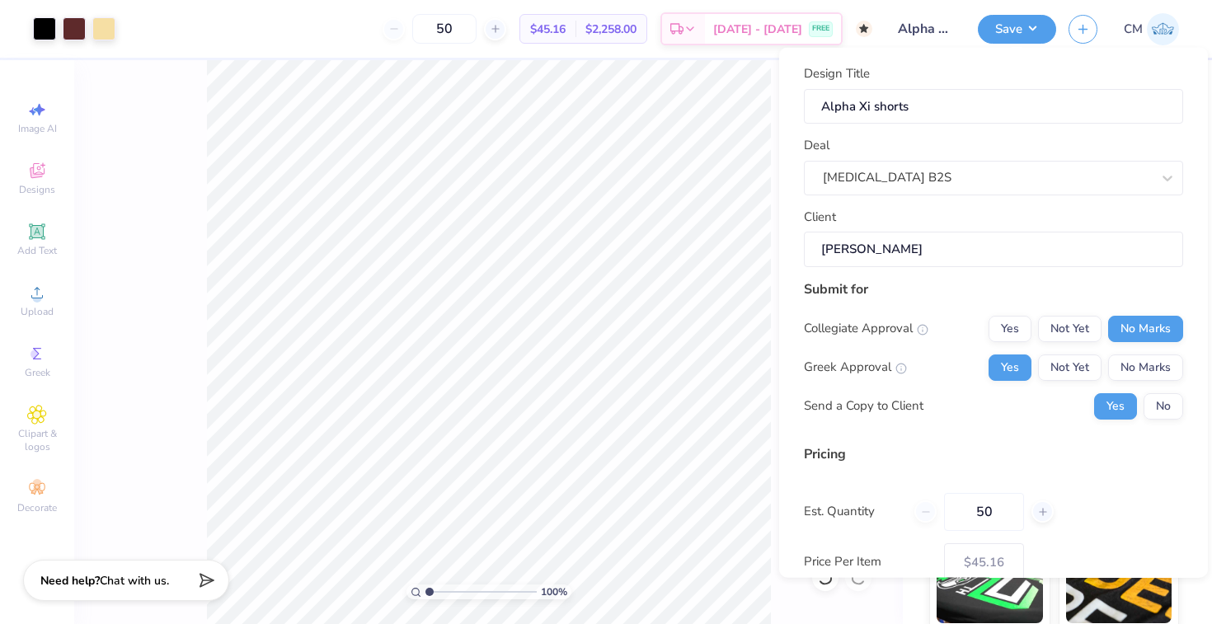
scroll to position [98, 0]
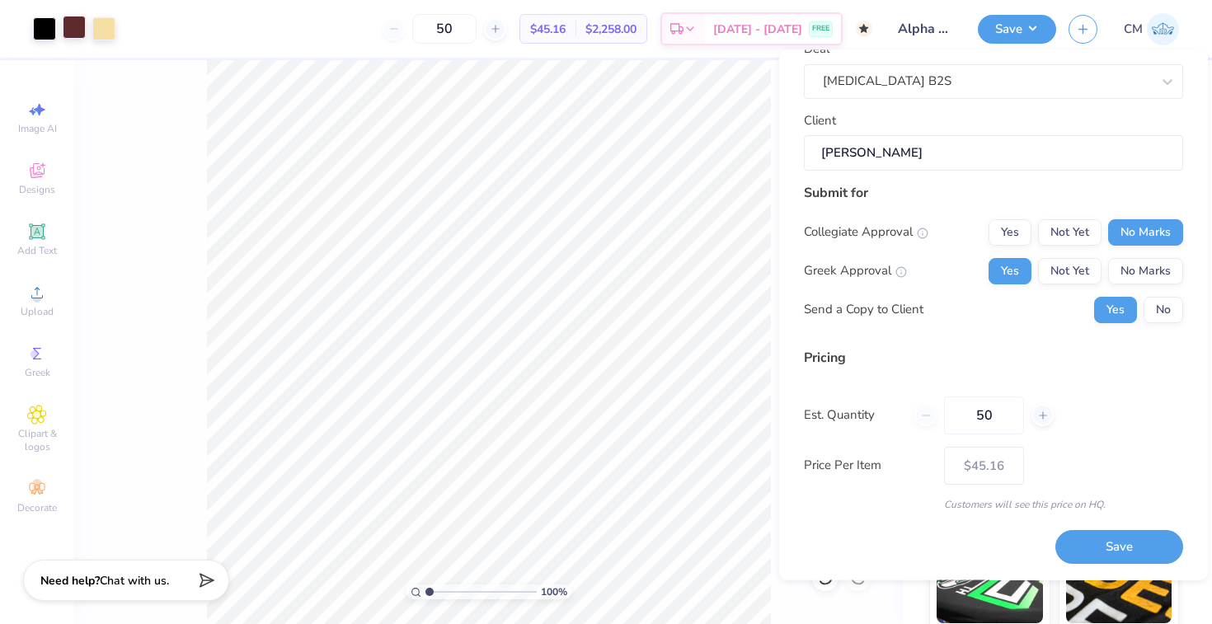
click at [73, 34] on div at bounding box center [74, 27] width 23 height 23
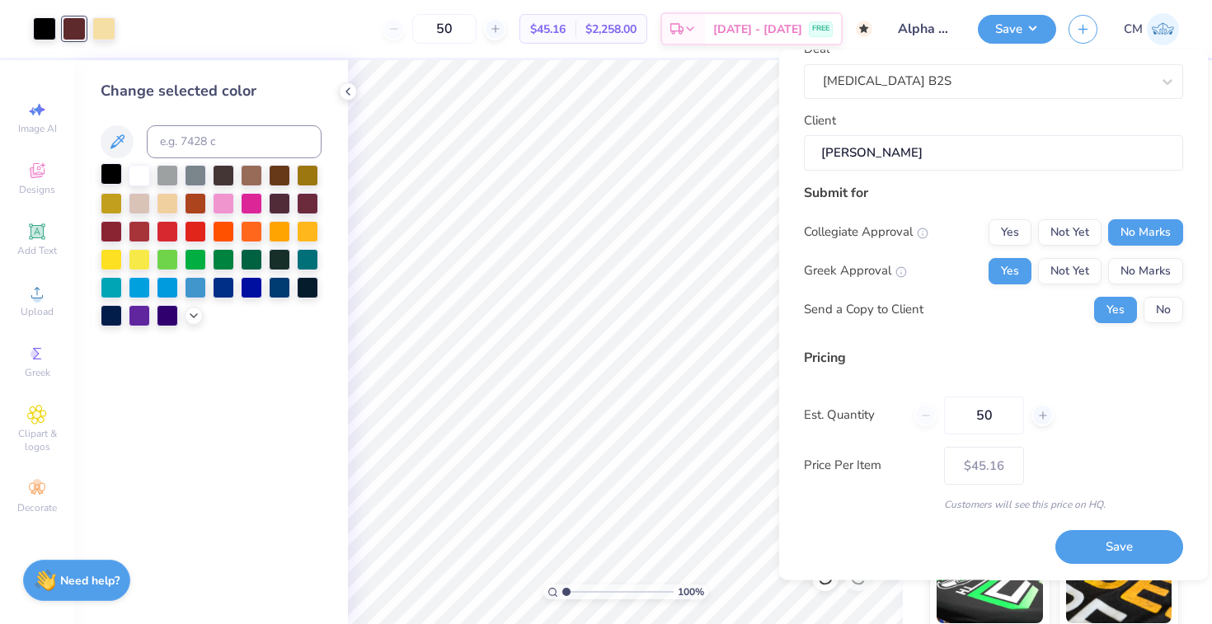
click at [103, 174] on div at bounding box center [111, 173] width 21 height 21
click at [1128, 544] on button "Save" at bounding box center [1119, 548] width 128 height 34
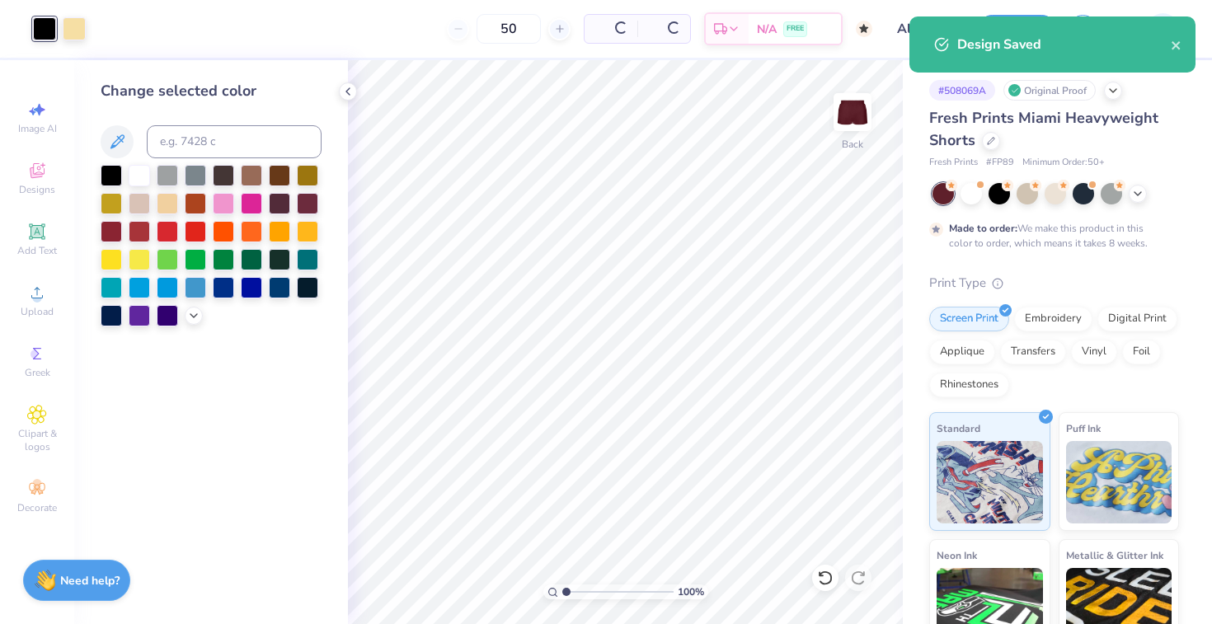
type input "$37.35"
